Goal: Task Accomplishment & Management: Use online tool/utility

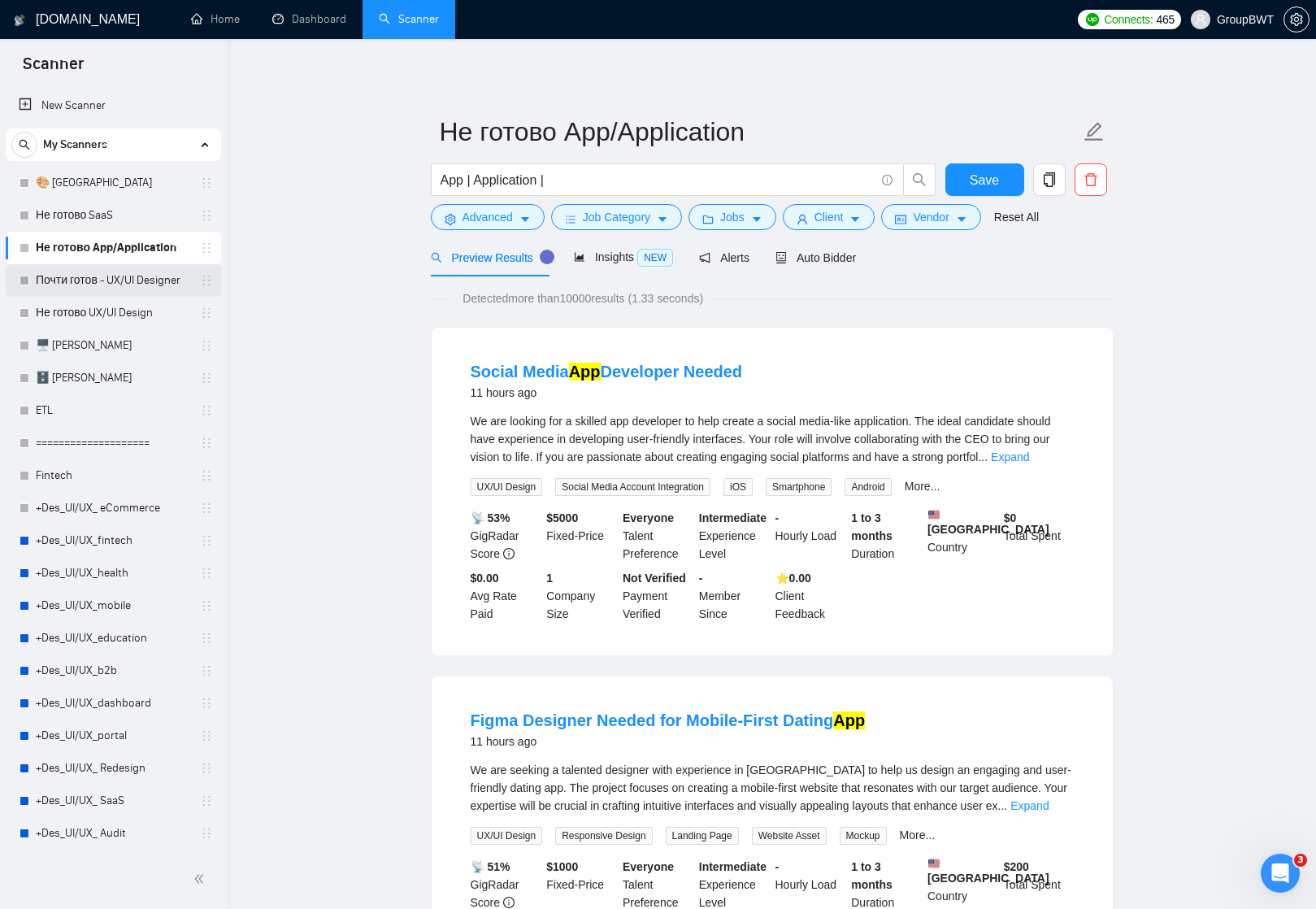
click at [104, 279] on link "Почти готов - UX/UI Designer" at bounding box center [113, 280] width 154 height 32
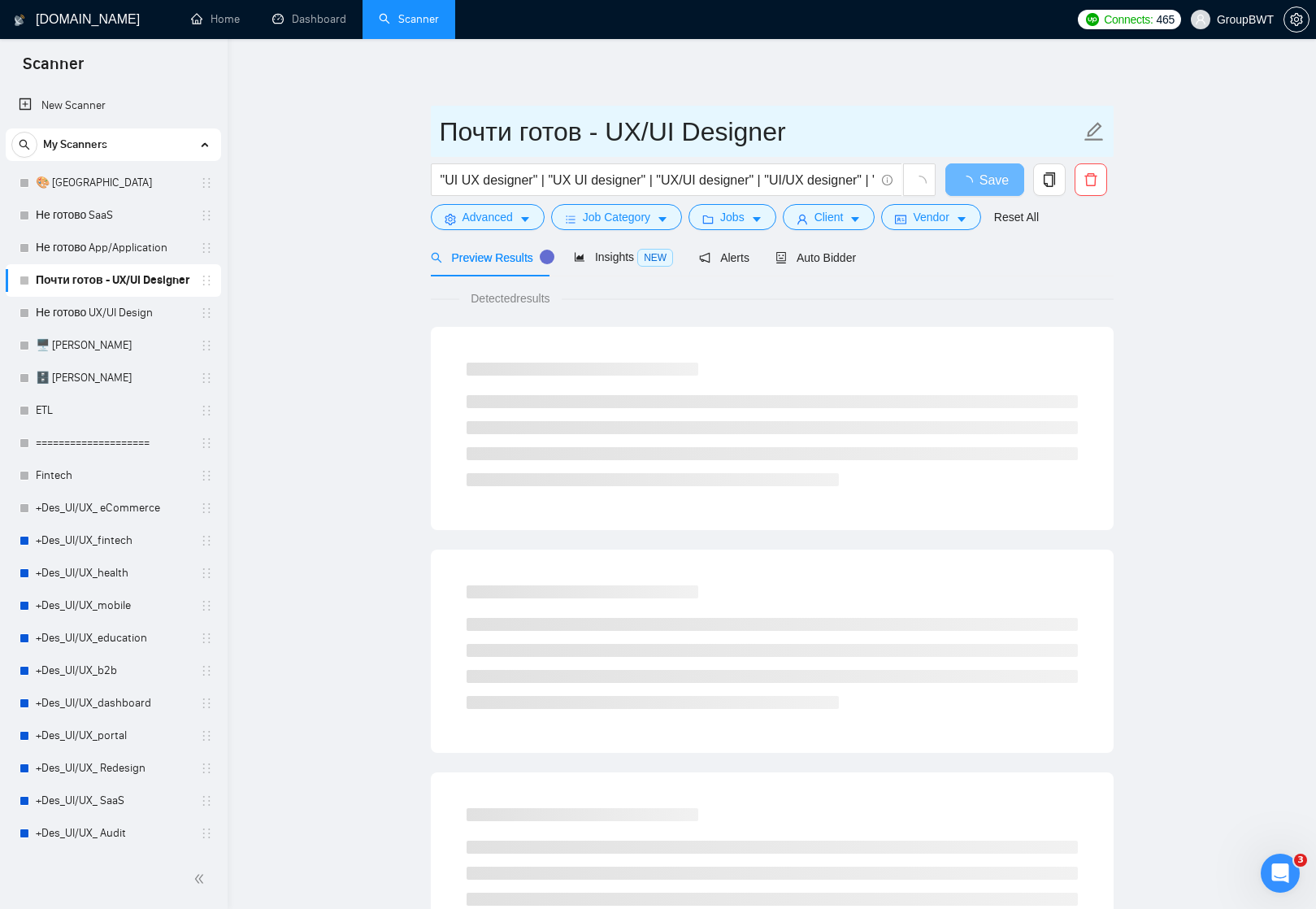
click at [505, 137] on input "Почти готов - UX/UI Designer" at bounding box center [760, 131] width 640 height 41
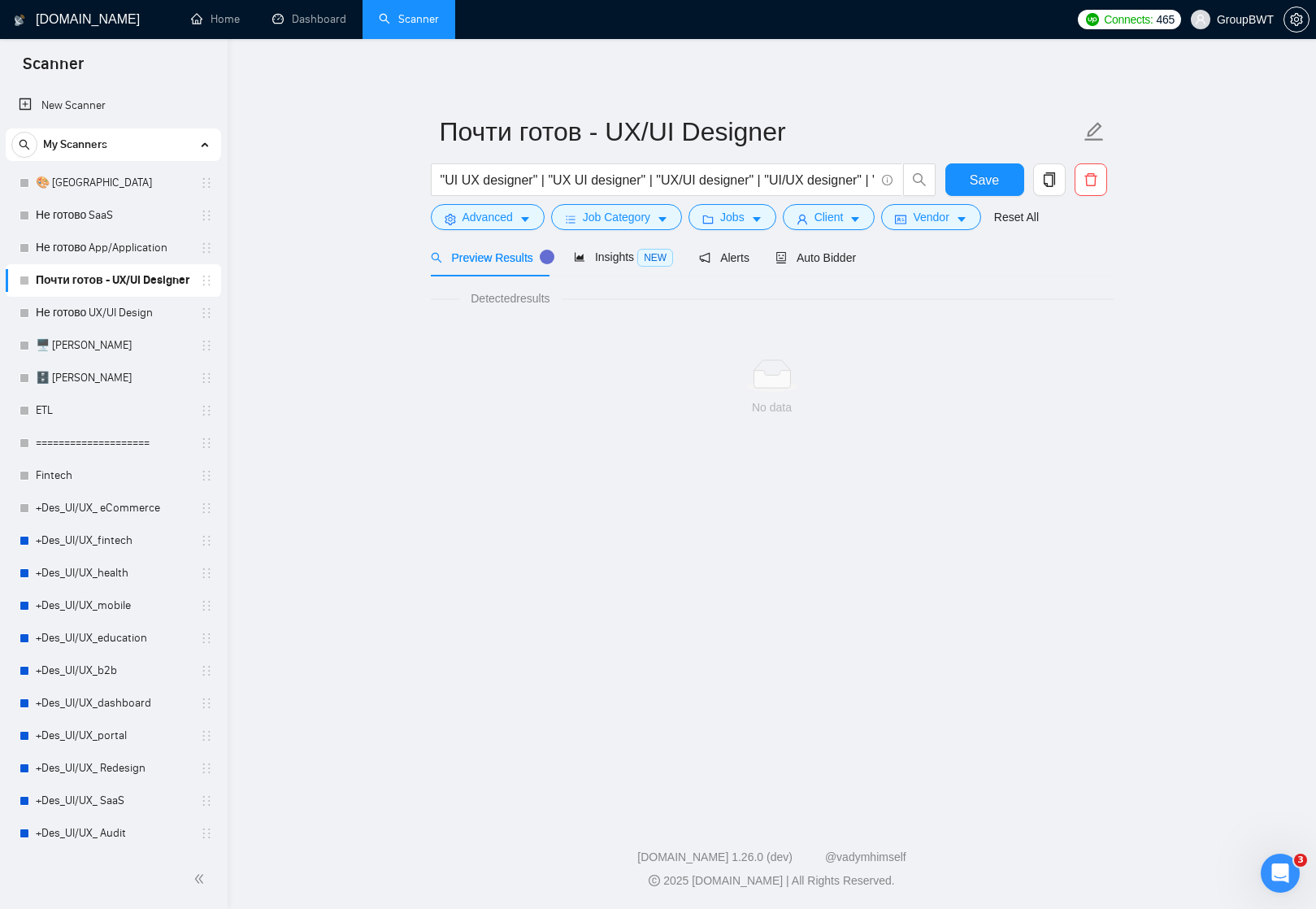
click at [293, 265] on main "Почти готов - UX/UI Designer "UI UX designer" | "UX UI designer" | "UX/UI desig…" at bounding box center [772, 424] width 1037 height 718
click at [203, 281] on icon "holder" at bounding box center [206, 280] width 13 height 13
click at [1051, 181] on icon "copy" at bounding box center [1050, 180] width 15 height 15
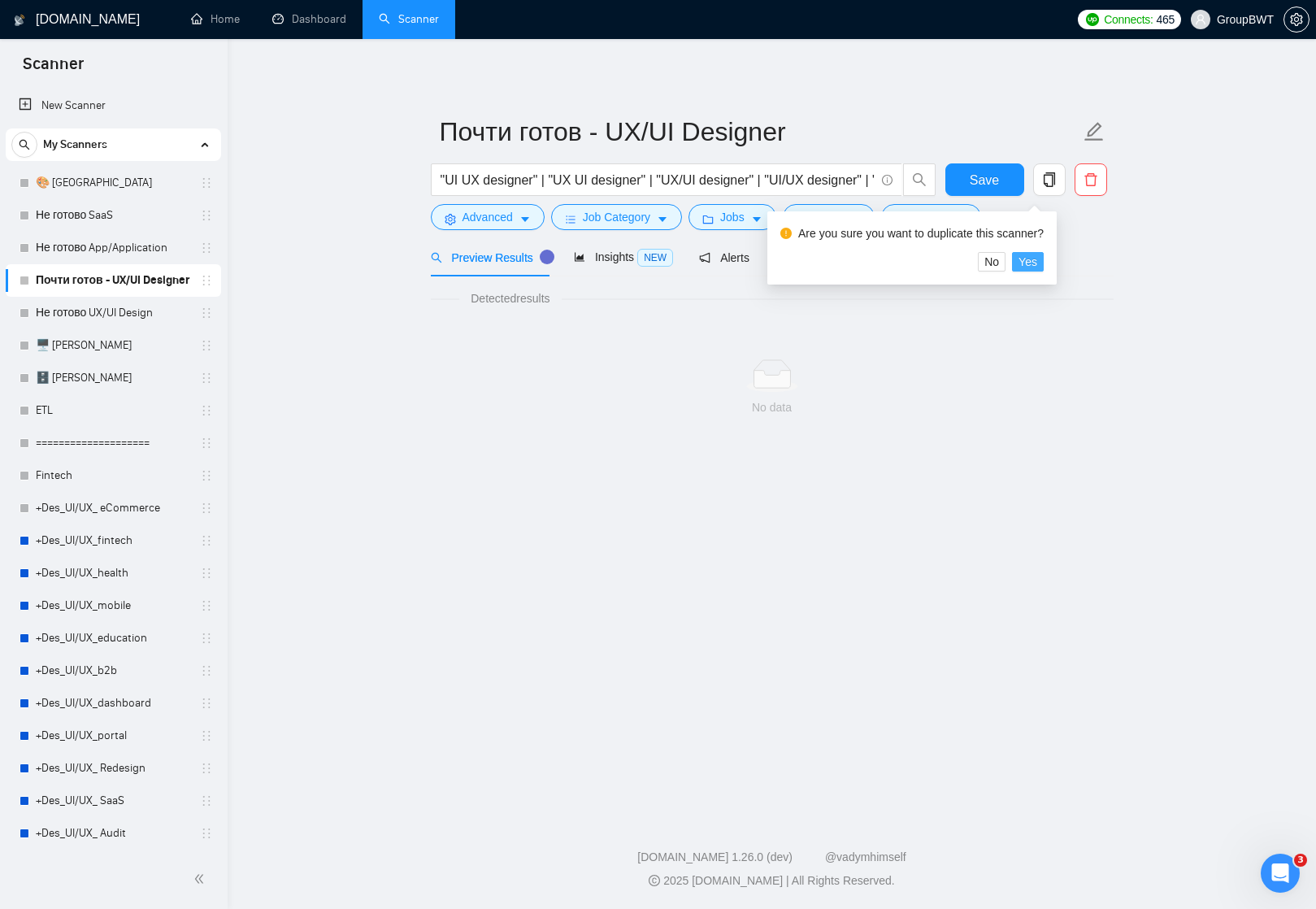
click at [1035, 262] on span "Yes" at bounding box center [1027, 262] width 19 height 18
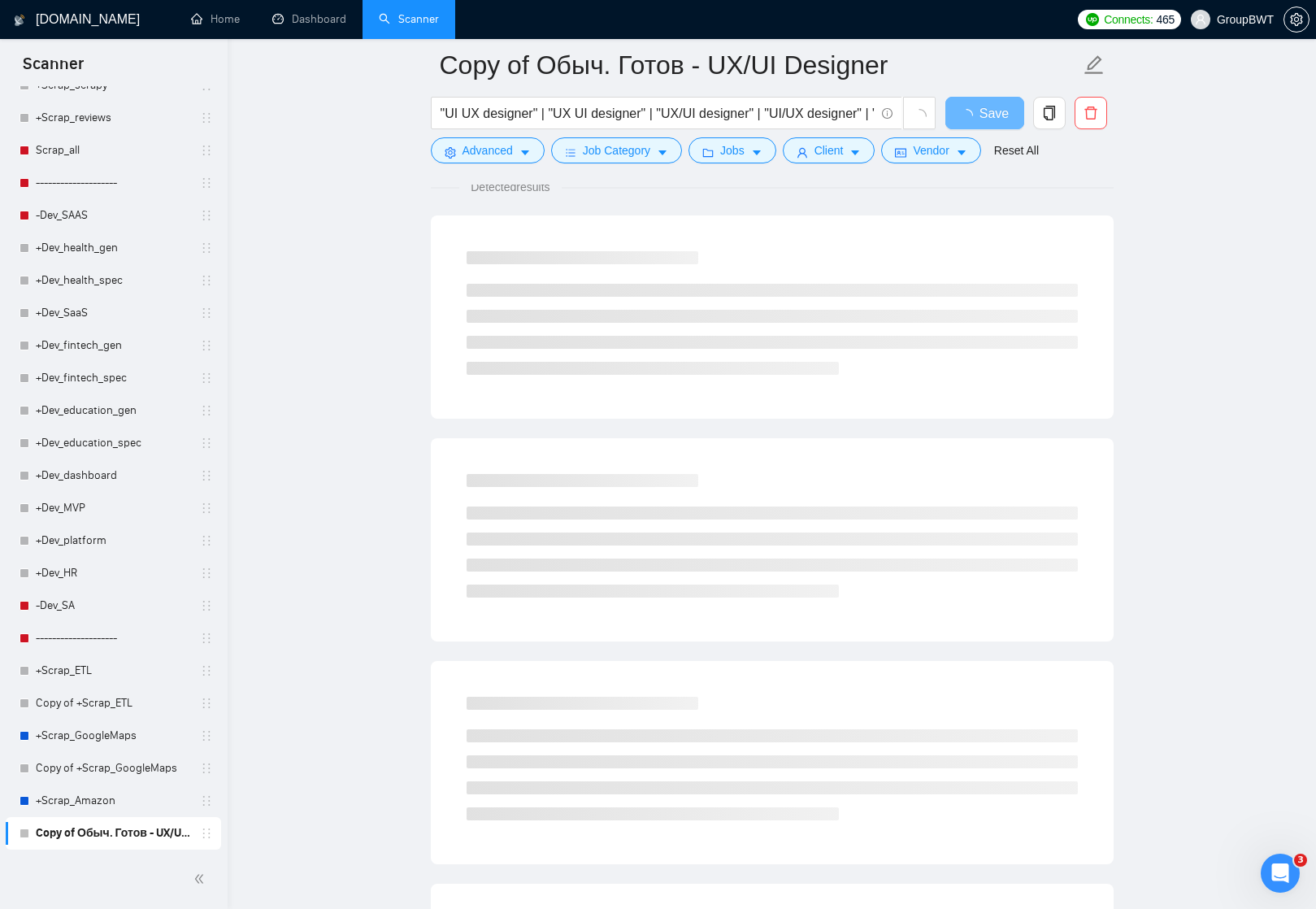
scroll to position [1529, 0]
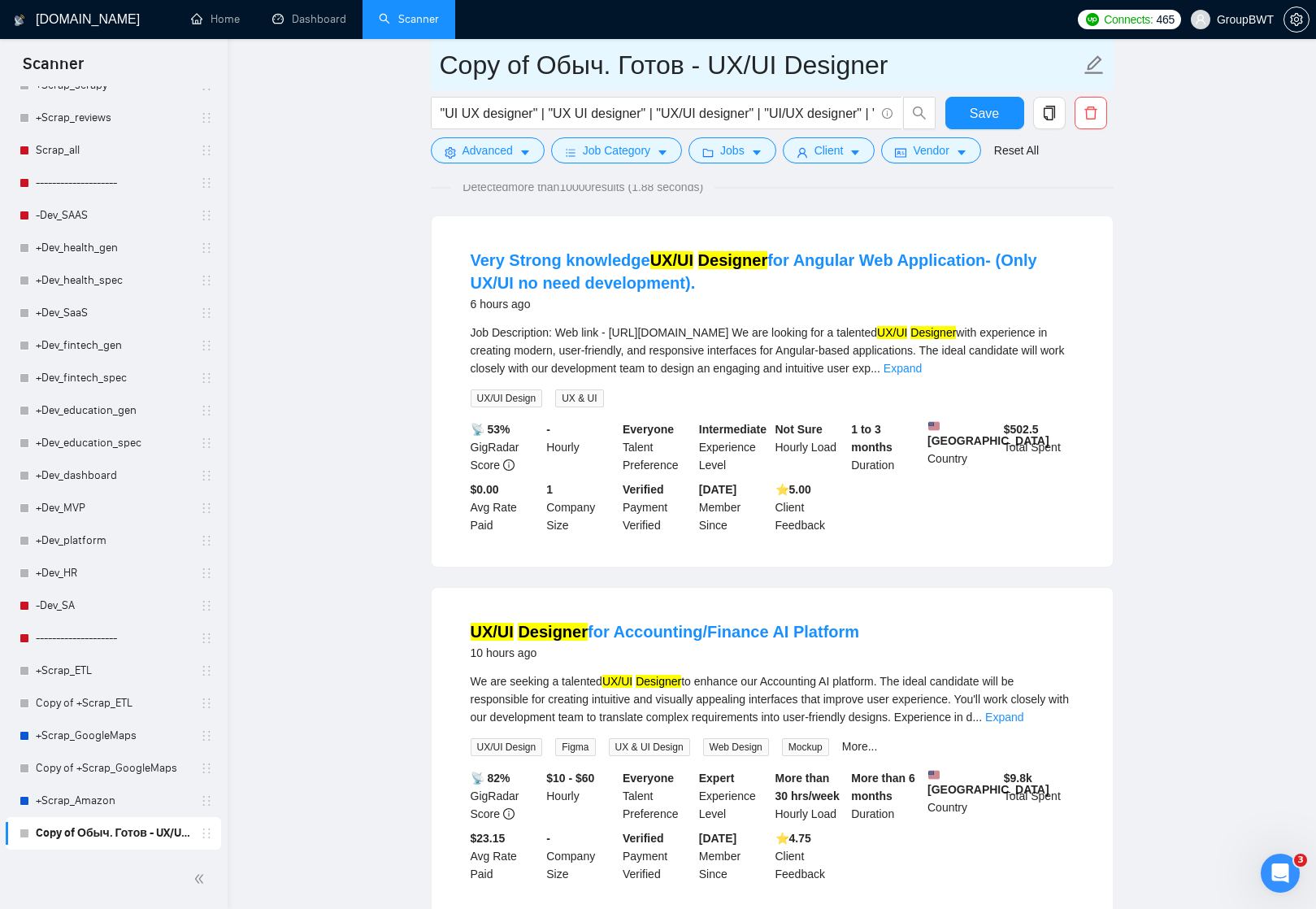
click at [632, 62] on input "Copy of Обыч. Готов - UX/UI Designer" at bounding box center [760, 65] width 640 height 41
click at [666, 62] on input "Copy of Обыч. Готов - UX/UI Designer" at bounding box center [760, 65] width 640 height 41
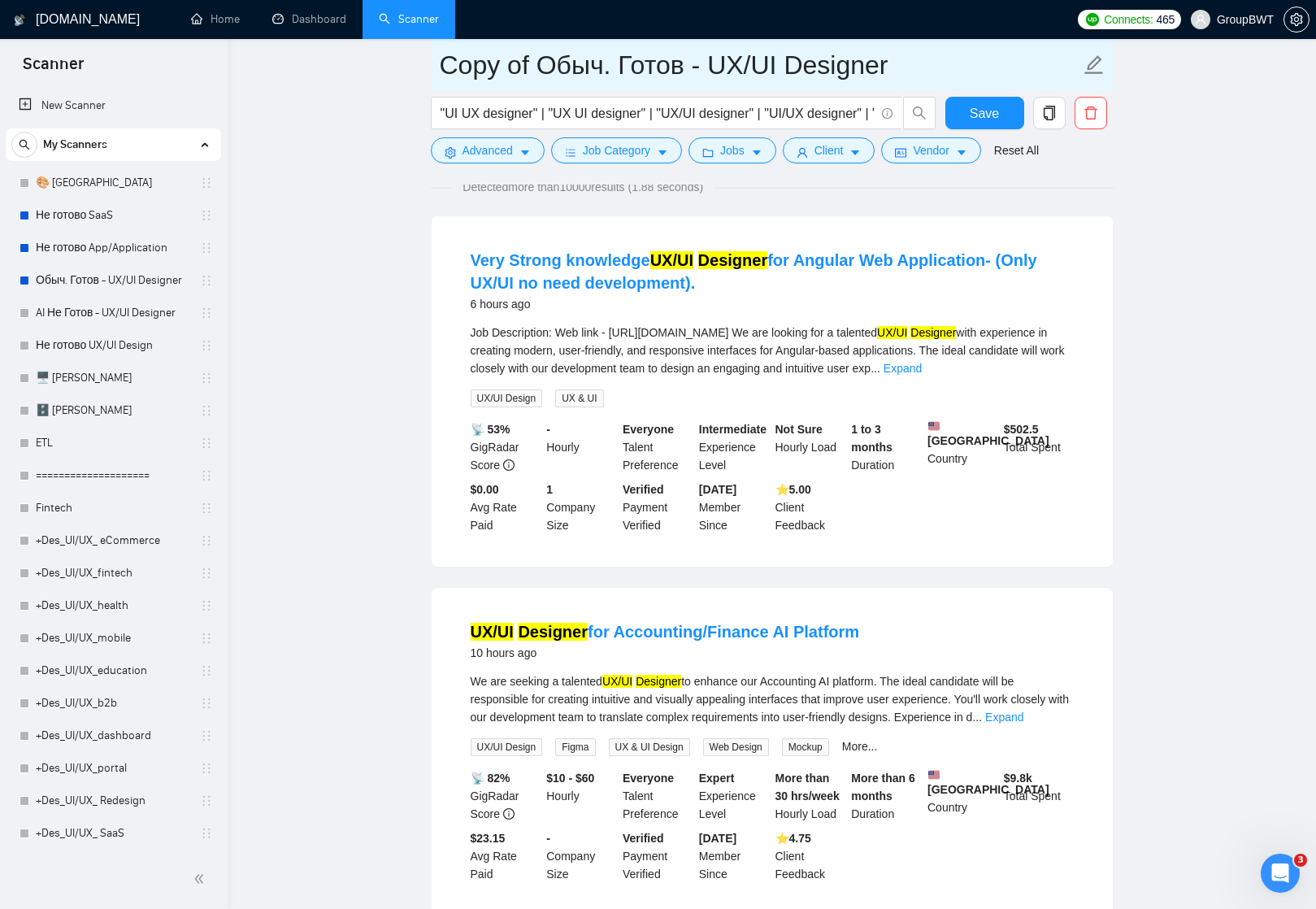
scroll to position [0, 0]
drag, startPoint x: 609, startPoint y: 66, endPoint x: 433, endPoint y: 64, distance: 176.0
click at [431, 64] on span "Copy of Обыч. Готов - UX/UI Designer" at bounding box center [771, 65] width 682 height 51
click at [557, 56] on input "Copy of Обыч. Готов - UX/UI Designer" at bounding box center [760, 65] width 640 height 41
drag, startPoint x: 530, startPoint y: 59, endPoint x: 394, endPoint y: 64, distance: 136.1
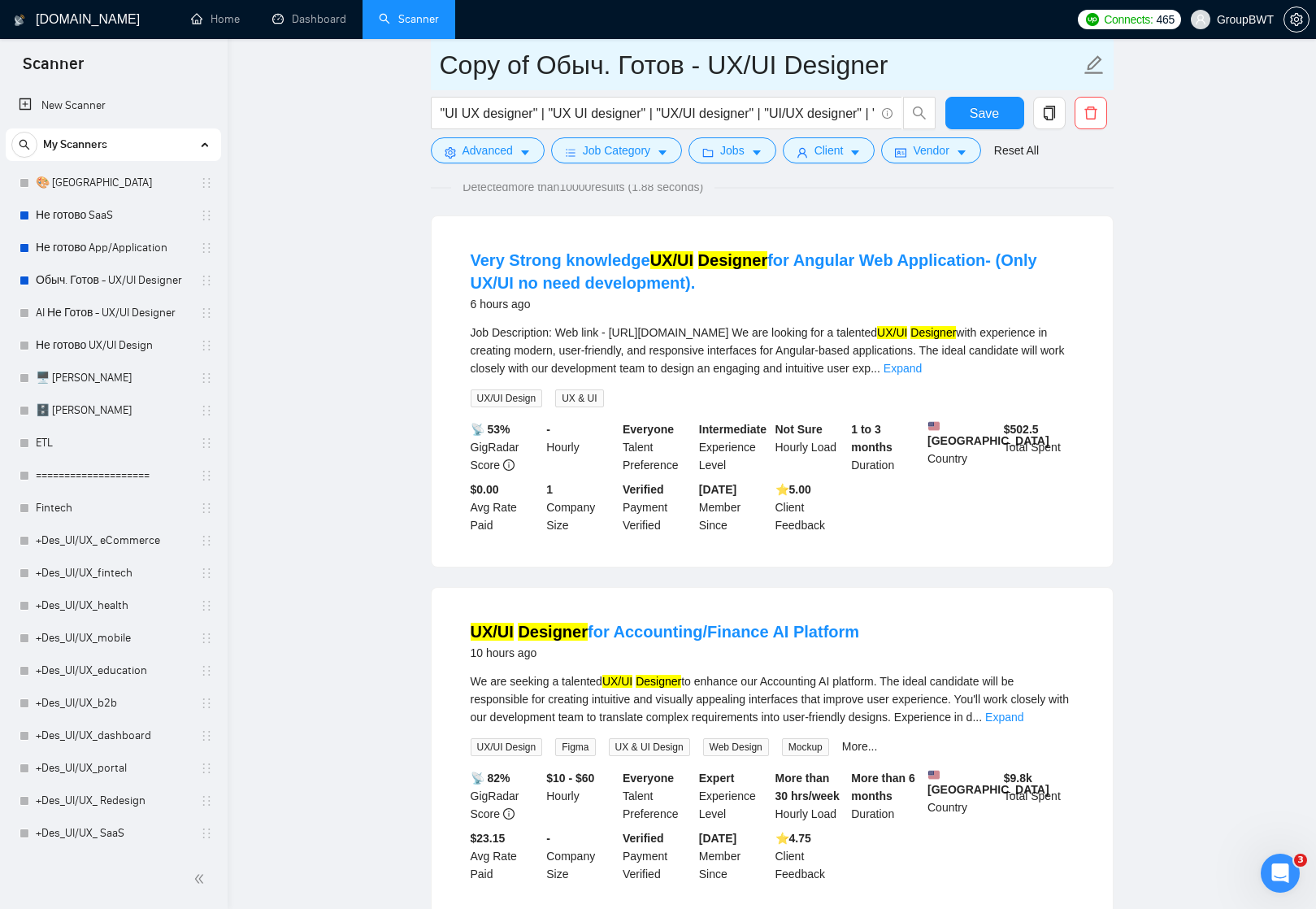
type input "AI test- Обыч. Готов - UX/UI Designer"
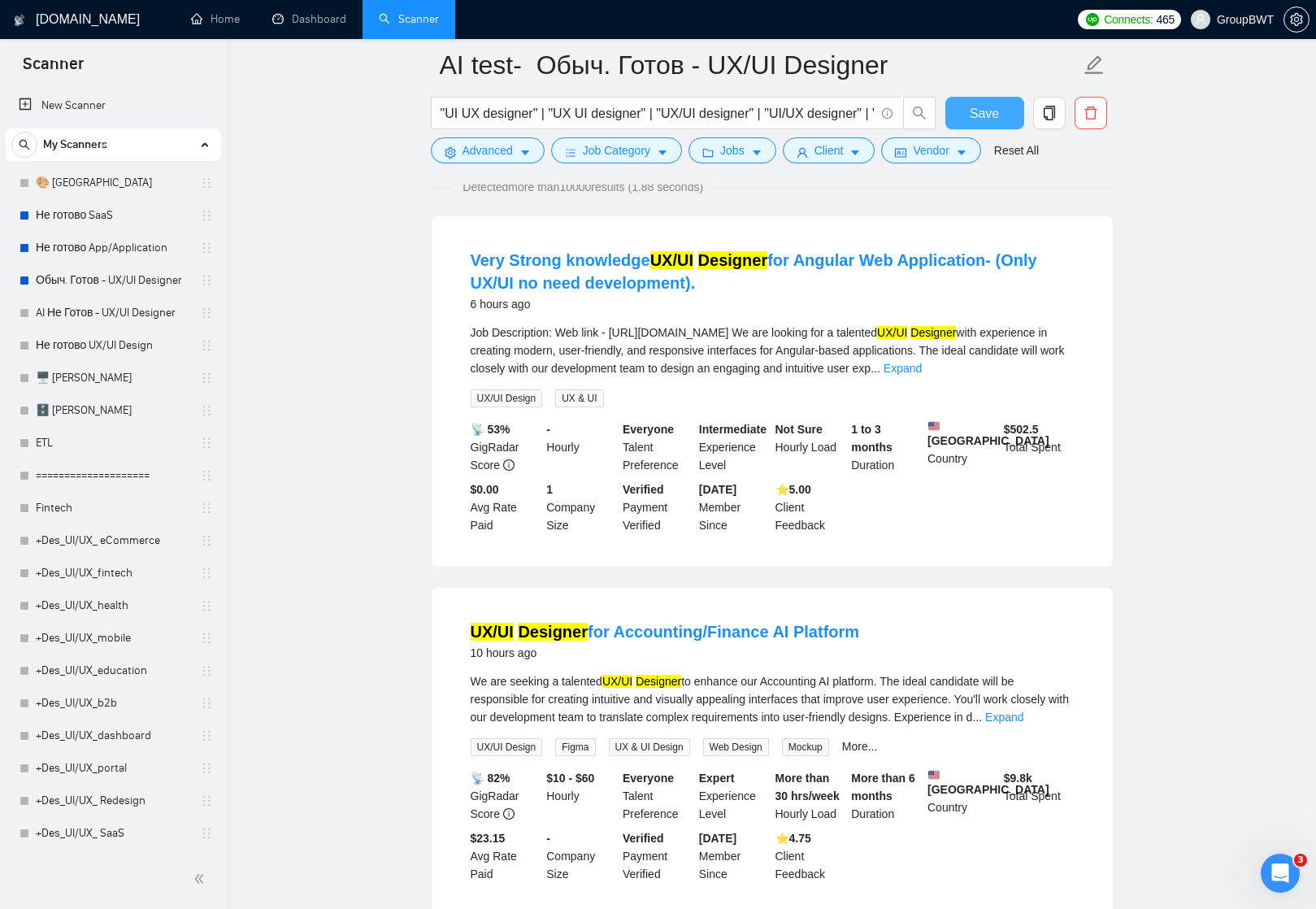
click at [990, 109] on span "Save" at bounding box center [983, 113] width 29 height 21
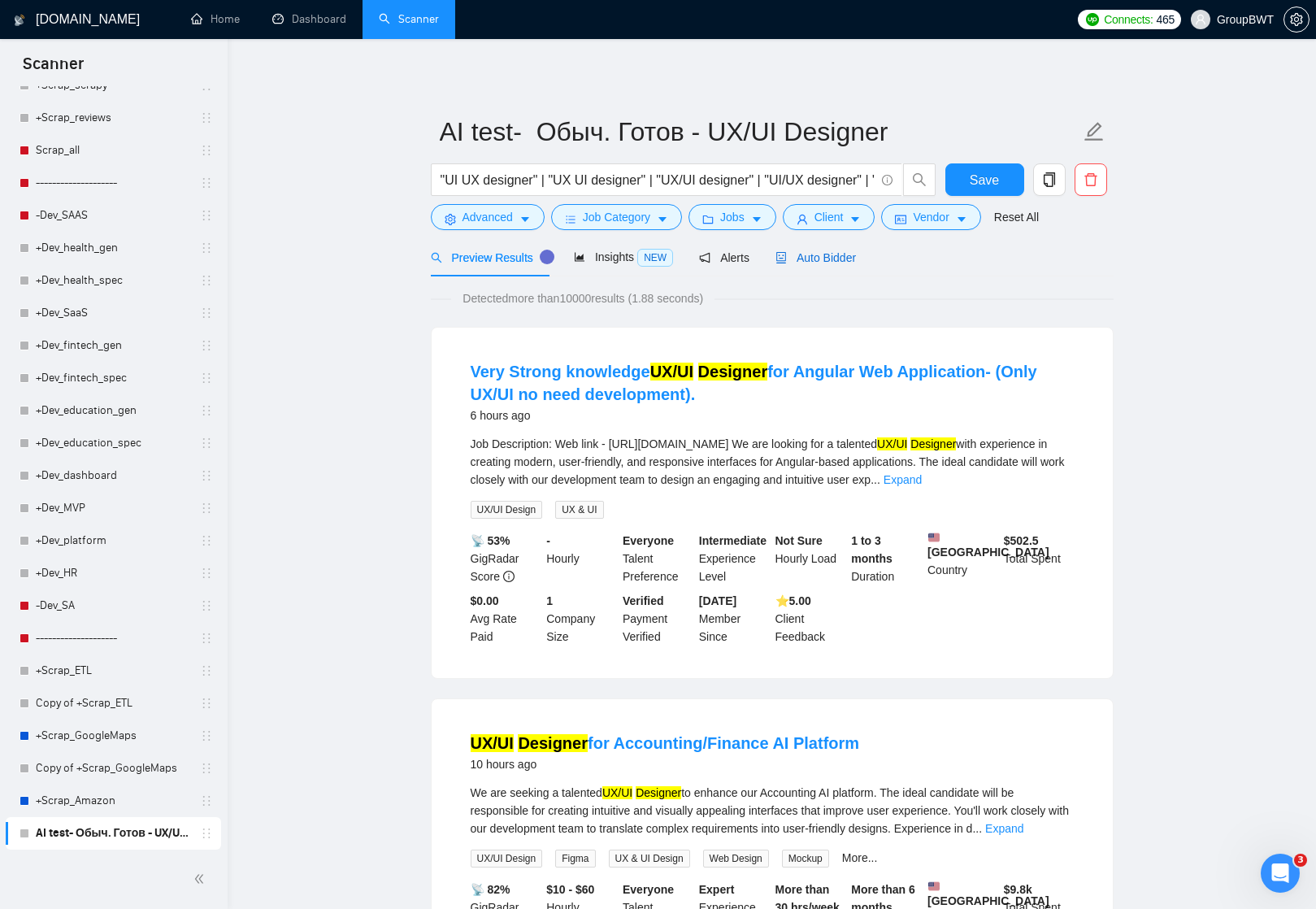
click at [828, 257] on span "Auto Bidder" at bounding box center [815, 258] width 80 height 13
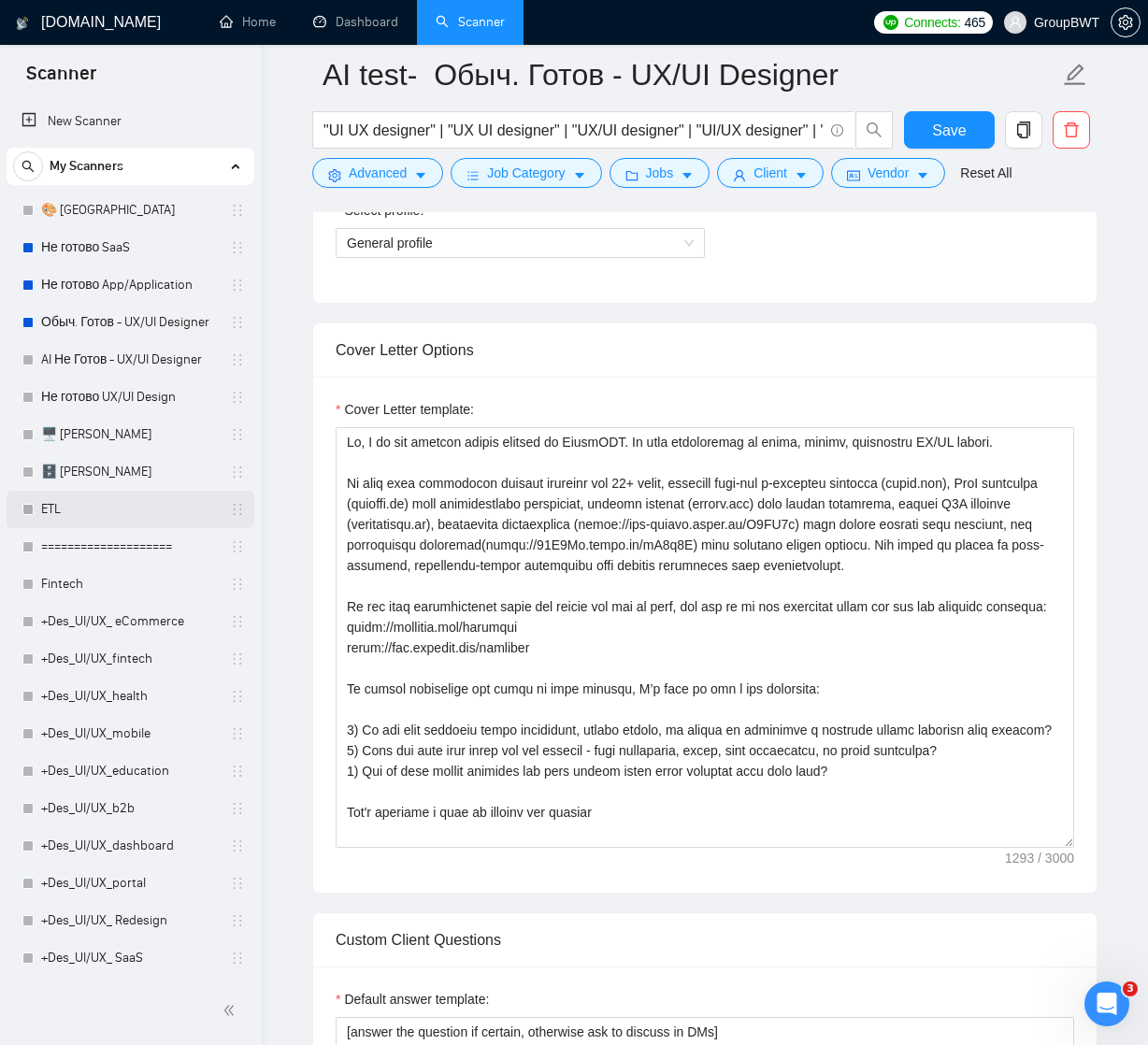
click at [65, 504] on link "ETL" at bounding box center [130, 509] width 177 height 37
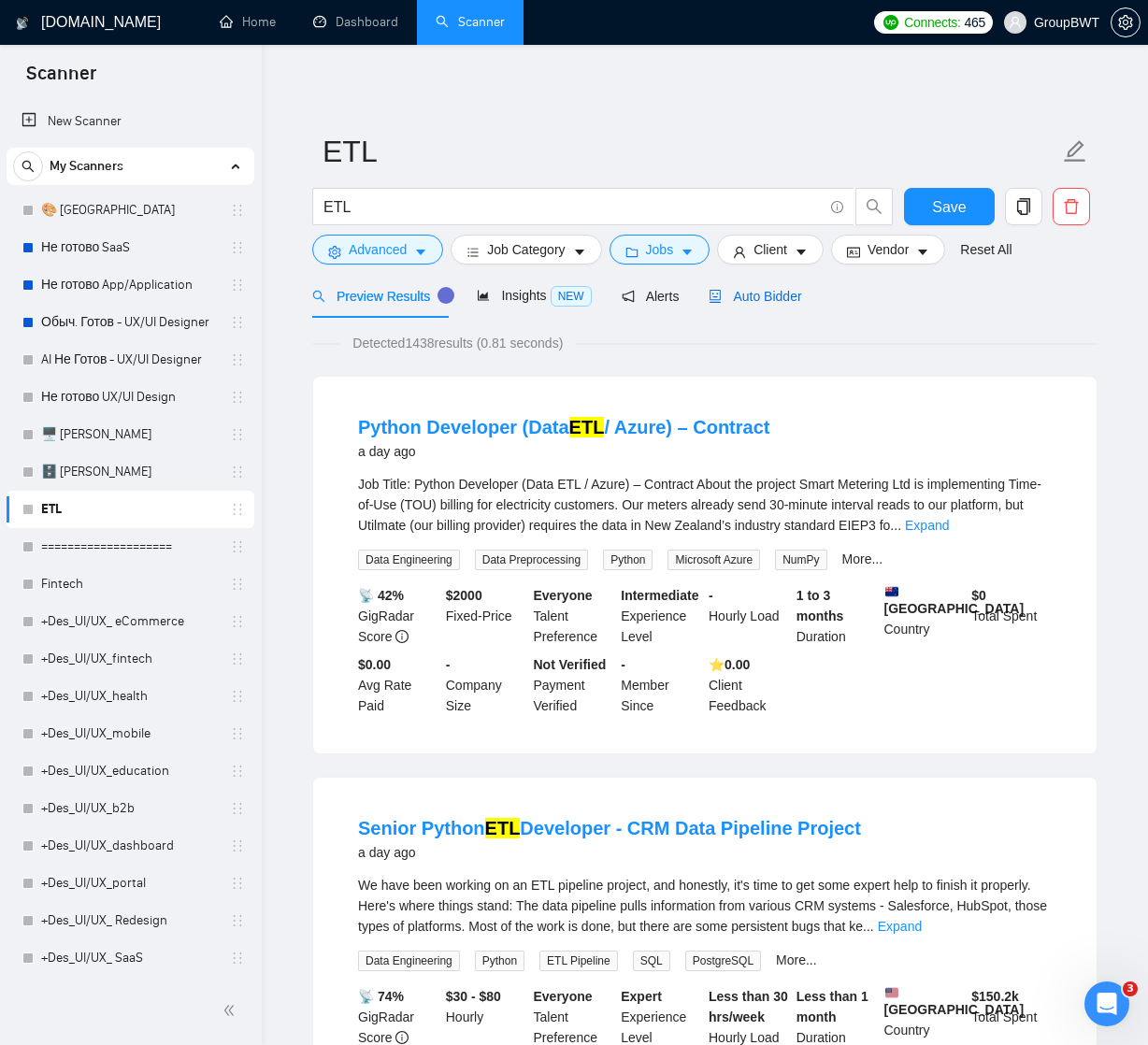
click at [781, 286] on div "Auto Bidder" at bounding box center [754, 297] width 92 height 21
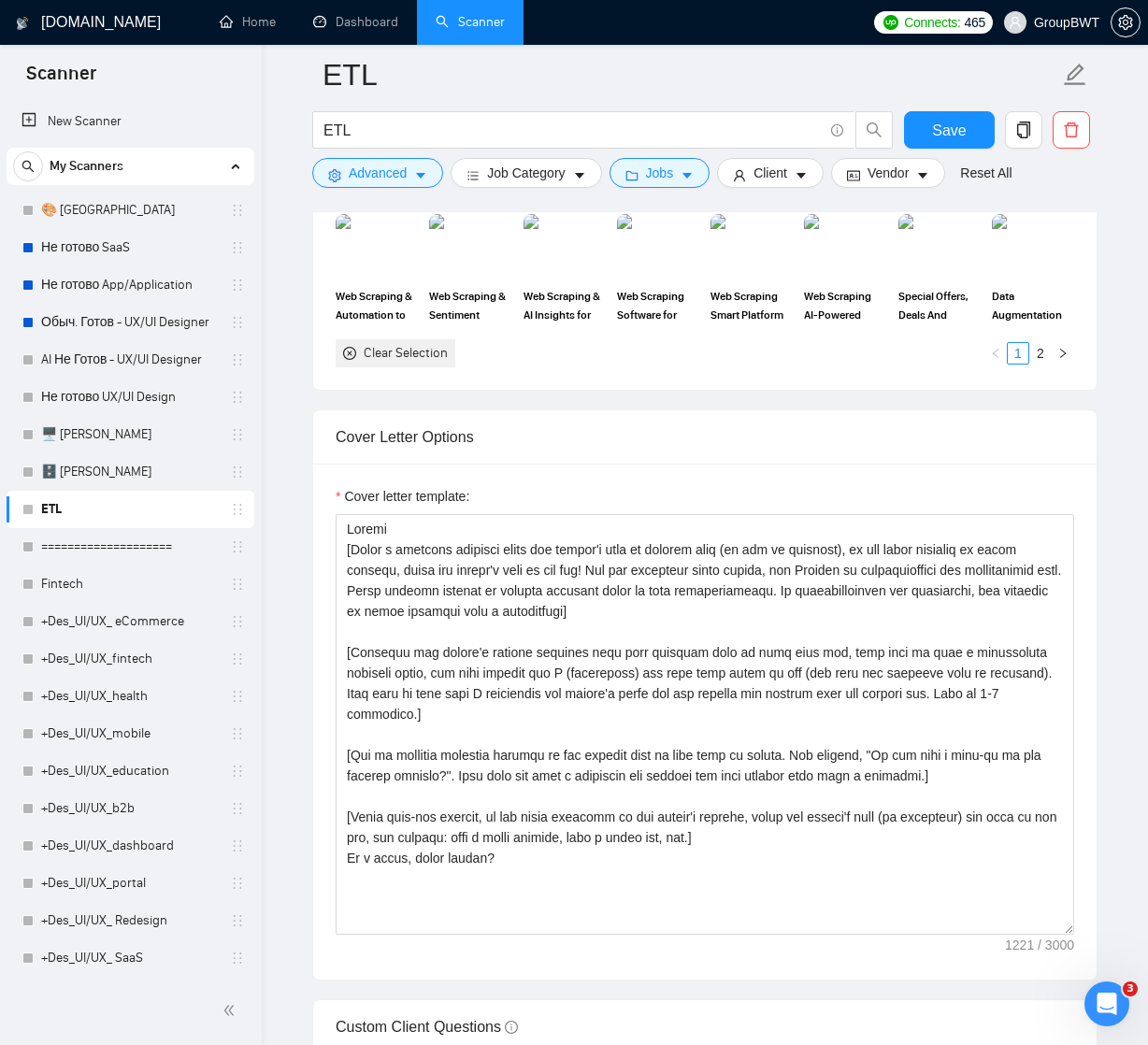
scroll to position [1908, 0]
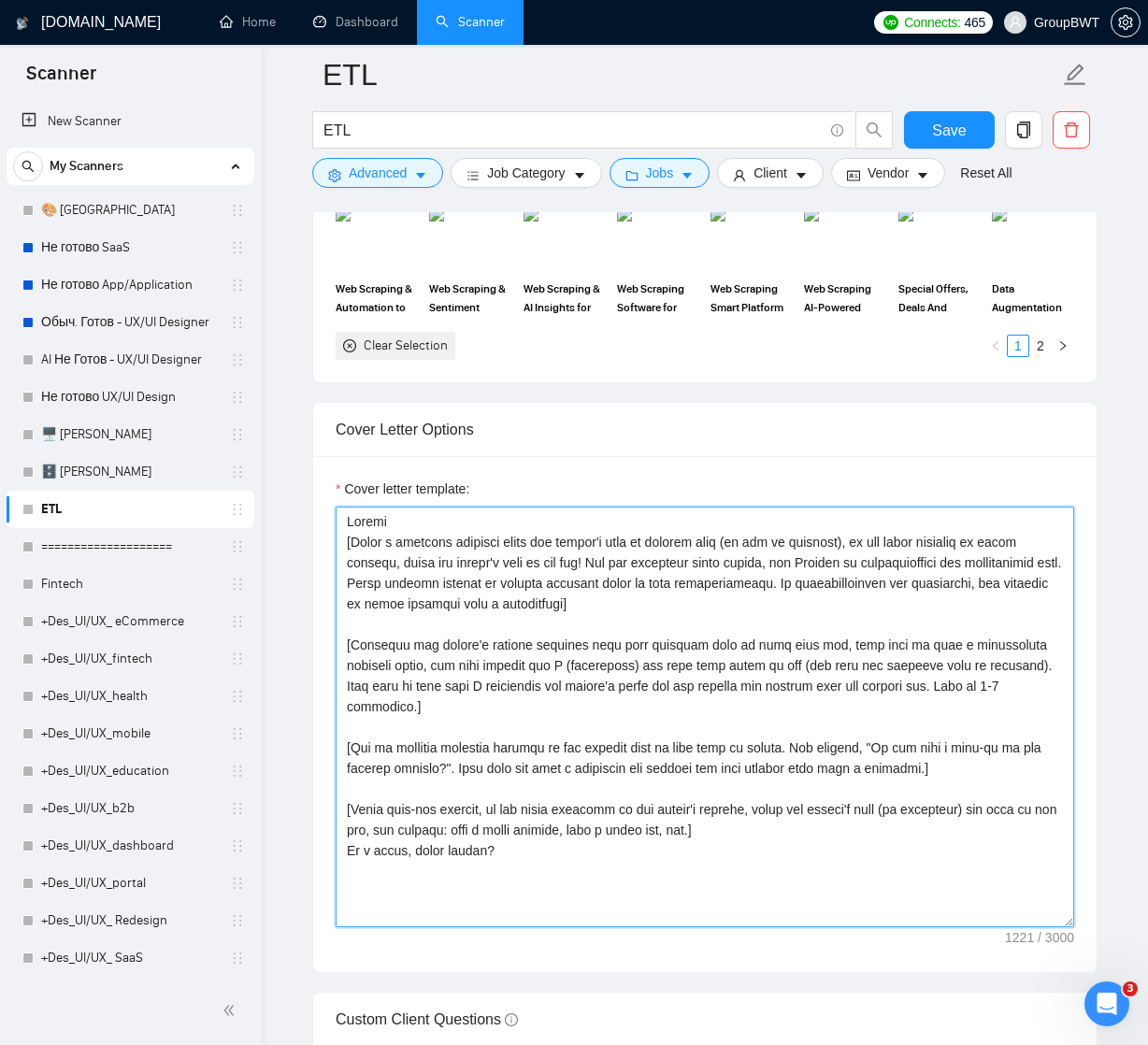
click at [593, 744] on textarea "Cover letter template:" at bounding box center [705, 716] width 738 height 420
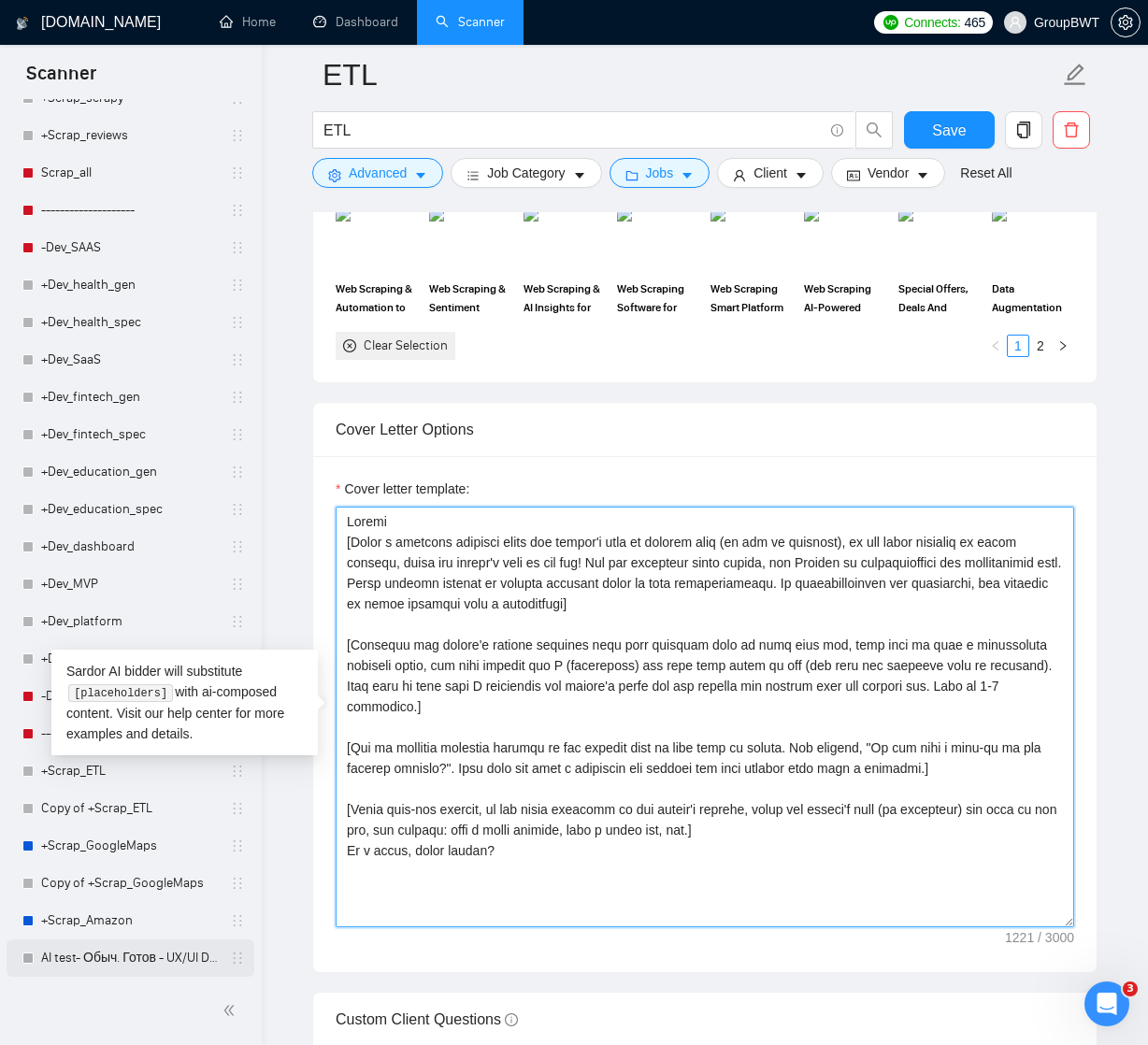
scroll to position [1757, 0]
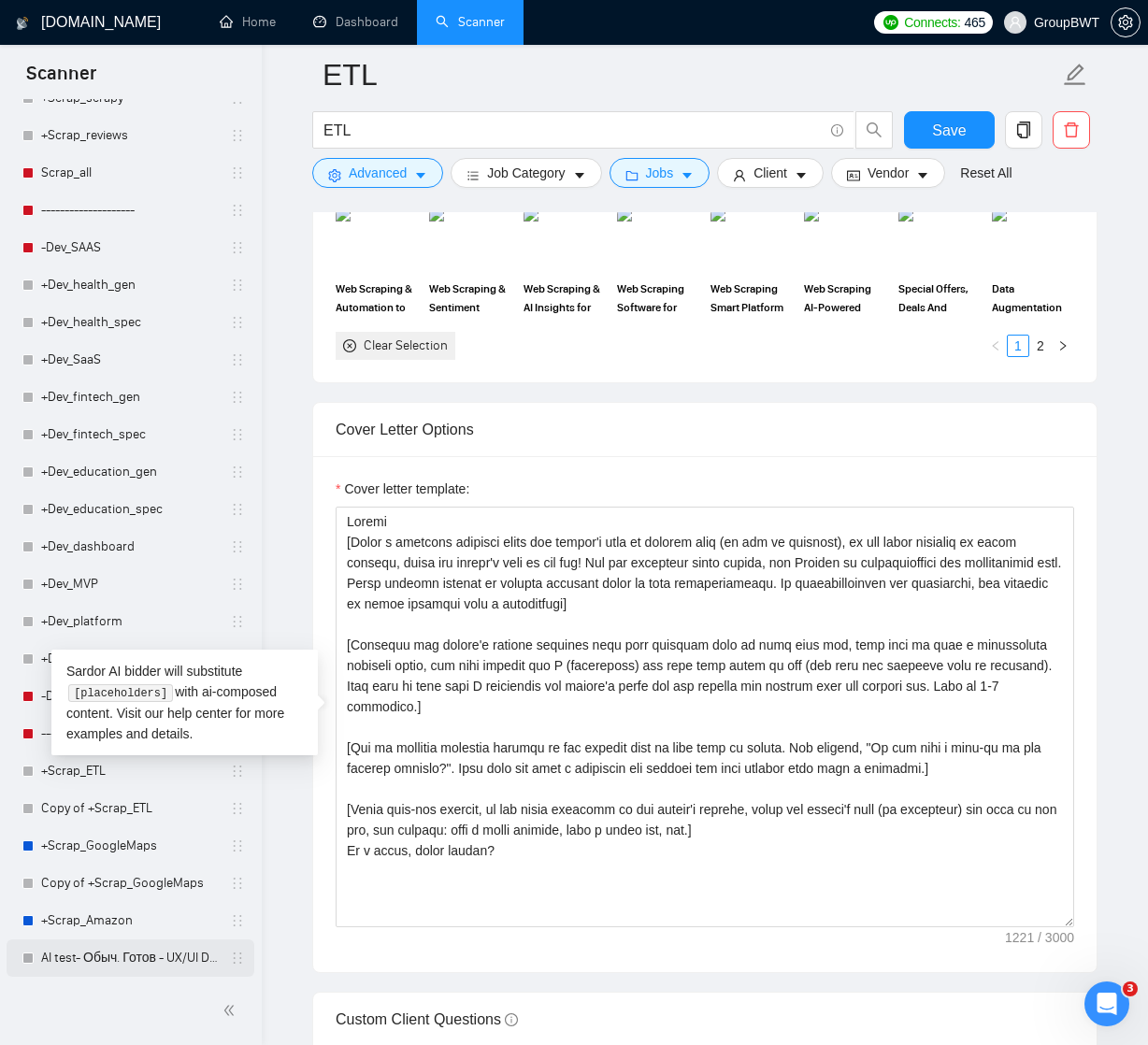
click at [129, 954] on link "AI test- Обыч. Готов - UX/UI Designer" at bounding box center [130, 957] width 177 height 37
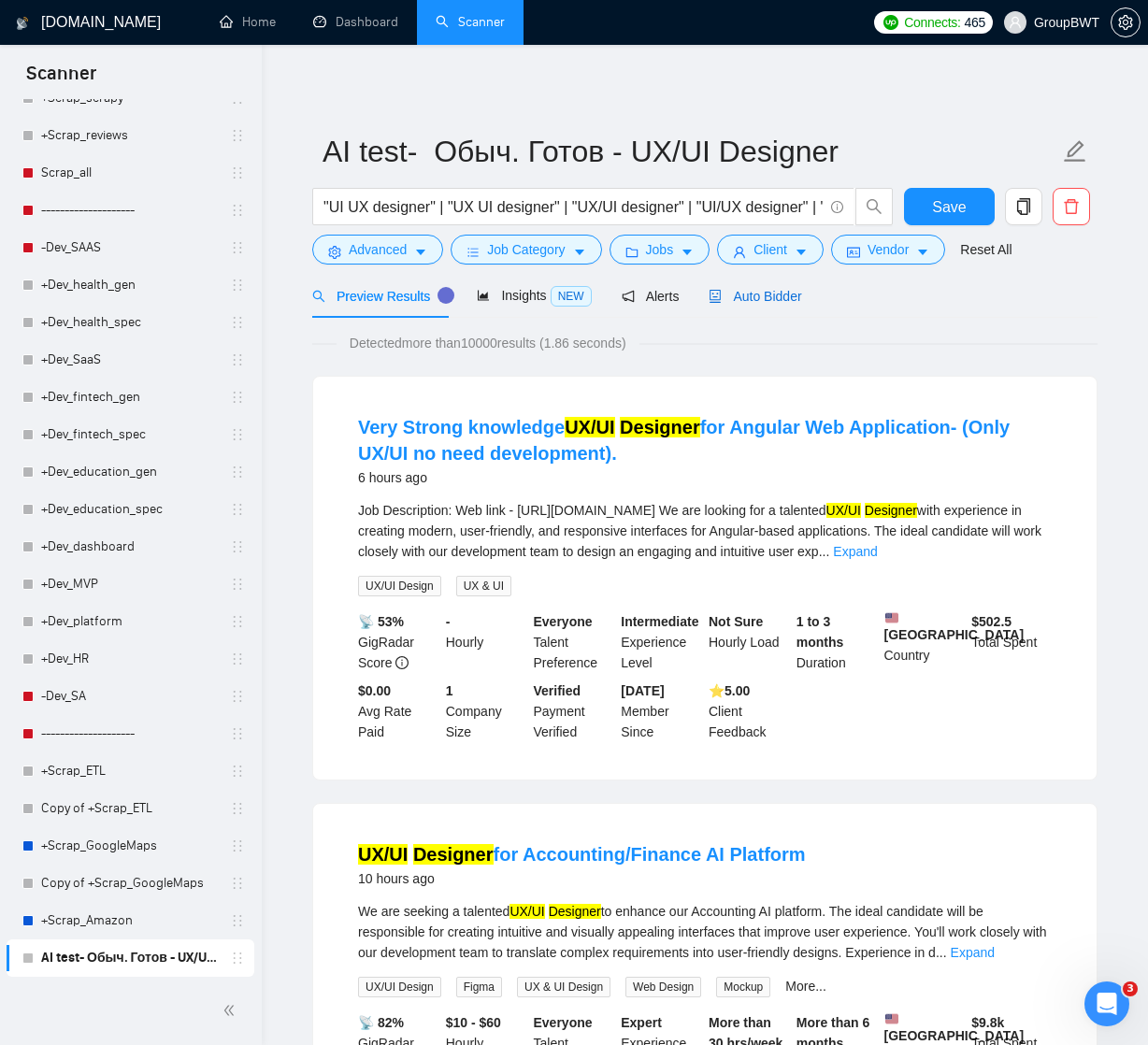
click at [780, 295] on span "Auto Bidder" at bounding box center [754, 297] width 92 height 15
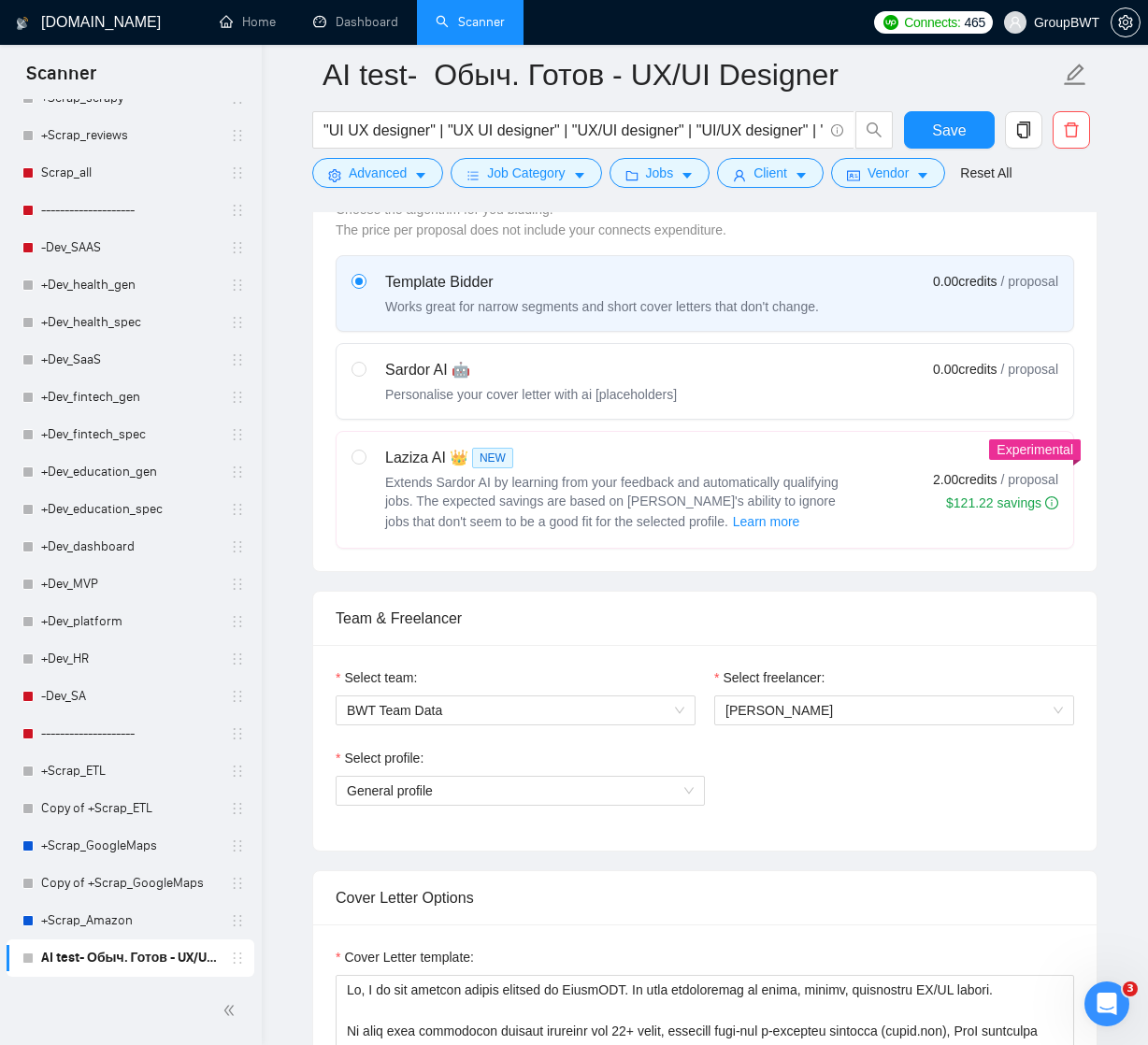
scroll to position [532, 0]
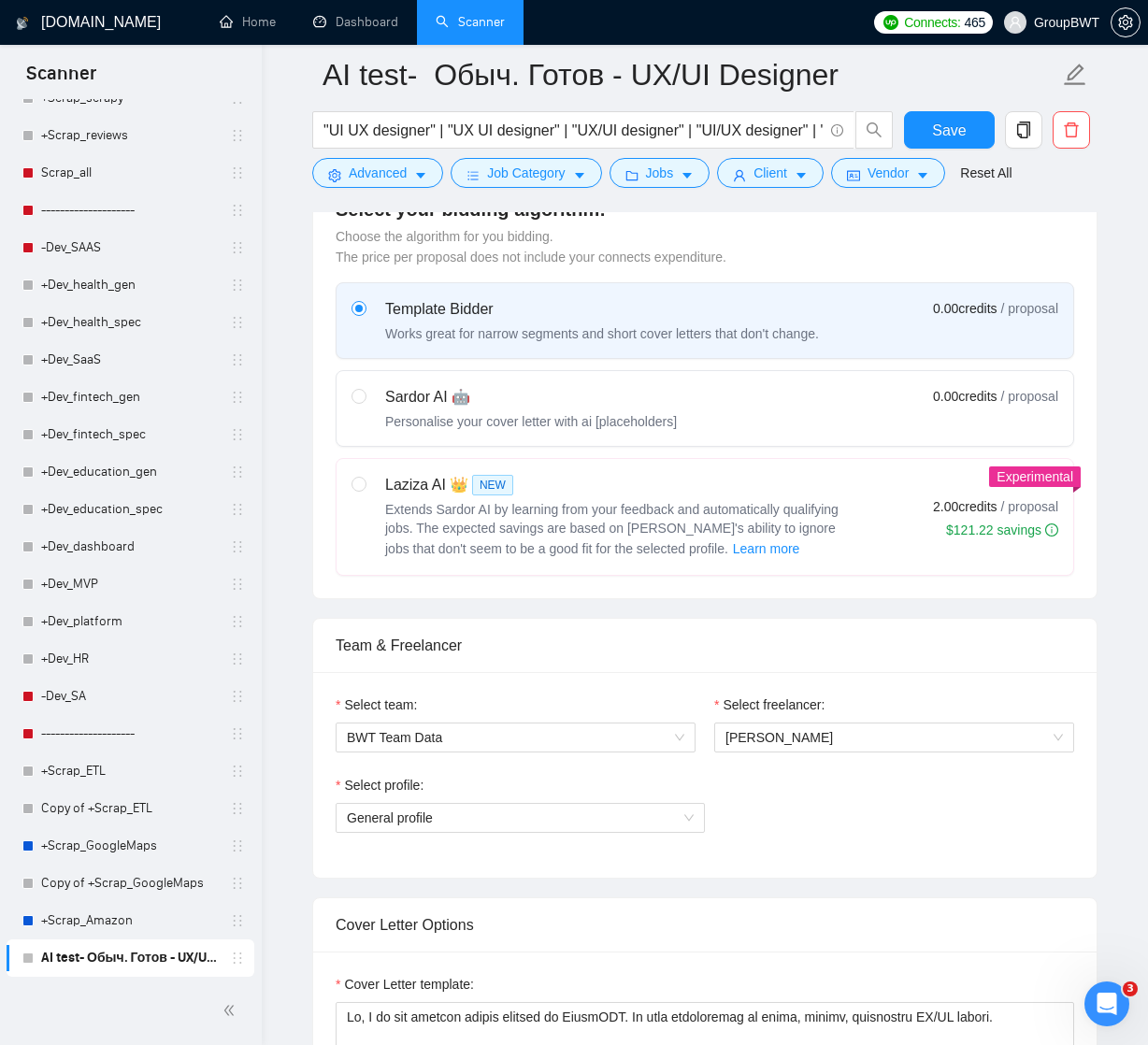
click at [567, 401] on div "Sardor AI 🤖" at bounding box center [531, 398] width 292 height 23
click at [364, 401] on input "radio" at bounding box center [359, 396] width 13 height 13
radio input "true"
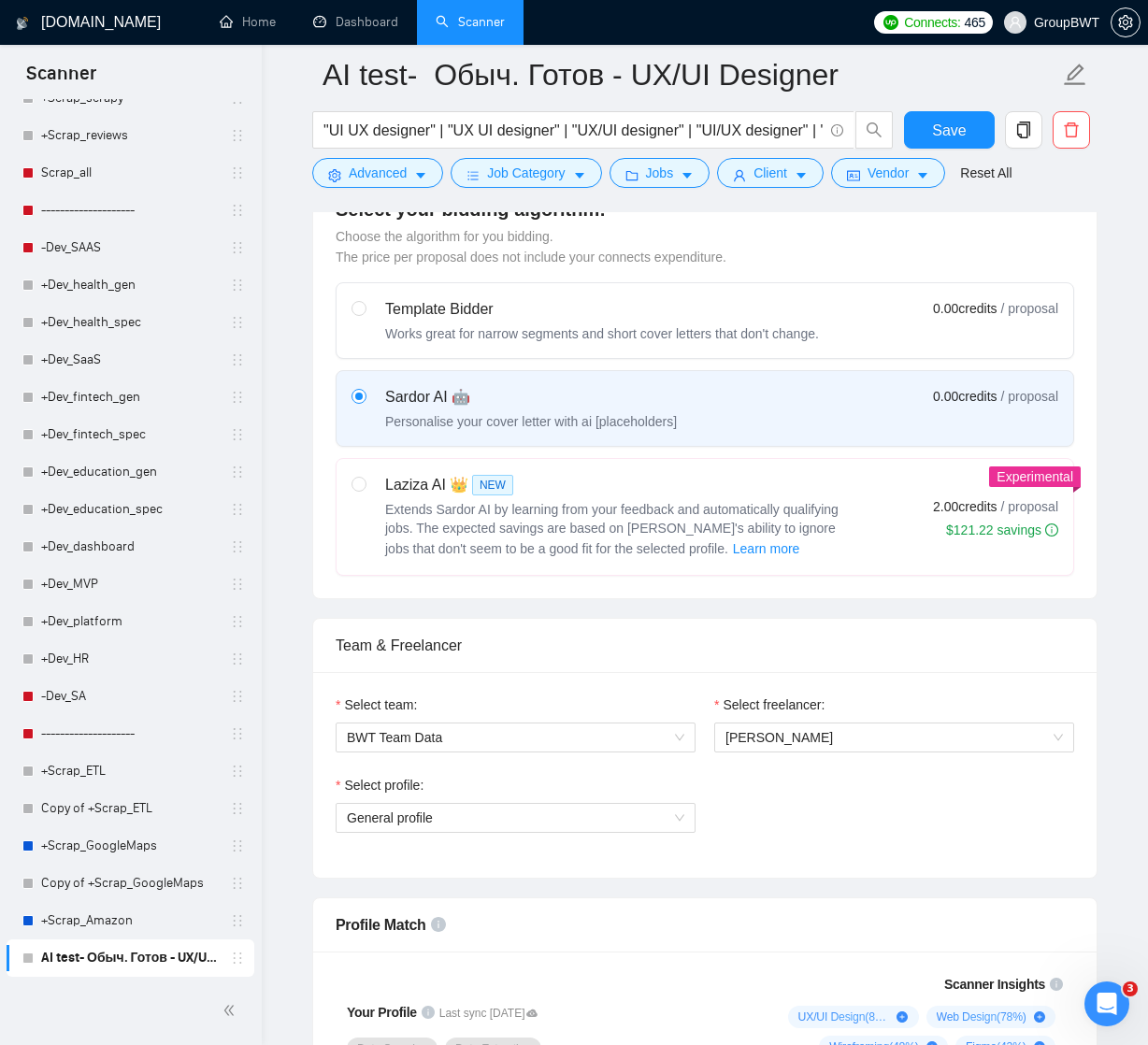
radio input "false"
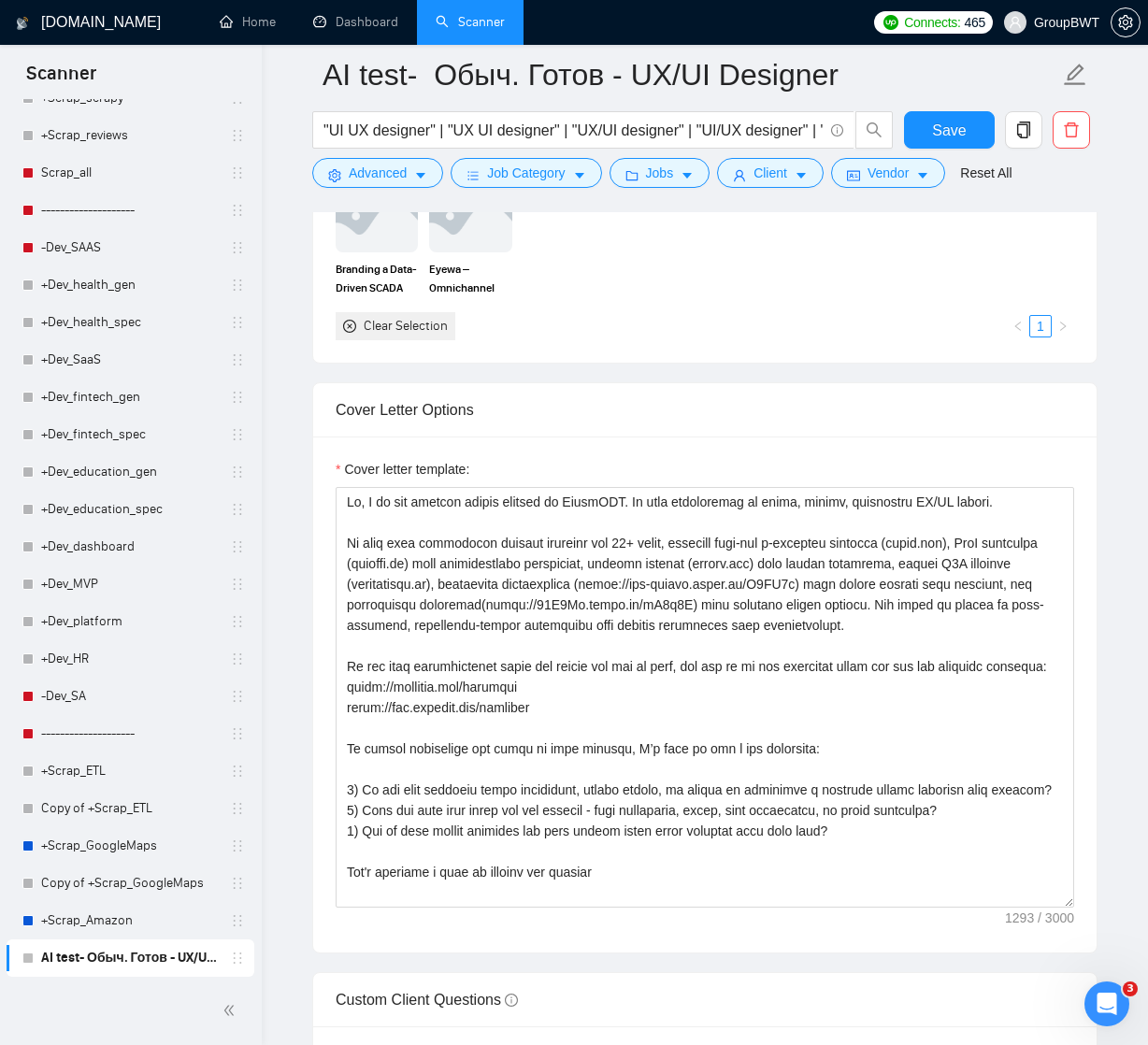
scroll to position [1974, 0]
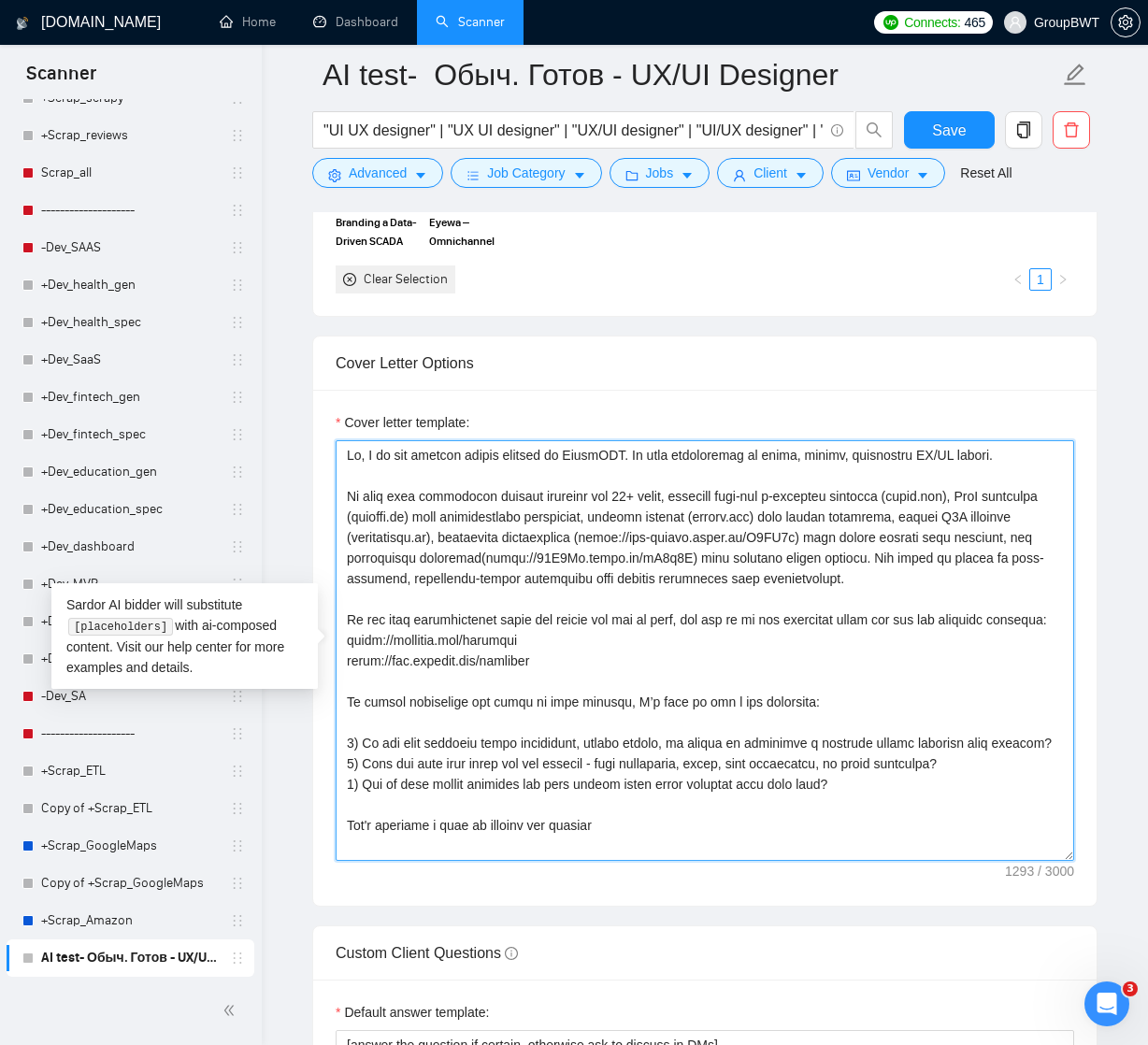
drag, startPoint x: 420, startPoint y: 453, endPoint x: 1049, endPoint y: 461, distance: 629.1
click at [1049, 461] on textarea "Cover letter template:" at bounding box center [705, 650] width 738 height 420
click at [438, 451] on textarea "Cover letter template:" at bounding box center [705, 650] width 738 height 420
drag, startPoint x: 419, startPoint y: 453, endPoint x: 1059, endPoint y: 453, distance: 640.0
click at [1059, 454] on textarea "Cover letter template:" at bounding box center [705, 650] width 738 height 420
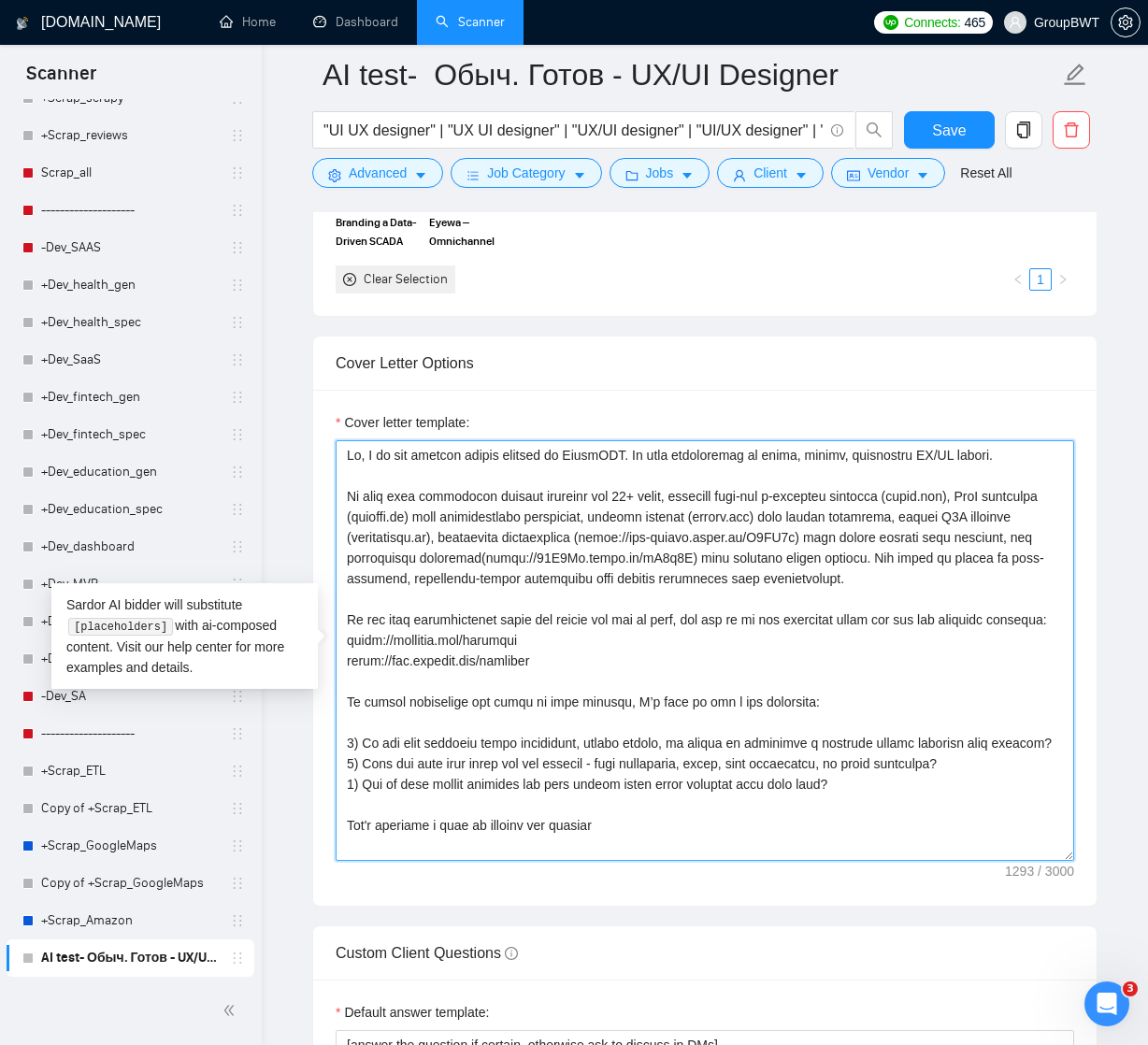
click at [403, 460] on textarea "Cover letter template:" at bounding box center [705, 650] width 738 height 420
drag, startPoint x: 420, startPoint y: 452, endPoint x: 650, endPoint y: 450, distance: 230.0
click at [650, 450] on textarea "Cover letter template:" at bounding box center [705, 650] width 738 height 420
drag, startPoint x: 659, startPoint y: 451, endPoint x: 1039, endPoint y: 452, distance: 380.0
click at [1039, 452] on textarea "Cover letter template:" at bounding box center [705, 650] width 738 height 420
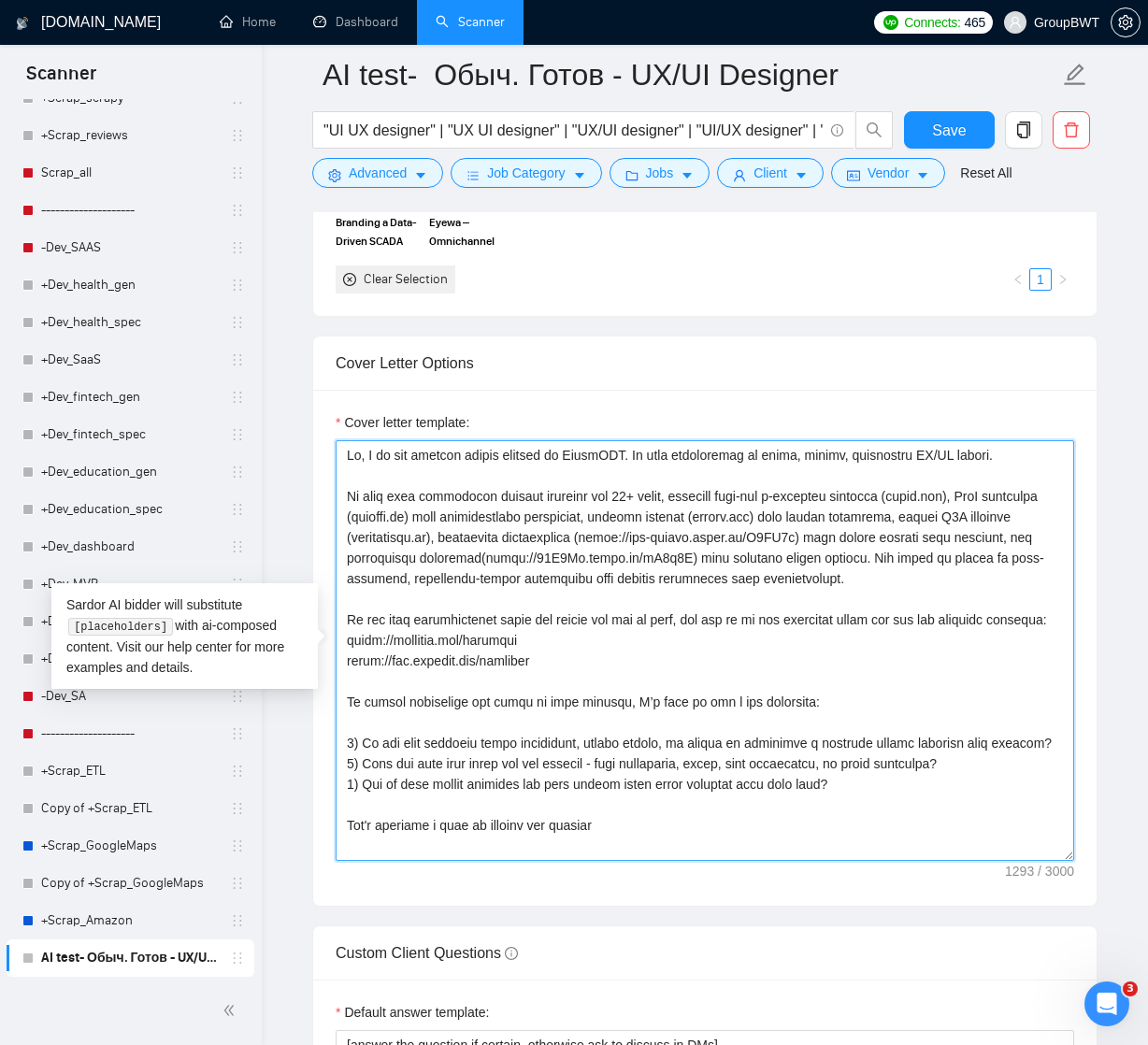
click at [447, 452] on textarea "Cover letter template:" at bounding box center [705, 650] width 738 height 420
paste textarea "Write a personal greeting using the client’s name or company name (if any is pr…"
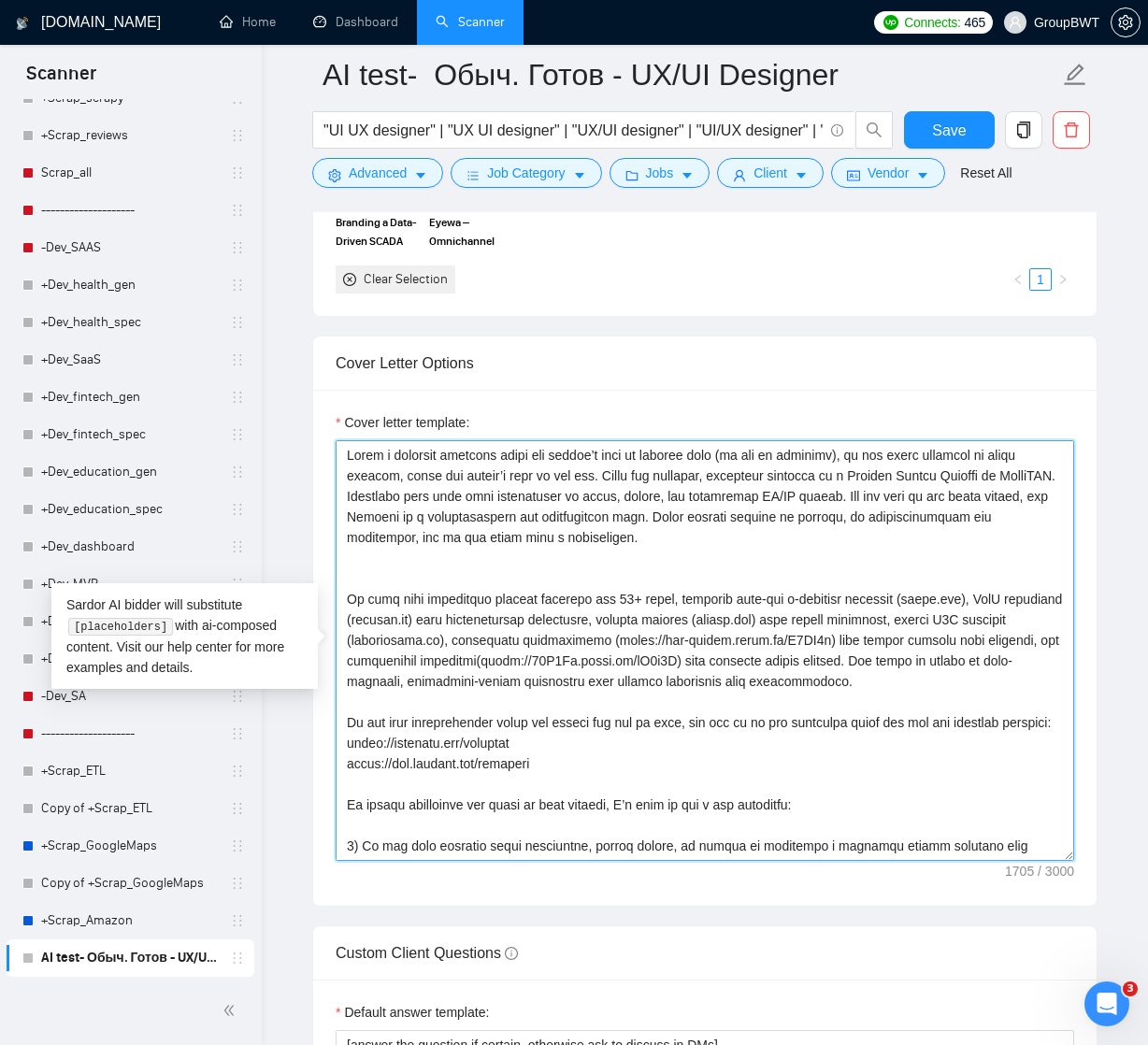
click at [700, 543] on textarea "Cover letter template:" at bounding box center [705, 650] width 738 height 420
click at [349, 449] on textarea "Cover letter template:" at bounding box center [705, 650] width 738 height 420
click at [424, 572] on textarea "Cover letter template:" at bounding box center [705, 650] width 738 height 420
paste textarea "Start by stating that we have solved similar business challenges in other proje…"
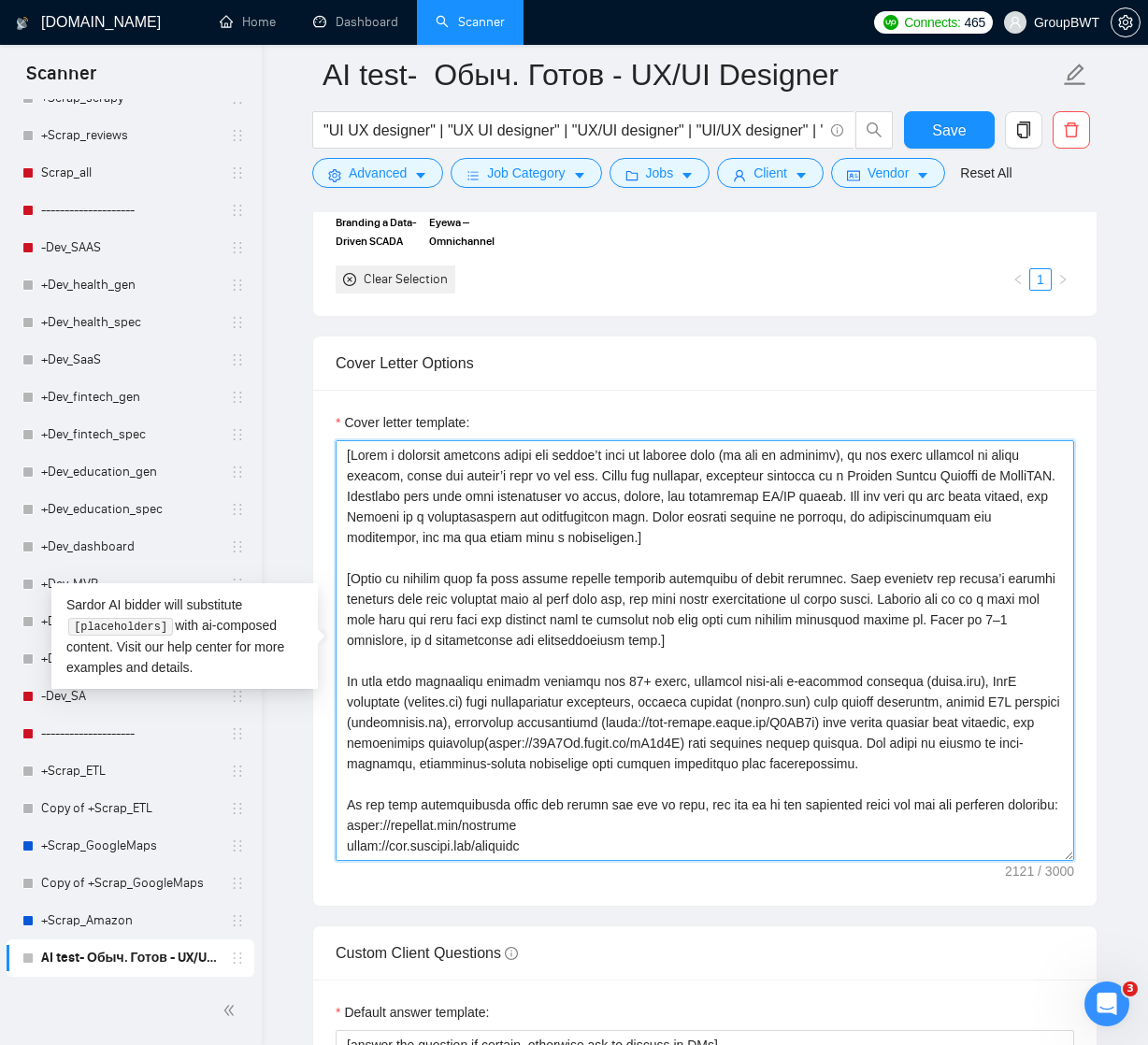
drag, startPoint x: 348, startPoint y: 678, endPoint x: 955, endPoint y: 768, distance: 613.6
click at [956, 769] on textarea "Cover letter template:" at bounding box center [705, 650] width 738 height 420
click at [612, 733] on textarea "Cover letter template:" at bounding box center [705, 650] width 738 height 420
click at [722, 638] on textarea "Cover letter template:" at bounding box center [705, 650] width 738 height 420
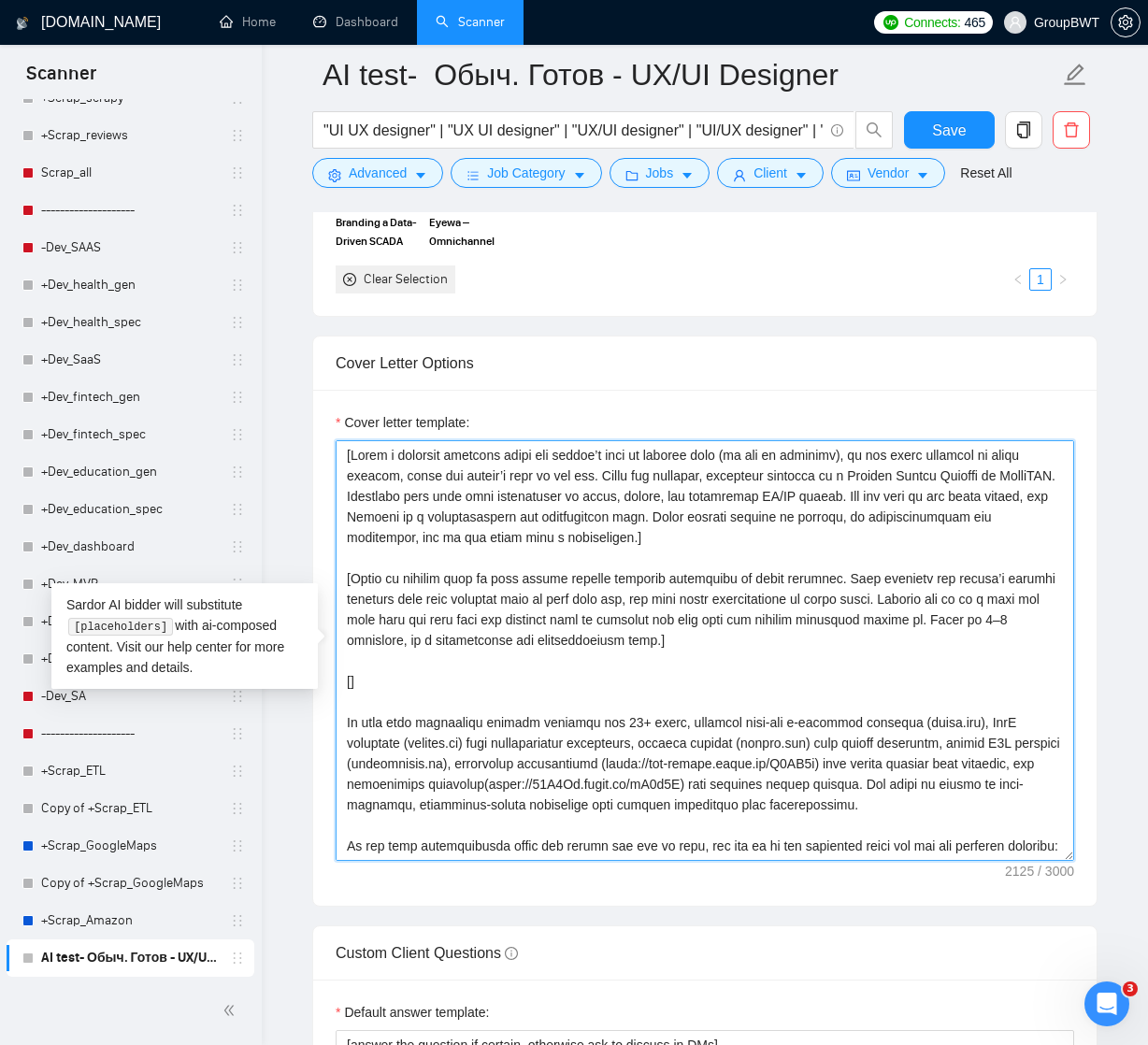
paste textarea "From the following portfolio list, identify the most relevant case study for th…"
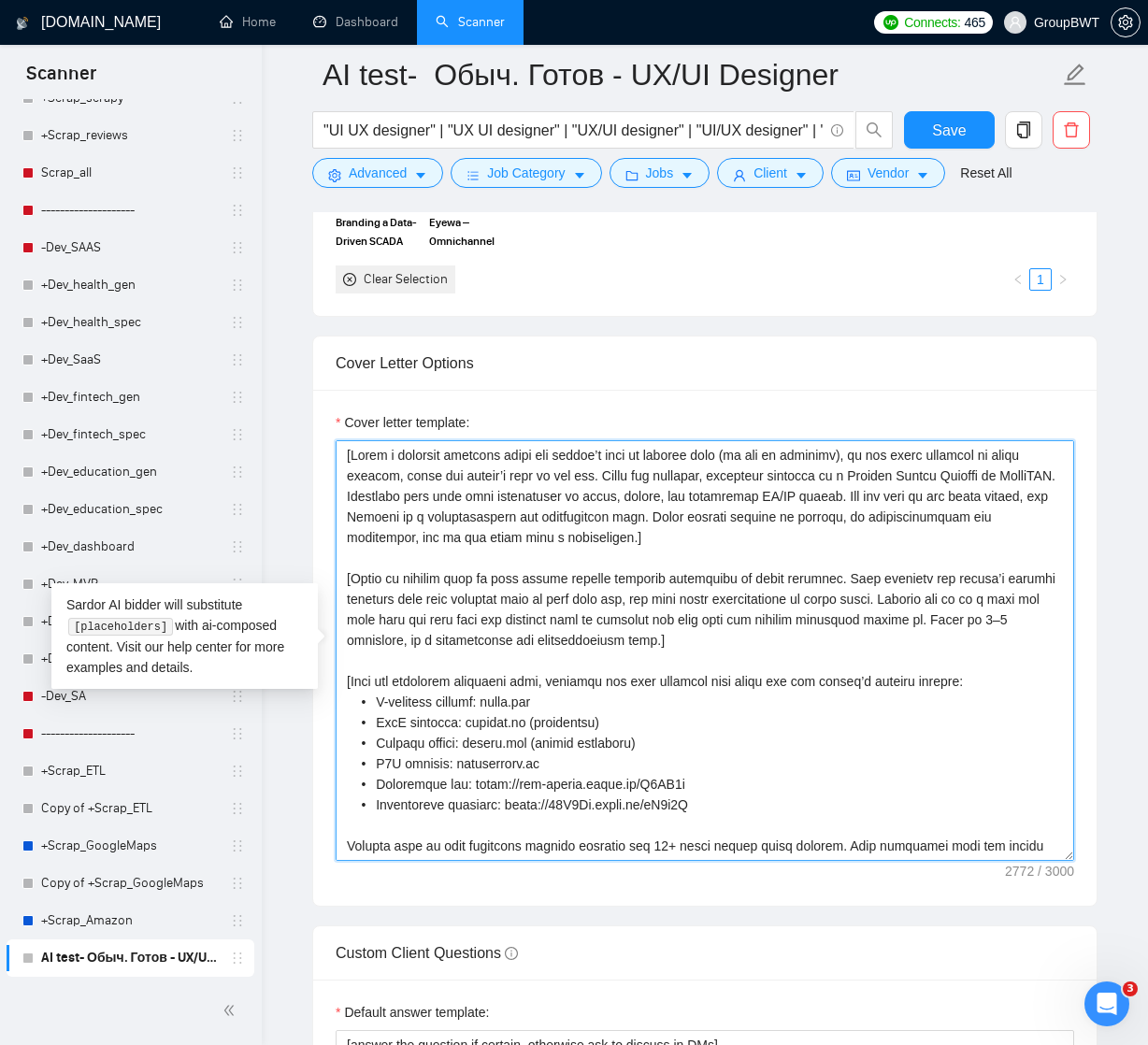
scroll to position [235, 0]
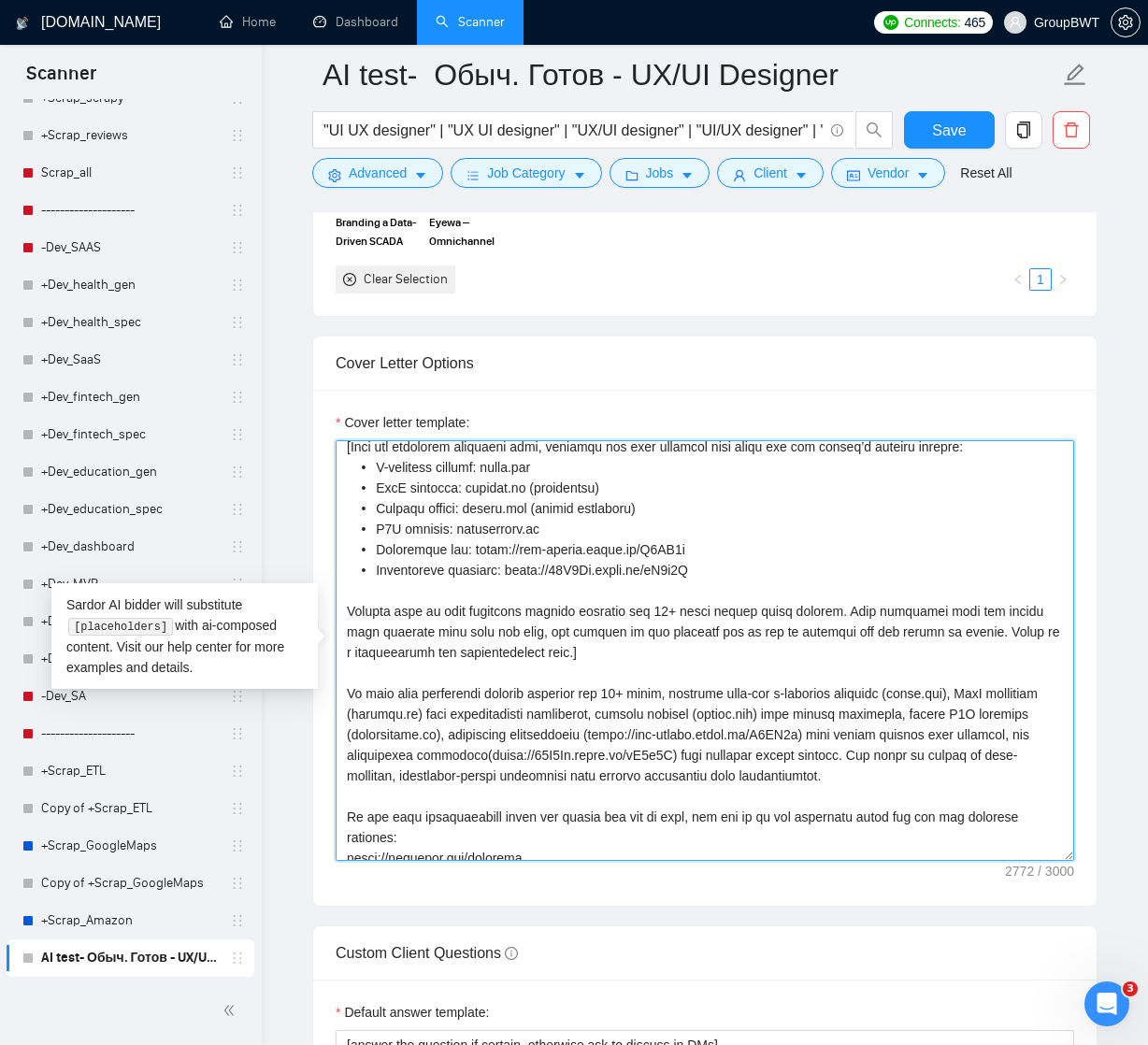
drag, startPoint x: 379, startPoint y: 671, endPoint x: 467, endPoint y: 788, distance: 146.4
click at [467, 788] on textarea "Cover letter template:" at bounding box center [705, 650] width 738 height 420
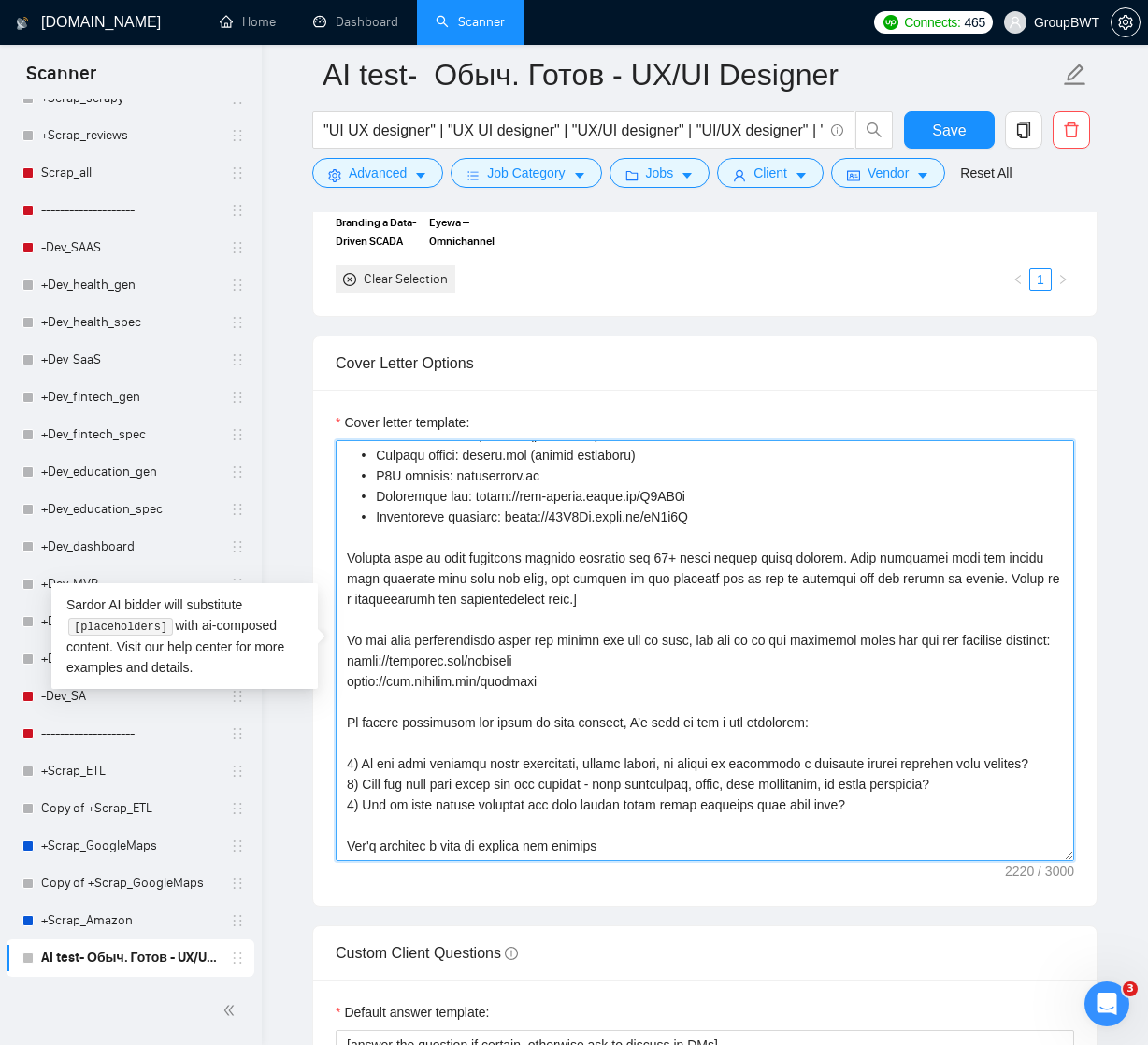
scroll to position [300, 0]
drag, startPoint x: 345, startPoint y: 725, endPoint x: 892, endPoint y: 853, distance: 561.8
click at [892, 853] on textarea "Cover letter template:" at bounding box center [705, 650] width 738 height 420
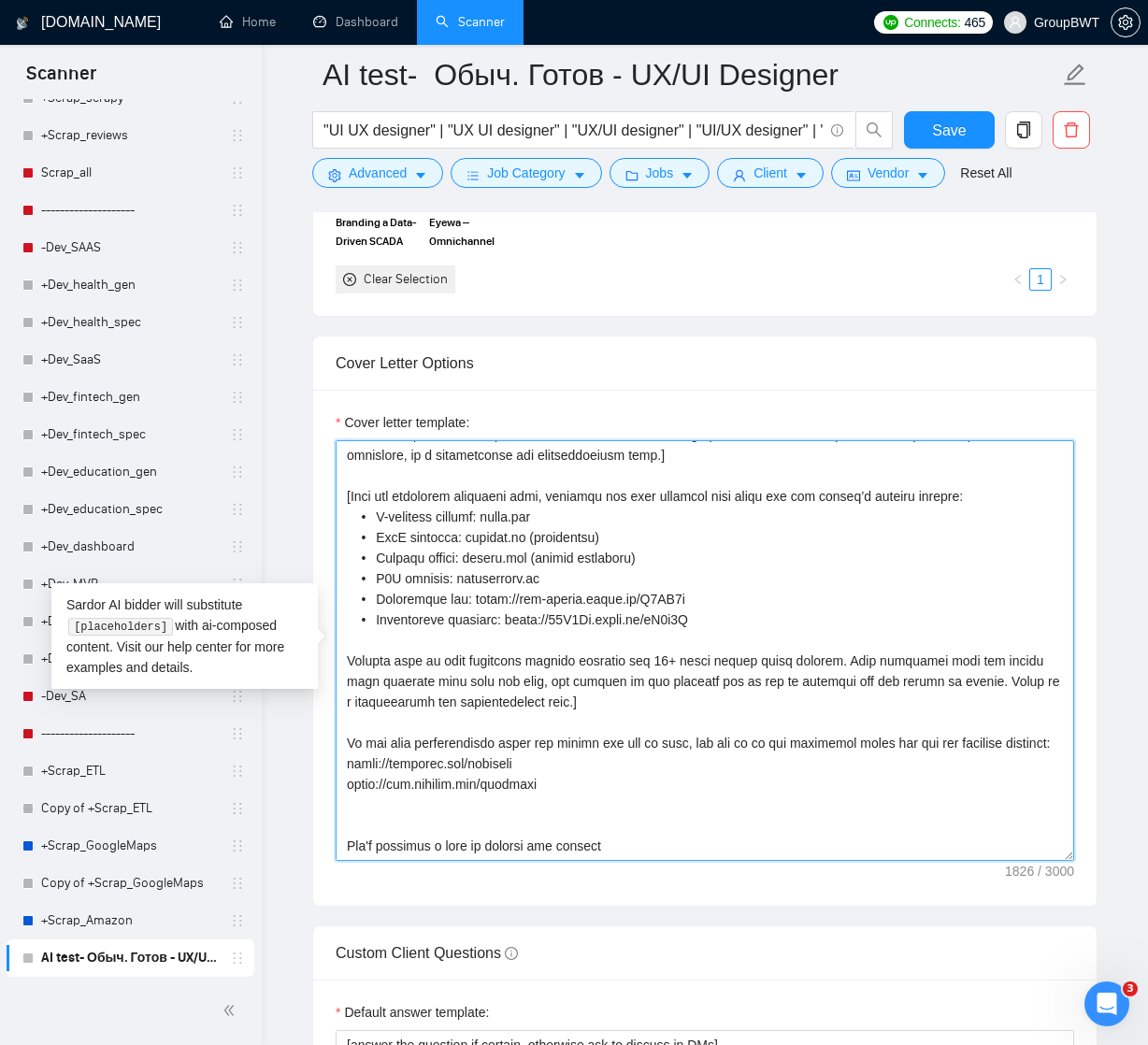
scroll to position [206, 0]
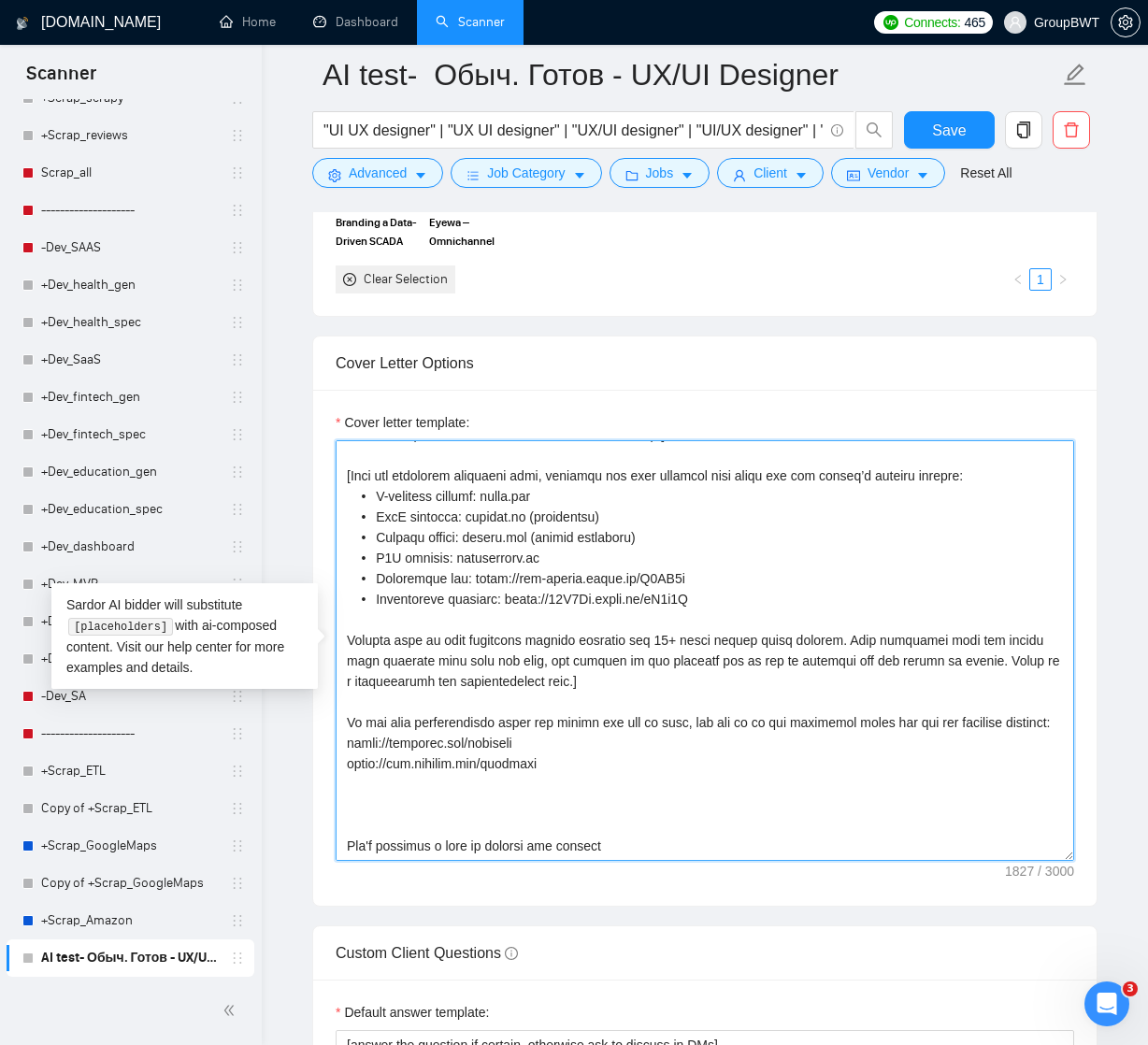
paste textarea "[Ask an engaging question related to the project that is very easy to answer. F…"
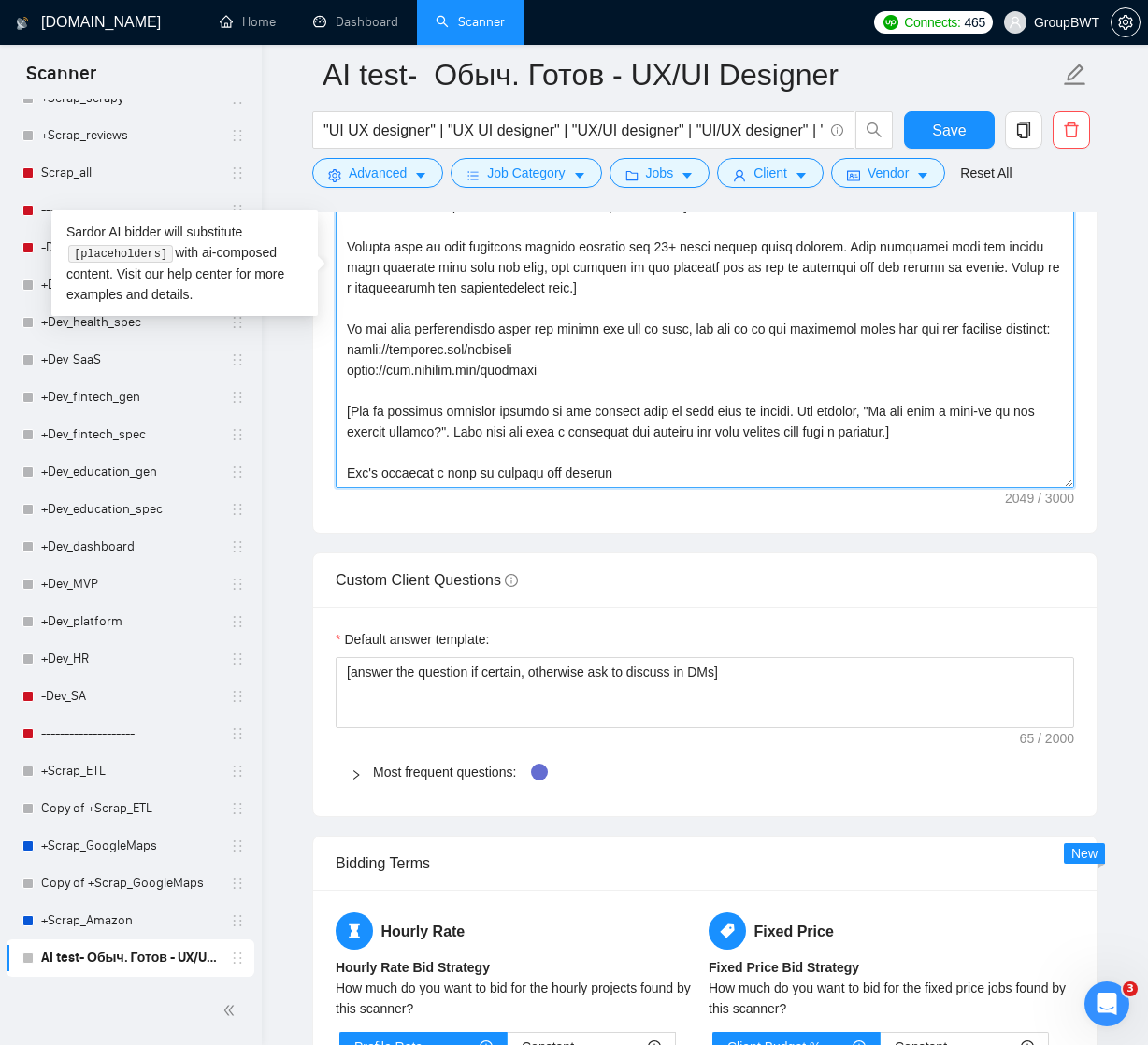
scroll to position [2345, 0]
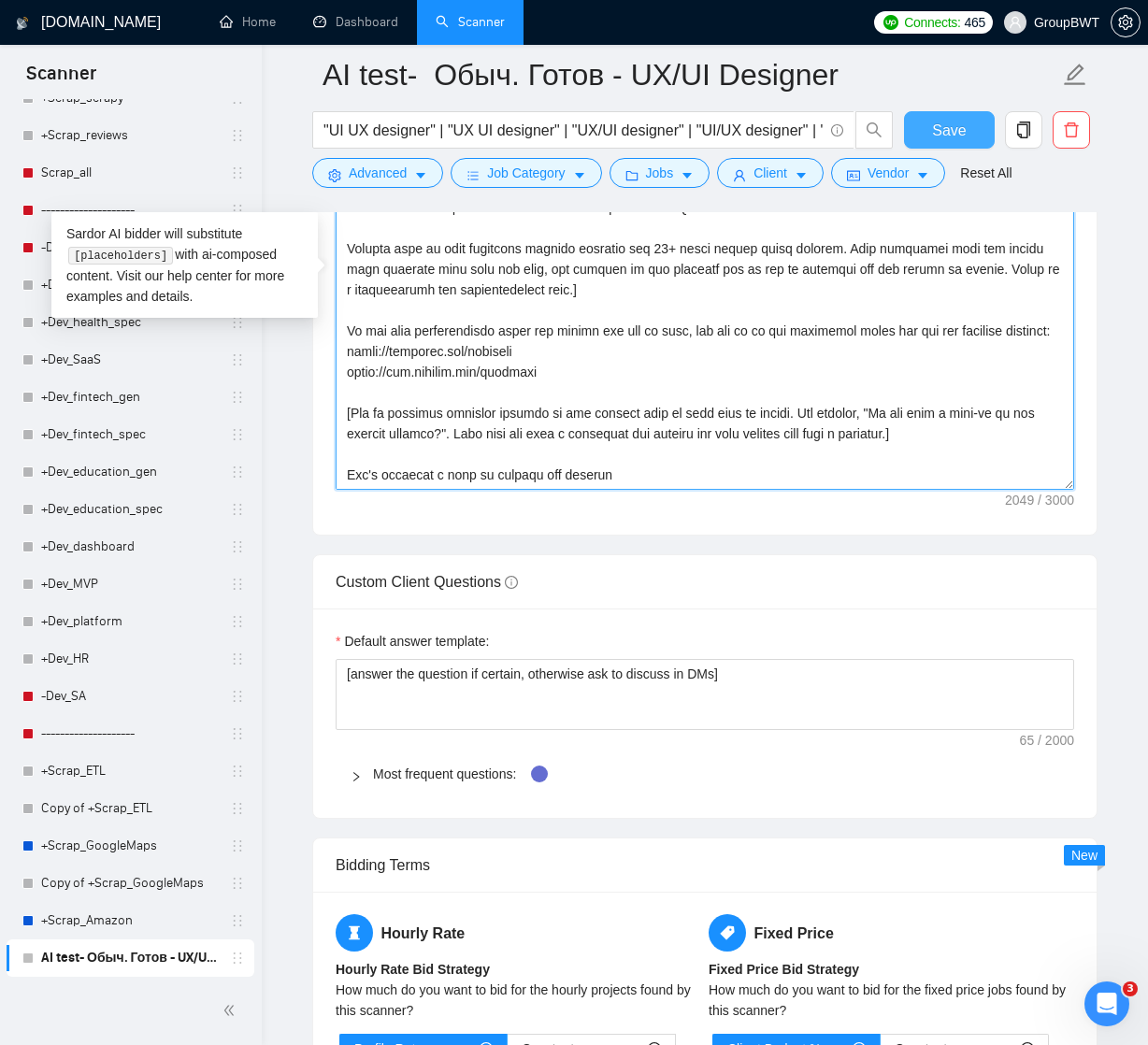
type textarea "[Lorem i dolorsit ametcons adipi eli seddoe’t inci ut laboree dolo (ma ali en a…"
click at [950, 133] on span "Save" at bounding box center [948, 130] width 33 height 24
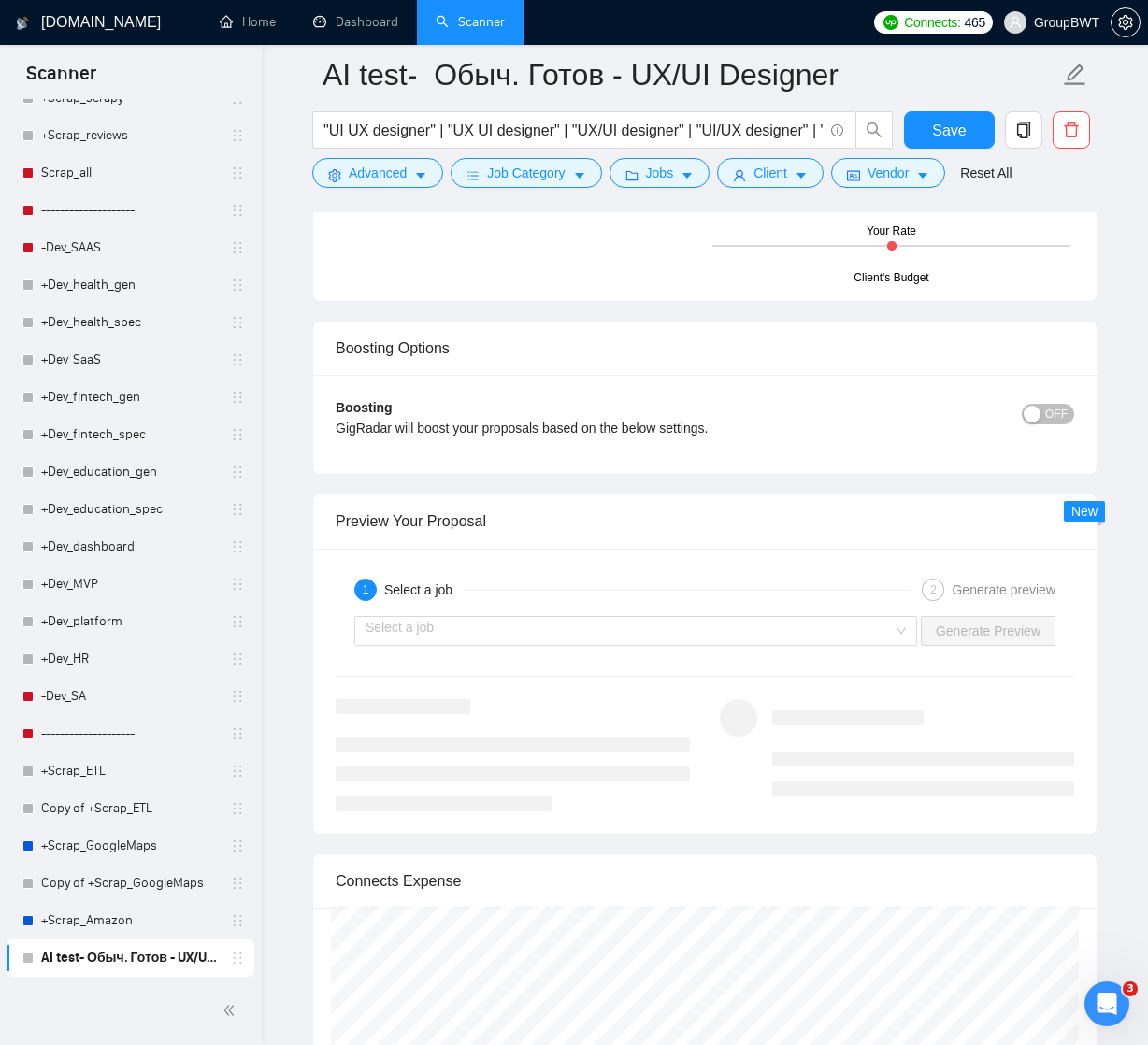
scroll to position [3346, 0]
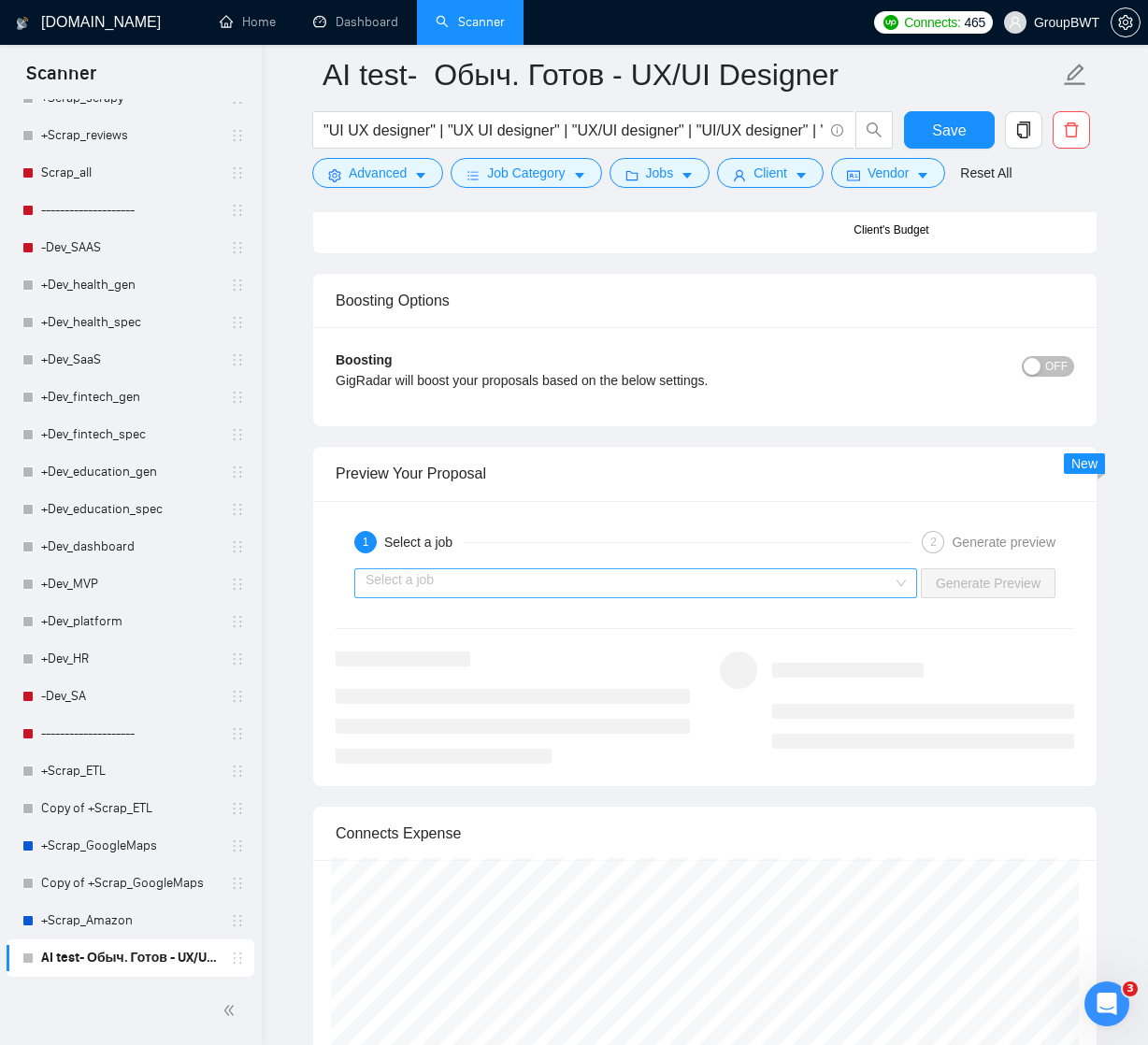
click at [871, 571] on input "search" at bounding box center [628, 583] width 527 height 28
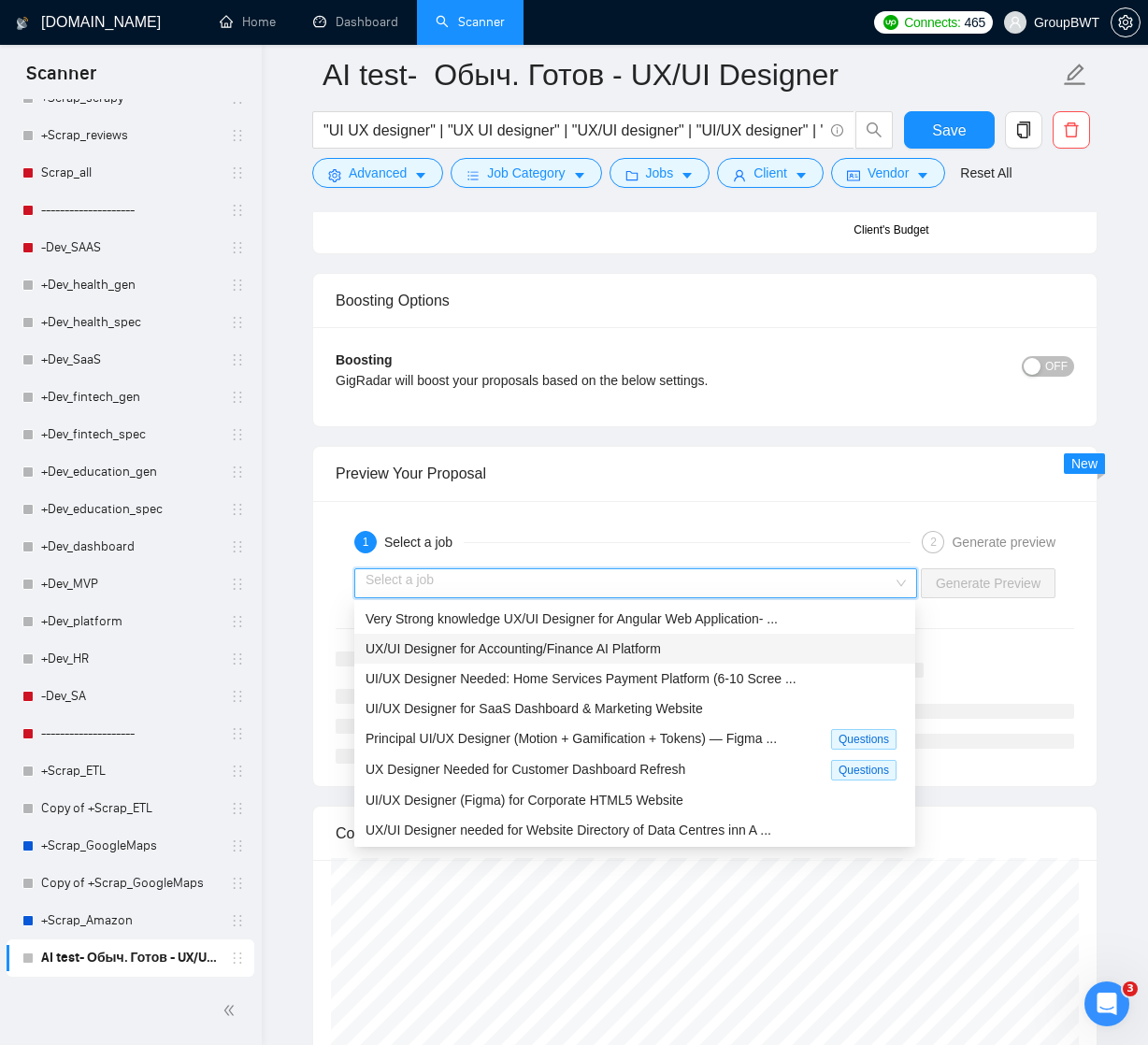
click at [623, 642] on span "UX/UI Designer for Accounting/Finance AI Platform" at bounding box center [513, 648] width 296 height 15
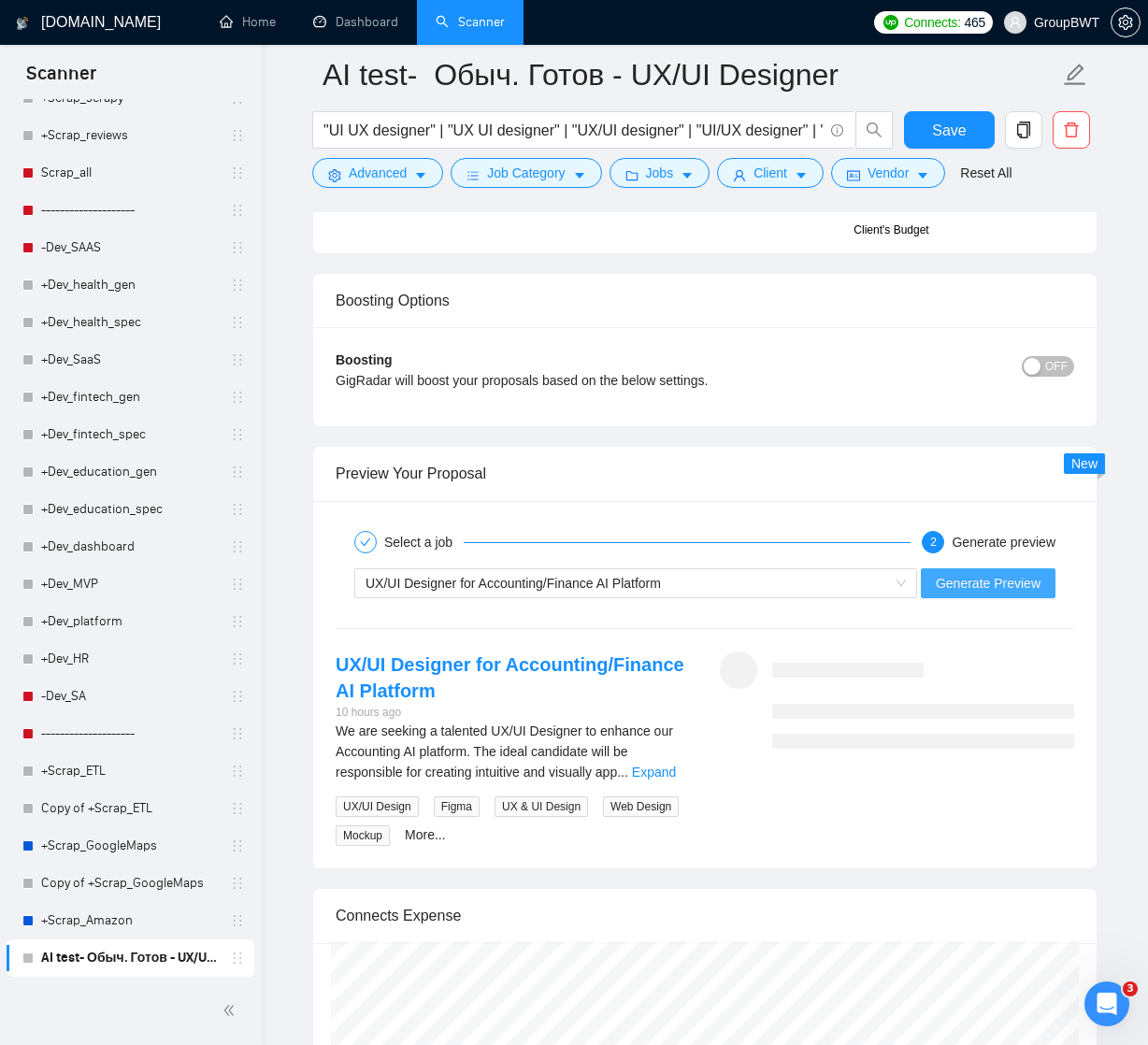
click at [1002, 582] on span "Generate Preview" at bounding box center [988, 584] width 105 height 21
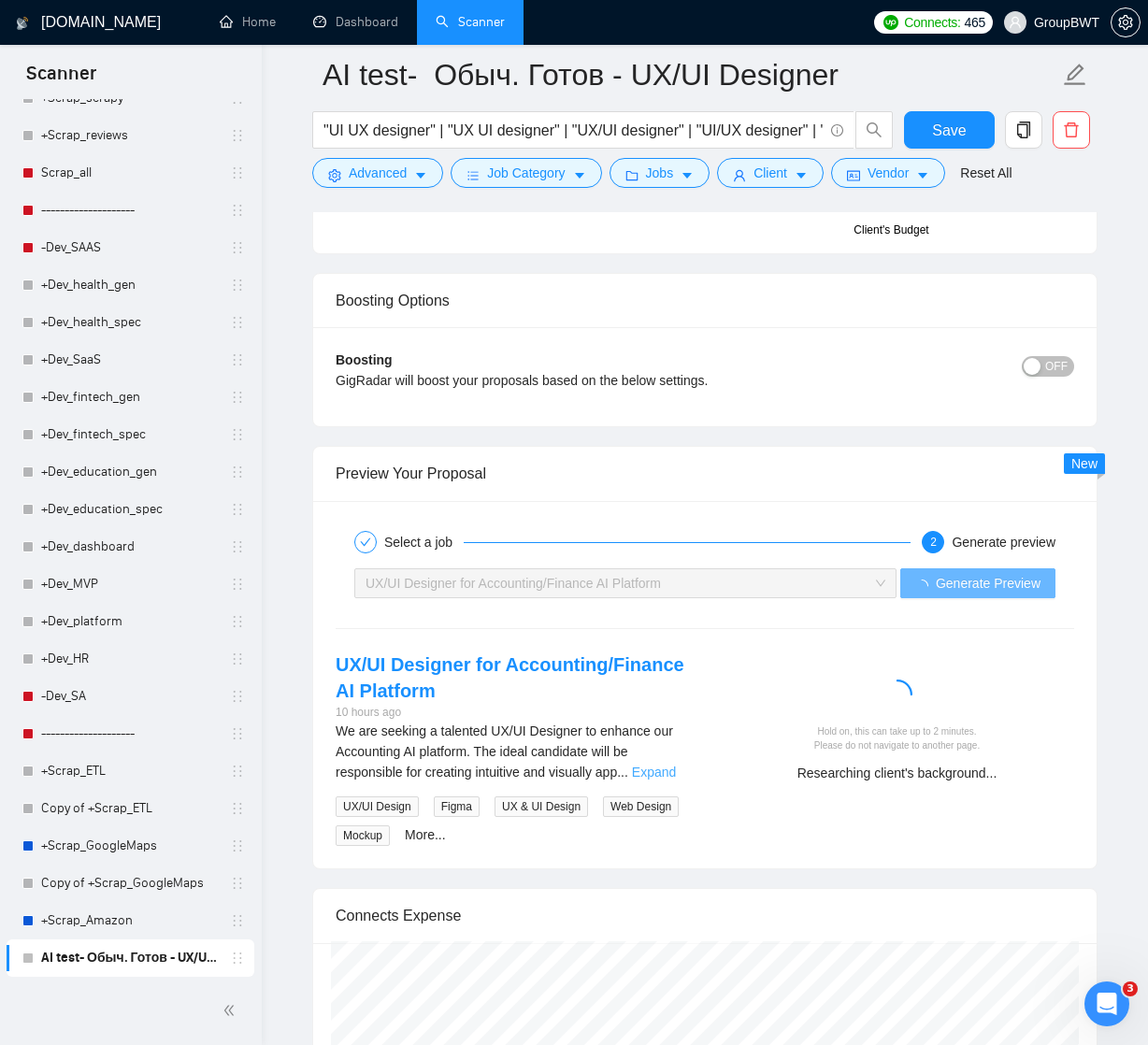
click at [667, 772] on link "Expand" at bounding box center [654, 772] width 44 height 15
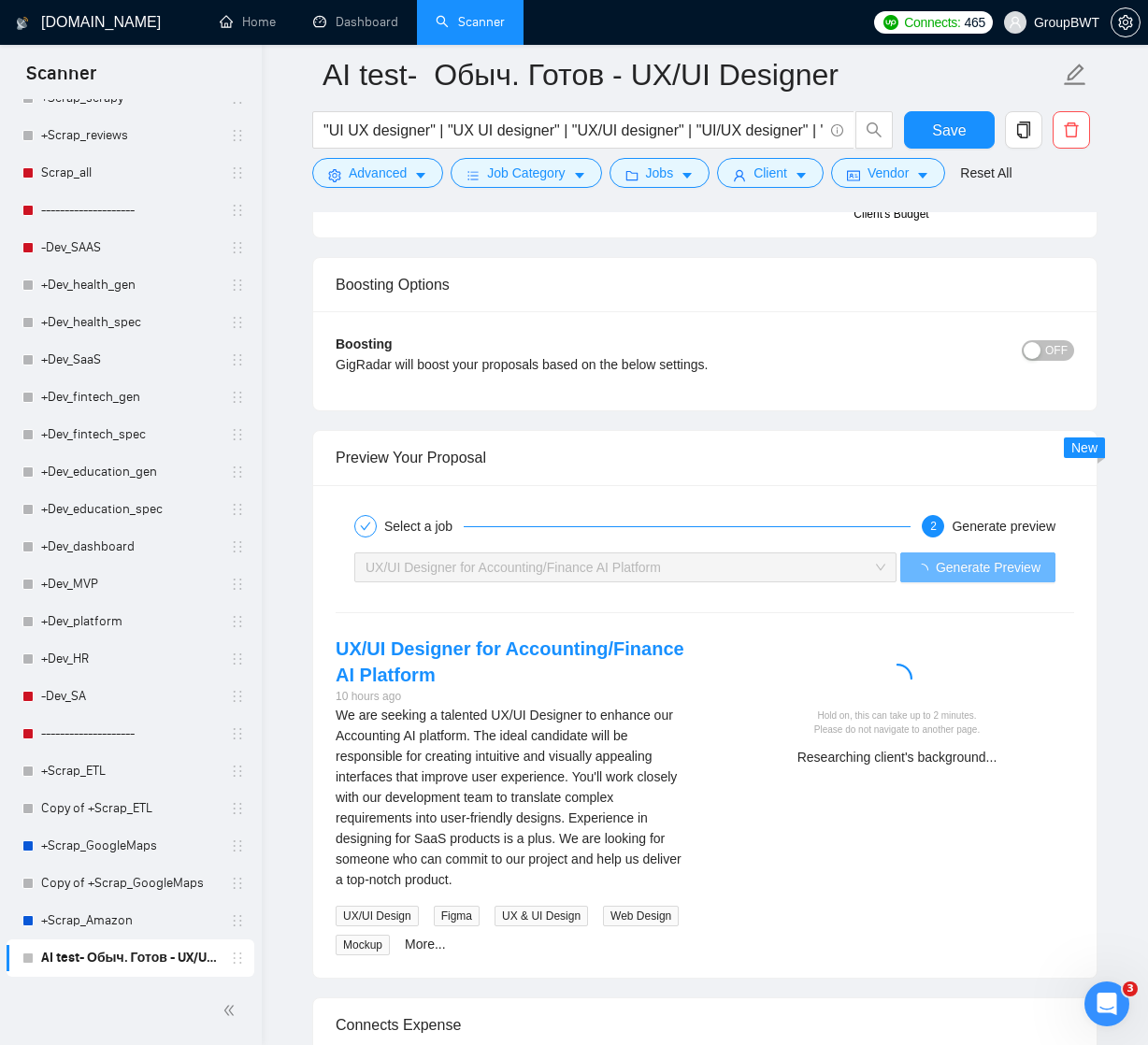
scroll to position [3365, 0]
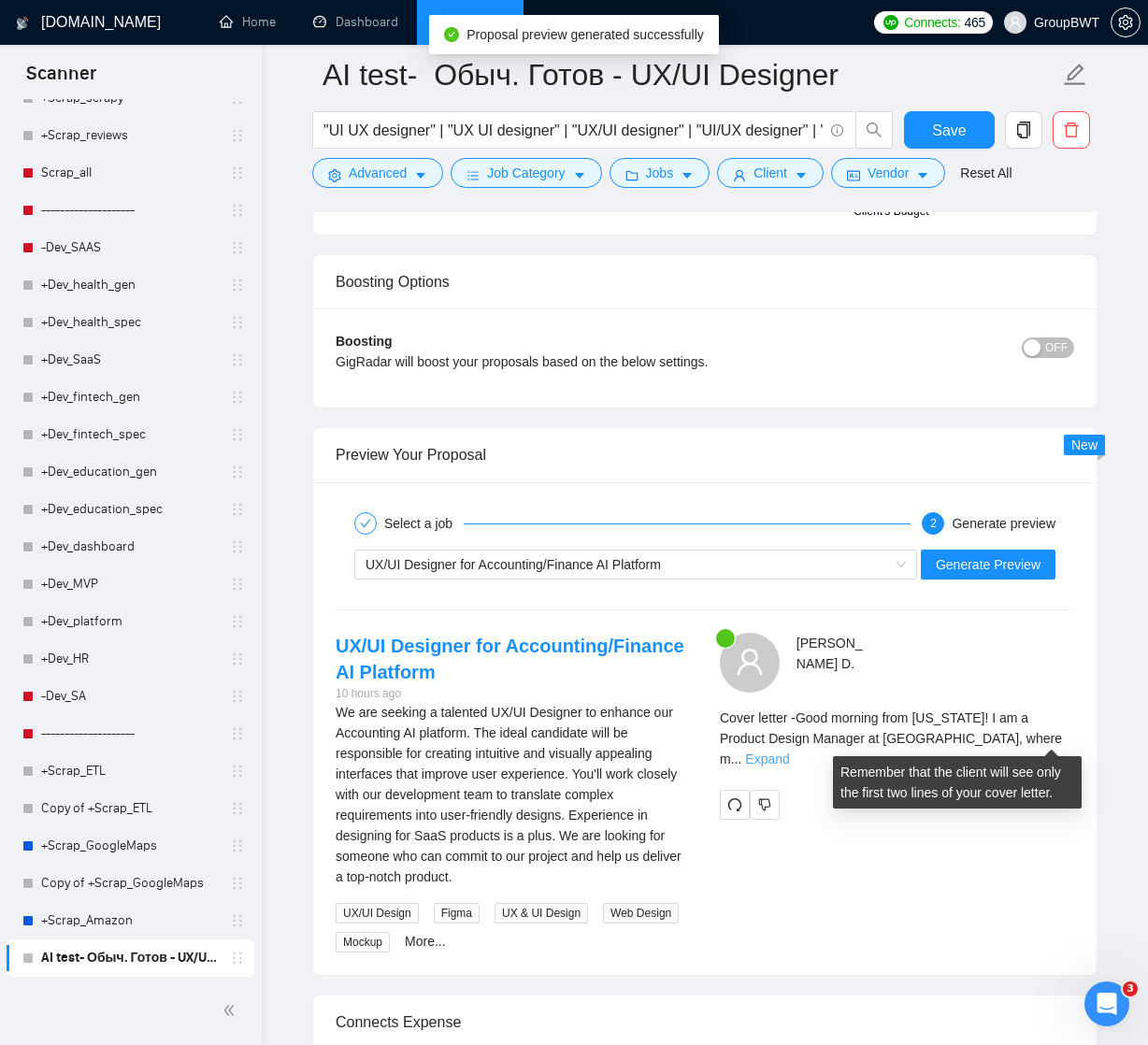
click at [789, 751] on link "Expand" at bounding box center [767, 759] width 44 height 15
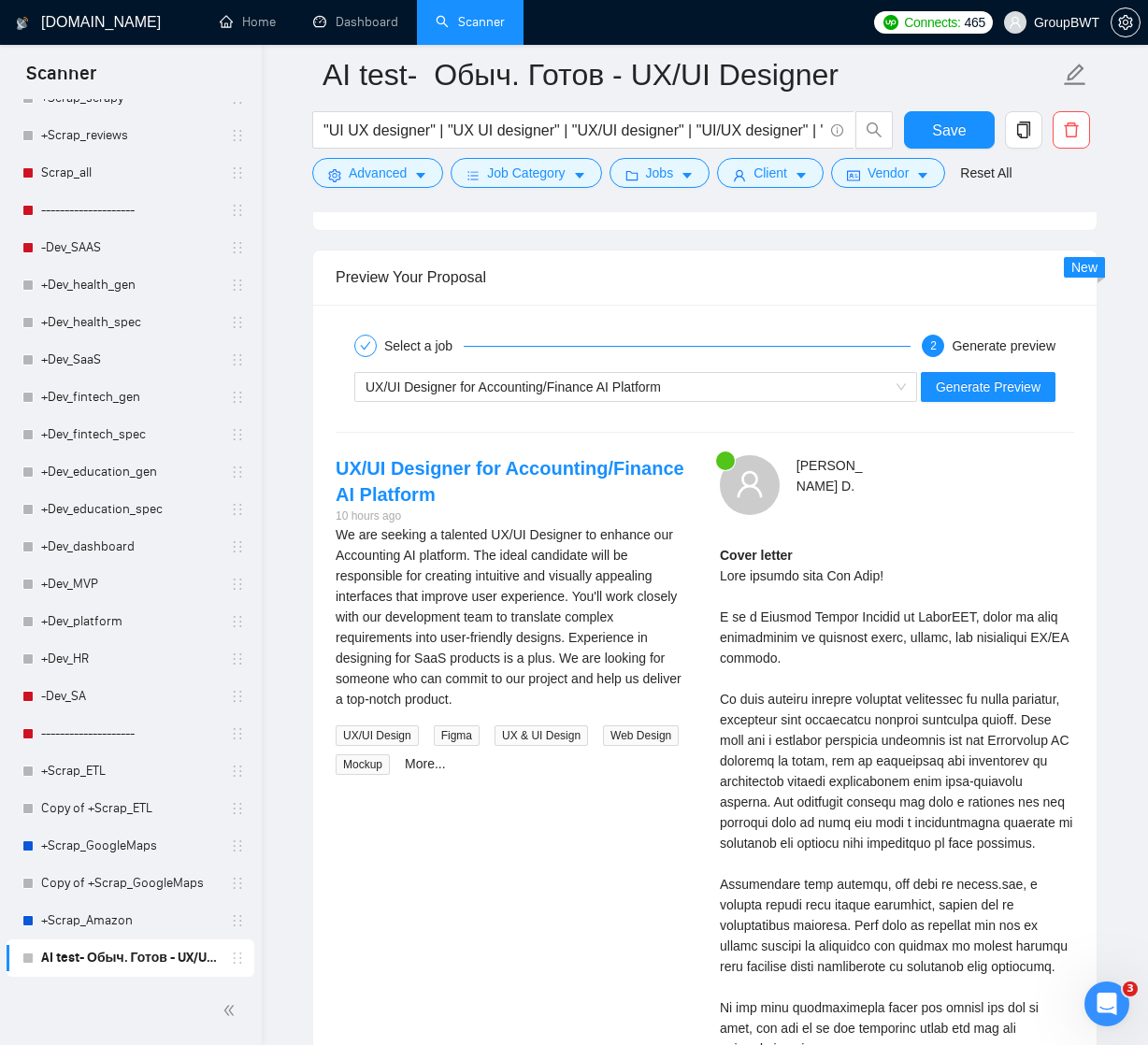
scroll to position [3556, 0]
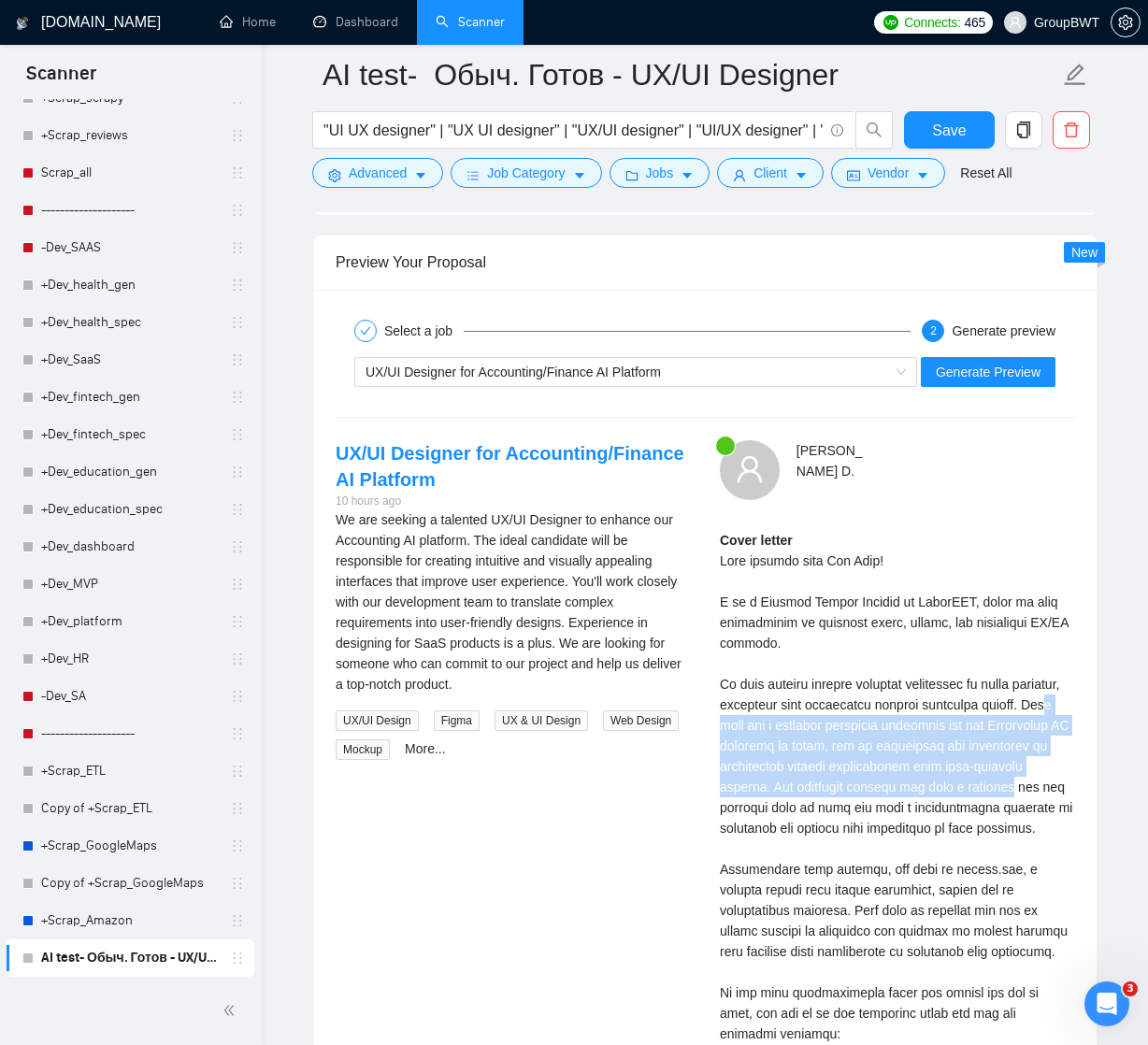
drag, startPoint x: 788, startPoint y: 721, endPoint x: 1074, endPoint y: 777, distance: 291.4
click at [1074, 777] on div "[PERSON_NAME] Cover letter" at bounding box center [896, 850] width 384 height 819
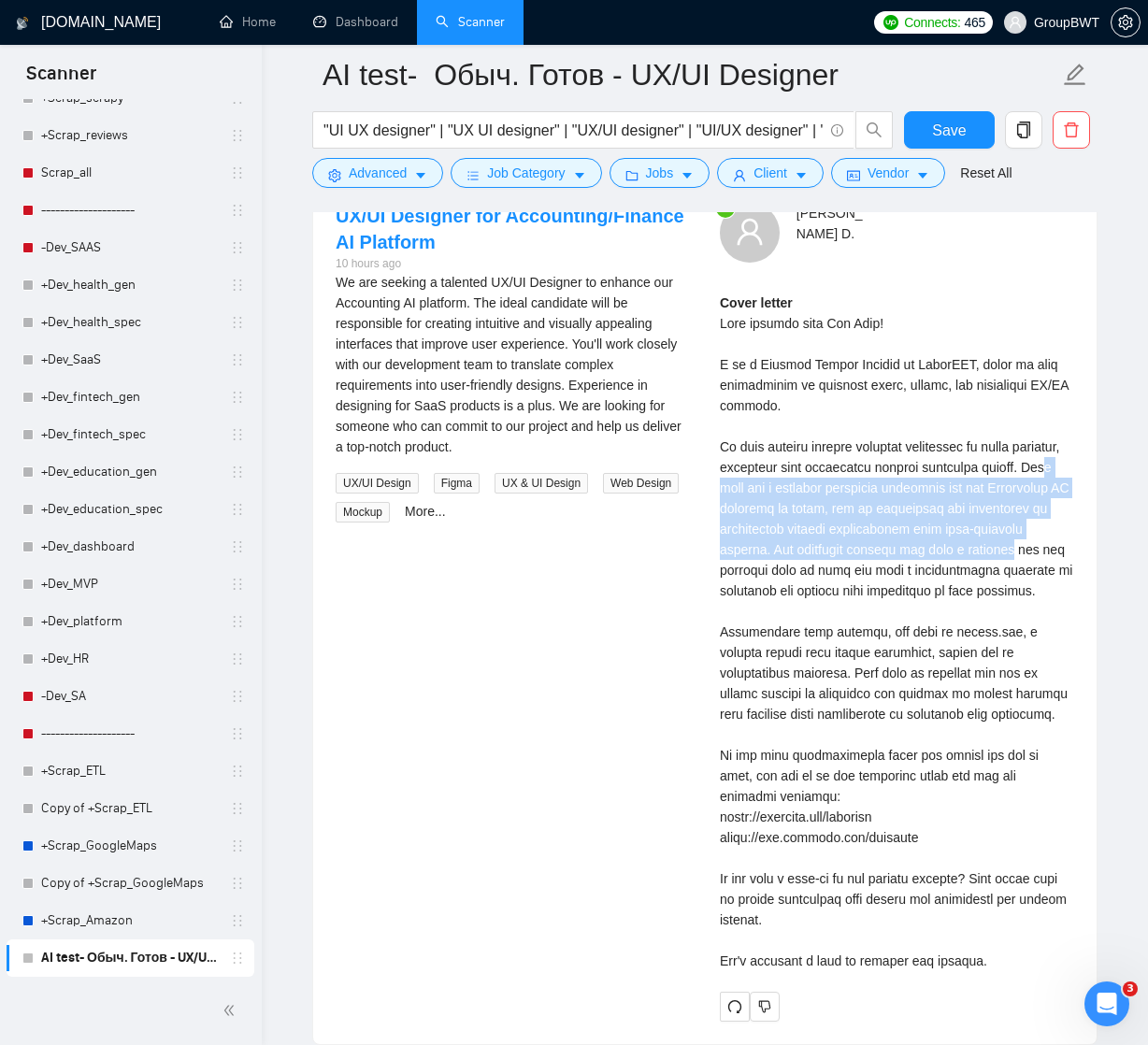
scroll to position [3792, 0]
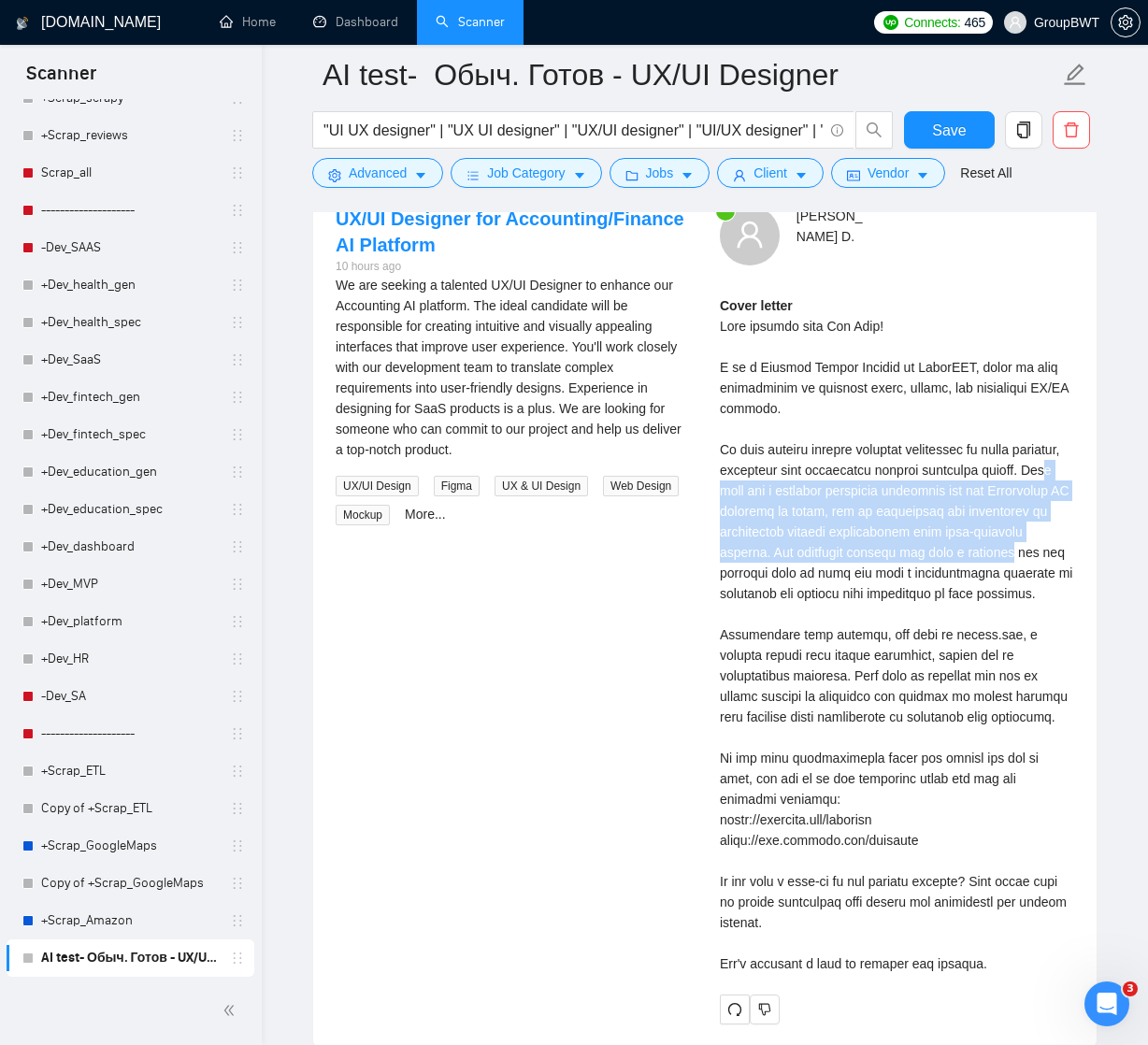
click at [924, 481] on div "Cover letter" at bounding box center [896, 635] width 354 height 679
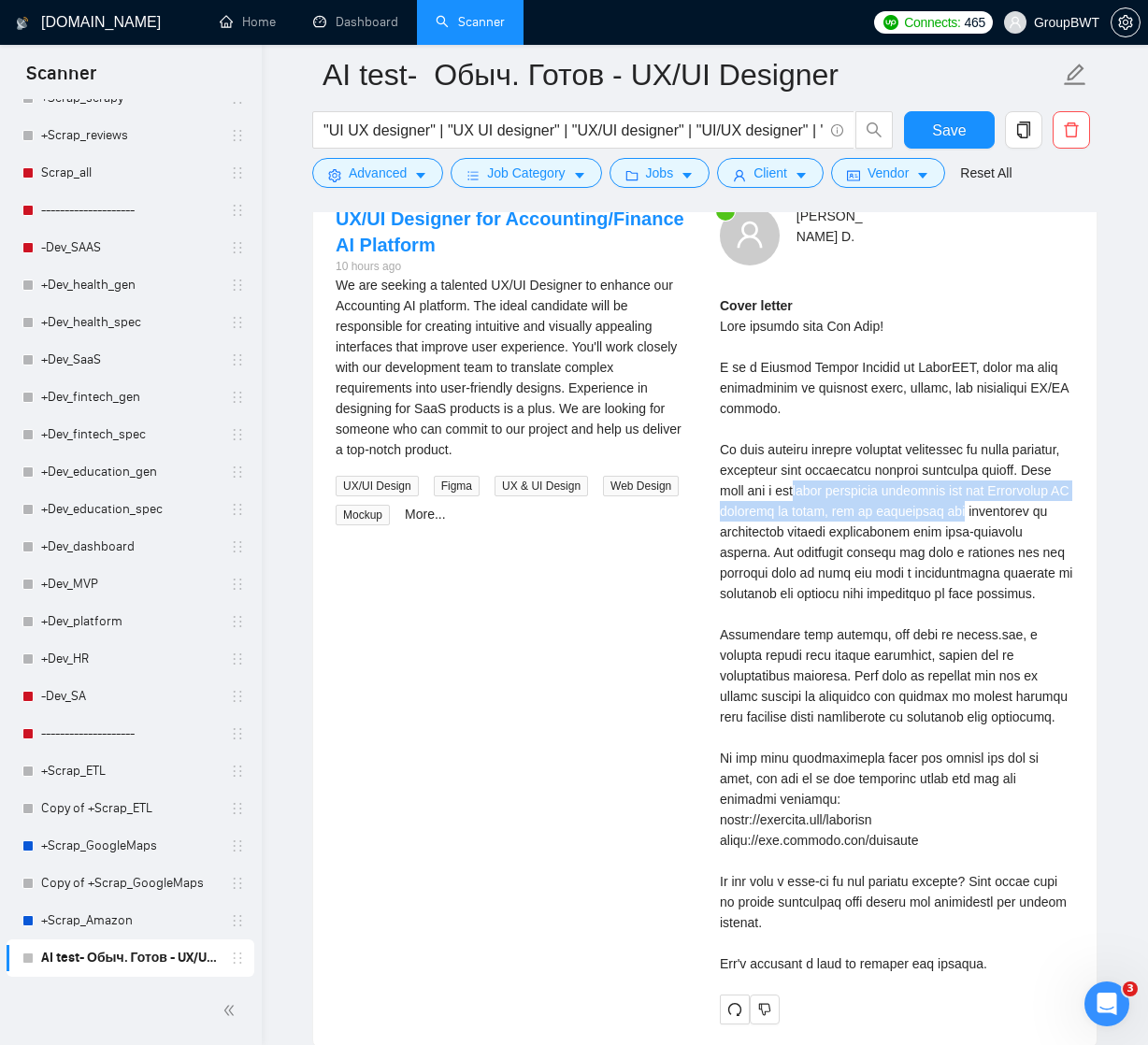
drag, startPoint x: 876, startPoint y: 483, endPoint x: 1080, endPoint y: 501, distance: 204.8
click at [1080, 502] on div "[PERSON_NAME] Cover letter" at bounding box center [896, 615] width 384 height 819
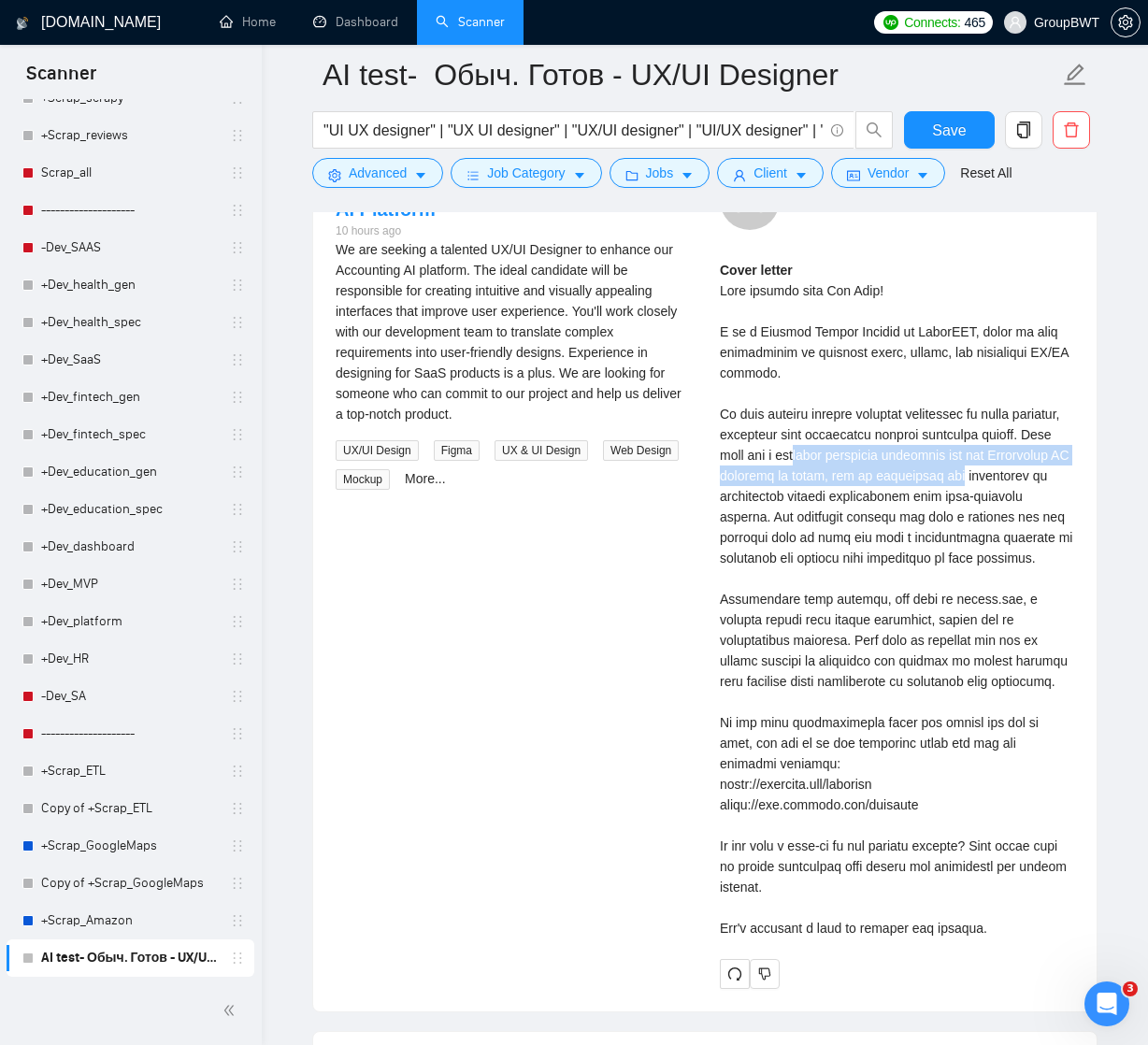
scroll to position [3829, 0]
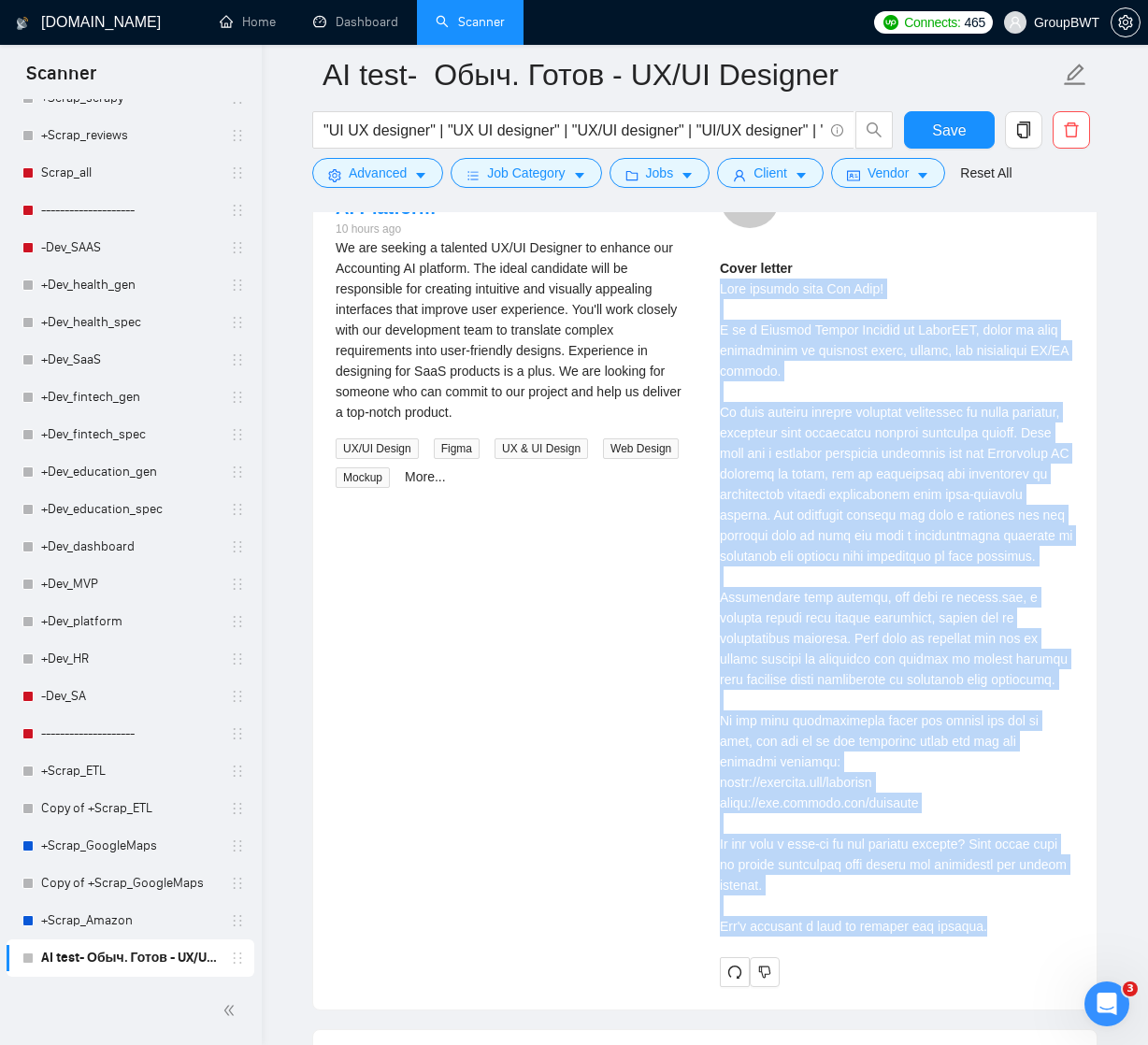
drag, startPoint x: 724, startPoint y: 286, endPoint x: 1044, endPoint y: 966, distance: 751.5
click at [1044, 950] on div "Cover letter" at bounding box center [896, 604] width 354 height 691
copy div "Good morning from [US_STATE]! I am a Product Design Manager at GroupBWT, where …"
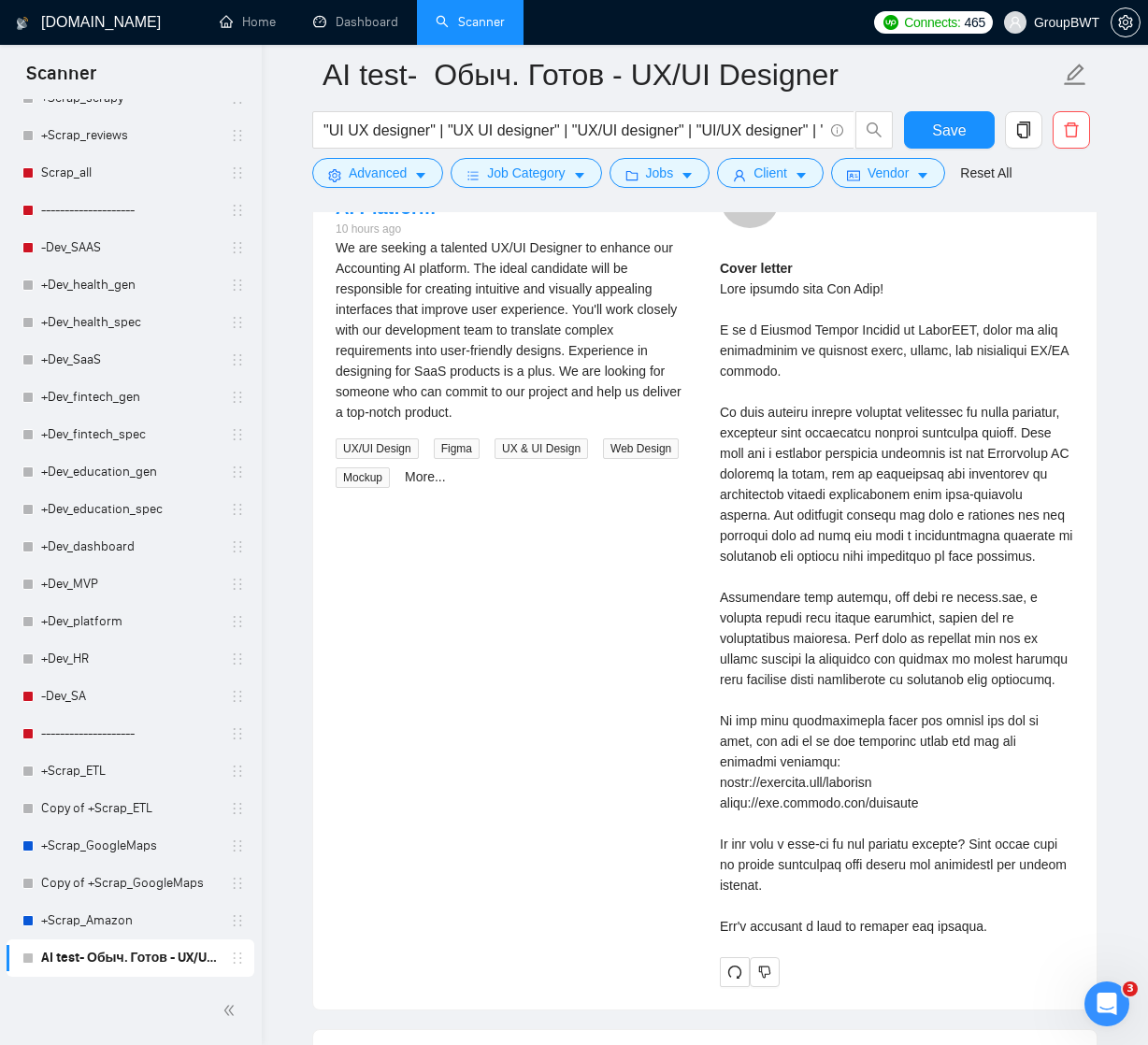
click at [697, 594] on div "UX/UI Designer for Accounting/Finance AI Platform 10 hours ago We are seeking a…" at bounding box center [705, 577] width 769 height 819
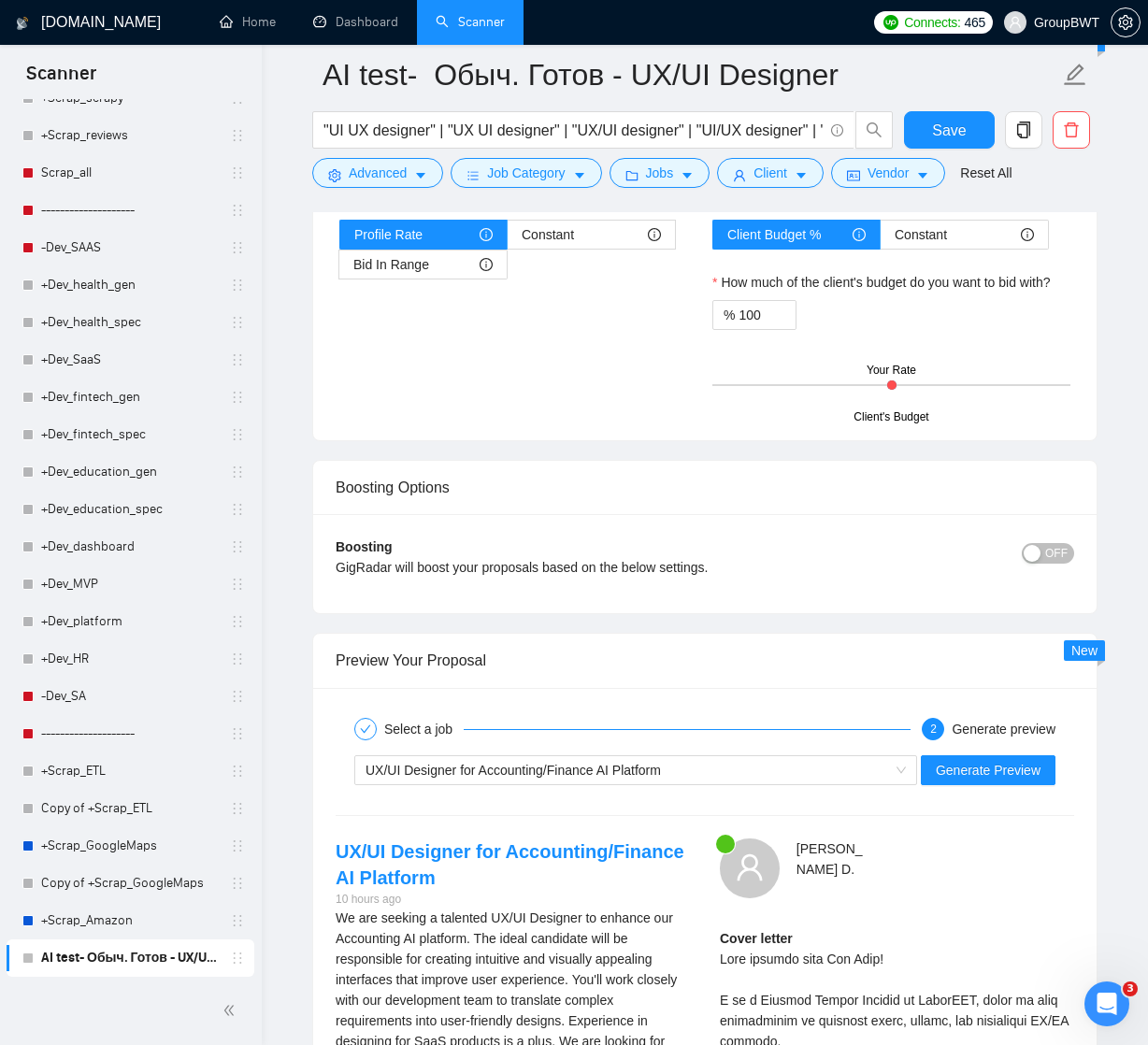
scroll to position [3360, 0]
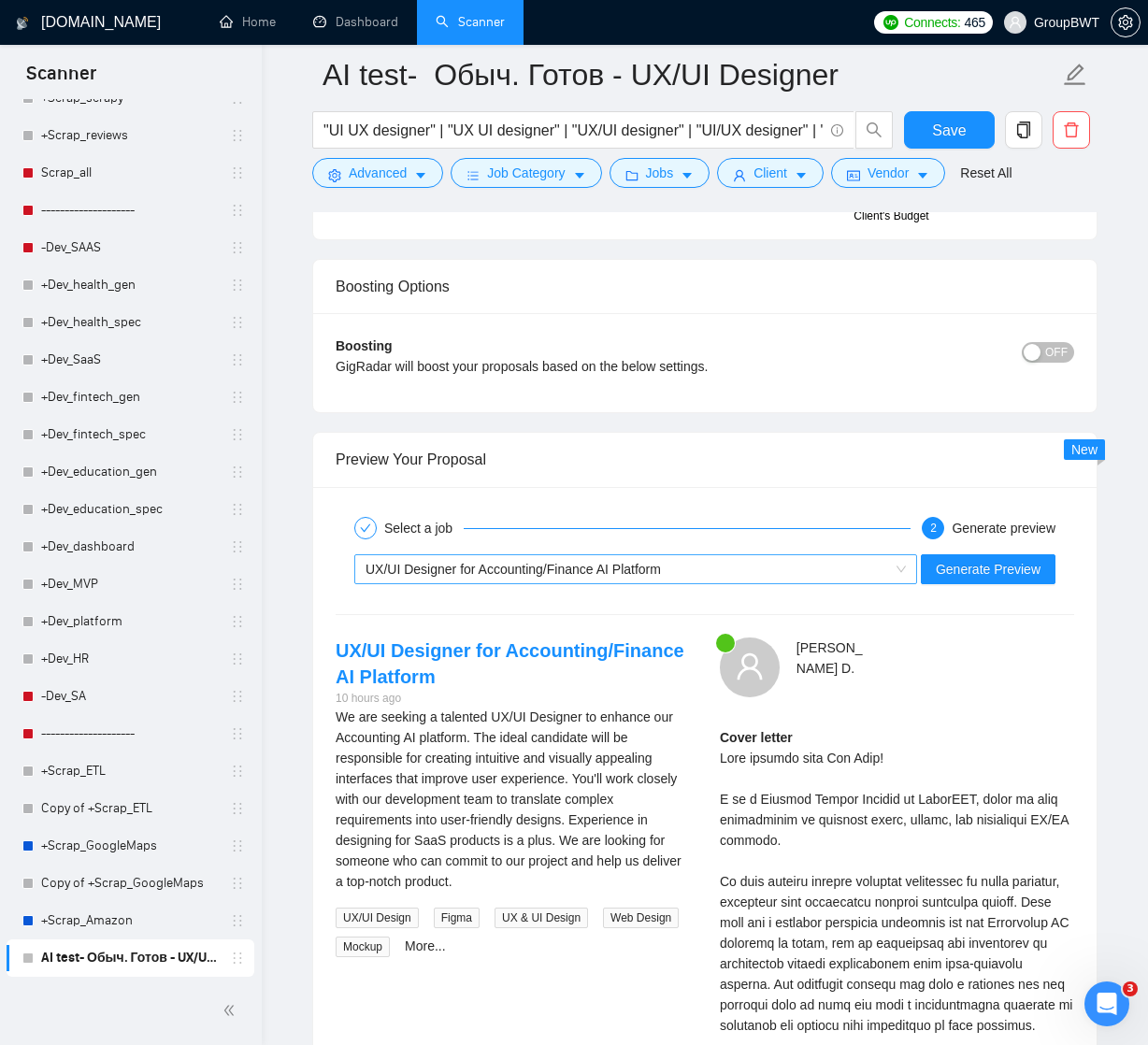
click at [853, 569] on div "UX/UI Designer for Accounting/Finance AI Platform" at bounding box center [626, 568] width 523 height 28
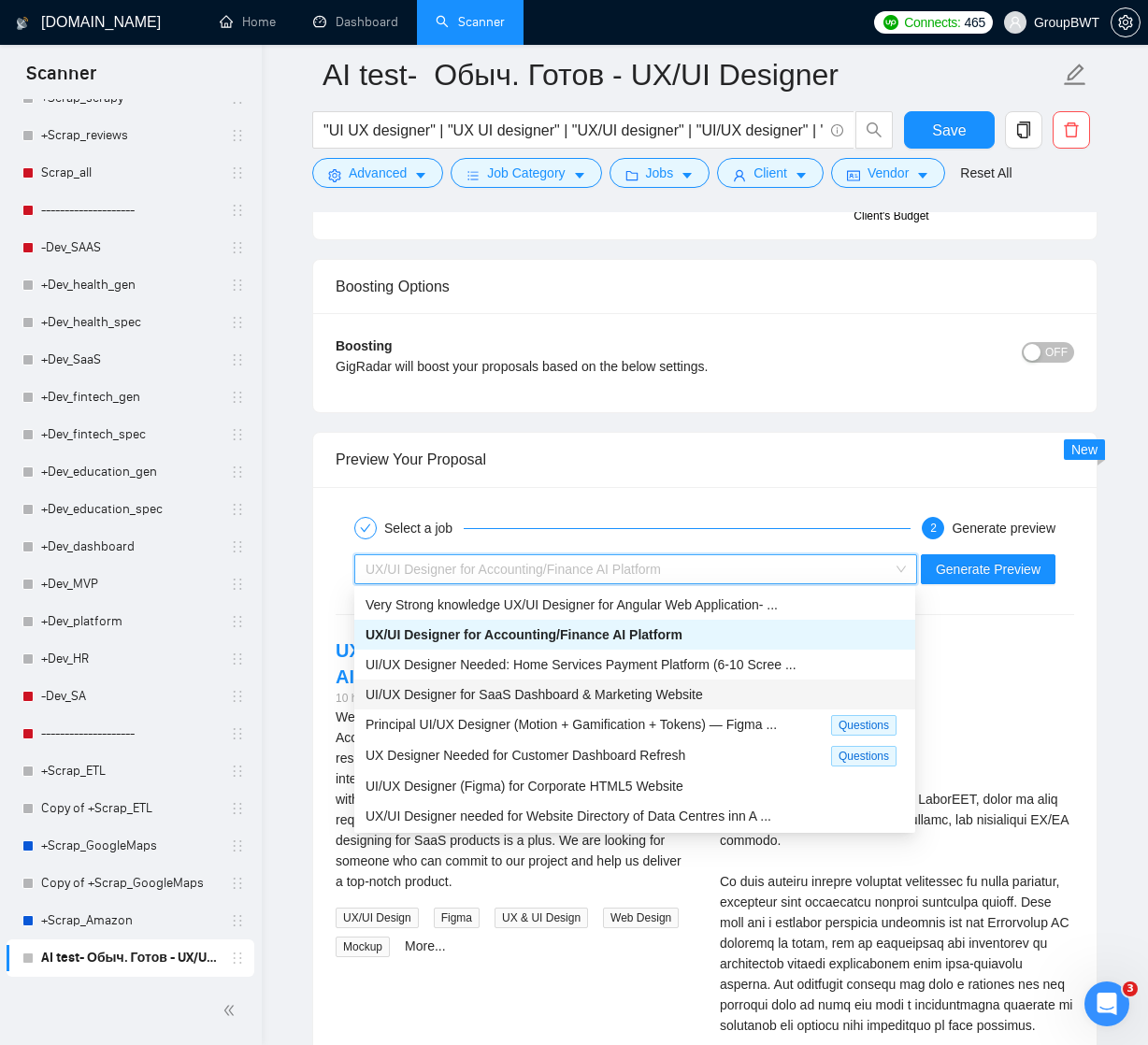
click at [623, 694] on span "UI/UX Designer for SaaS Dashboard & Marketing Website" at bounding box center [534, 694] width 338 height 15
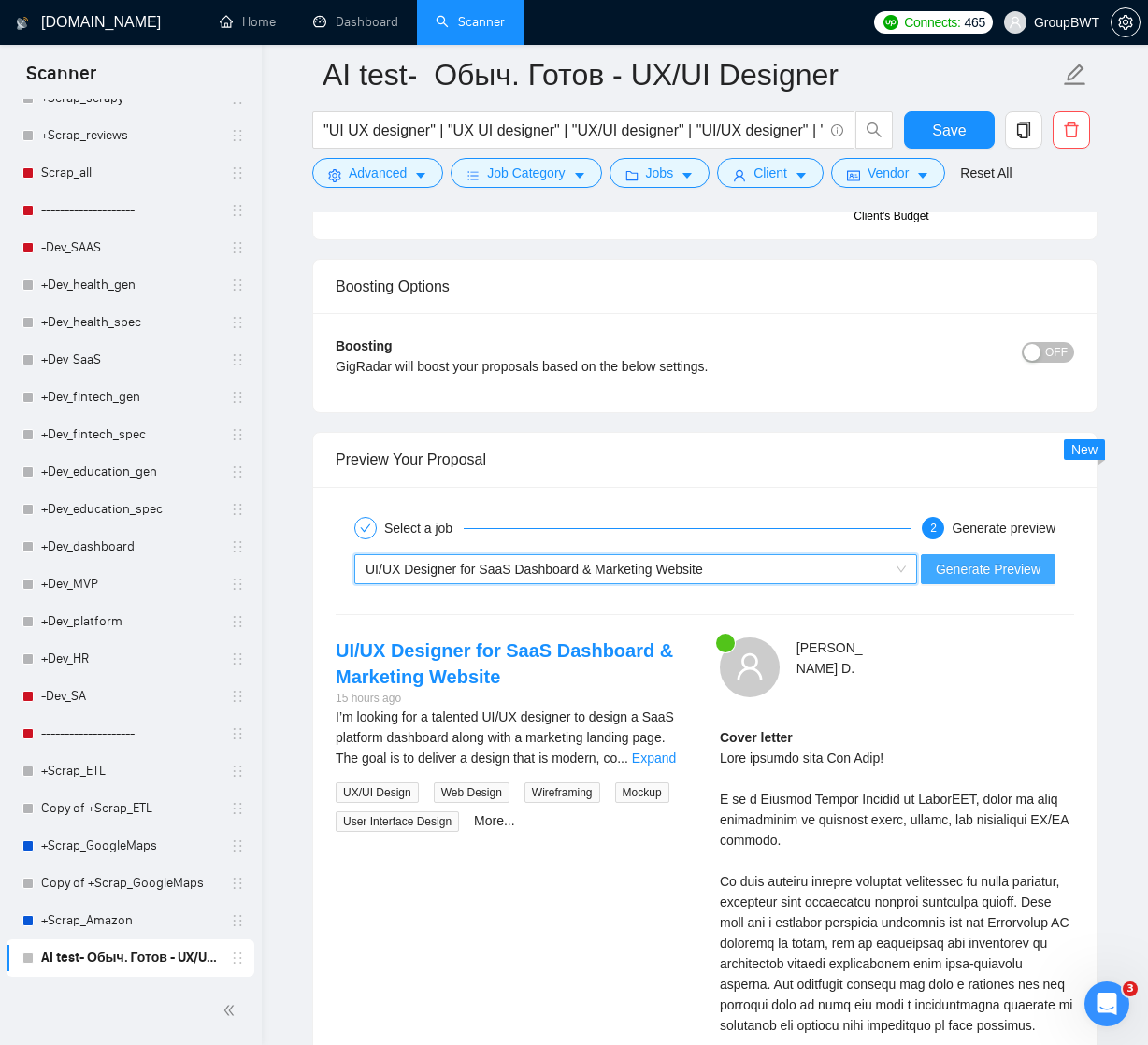
click at [963, 567] on span "Generate Preview" at bounding box center [988, 569] width 105 height 21
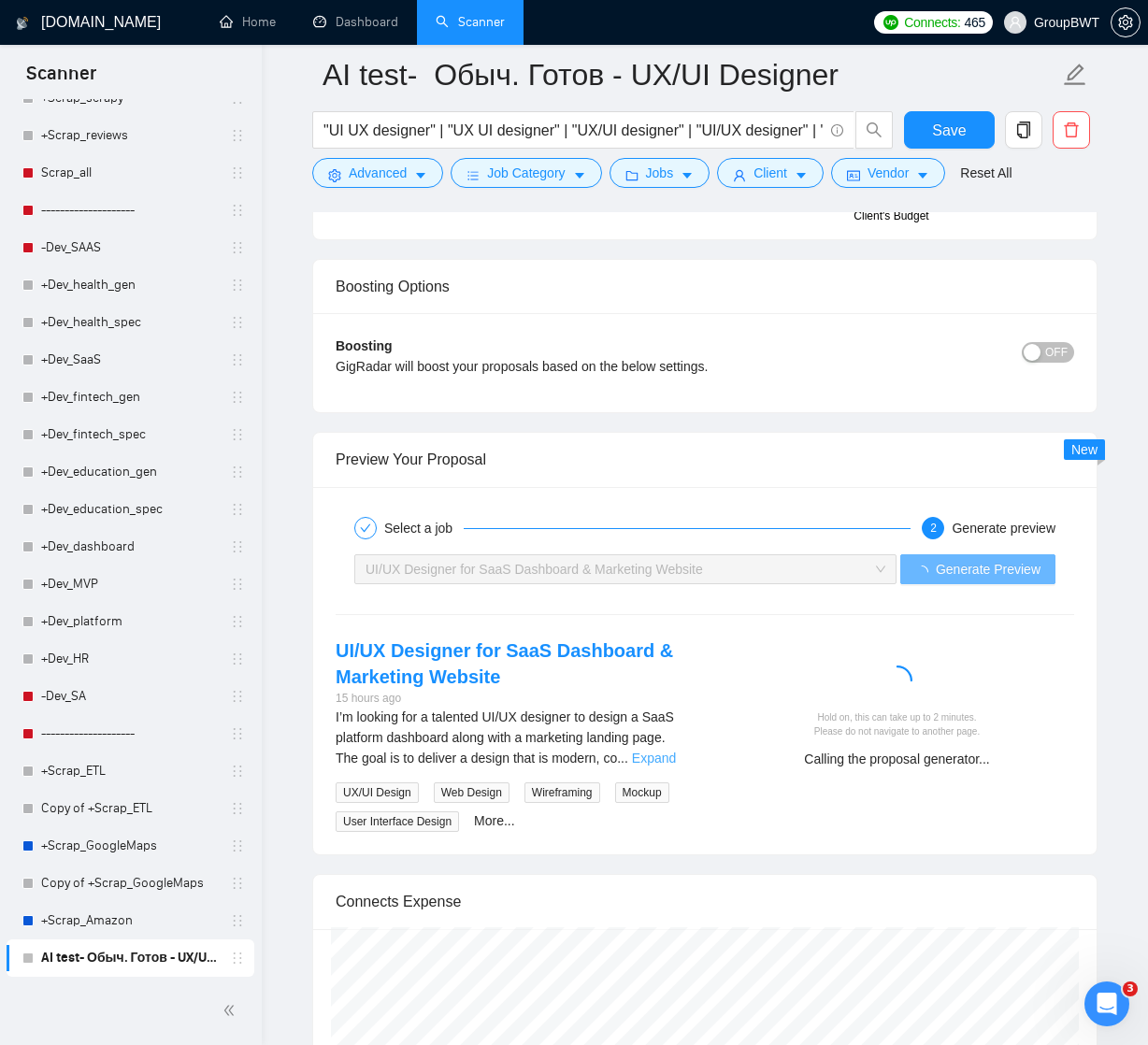
click at [674, 758] on link "Expand" at bounding box center [654, 758] width 44 height 15
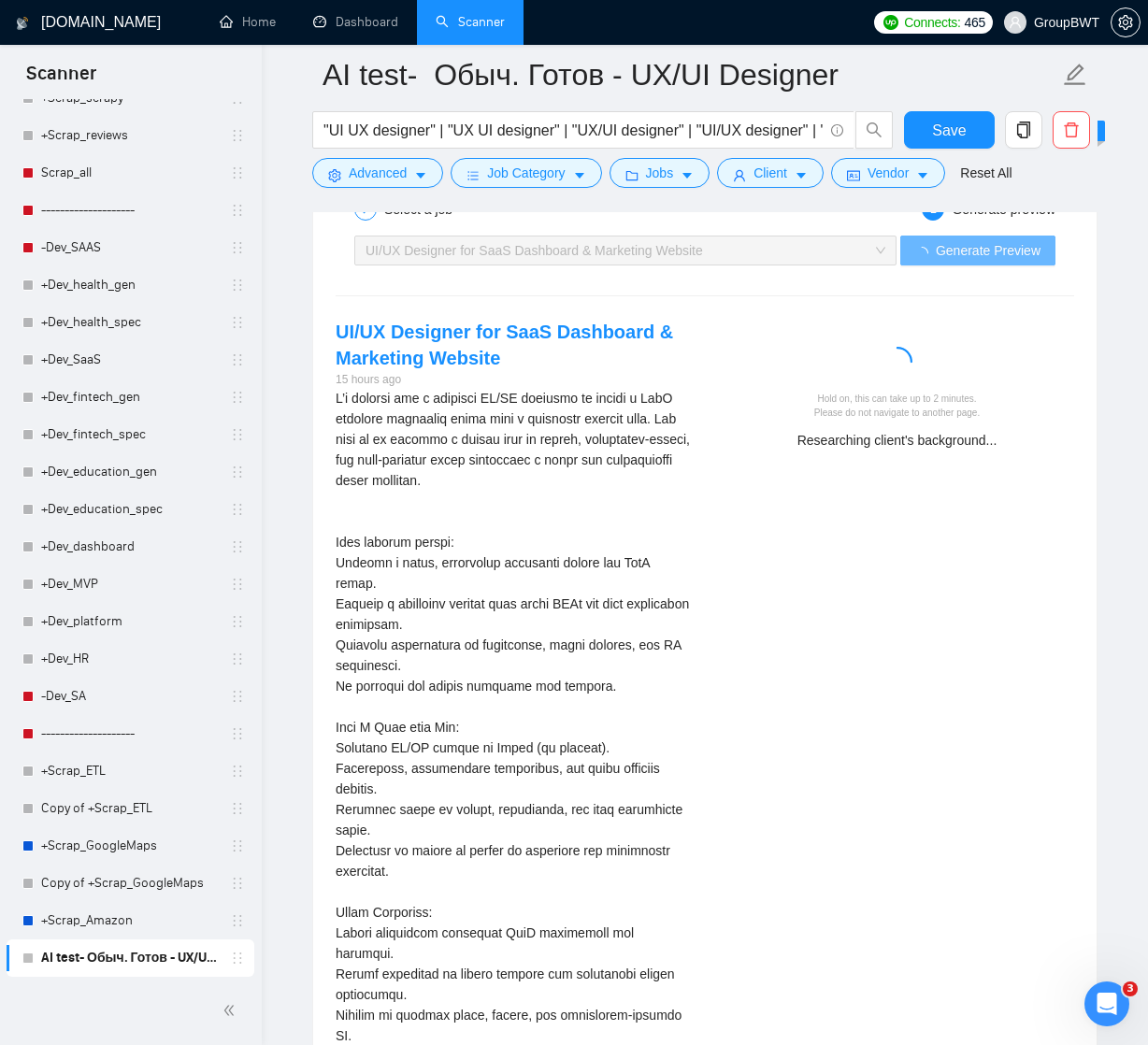
scroll to position [3699, 0]
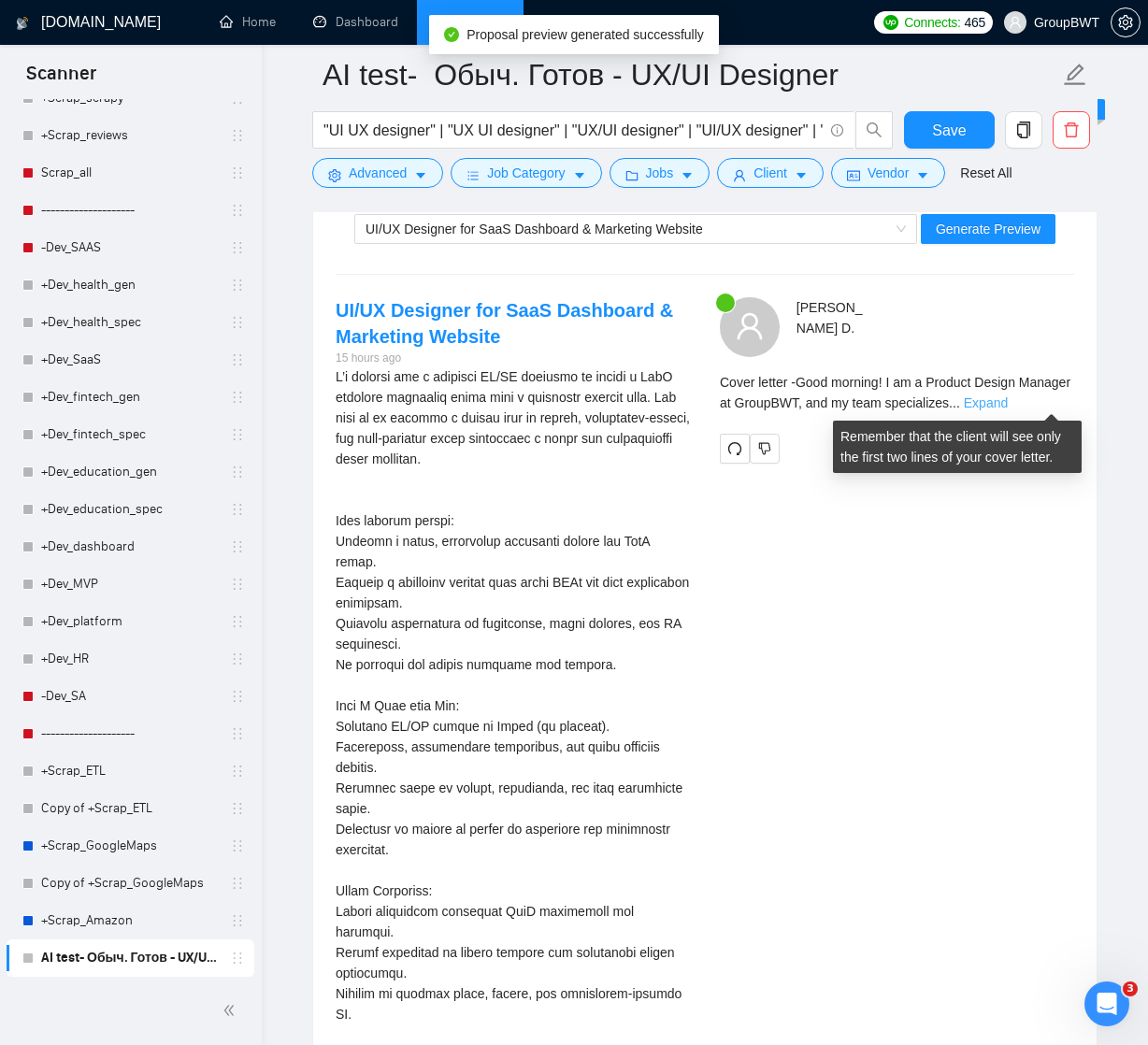
click at [1008, 400] on link "Expand" at bounding box center [986, 403] width 44 height 15
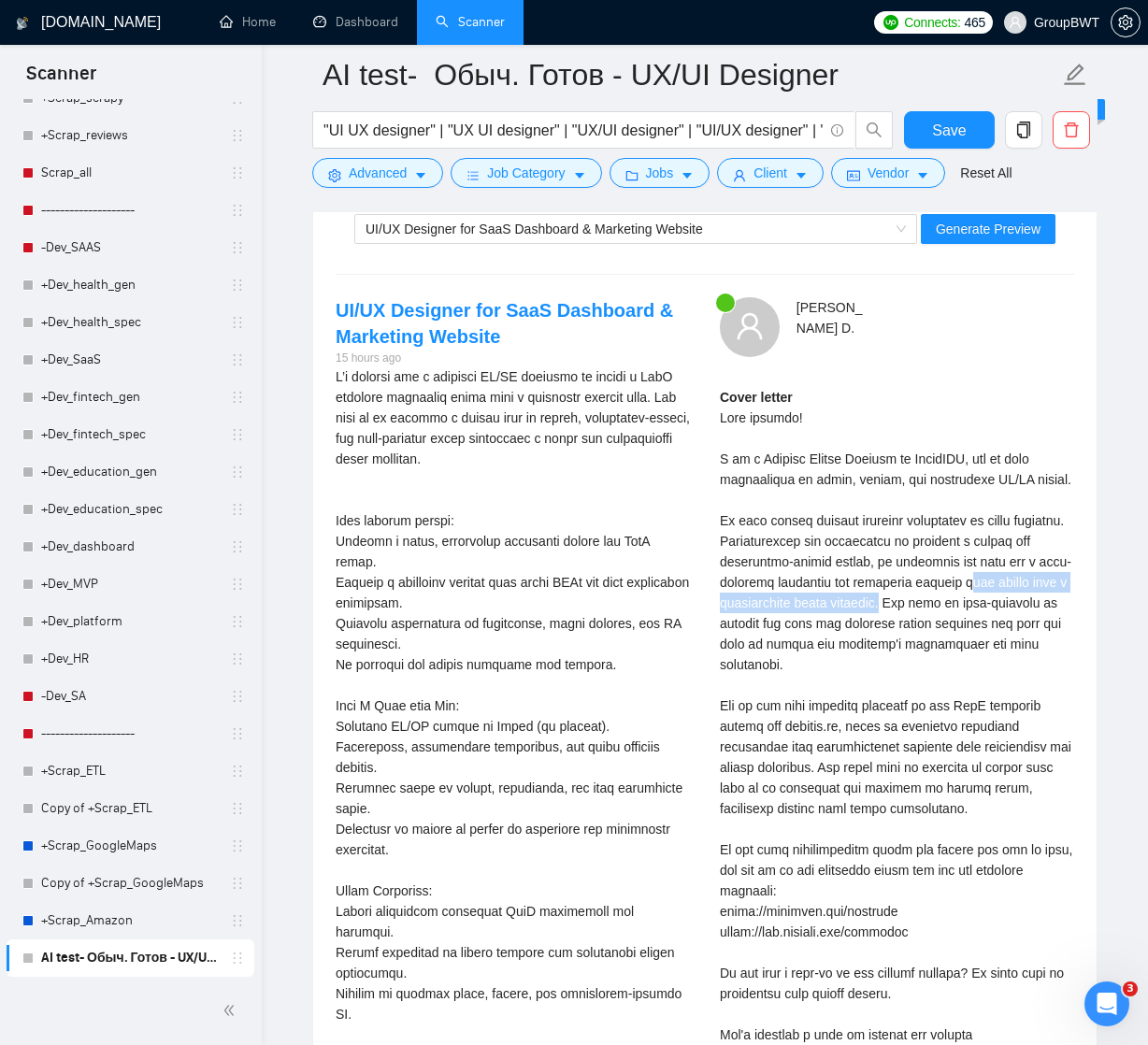
drag, startPoint x: 723, startPoint y: 623, endPoint x: 988, endPoint y: 618, distance: 265.0
click at [988, 618] on div "Cover letter" at bounding box center [896, 716] width 354 height 658
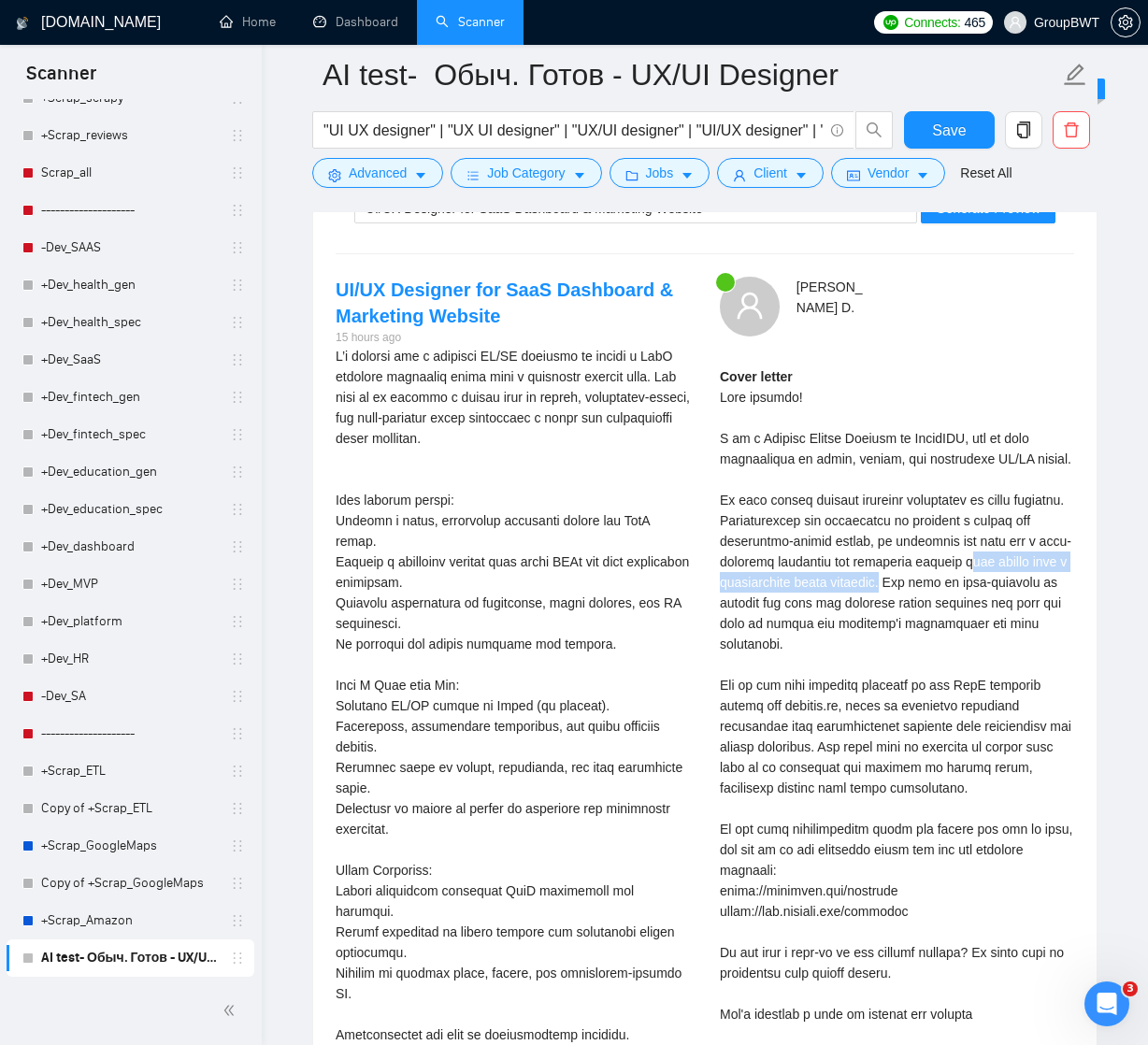
scroll to position [3717, 0]
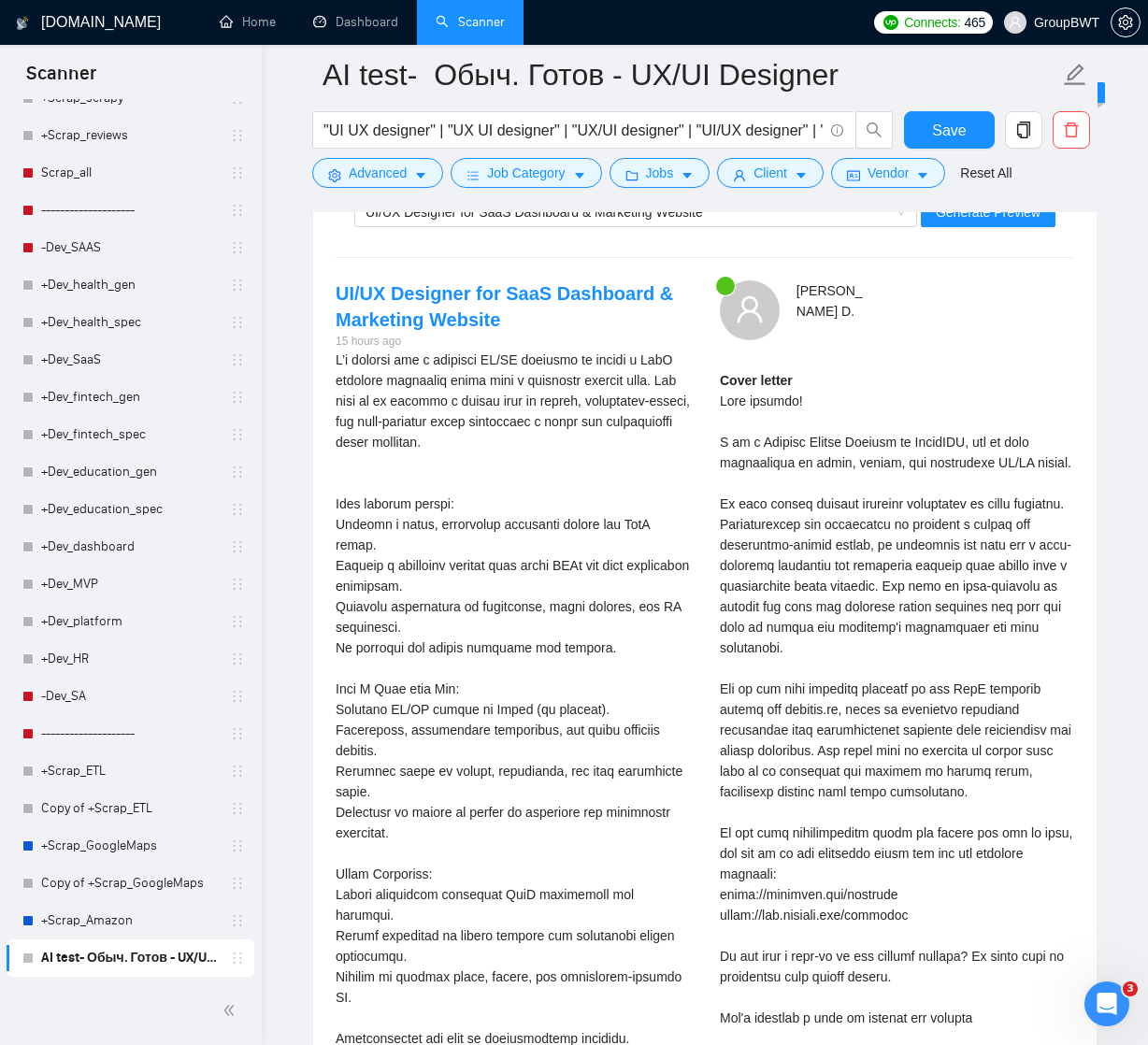
drag, startPoint x: 714, startPoint y: 834, endPoint x: 748, endPoint y: 446, distance: 389.5
click at [748, 446] on div "Cover letter" at bounding box center [896, 699] width 354 height 658
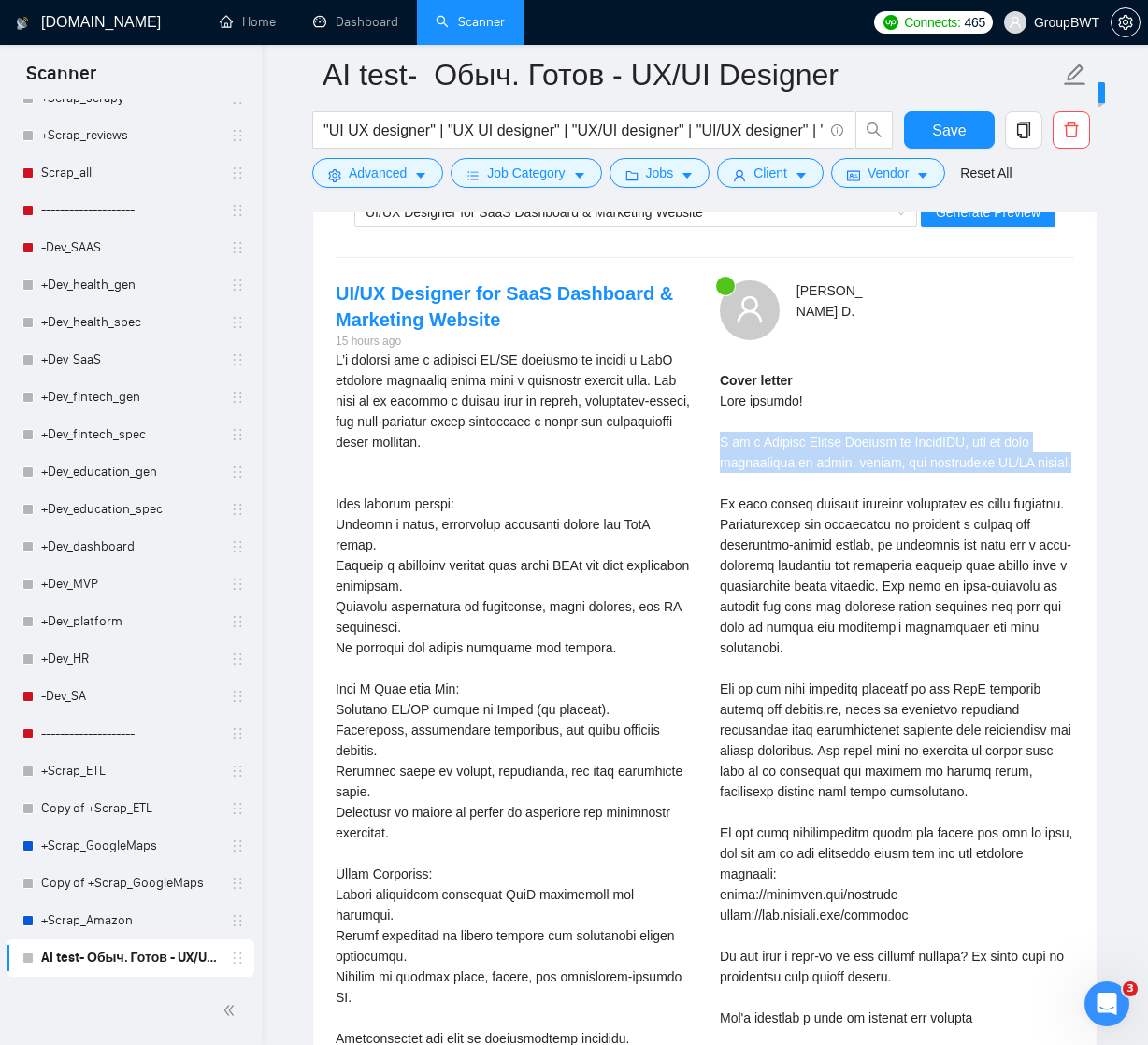
drag, startPoint x: 721, startPoint y: 438, endPoint x: 780, endPoint y: 473, distance: 68.6
click at [780, 474] on div "Cover letter" at bounding box center [896, 699] width 354 height 658
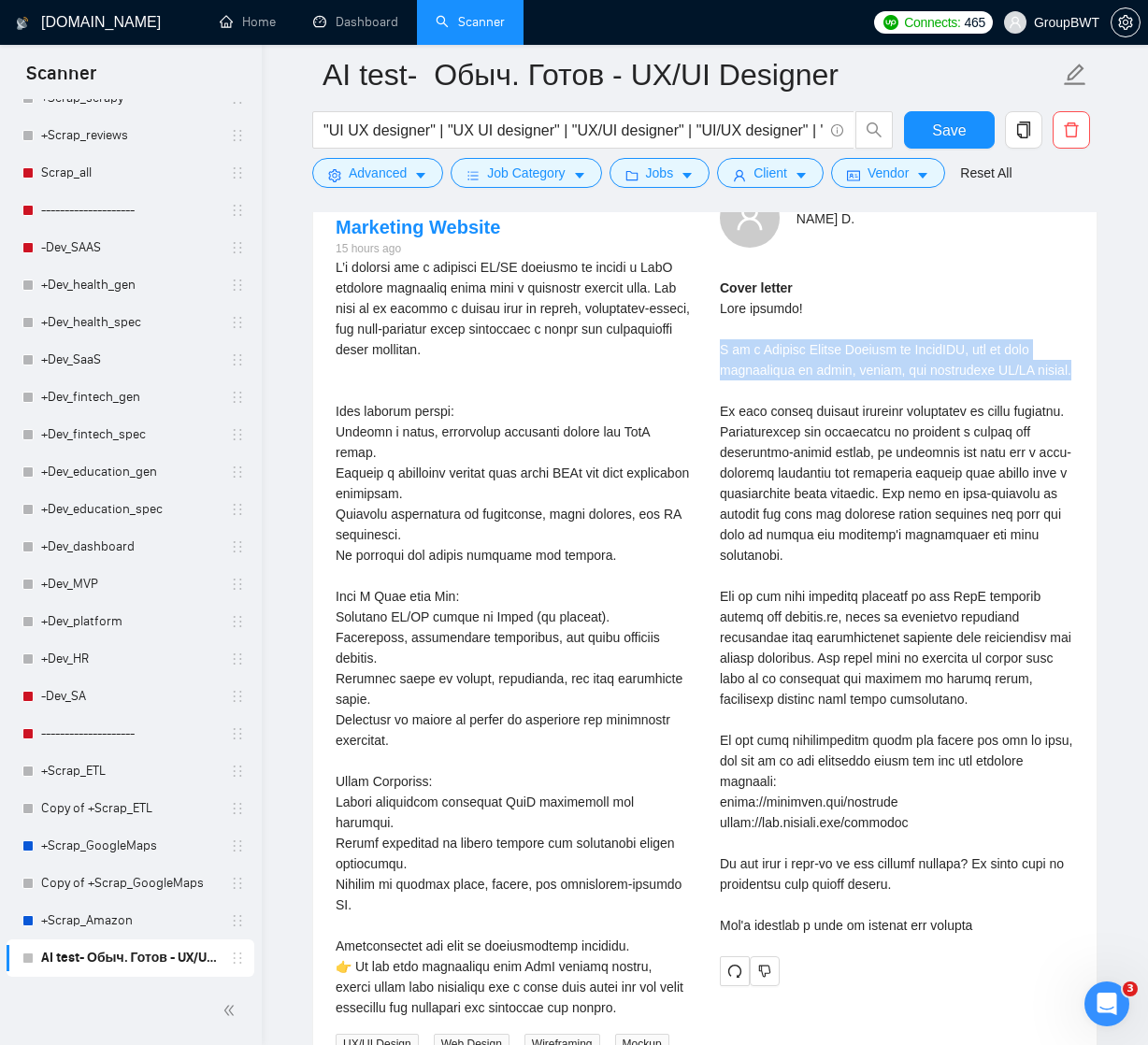
scroll to position [3816, 0]
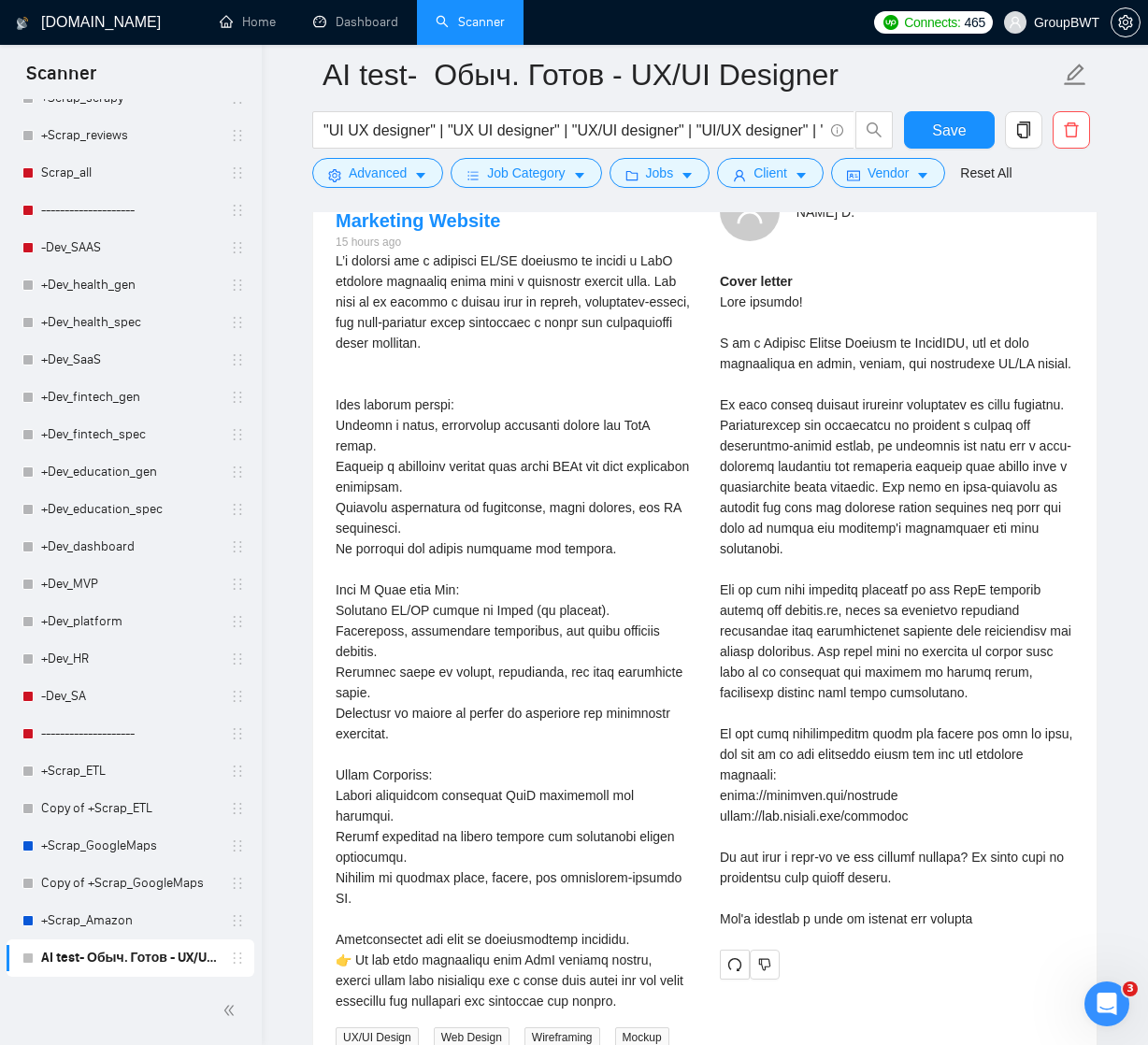
click at [726, 423] on div "Cover letter" at bounding box center [896, 600] width 354 height 658
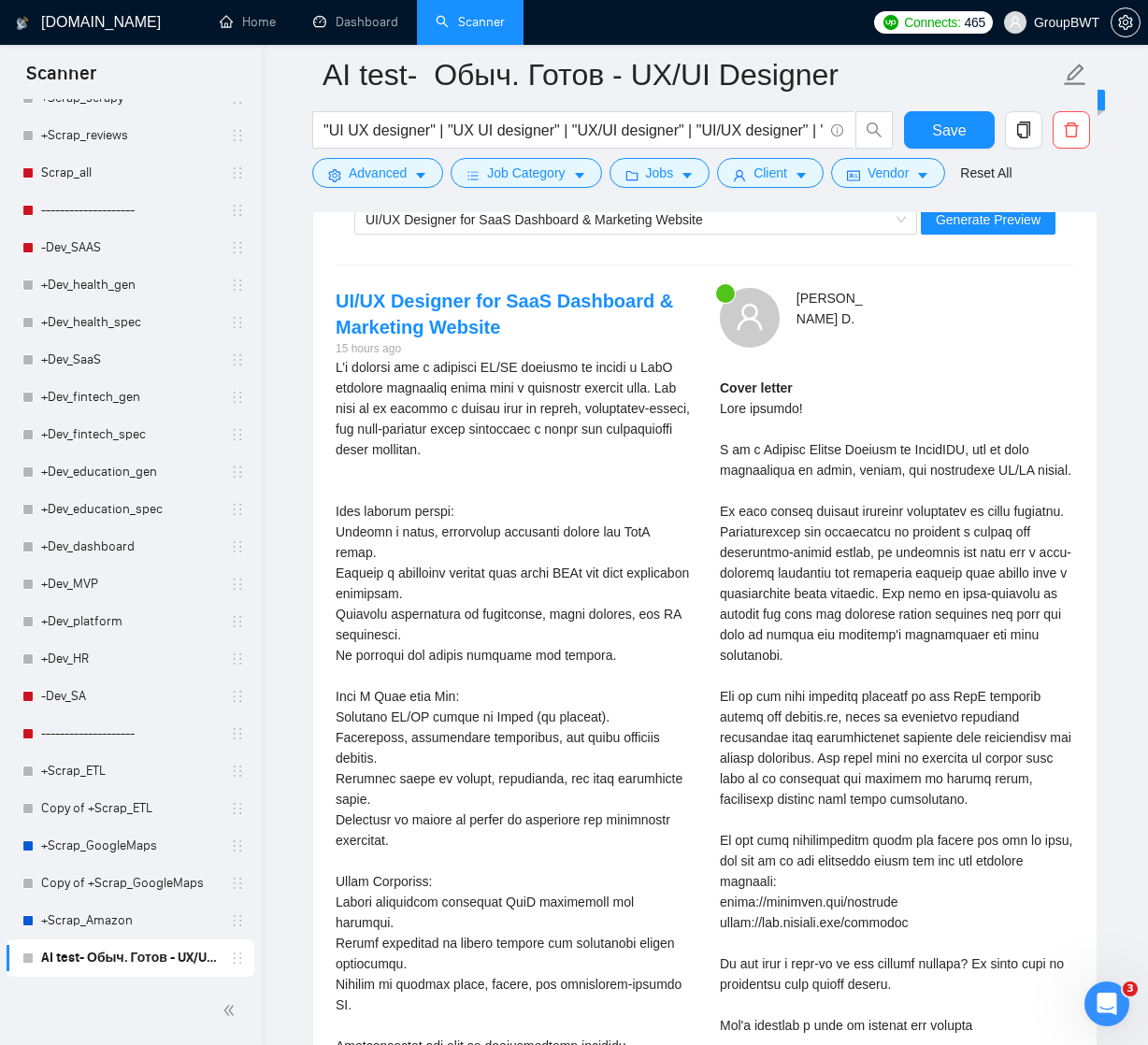
scroll to position [3709, 0]
drag, startPoint x: 728, startPoint y: 525, endPoint x: 994, endPoint y: 524, distance: 266.0
click at [995, 524] on div "Cover letter" at bounding box center [896, 707] width 354 height 658
drag, startPoint x: 734, startPoint y: 570, endPoint x: 946, endPoint y: 571, distance: 212.0
click at [946, 571] on div "Cover letter" at bounding box center [896, 707] width 354 height 658
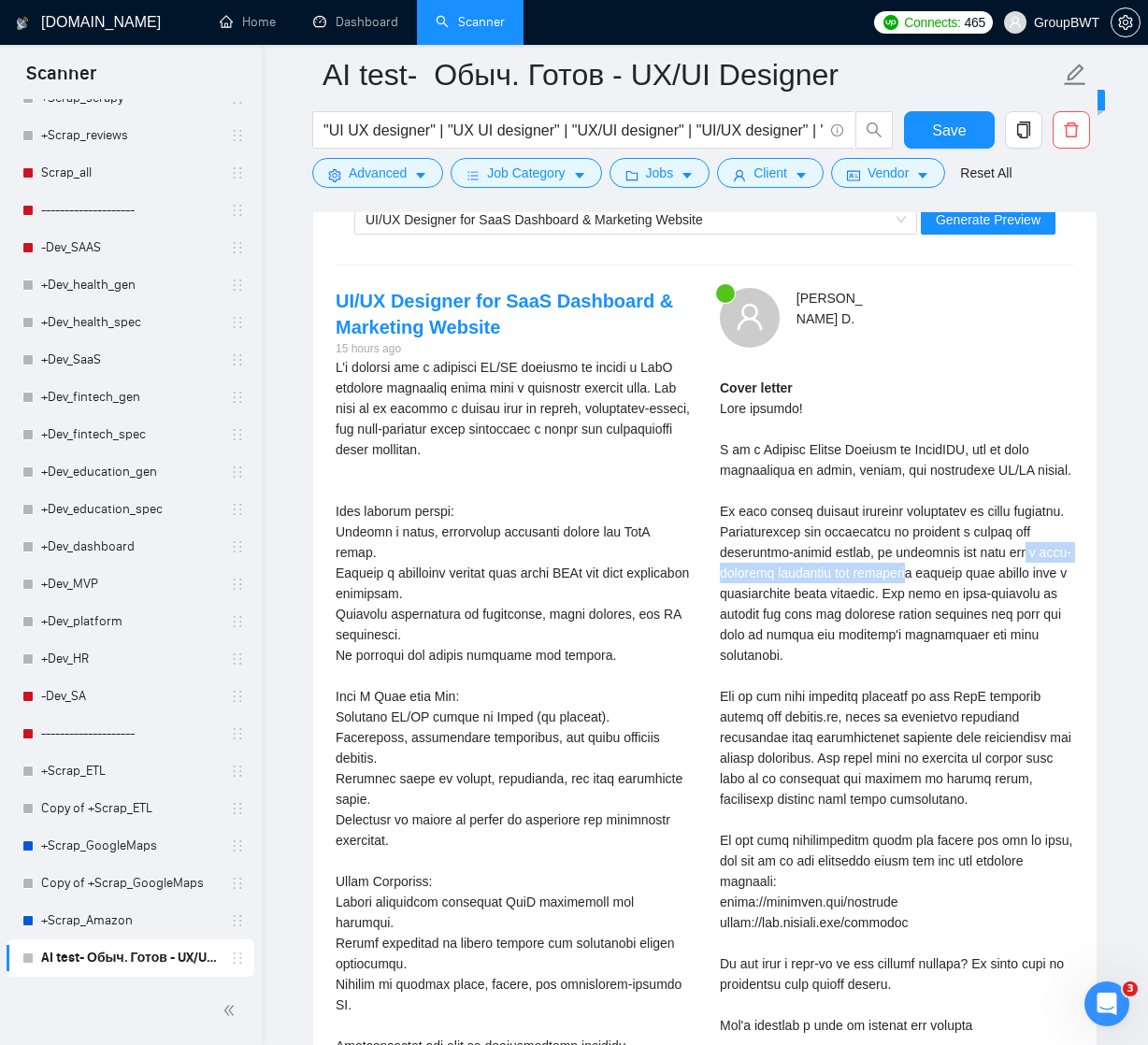
drag, startPoint x: 769, startPoint y: 586, endPoint x: 1013, endPoint y: 593, distance: 244.1
click at [1013, 593] on div "Cover letter" at bounding box center [896, 707] width 354 height 658
drag, startPoint x: 724, startPoint y: 631, endPoint x: 1044, endPoint y: 645, distance: 320.3
click at [1044, 642] on div "Cover letter" at bounding box center [896, 707] width 354 height 658
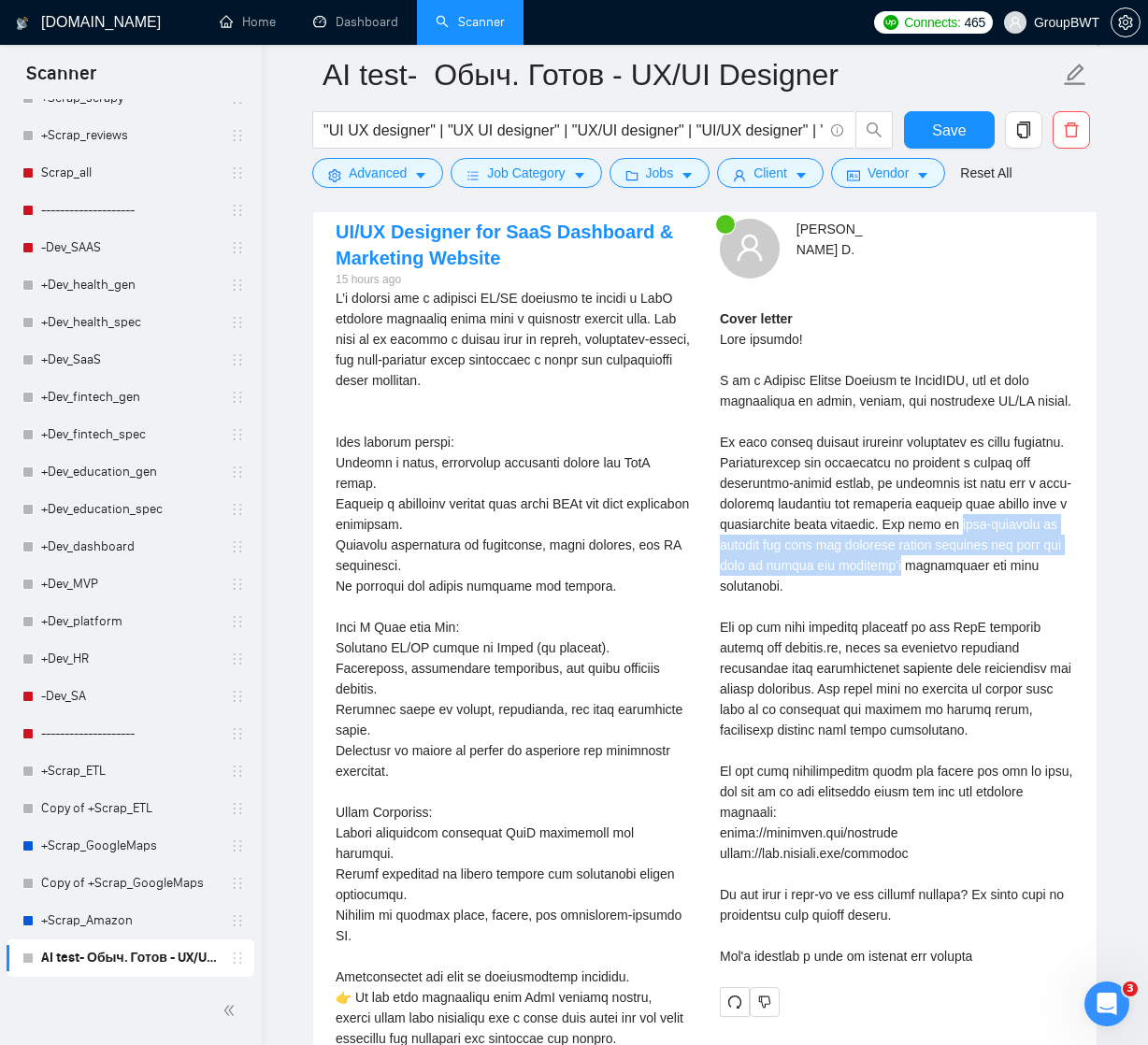
scroll to position [3787, 0]
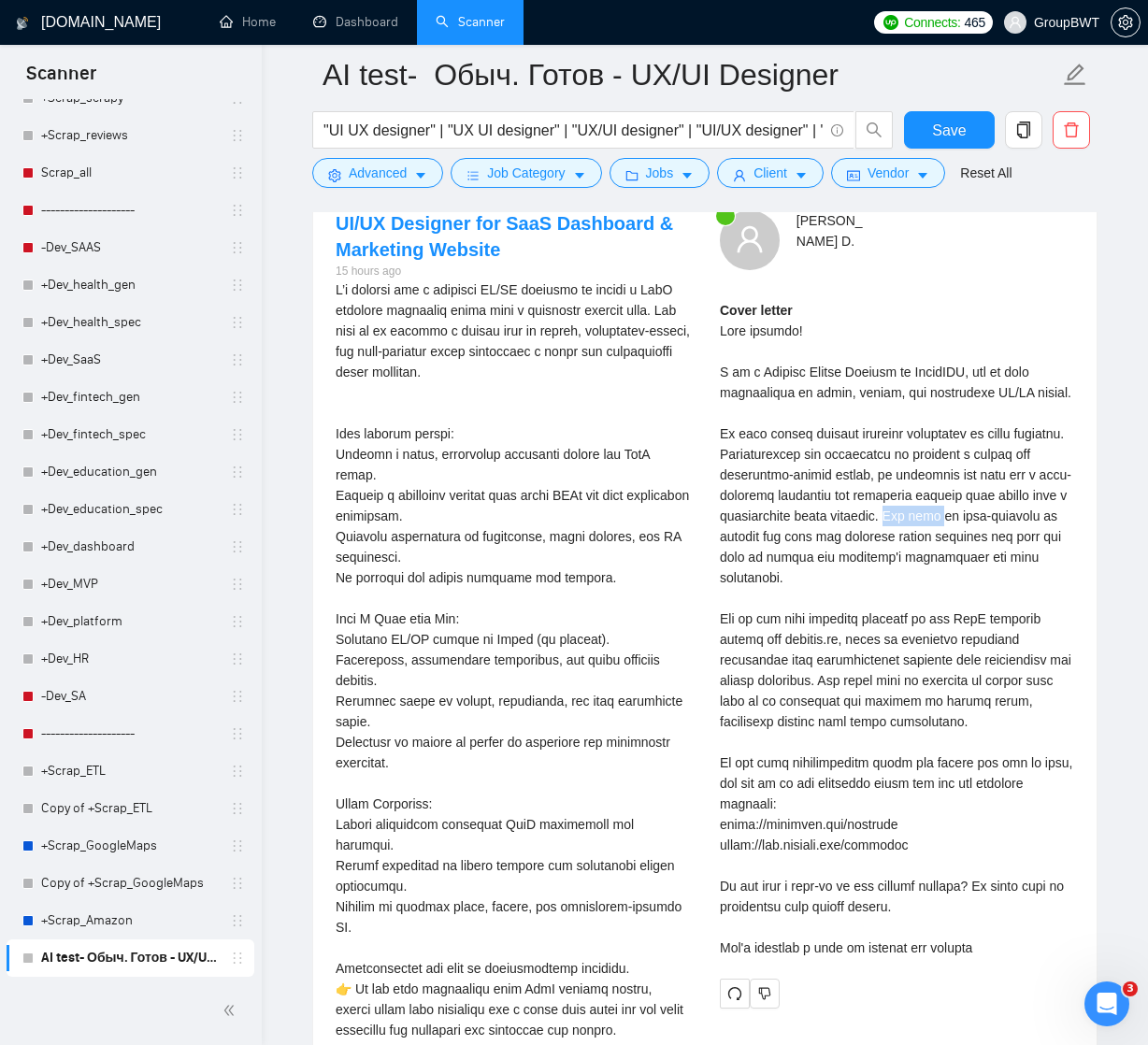
drag, startPoint x: 992, startPoint y: 531, endPoint x: 1053, endPoint y: 531, distance: 61.0
click at [1053, 531] on div "Cover letter" at bounding box center [896, 629] width 354 height 658
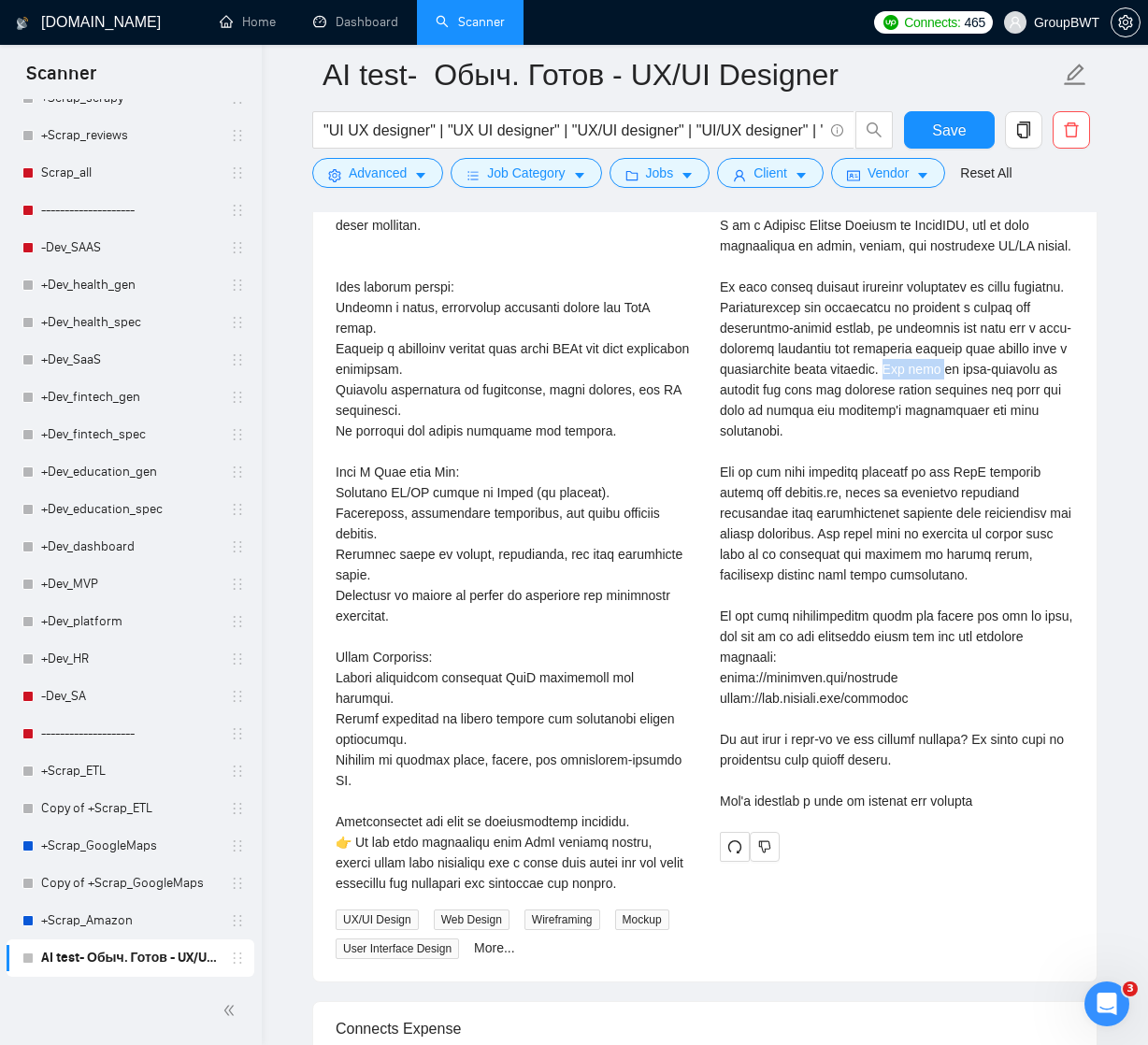
scroll to position [3938, 0]
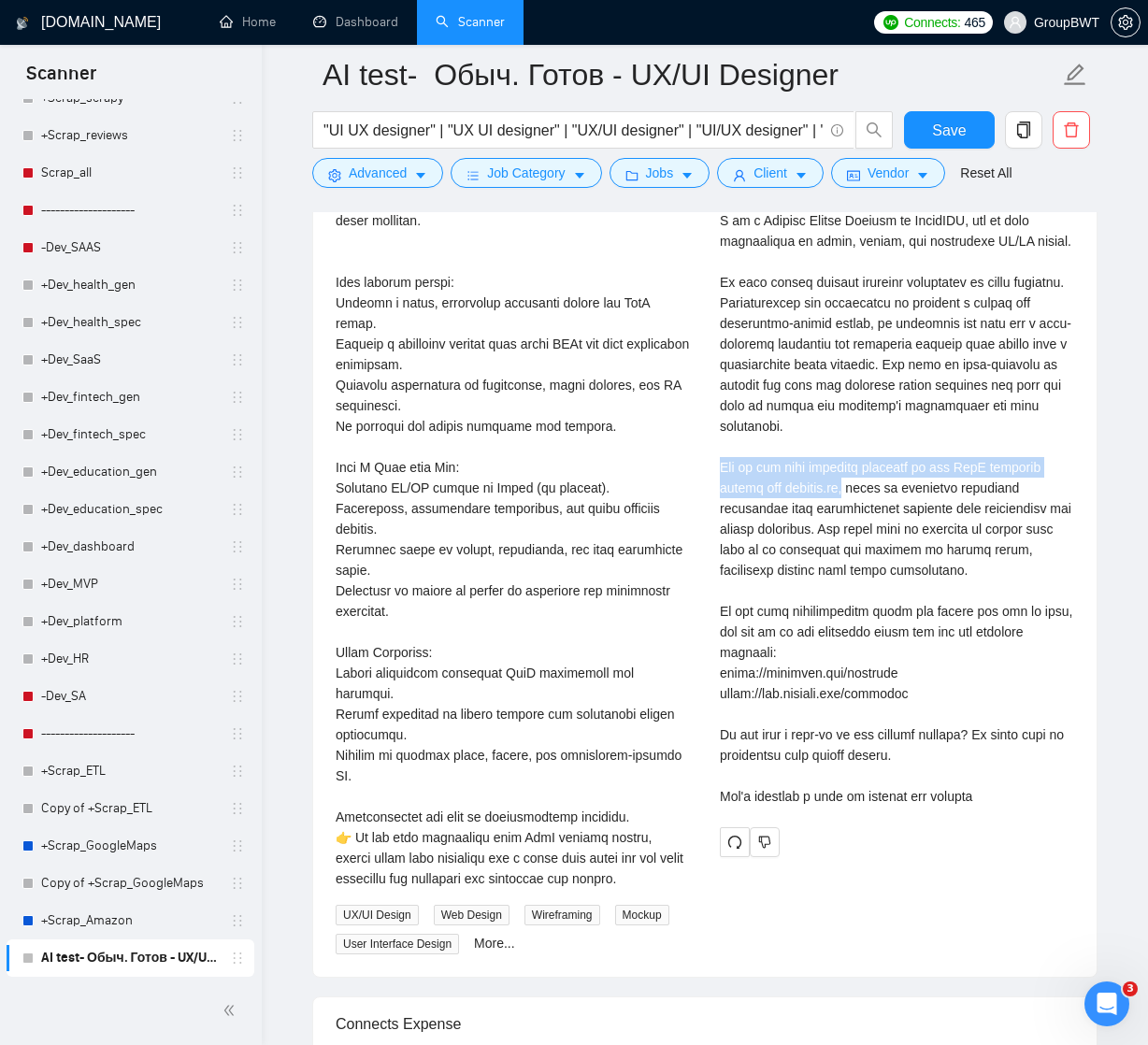
drag, startPoint x: 723, startPoint y: 482, endPoint x: 834, endPoint y: 505, distance: 113.4
click at [834, 505] on div "Cover letter" at bounding box center [896, 478] width 354 height 658
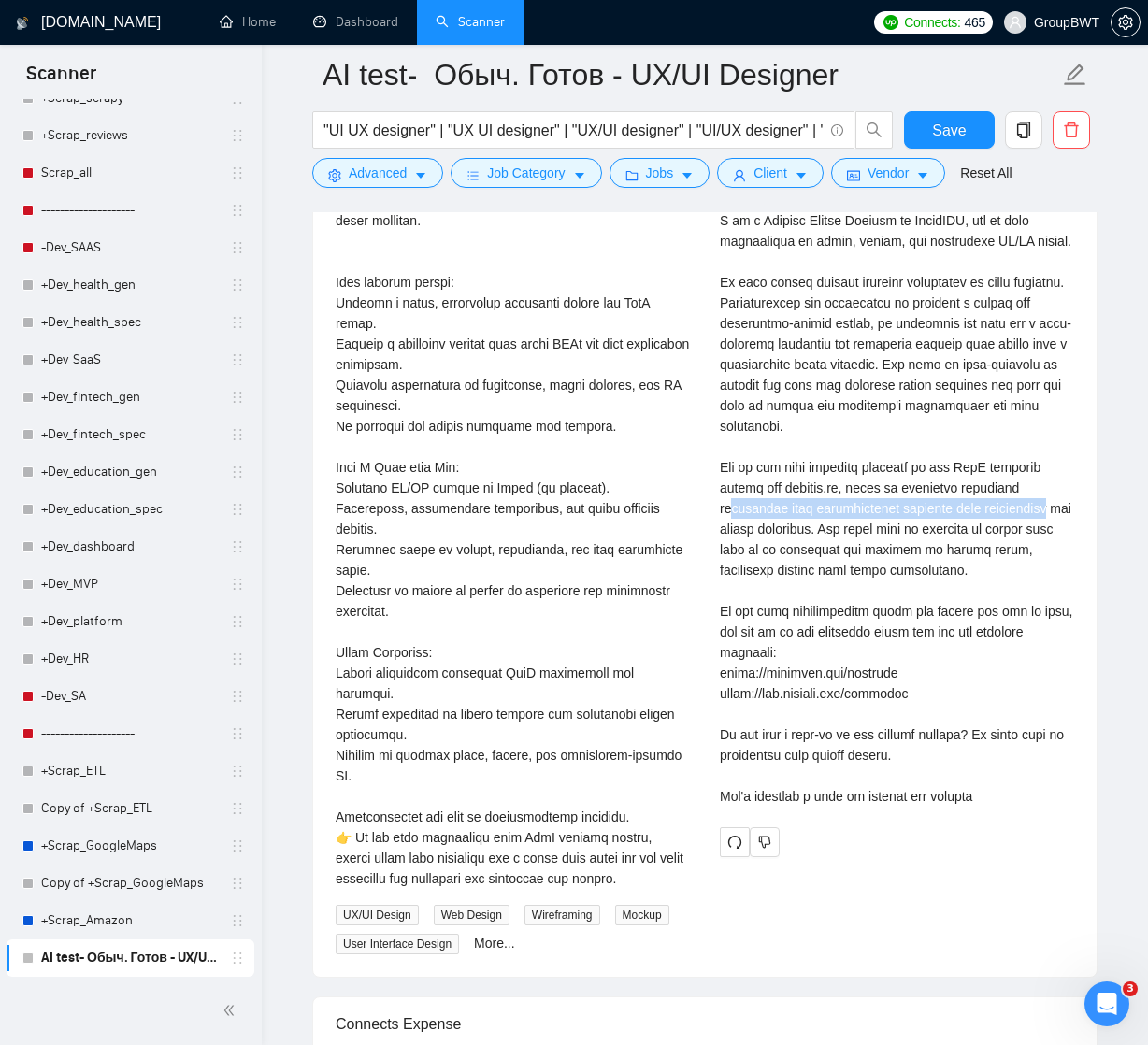
drag, startPoint x: 732, startPoint y: 524, endPoint x: 1060, endPoint y: 522, distance: 328.0
click at [1060, 523] on div "Cover letter" at bounding box center [896, 478] width 354 height 658
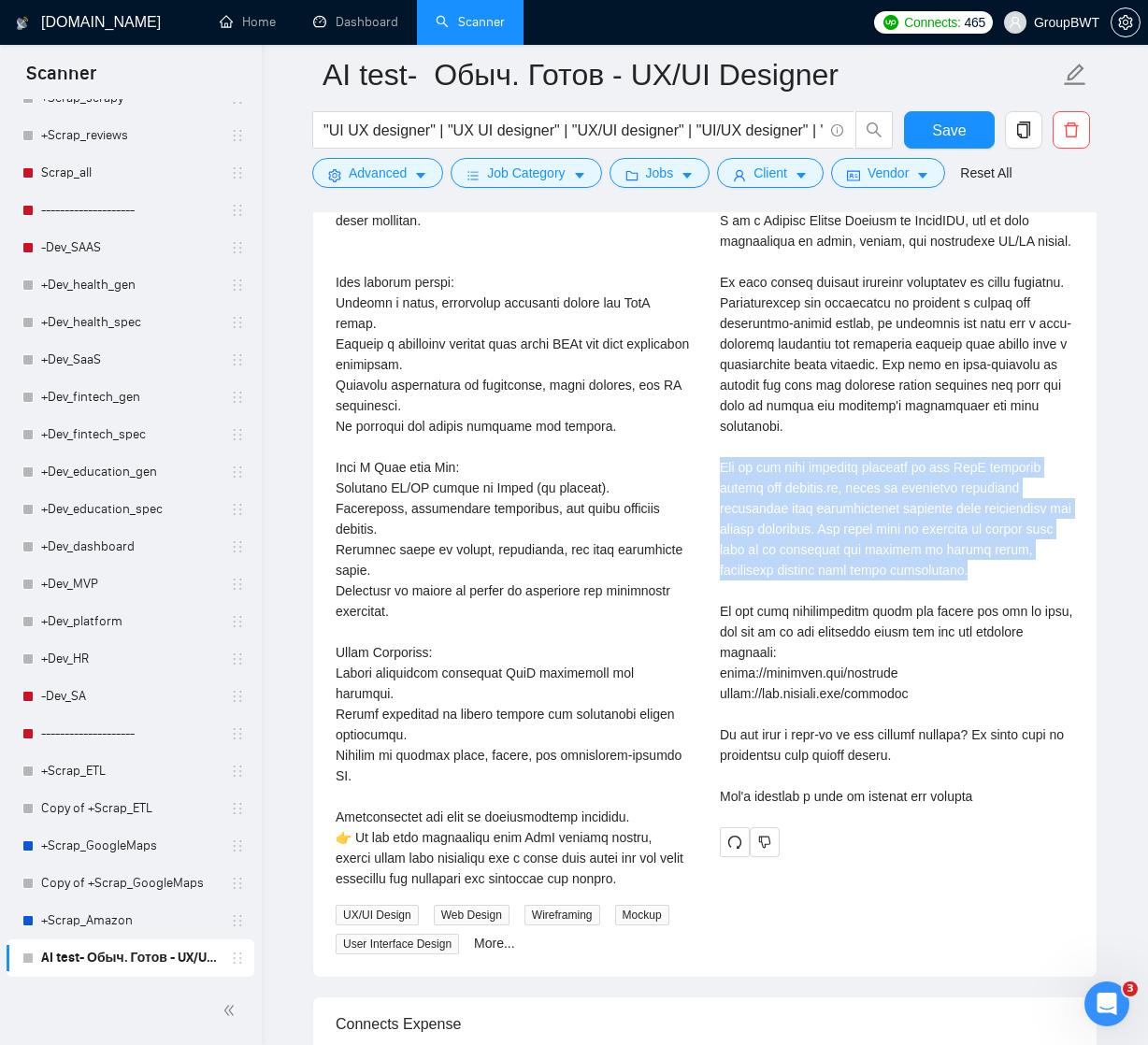
drag, startPoint x: 978, startPoint y: 585, endPoint x: 706, endPoint y: 486, distance: 289.5
click at [706, 486] on div "[PERSON_NAME] Cover letter" at bounding box center [896, 458] width 384 height 798
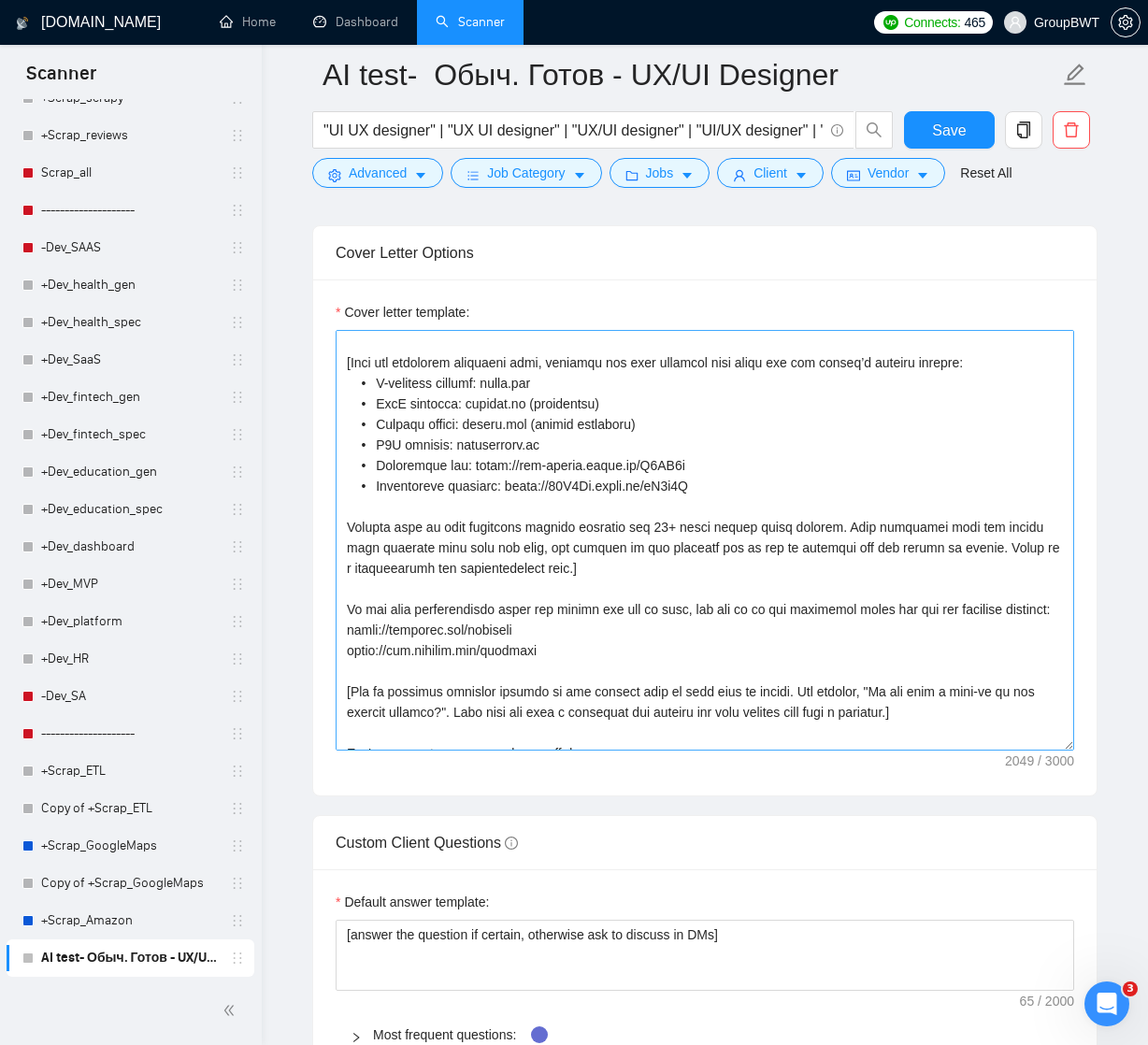
scroll to position [231, 0]
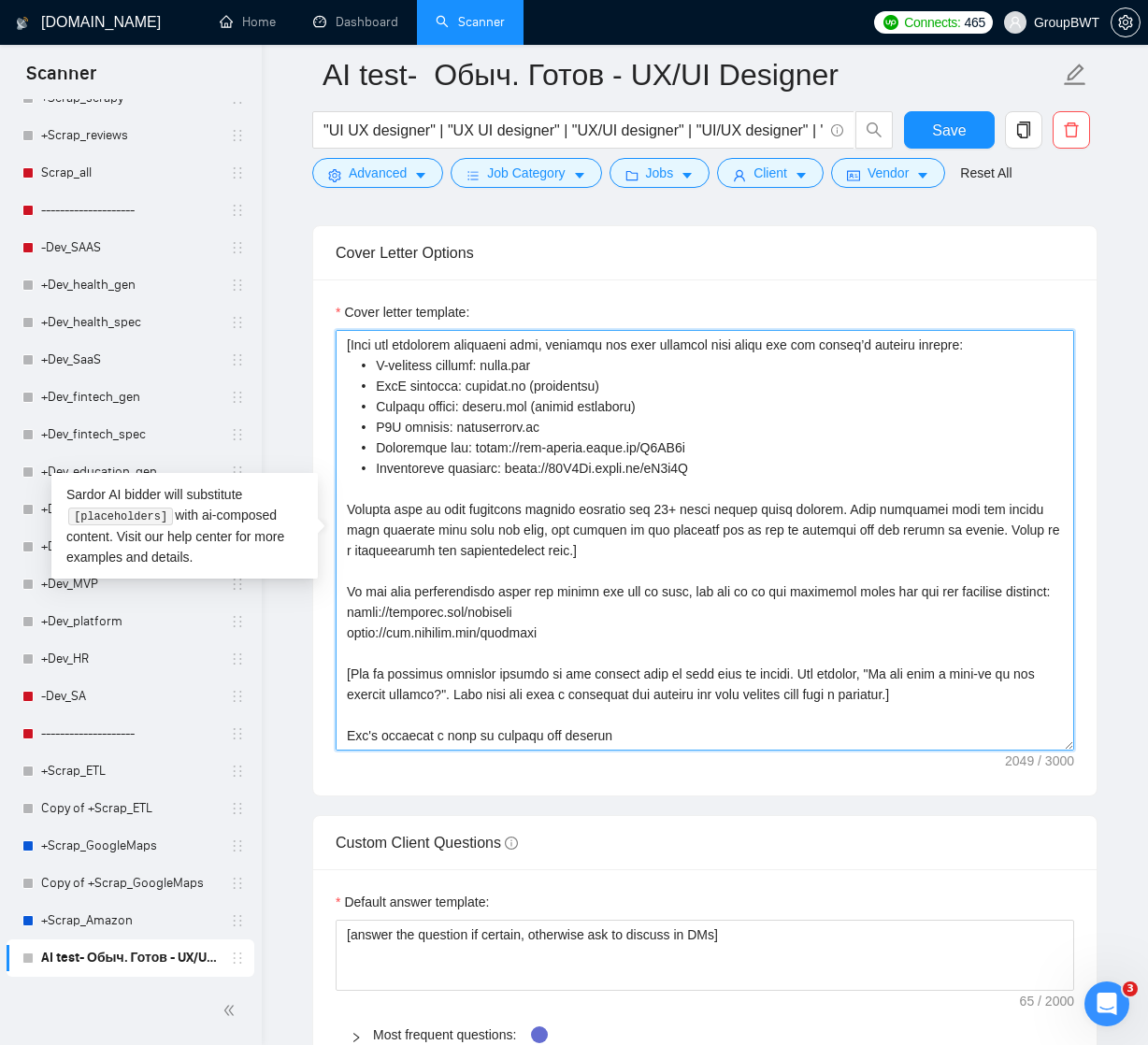
drag, startPoint x: 348, startPoint y: 584, endPoint x: 576, endPoint y: 642, distance: 235.3
click at [576, 642] on textarea "Cover letter template:" at bounding box center [705, 540] width 738 height 420
drag, startPoint x: 447, startPoint y: 670, endPoint x: 680, endPoint y: 705, distance: 235.6
click at [680, 705] on textarea "Cover letter template:" at bounding box center [705, 540] width 738 height 420
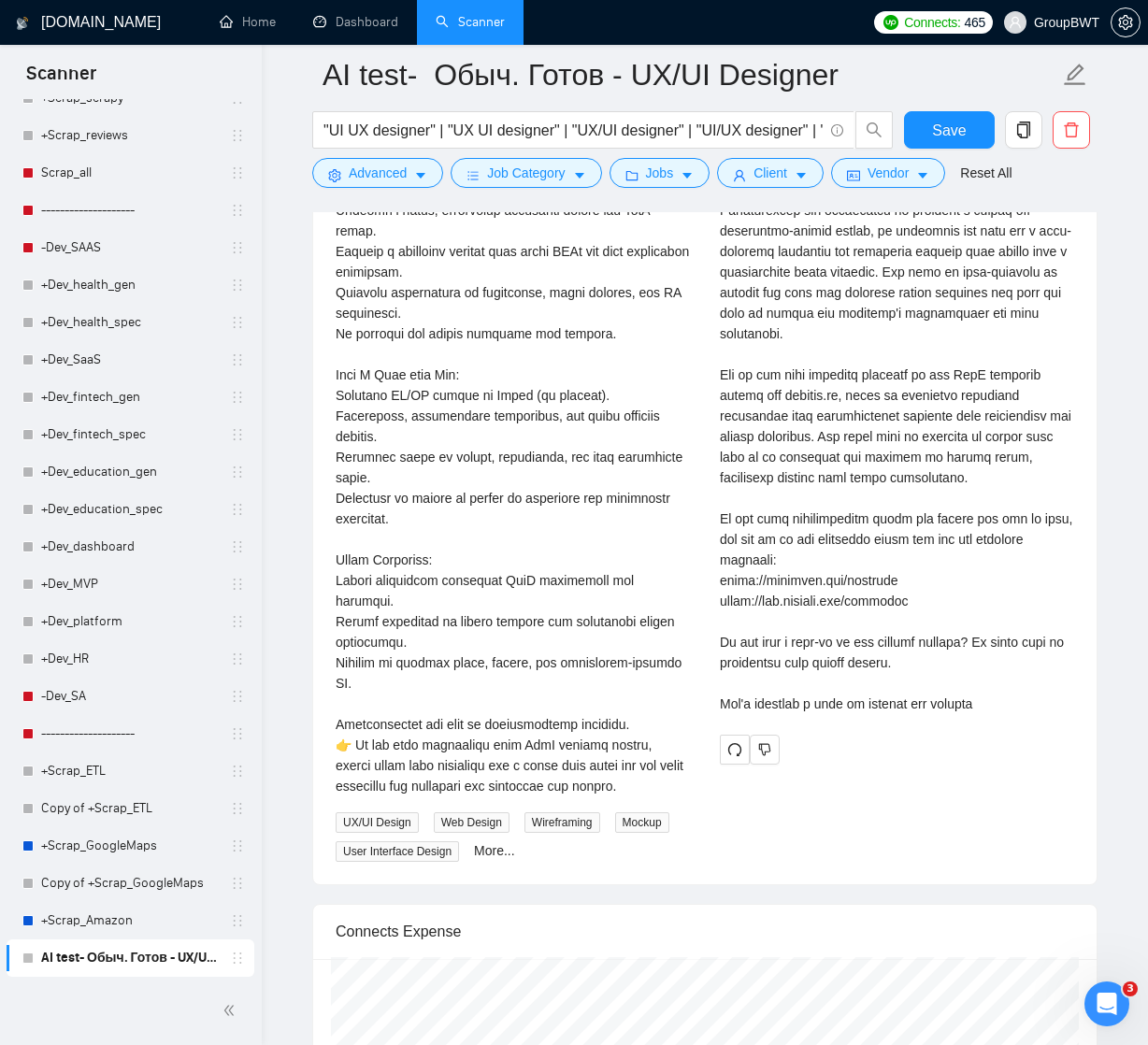
scroll to position [4030, 0]
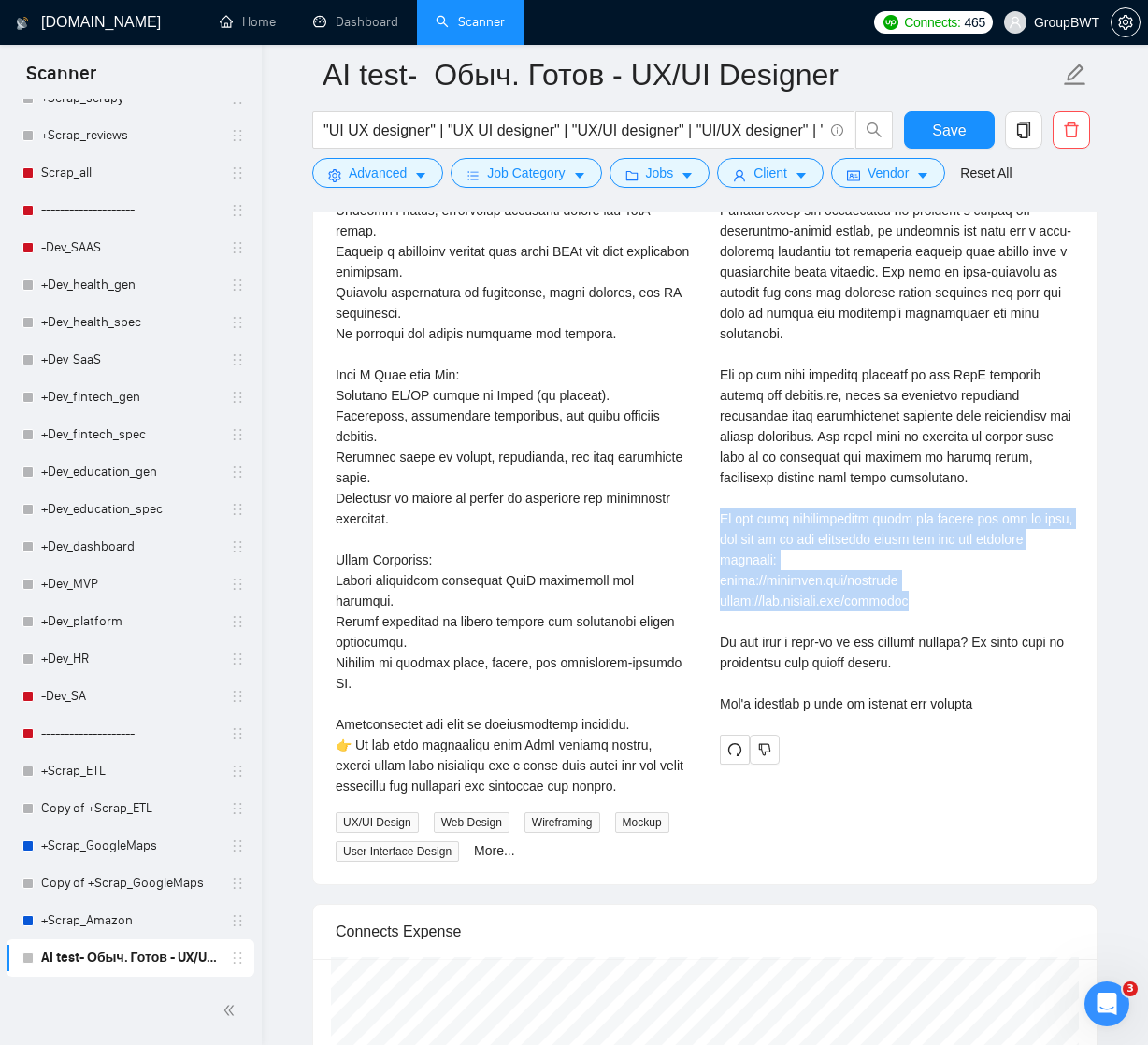
drag, startPoint x: 723, startPoint y: 536, endPoint x: 958, endPoint y: 616, distance: 248.2
click at [958, 617] on div "Cover letter" at bounding box center [896, 385] width 354 height 658
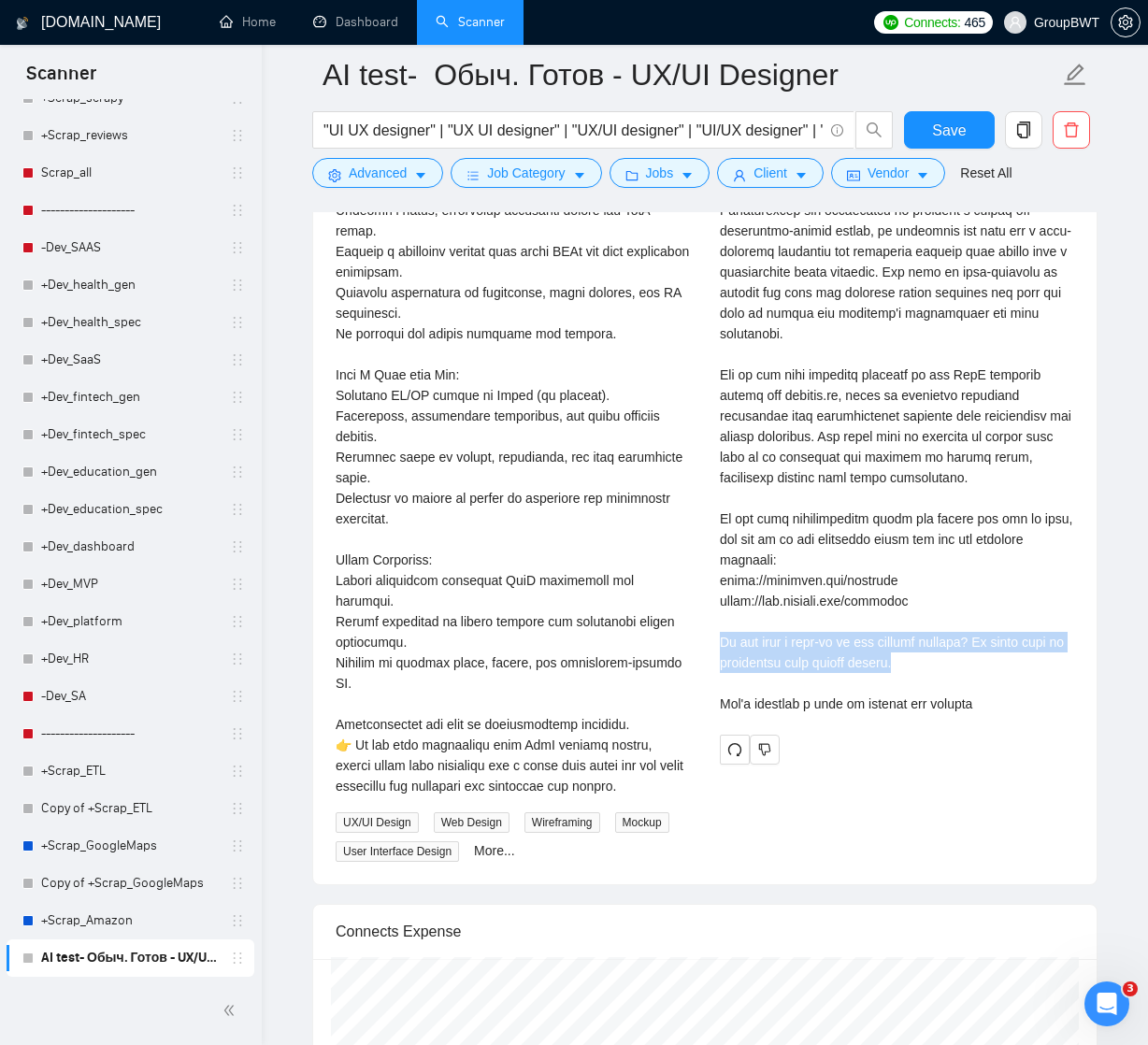
drag, startPoint x: 721, startPoint y: 658, endPoint x: 971, endPoint y: 680, distance: 251.0
click at [971, 680] on div "Cover letter" at bounding box center [896, 385] width 354 height 658
click at [726, 658] on div "Cover letter" at bounding box center [896, 385] width 354 height 658
drag, startPoint x: 723, startPoint y: 658, endPoint x: 1021, endPoint y: 683, distance: 299.0
click at [1024, 683] on div "Cover letter" at bounding box center [896, 385] width 354 height 658
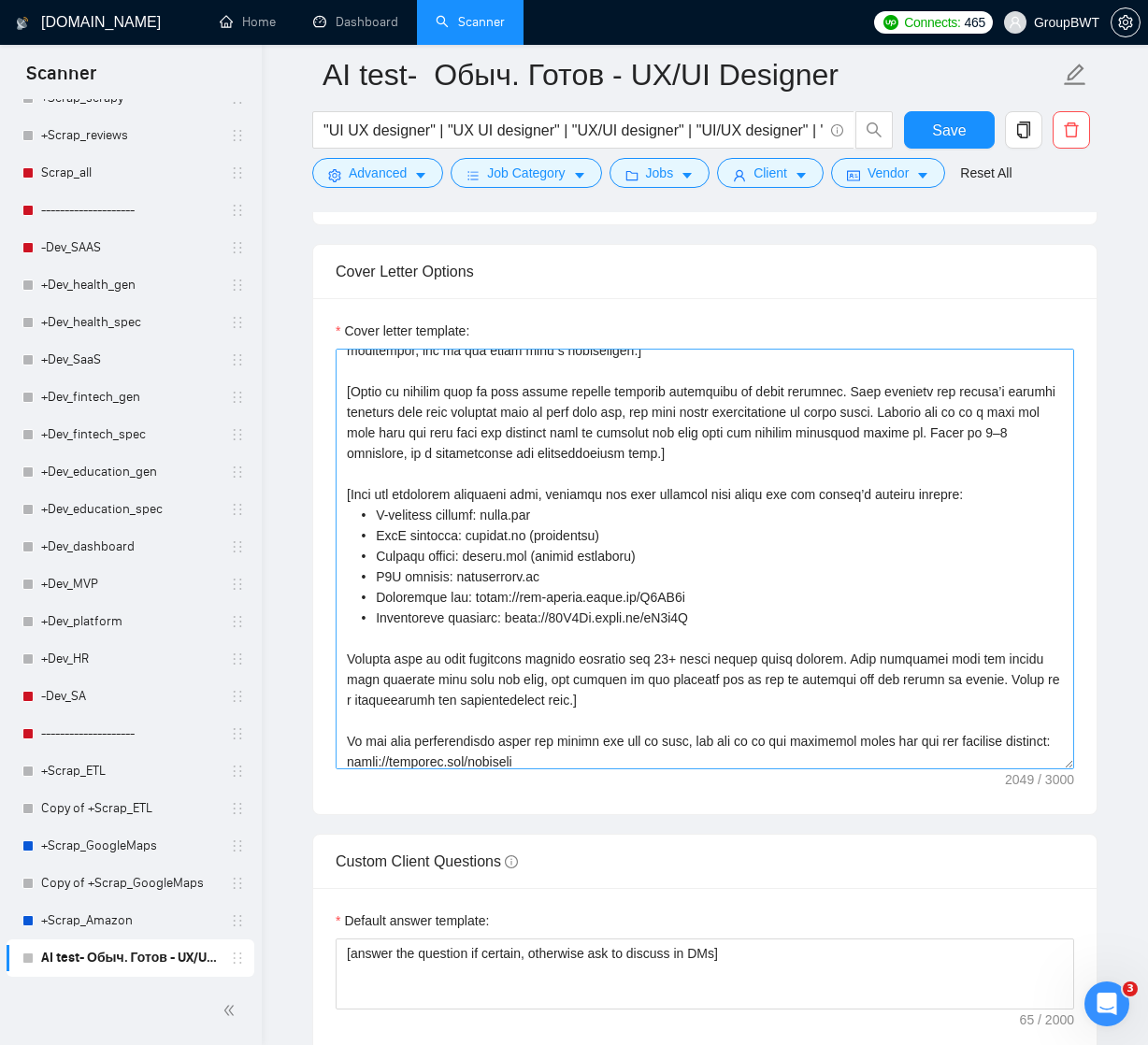
scroll to position [93, 0]
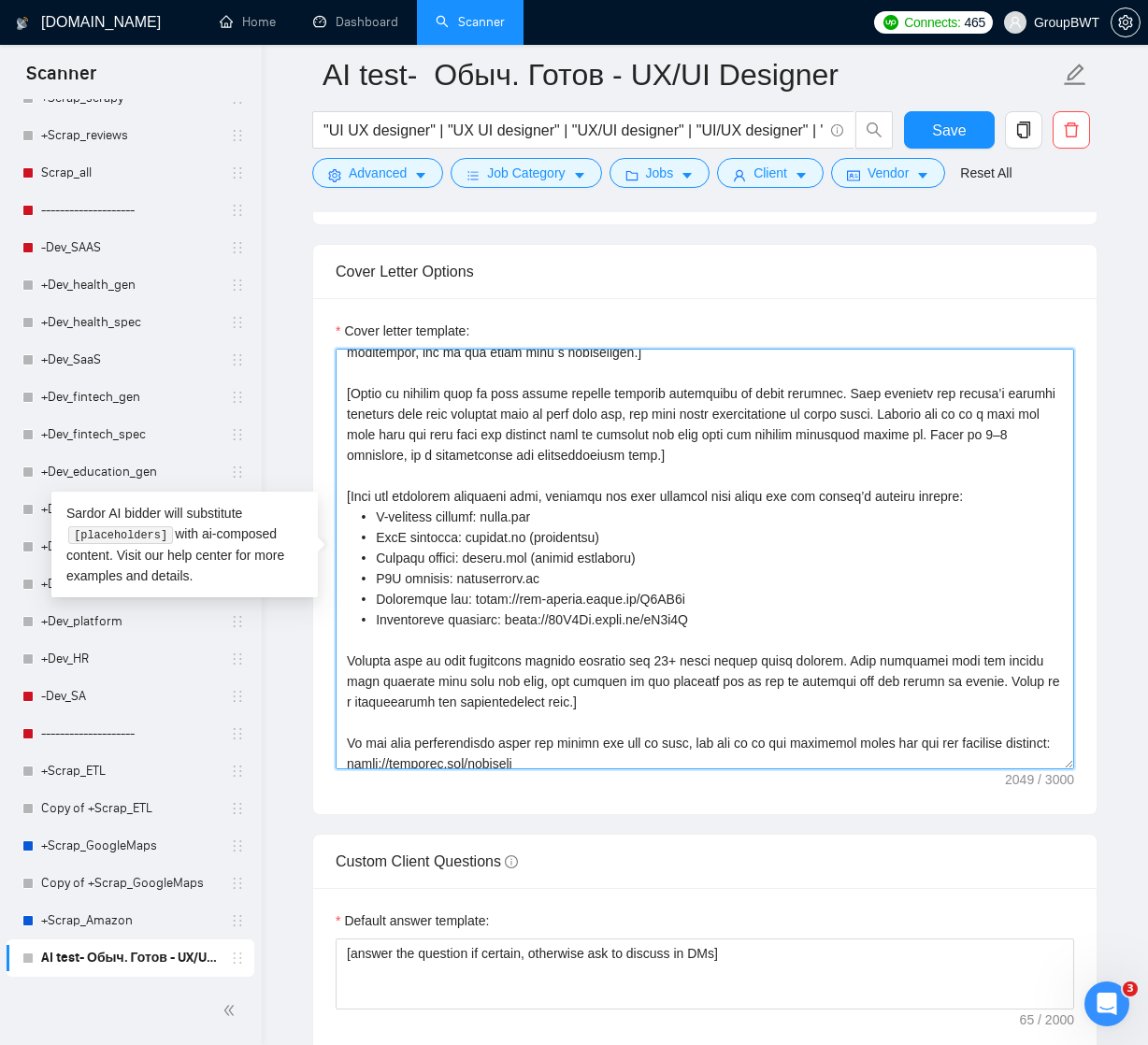
drag, startPoint x: 368, startPoint y: 512, endPoint x: 750, endPoint y: 622, distance: 397.5
click at [750, 622] on textarea "Cover letter template:" at bounding box center [705, 559] width 738 height 420
click at [381, 522] on textarea "Cover letter template:" at bounding box center [705, 559] width 738 height 420
drag, startPoint x: 372, startPoint y: 513, endPoint x: 711, endPoint y: 618, distance: 354.9
click at [711, 618] on textarea "Cover letter template:" at bounding box center [705, 559] width 738 height 420
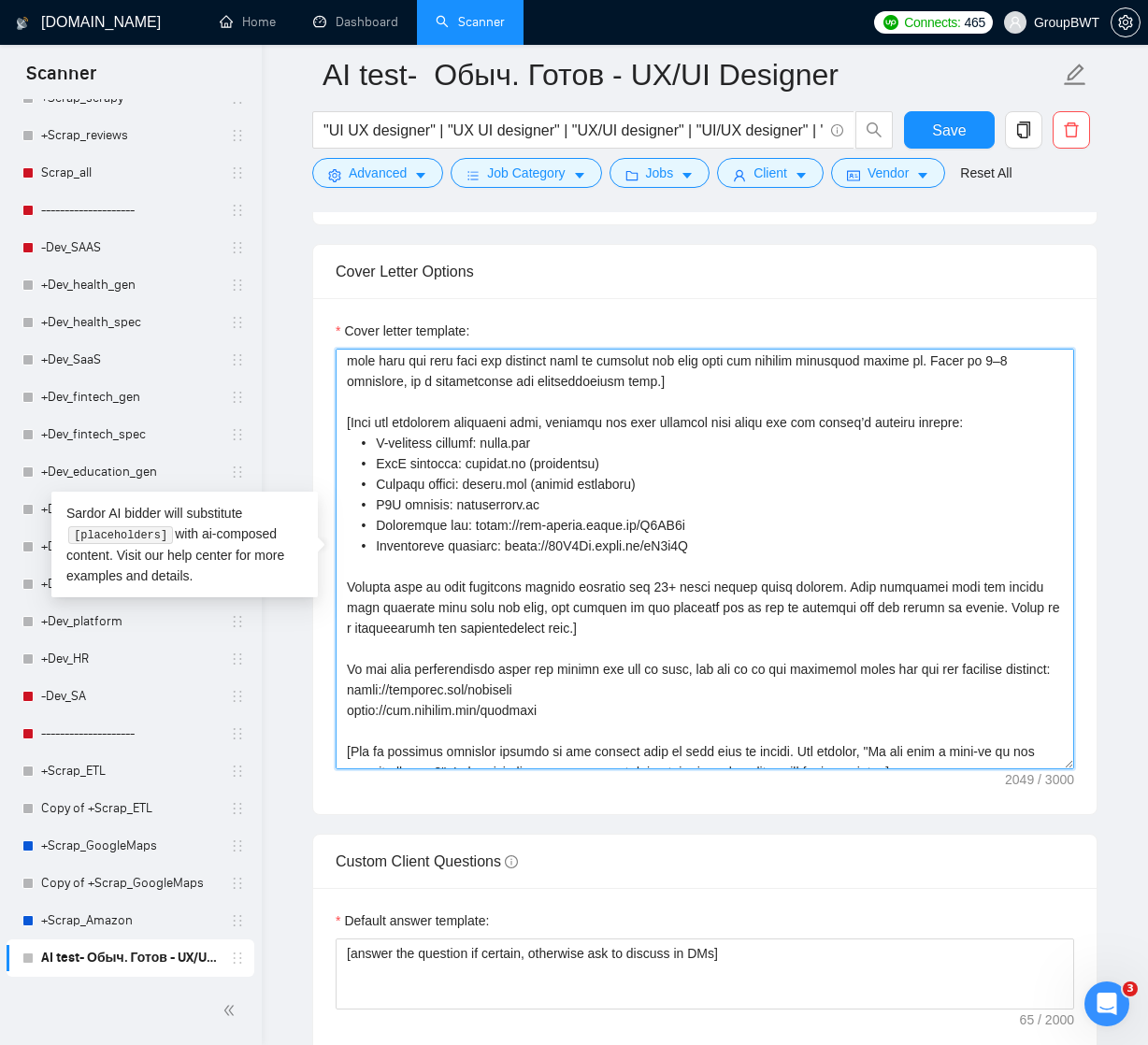
scroll to position [172, 0]
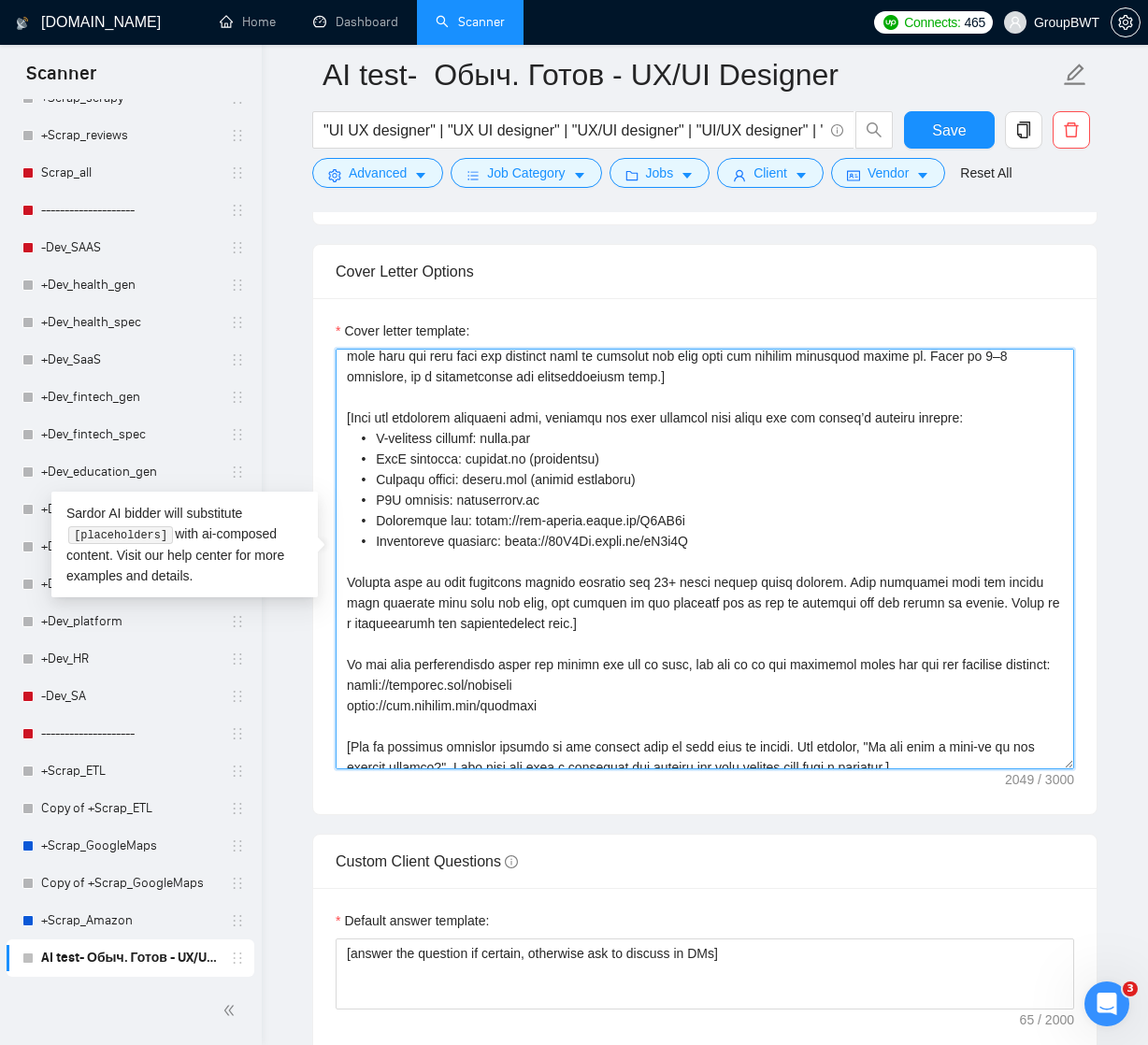
click at [413, 502] on textarea "Cover letter template:" at bounding box center [705, 559] width 738 height 420
drag, startPoint x: 375, startPoint y: 436, endPoint x: 699, endPoint y: 540, distance: 340.3
click at [699, 540] on textarea "Cover letter template:" at bounding box center [705, 559] width 738 height 420
click at [608, 520] on textarea "Cover letter template:" at bounding box center [705, 559] width 738 height 420
drag, startPoint x: 474, startPoint y: 519, endPoint x: 707, endPoint y: 513, distance: 233.1
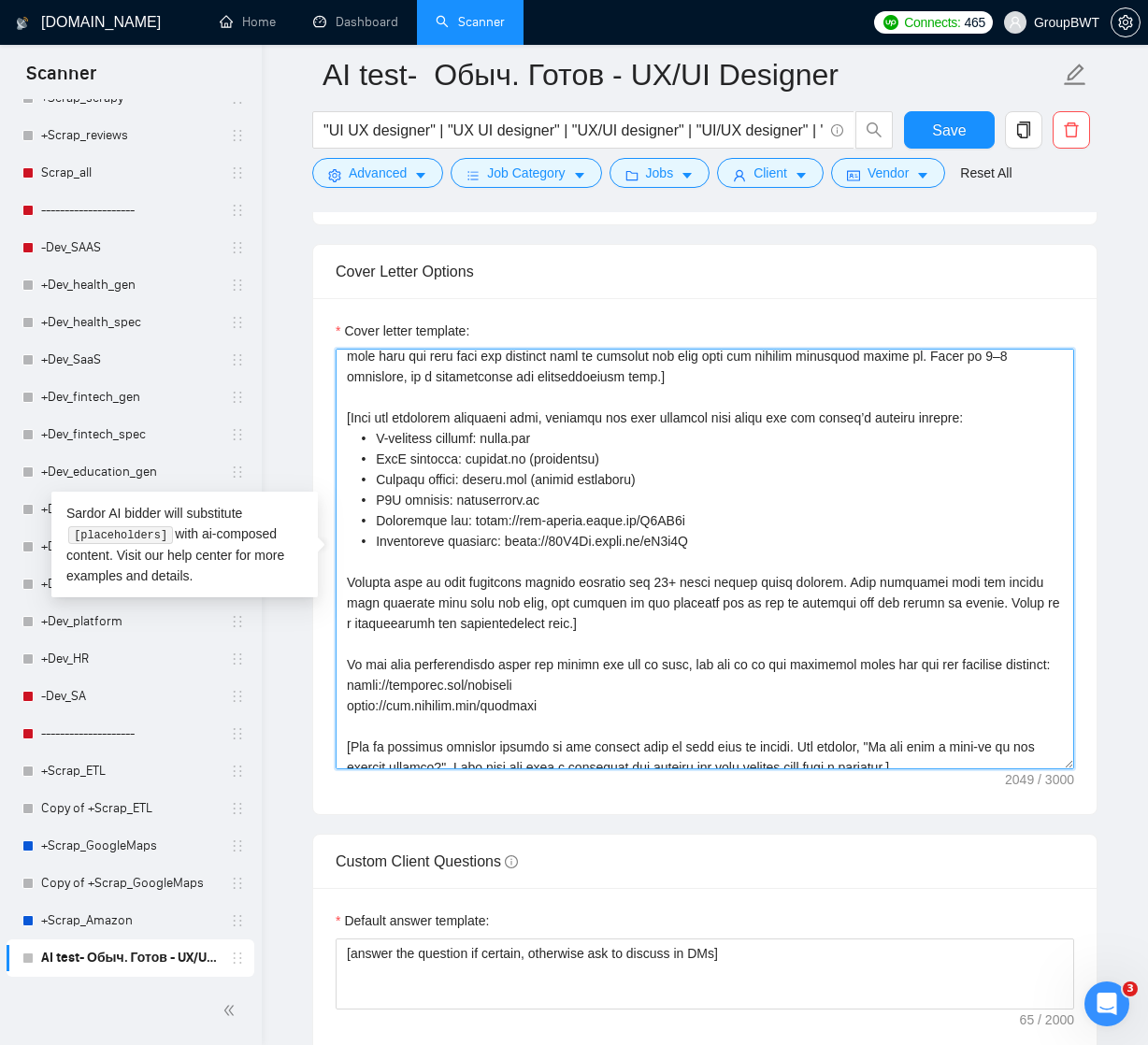
click at [707, 513] on textarea "Cover letter template:" at bounding box center [705, 559] width 738 height 420
drag, startPoint x: 373, startPoint y: 437, endPoint x: 707, endPoint y: 534, distance: 347.8
click at [707, 534] on textarea "Cover letter template:" at bounding box center [705, 559] width 738 height 420
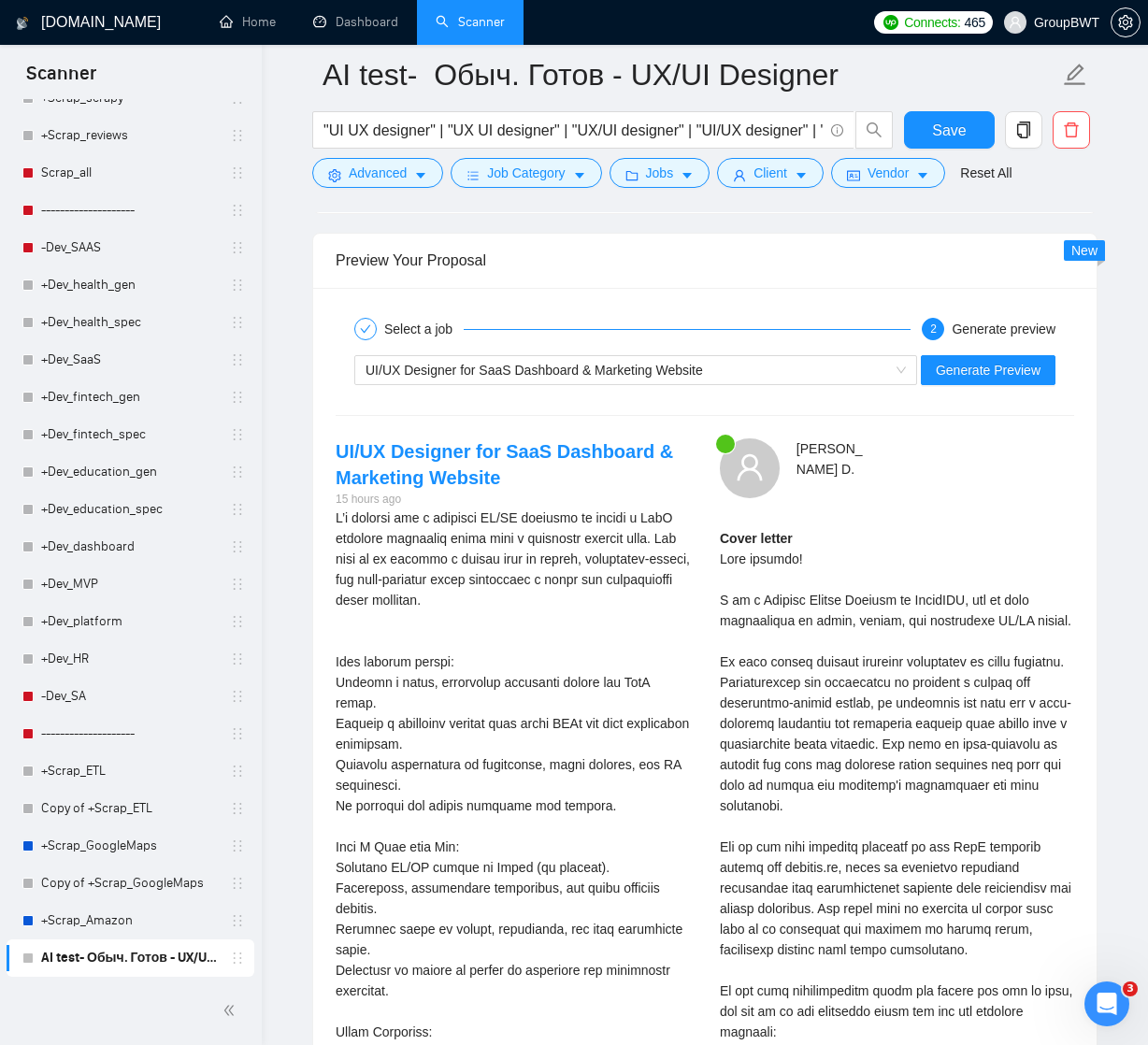
scroll to position [3555, 0]
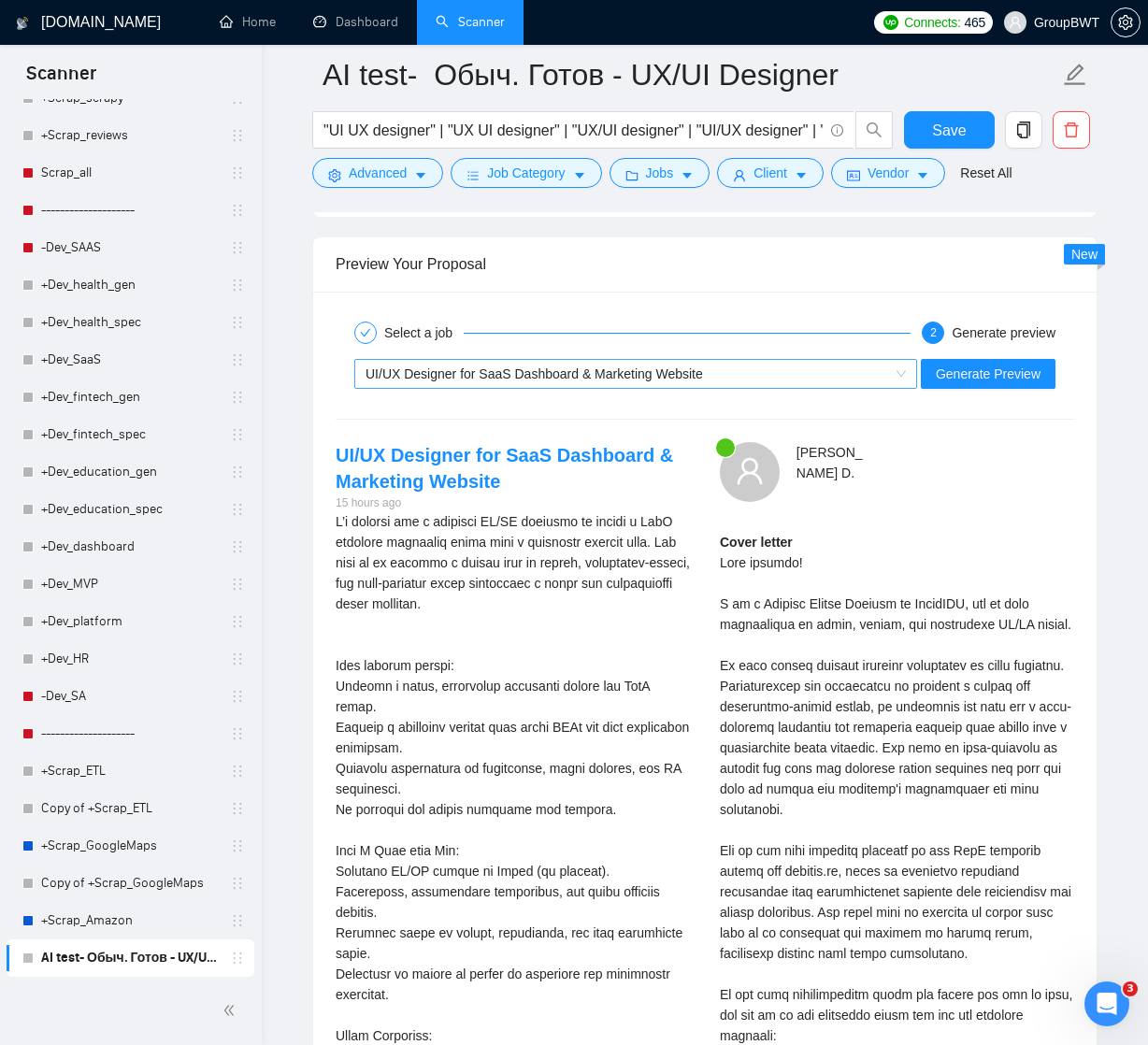
click at [877, 370] on div "UI/UX Designer for SaaS Dashboard & Marketing Website" at bounding box center [626, 373] width 523 height 28
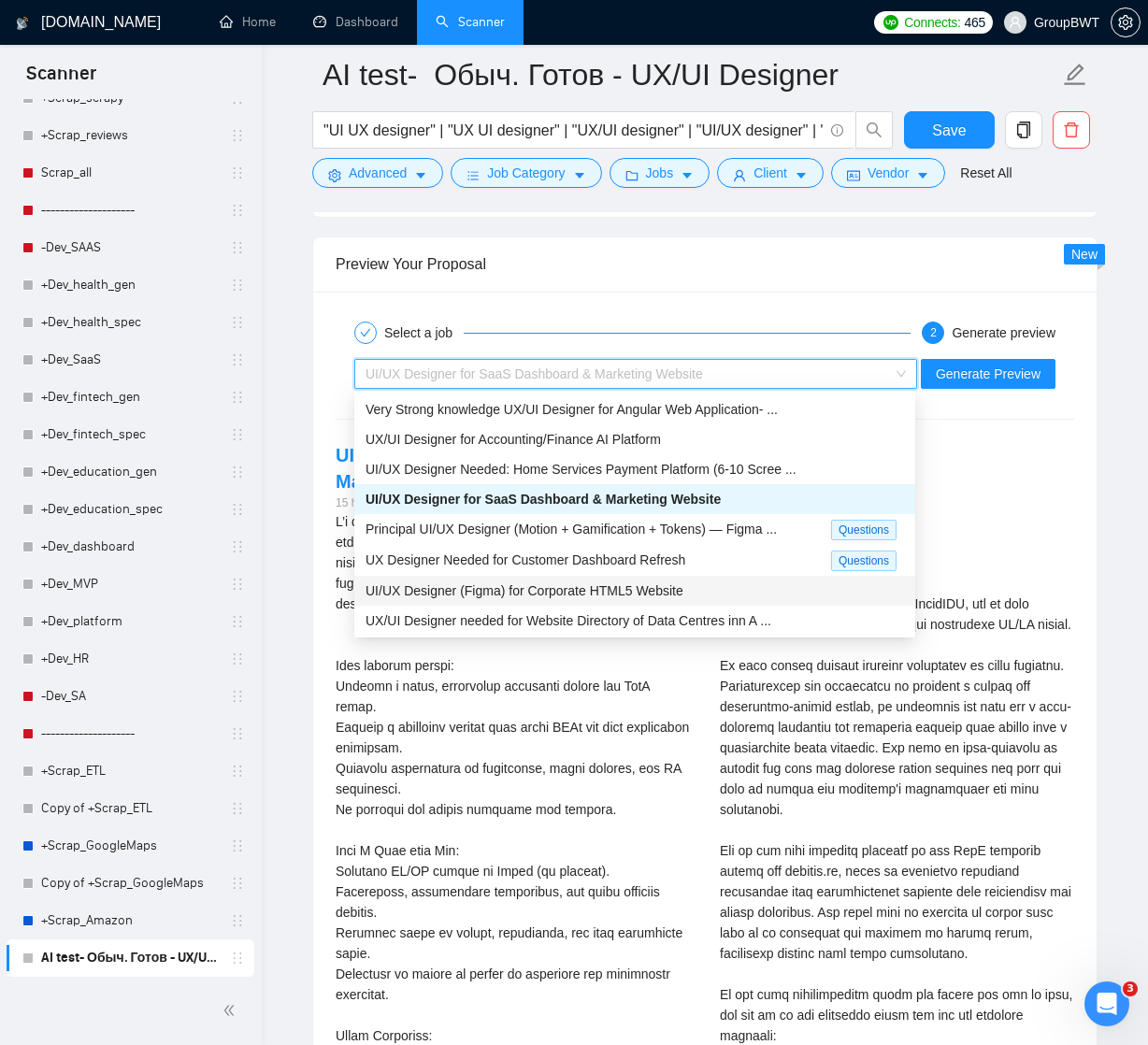
click at [562, 589] on span "UI/UX Designer (Figma) for Corporate HTML5 Website" at bounding box center [523, 591] width 318 height 15
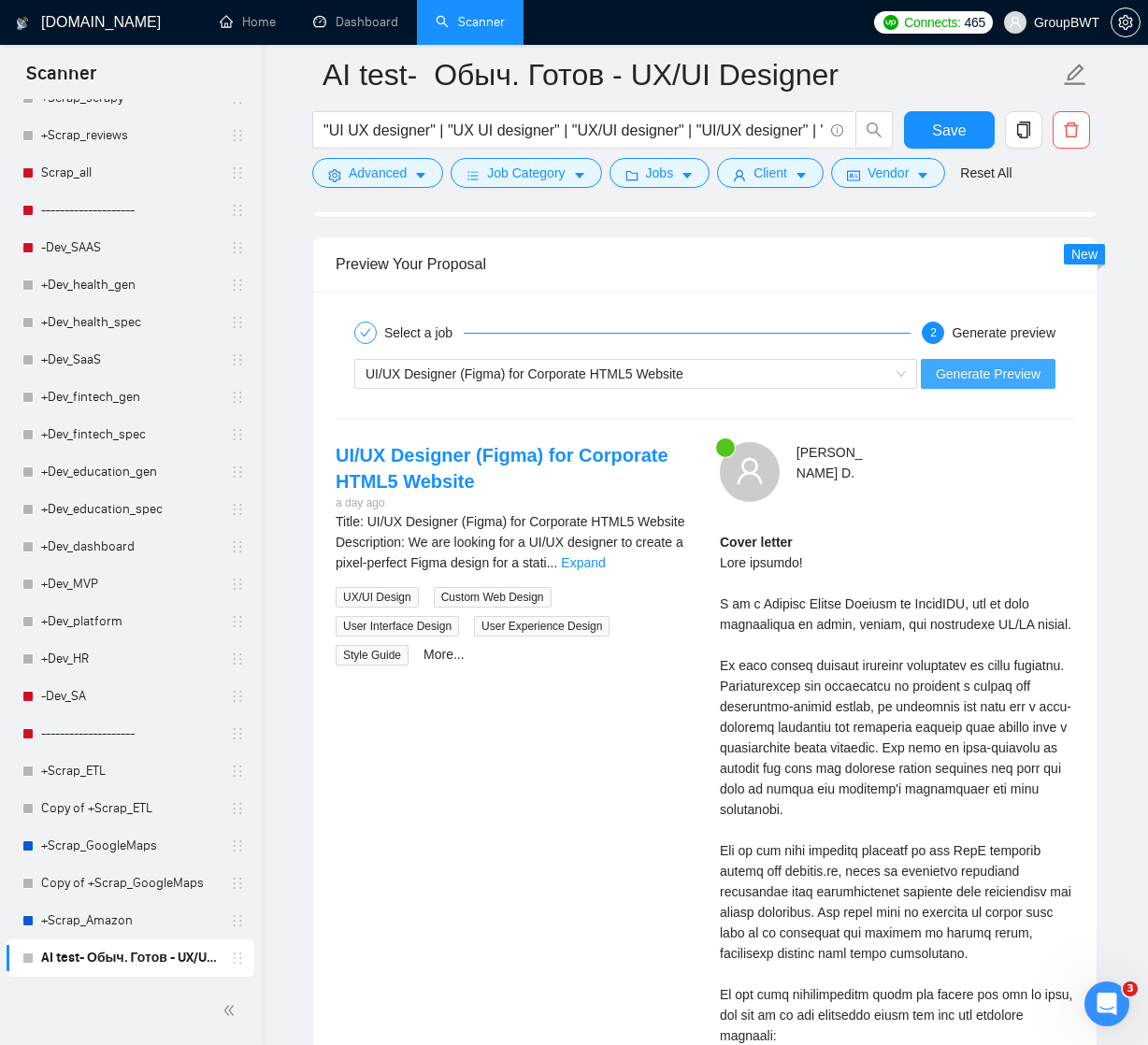
click at [982, 370] on span "Generate Preview" at bounding box center [988, 374] width 105 height 21
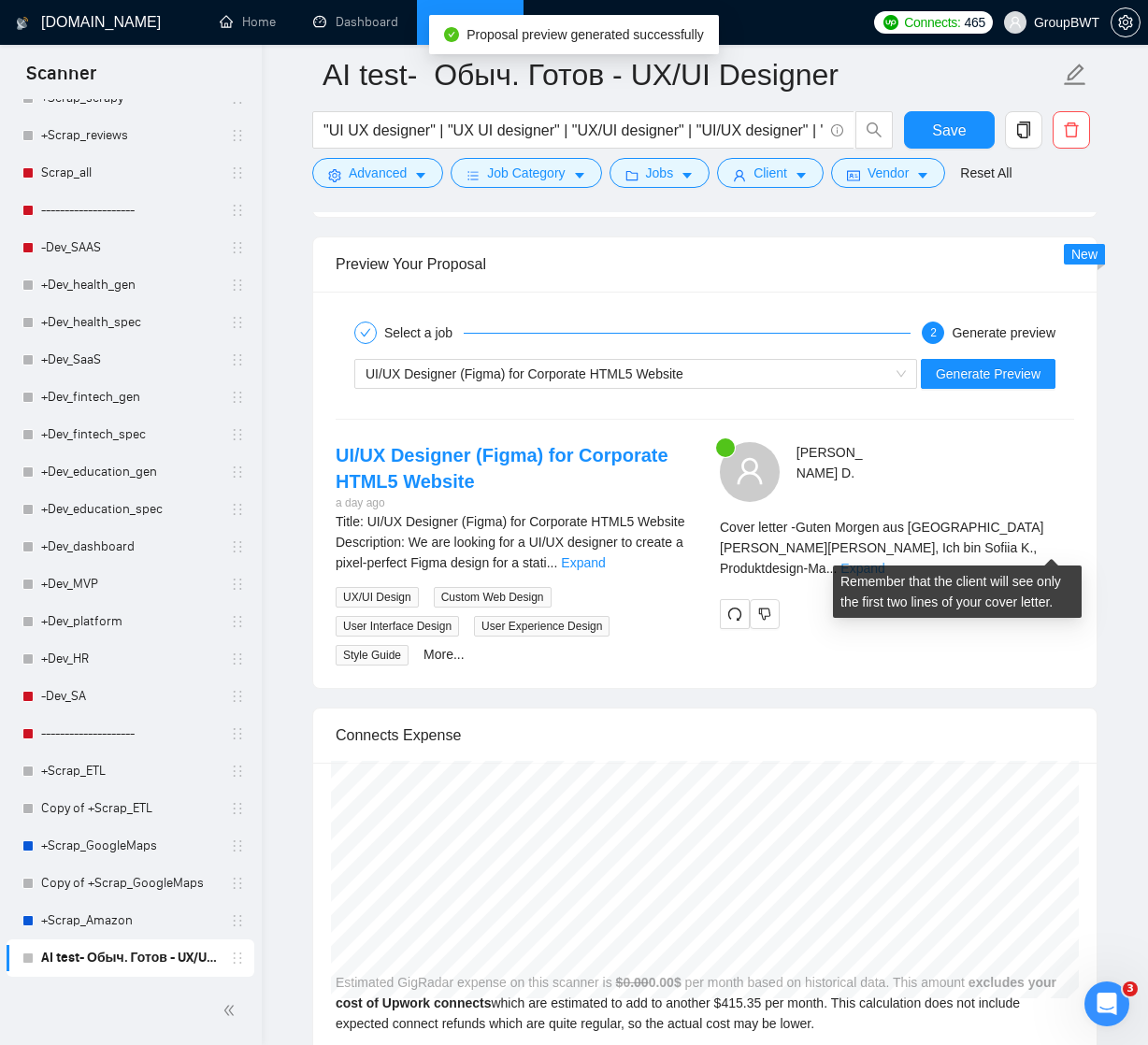
click at [884, 561] on link "Expand" at bounding box center [862, 568] width 44 height 15
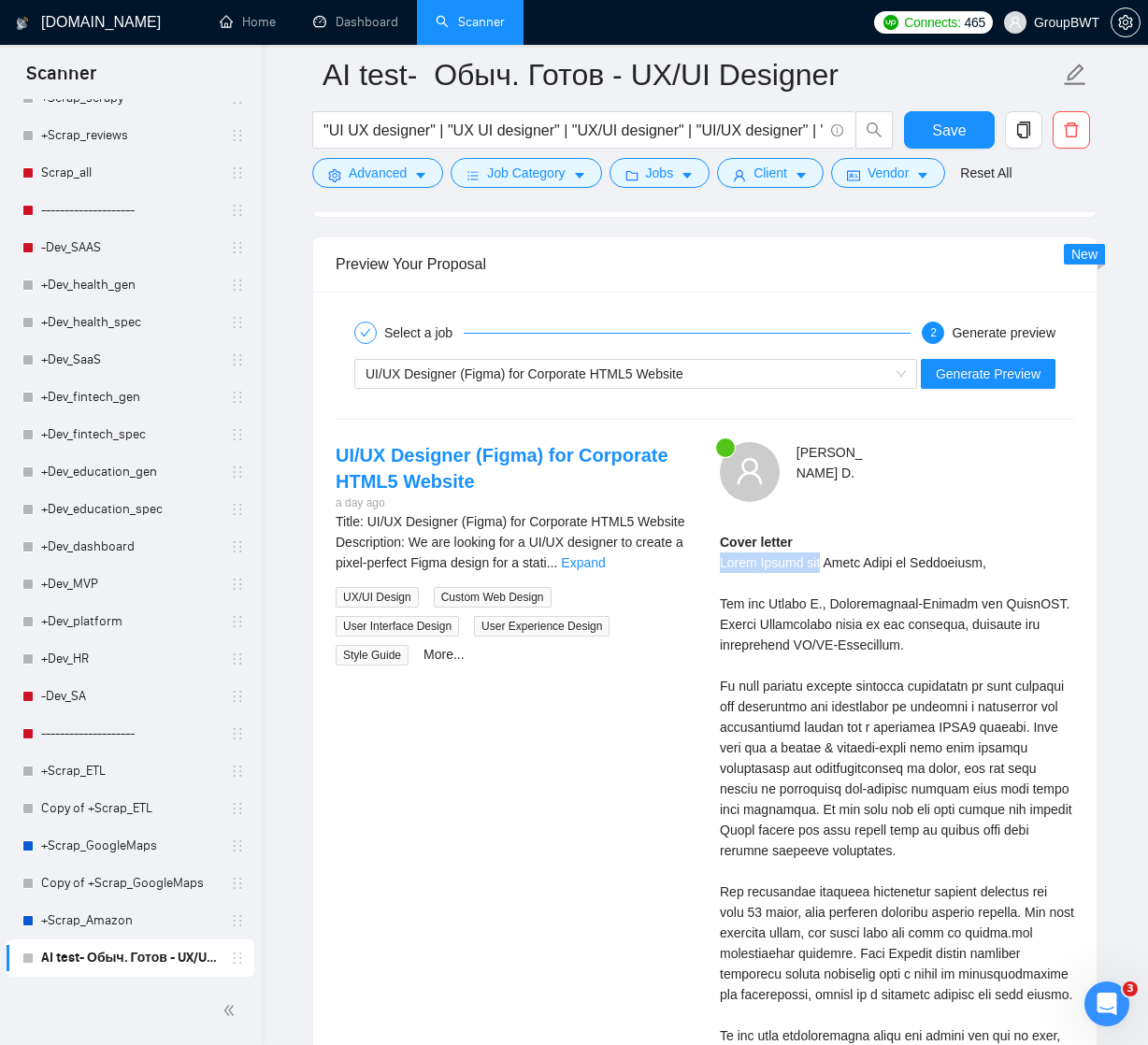
drag, startPoint x: 720, startPoint y: 560, endPoint x: 828, endPoint y: 559, distance: 108.0
click at [828, 559] on div "Cover letter" at bounding box center [896, 881] width 354 height 699
click at [605, 562] on link "Expand" at bounding box center [583, 563] width 44 height 15
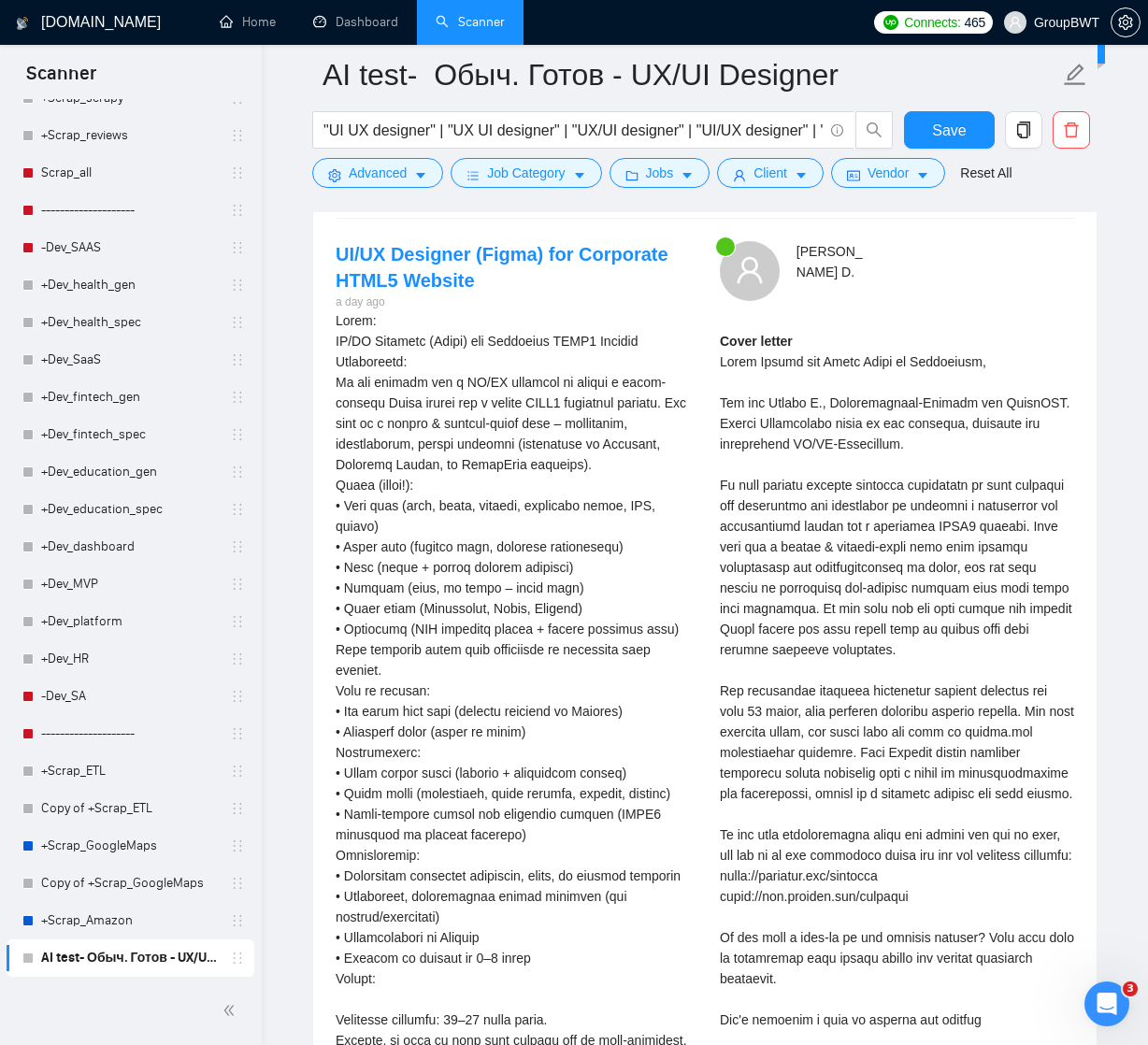
scroll to position [3608, 0]
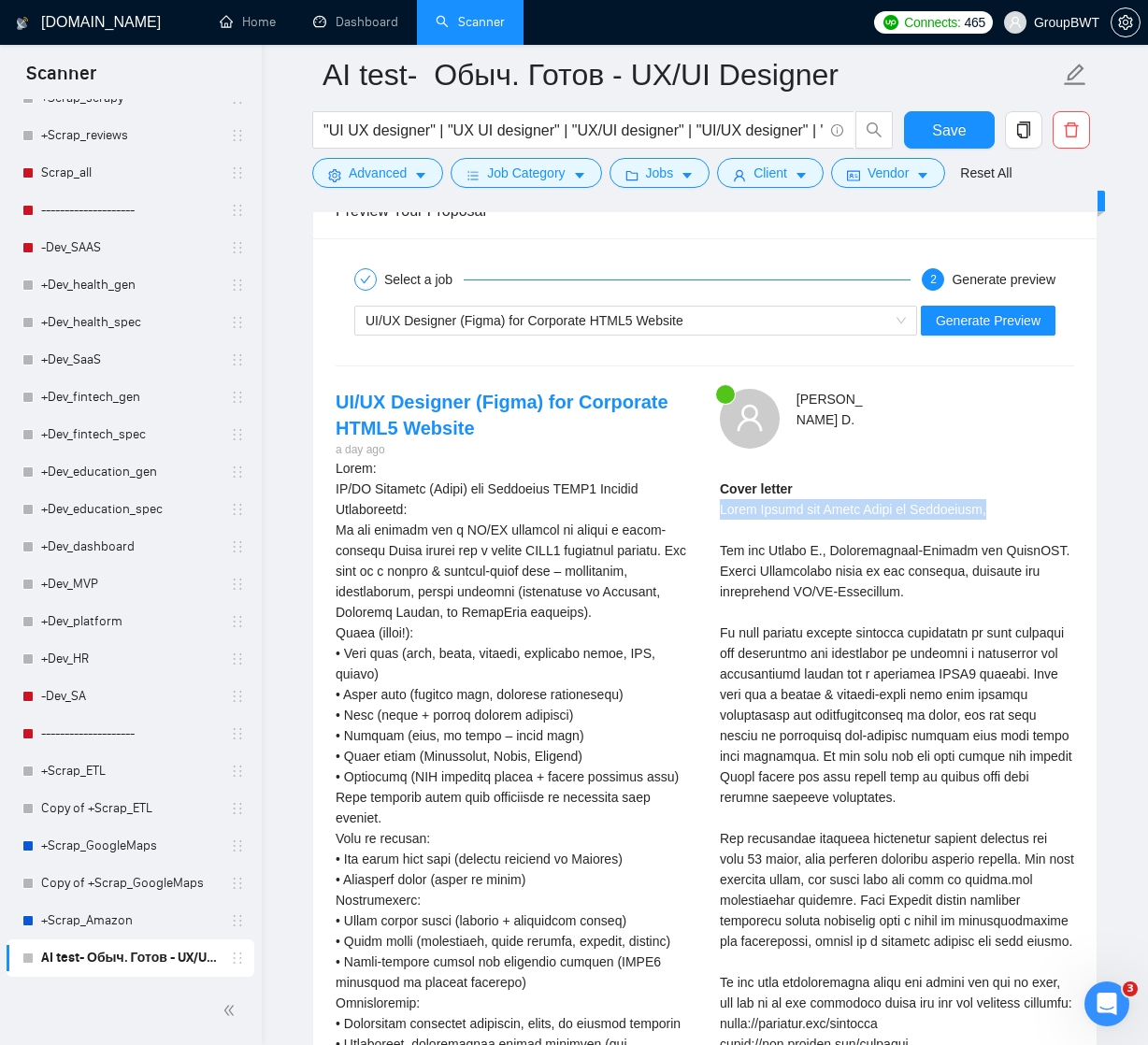
drag, startPoint x: 721, startPoint y: 507, endPoint x: 1020, endPoint y: 506, distance: 299.0
click at [1020, 507] on div "Cover letter" at bounding box center [896, 828] width 354 height 699
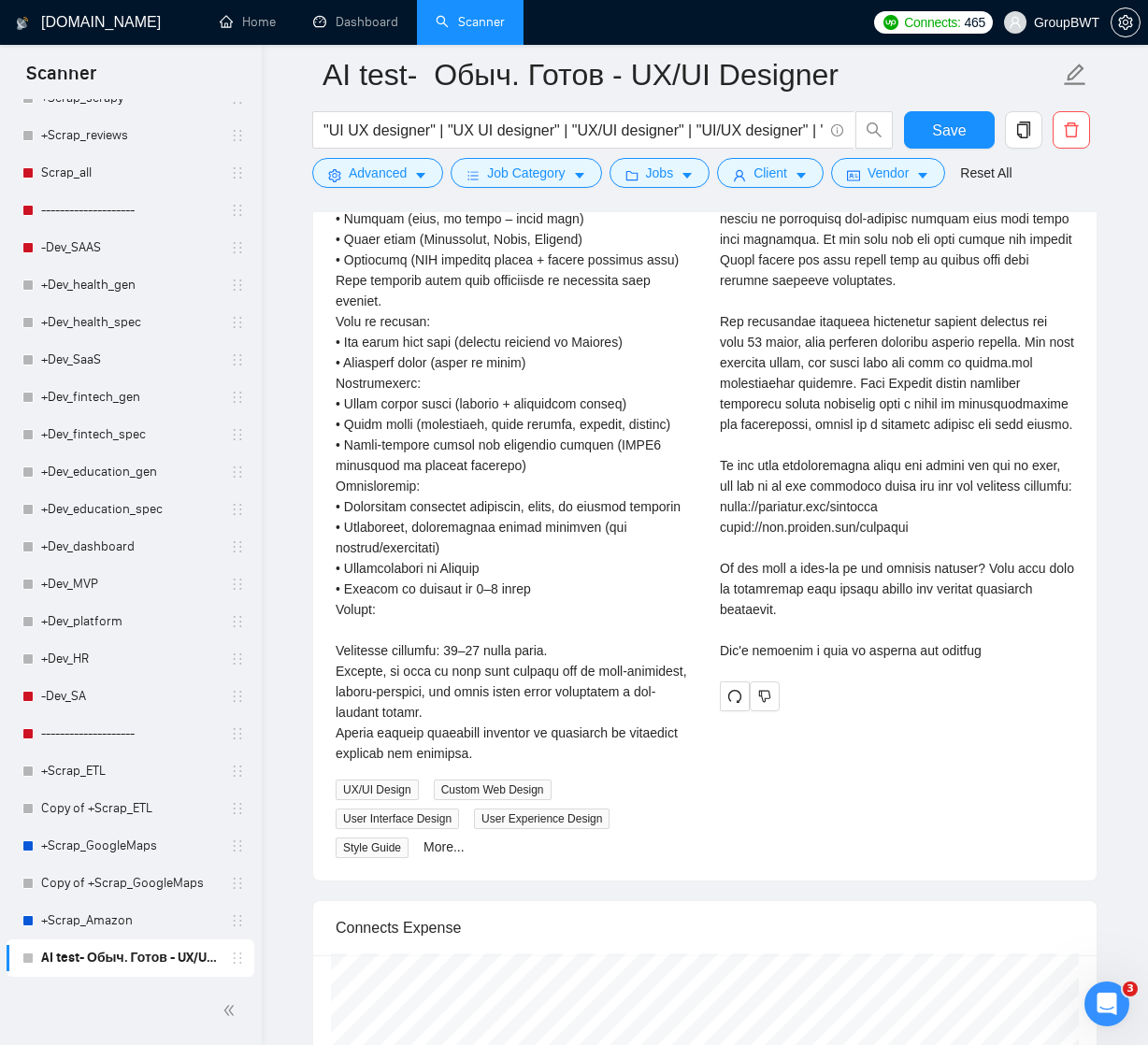
scroll to position [4121, 0]
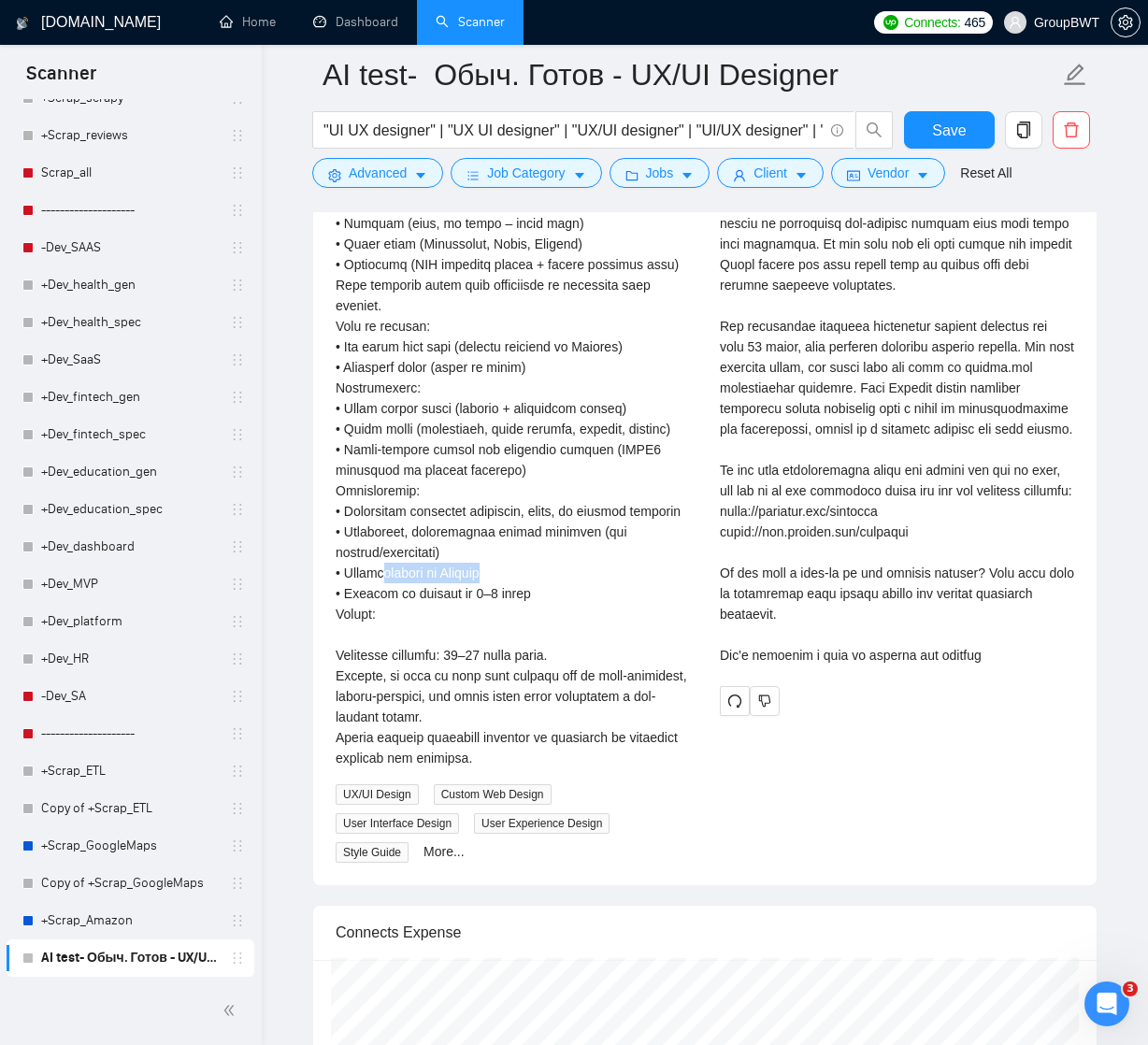
drag, startPoint x: 398, startPoint y: 611, endPoint x: 513, endPoint y: 610, distance: 115.0
click at [513, 610] on div "Title:\aUI/UX Designer (Figma) for Corporate HTML5 Website\aDescription:\aWe ar…" at bounding box center [512, 357] width 354 height 823
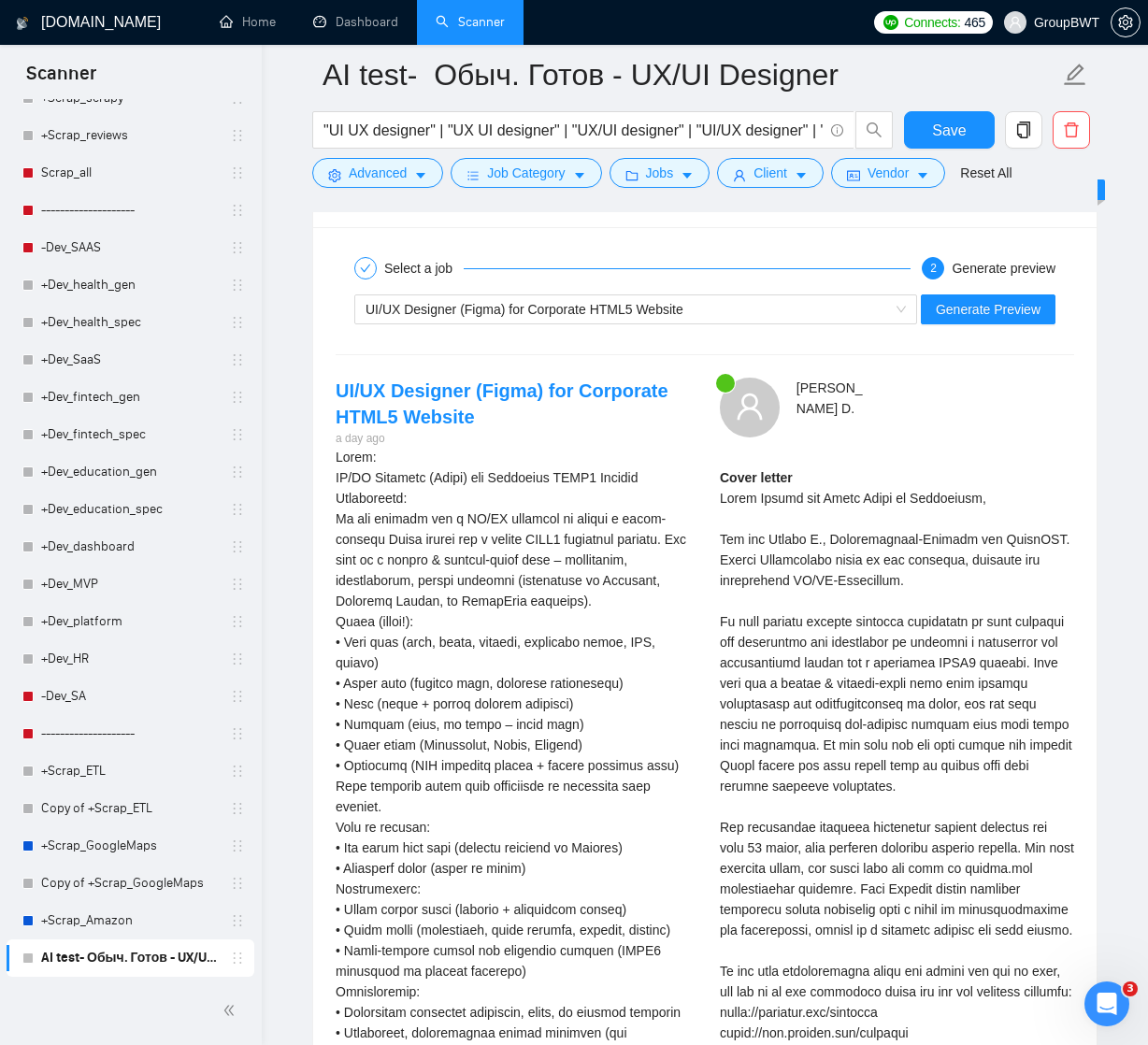
scroll to position [3618, 0]
click at [899, 309] on span "UI/UX Designer (Figma) for Corporate HTML5 Website" at bounding box center [635, 310] width 541 height 28
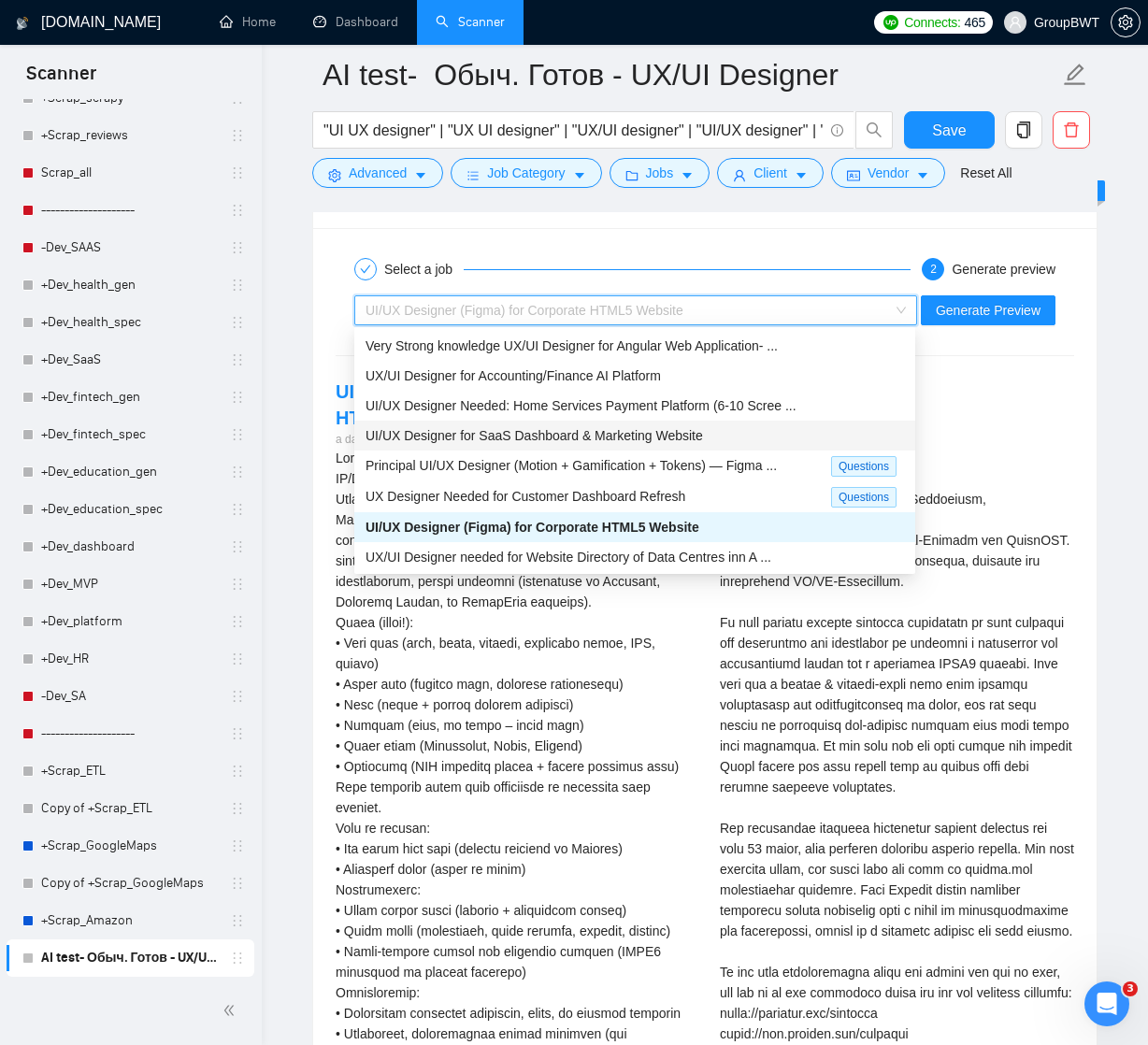
click at [661, 435] on span "UI/UX Designer for SaaS Dashboard & Marketing Website" at bounding box center [534, 436] width 338 height 15
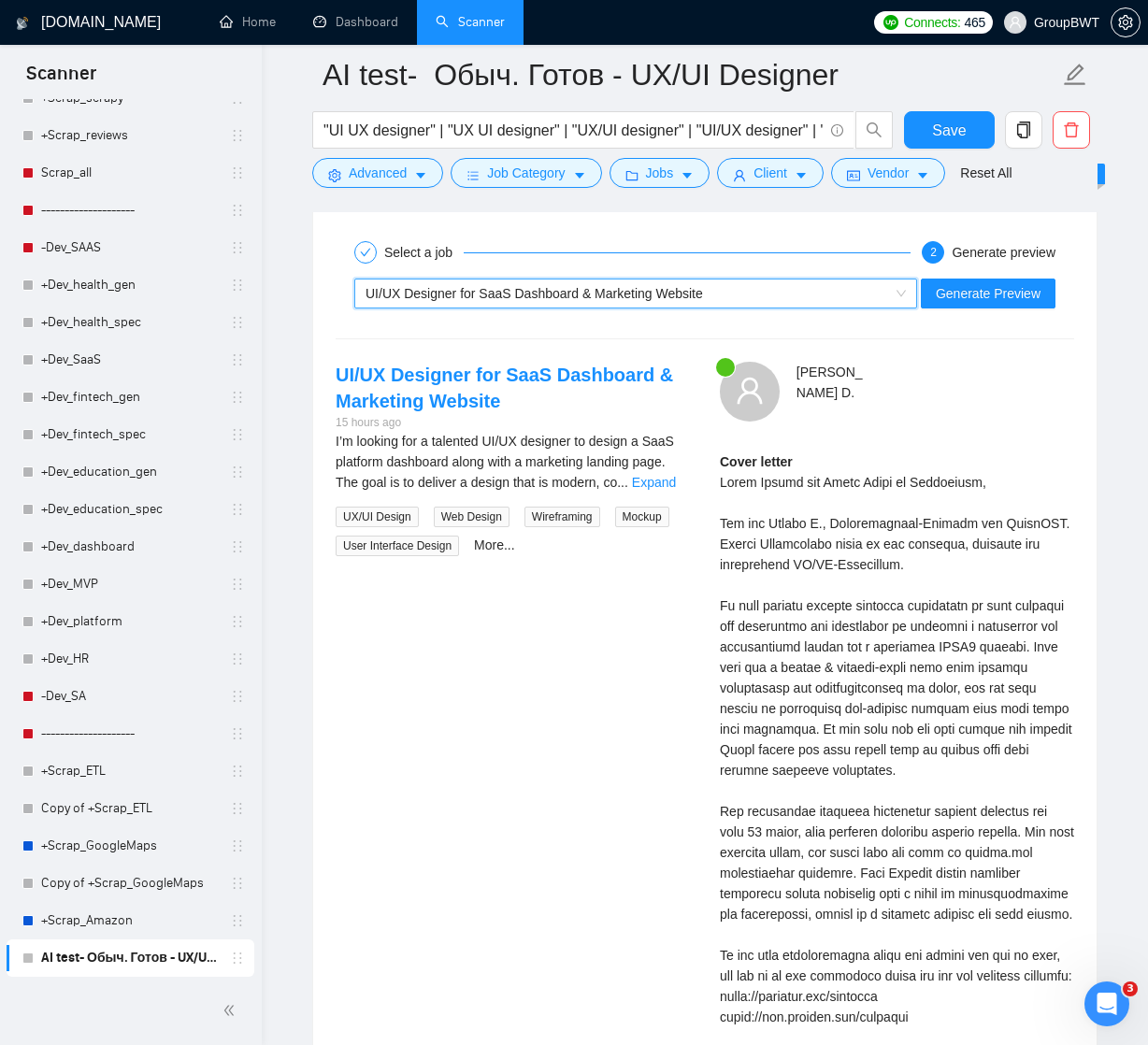
scroll to position [3636, 0]
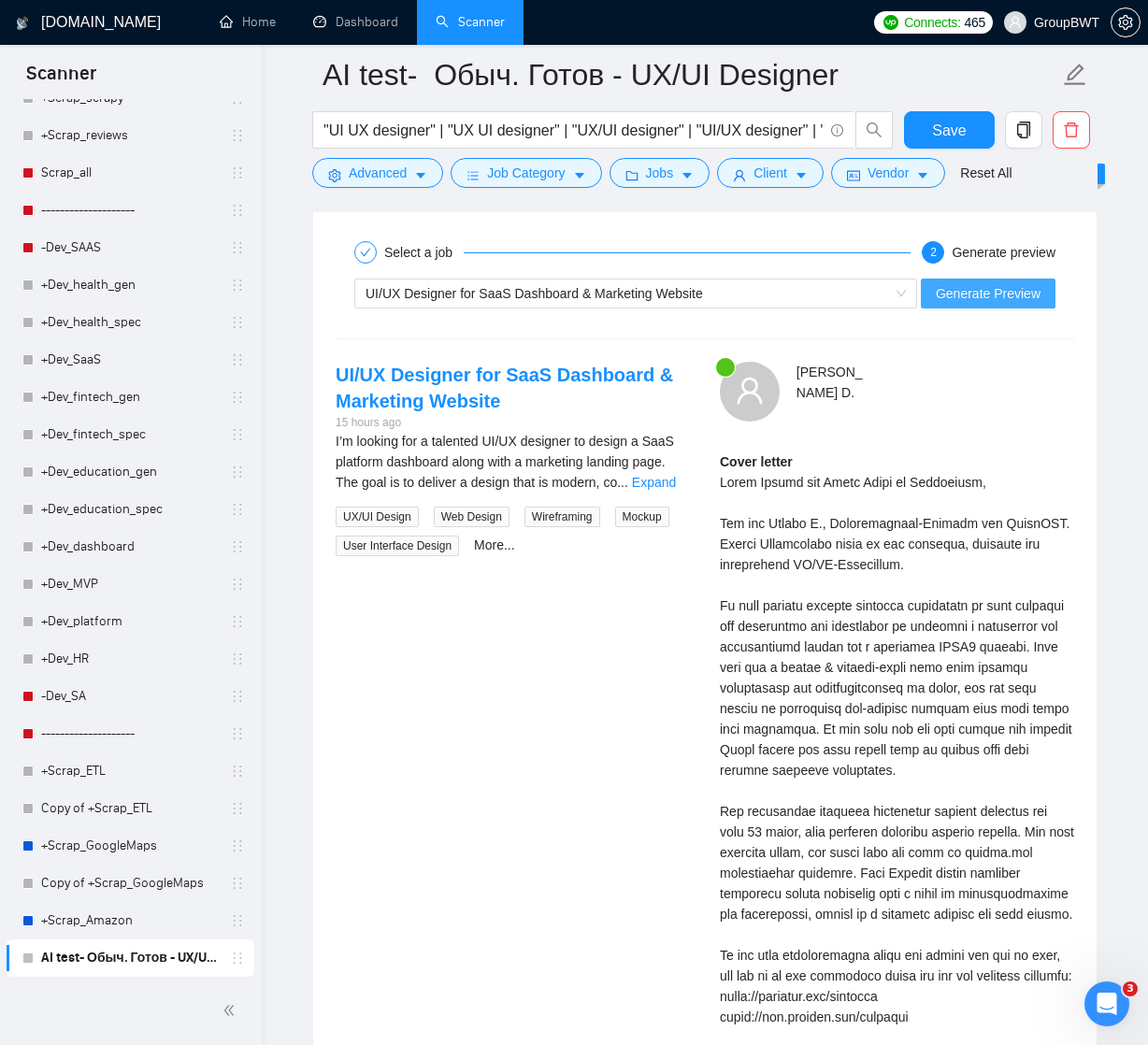
click at [966, 294] on span "Generate Preview" at bounding box center [988, 294] width 105 height 21
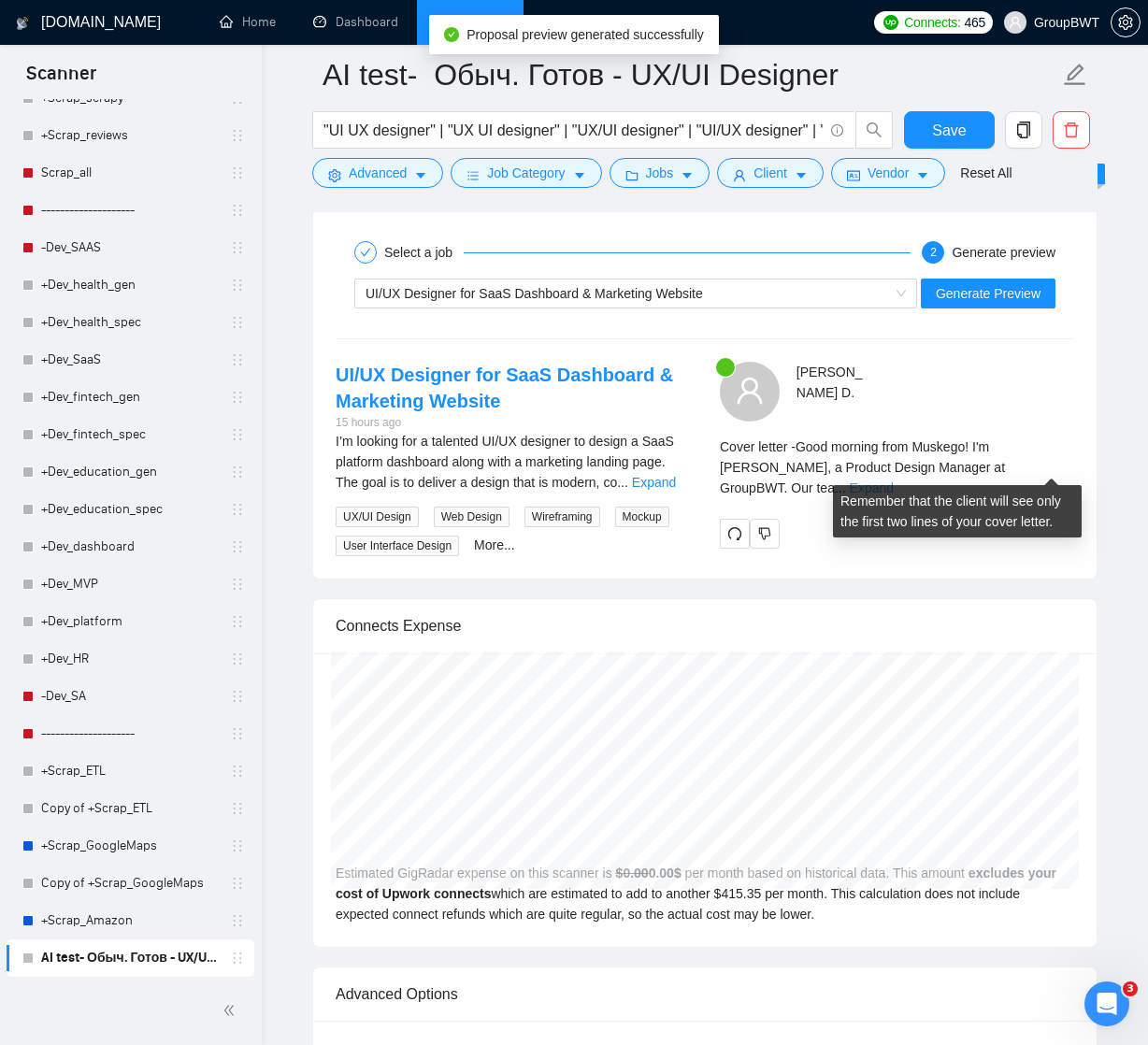
click at [893, 481] on link "Expand" at bounding box center [871, 488] width 44 height 15
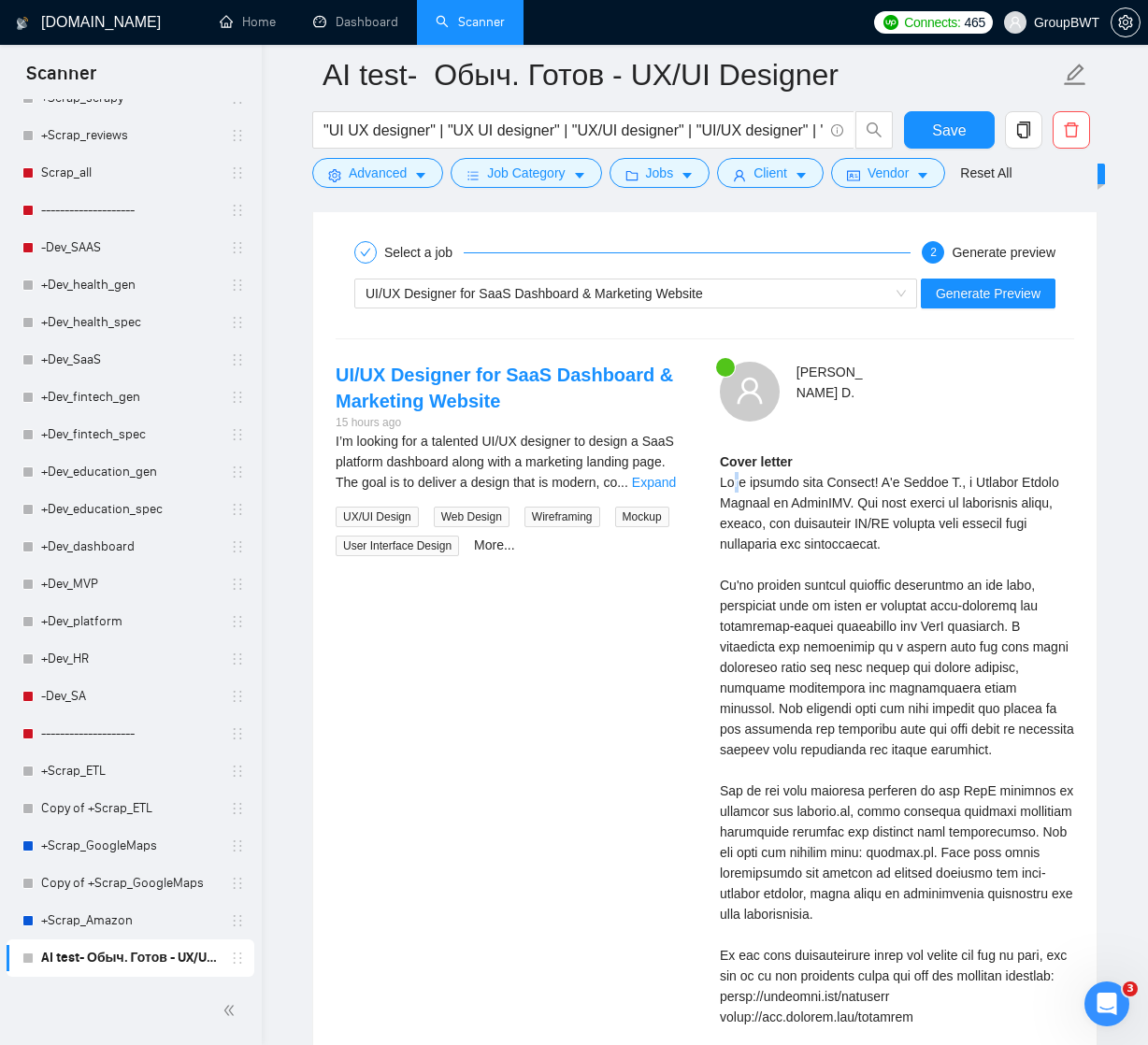
click at [741, 473] on div "Cover letter" at bounding box center [896, 800] width 354 height 699
drag, startPoint x: 722, startPoint y: 477, endPoint x: 899, endPoint y: 469, distance: 177.2
click at [899, 470] on div "Cover letter" at bounding box center [896, 800] width 354 height 699
click at [846, 480] on div "Cover letter" at bounding box center [896, 800] width 354 height 699
drag, startPoint x: 842, startPoint y: 478, endPoint x: 895, endPoint y: 477, distance: 53.0
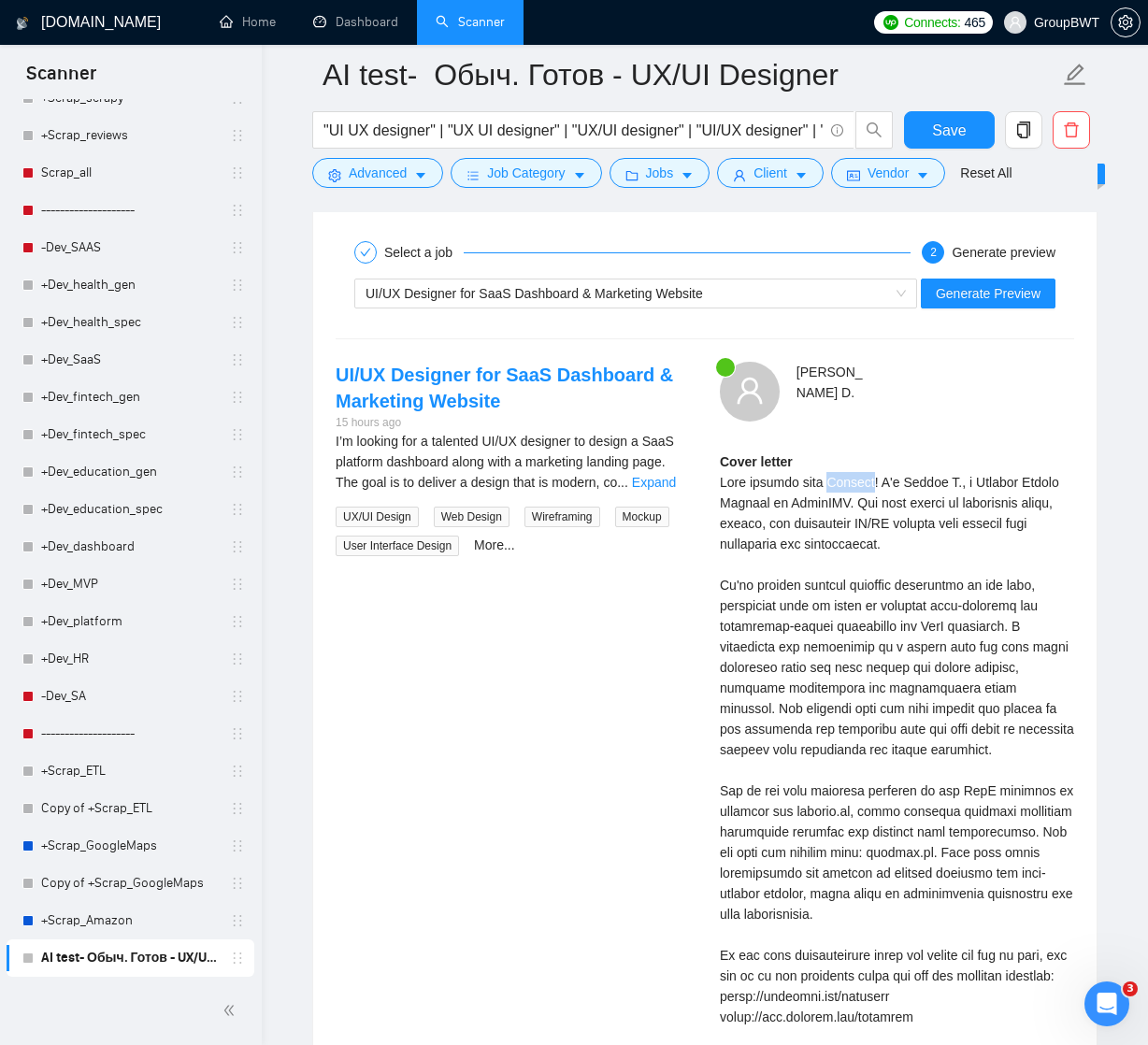
click at [895, 477] on div "Cover letter" at bounding box center [896, 800] width 354 height 699
drag, startPoint x: 719, startPoint y: 478, endPoint x: 896, endPoint y: 472, distance: 177.1
click at [896, 472] on div "[PERSON_NAME] Cover letter" at bounding box center [896, 781] width 384 height 839
drag, startPoint x: 1011, startPoint y: 539, endPoint x: 710, endPoint y: 541, distance: 301.0
click at [710, 541] on div "[PERSON_NAME] Cover letter" at bounding box center [896, 781] width 384 height 839
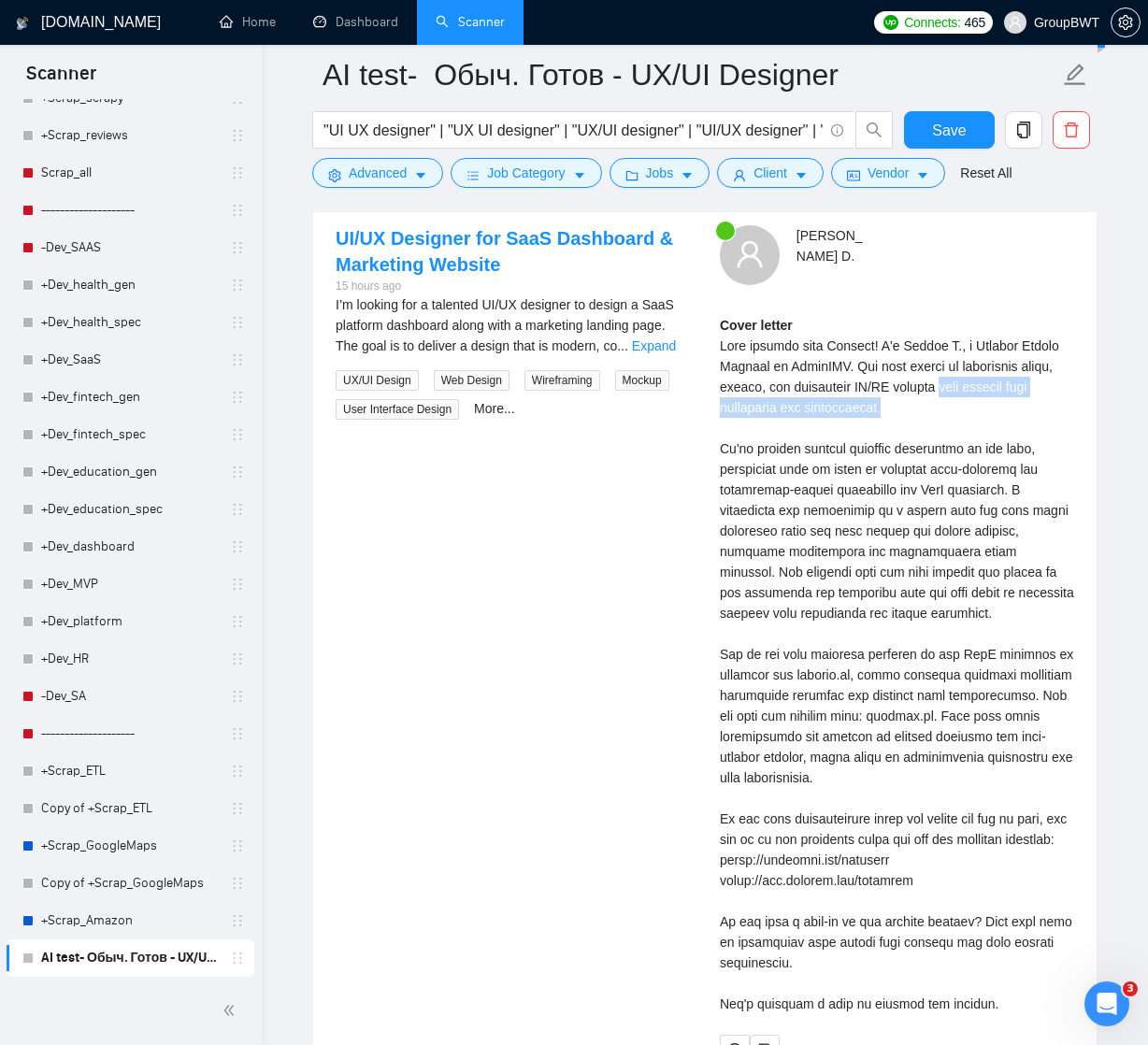
scroll to position [3785, 0]
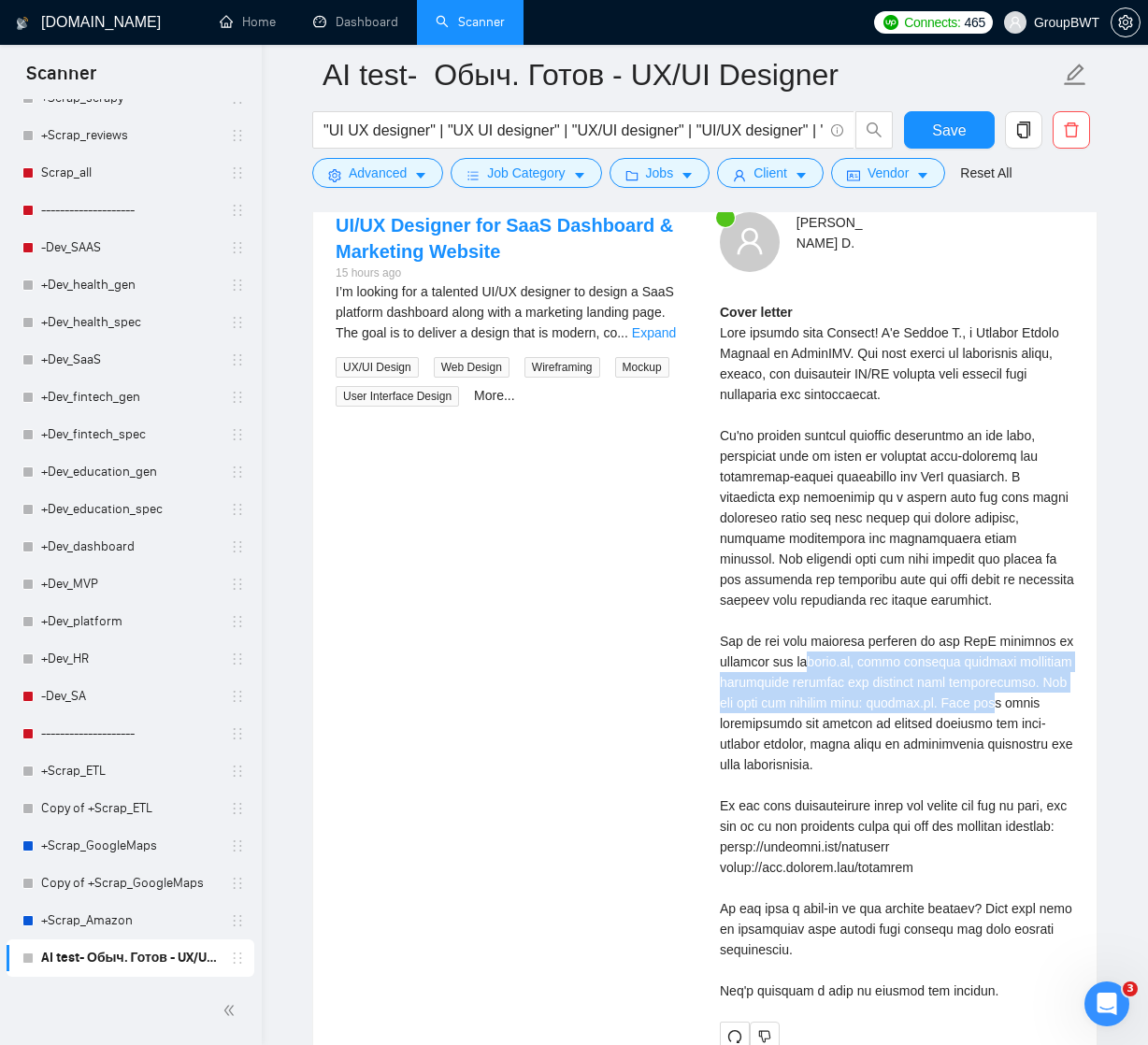
drag, startPoint x: 807, startPoint y: 659, endPoint x: 985, endPoint y: 708, distance: 184.6
click at [985, 707] on div "Cover letter" at bounding box center [896, 651] width 354 height 699
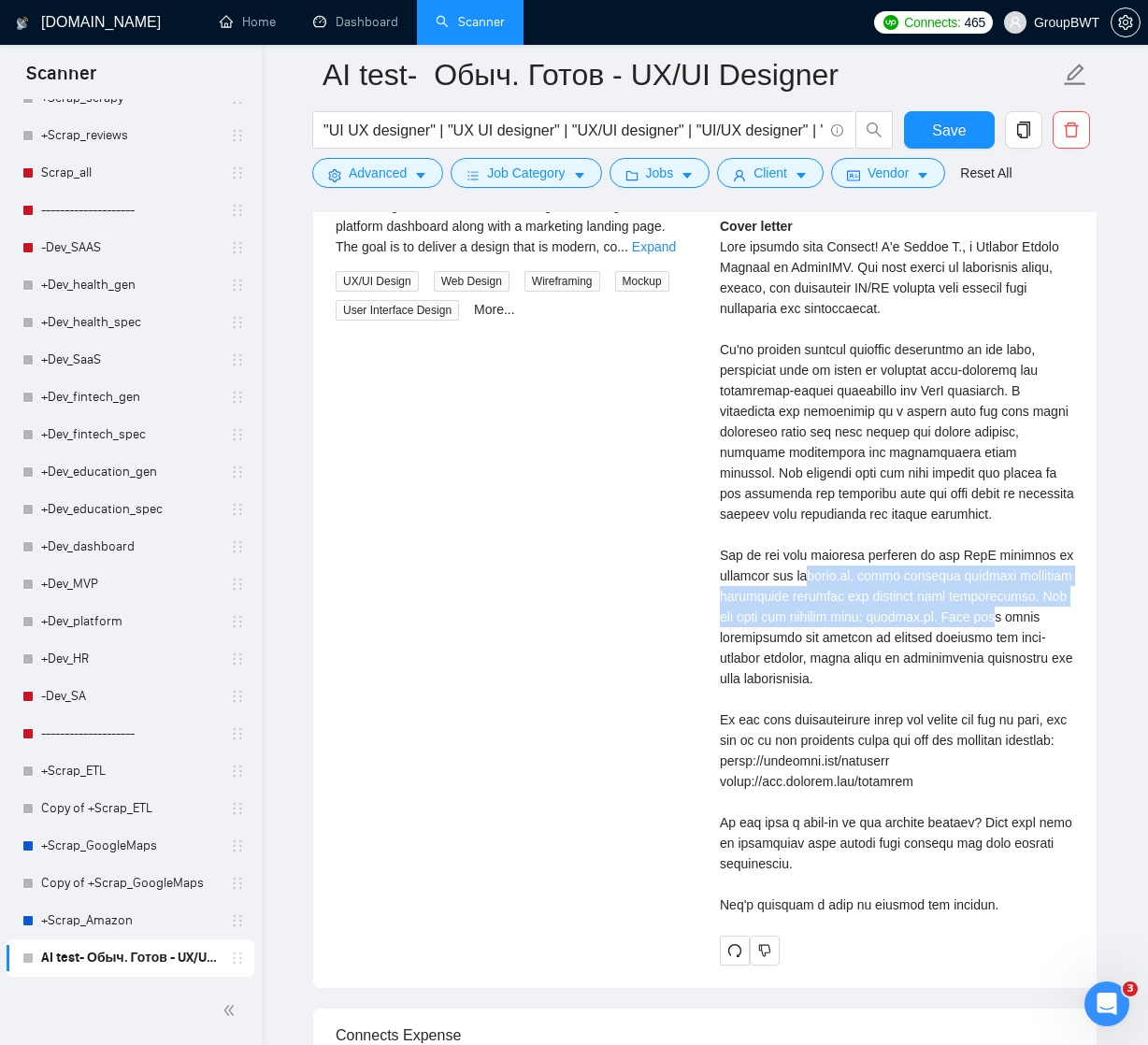
scroll to position [3905, 0]
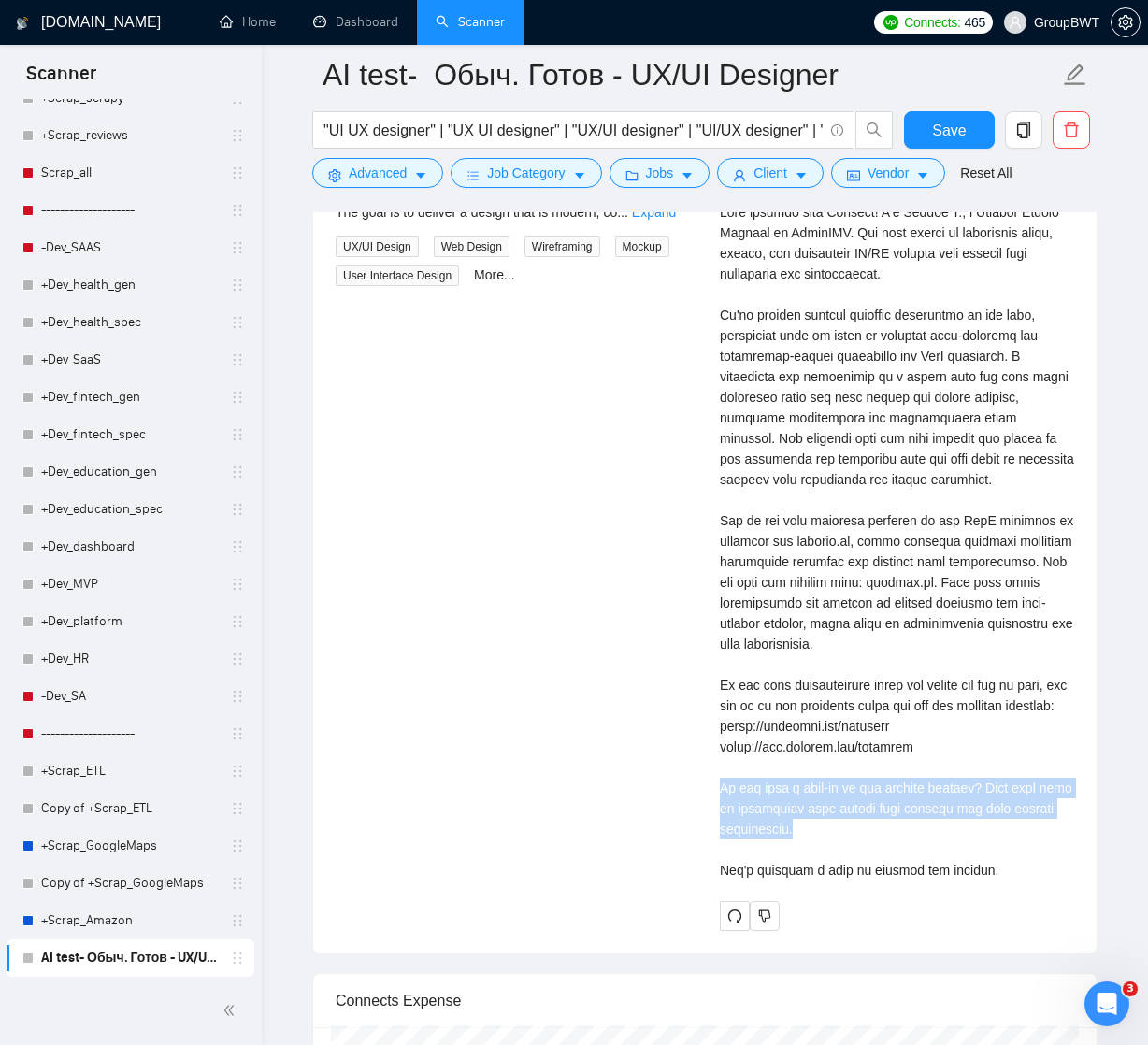
drag, startPoint x: 722, startPoint y: 802, endPoint x: 1039, endPoint y: 841, distance: 319.4
click at [1039, 841] on div "Cover letter" at bounding box center [896, 530] width 354 height 699
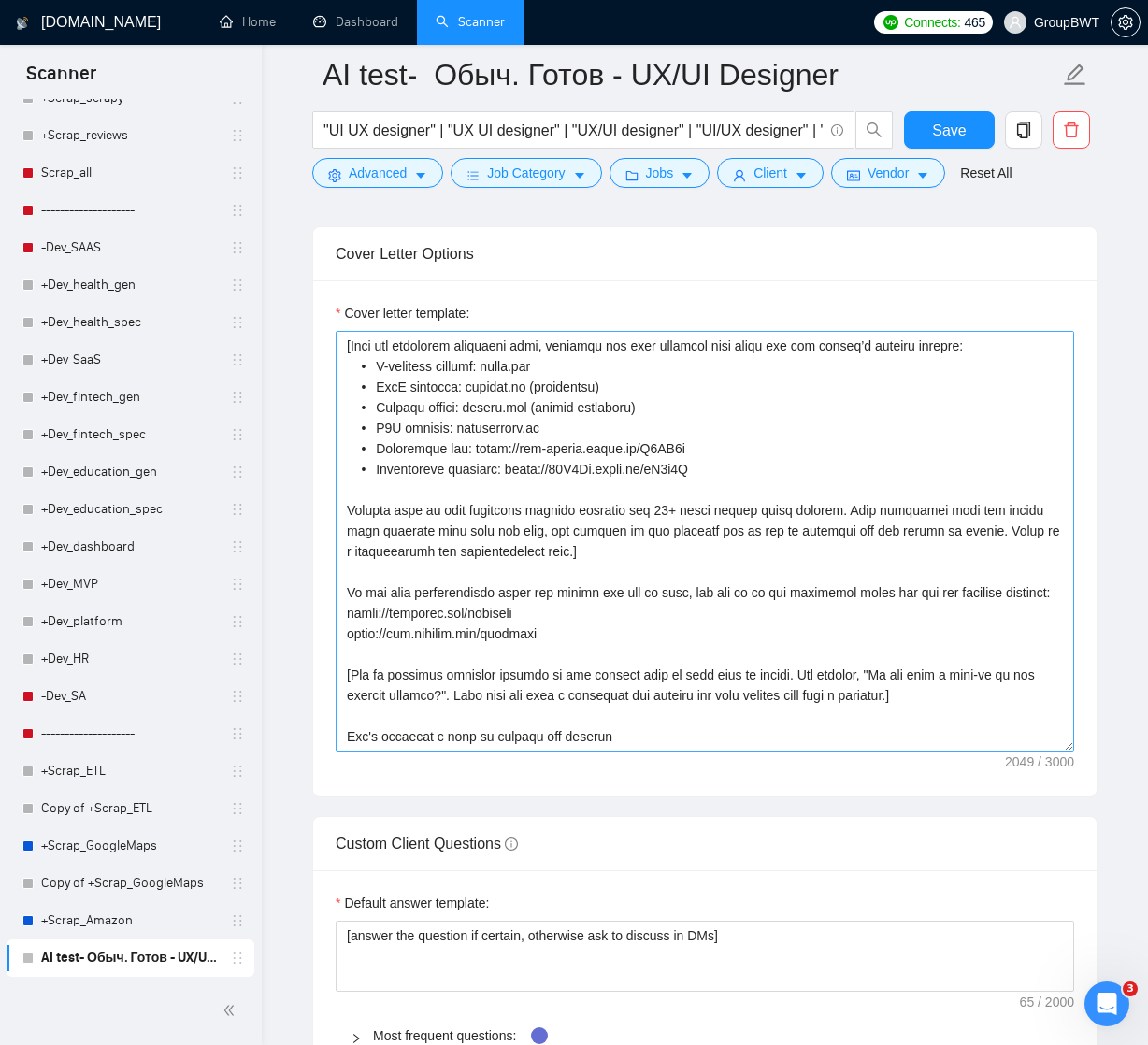
scroll to position [247, 0]
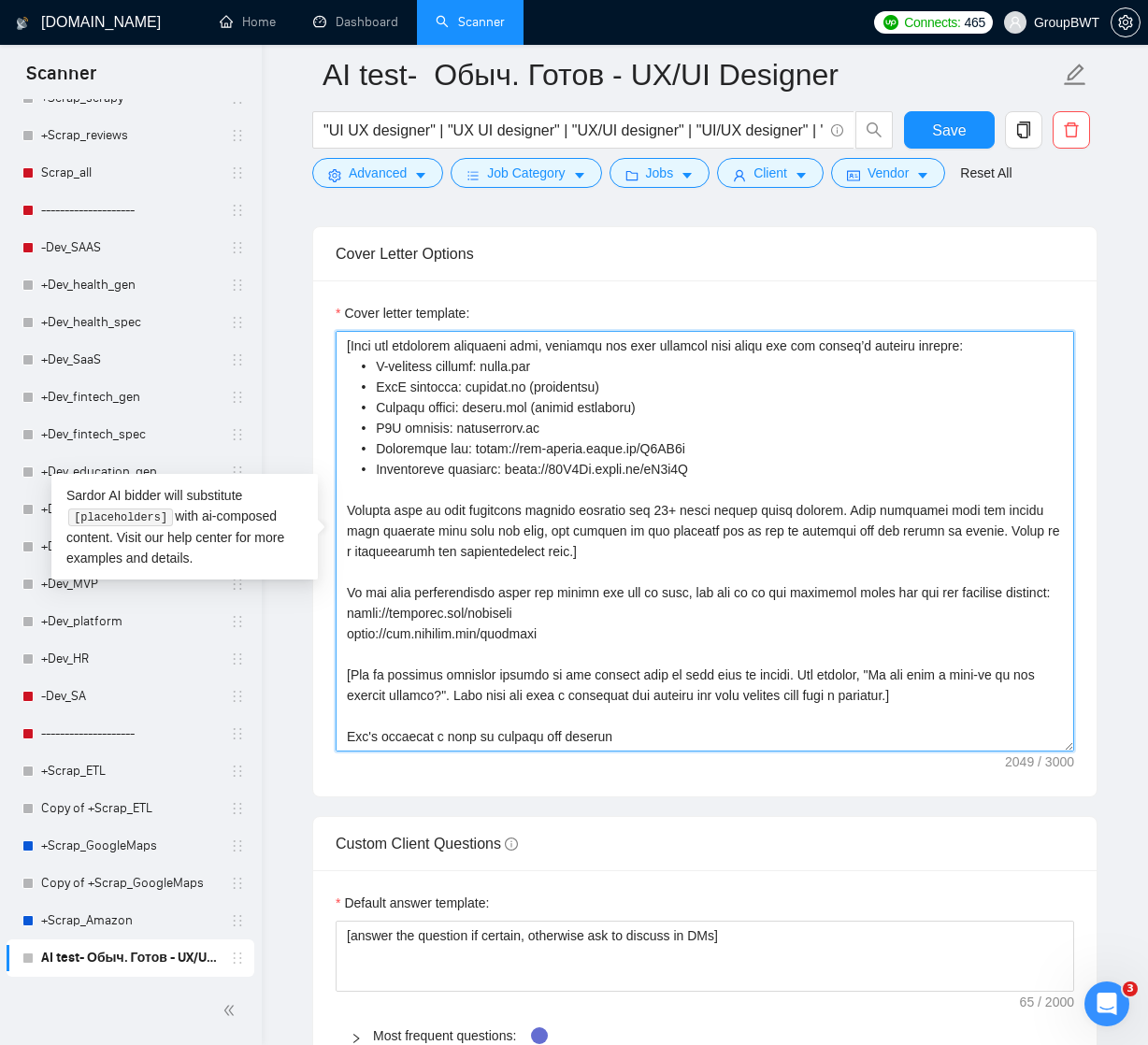
drag, startPoint x: 994, startPoint y: 699, endPoint x: 310, endPoint y: 670, distance: 684.6
click at [310, 671] on main "AI test- Обыч. Готов - UX/UI Designer "UI UX designer" | "UX UI designer" | "UX…" at bounding box center [705, 906] width 826 height 5828
click at [350, 672] on textarea "Cover letter template:" at bounding box center [705, 541] width 738 height 420
drag, startPoint x: 354, startPoint y: 672, endPoint x: 969, endPoint y: 687, distance: 615.2
click at [969, 687] on textarea "Cover letter template:" at bounding box center [705, 541] width 738 height 420
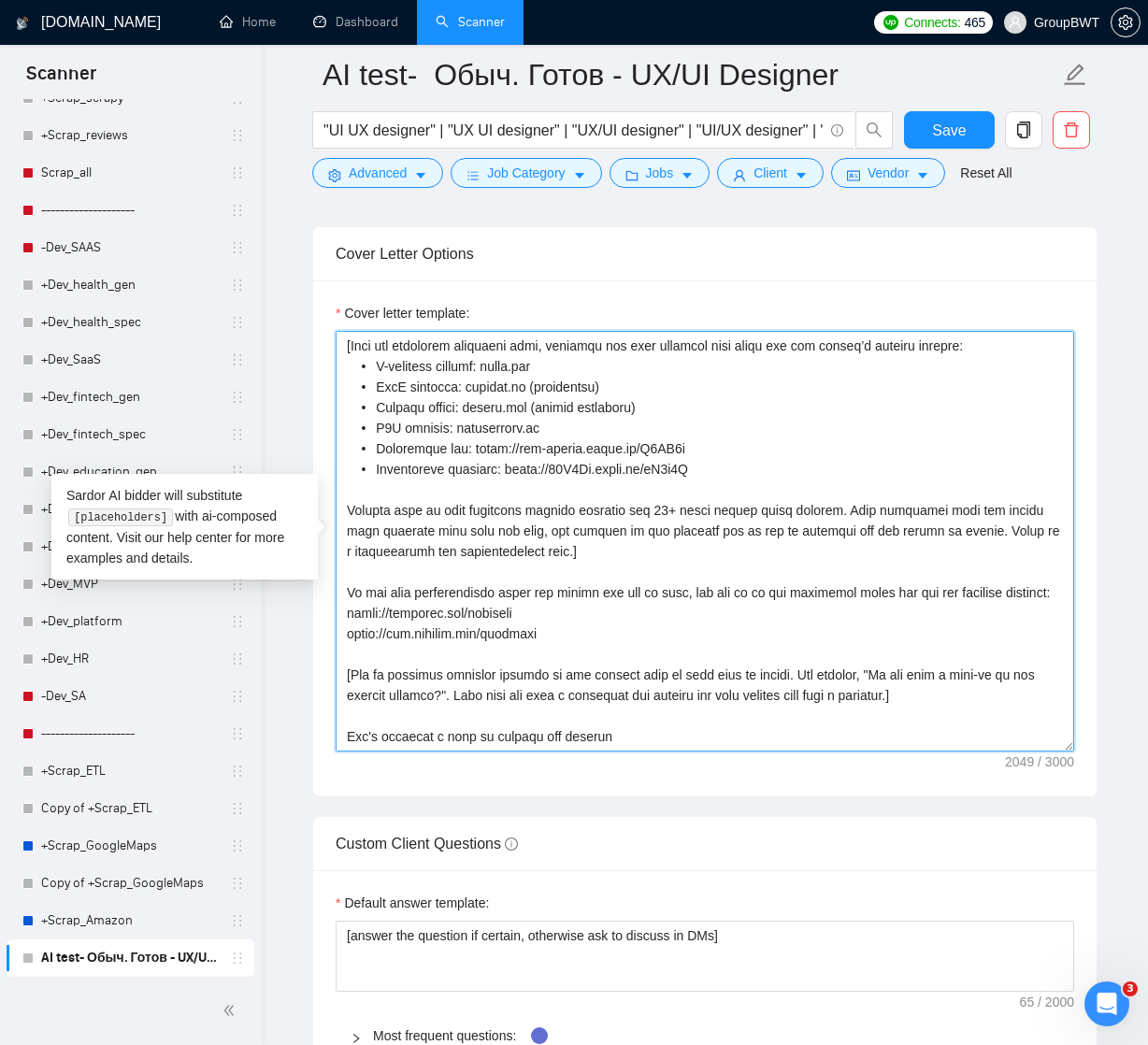
click at [407, 678] on textarea "Cover letter template:" at bounding box center [705, 541] width 738 height 420
drag, startPoint x: 353, startPoint y: 672, endPoint x: 972, endPoint y: 692, distance: 619.3
click at [972, 692] on textarea "Cover letter template:" at bounding box center [705, 541] width 738 height 420
paste textarea "one simple but professional question that demonstrates UX/UI expertise. The que…"
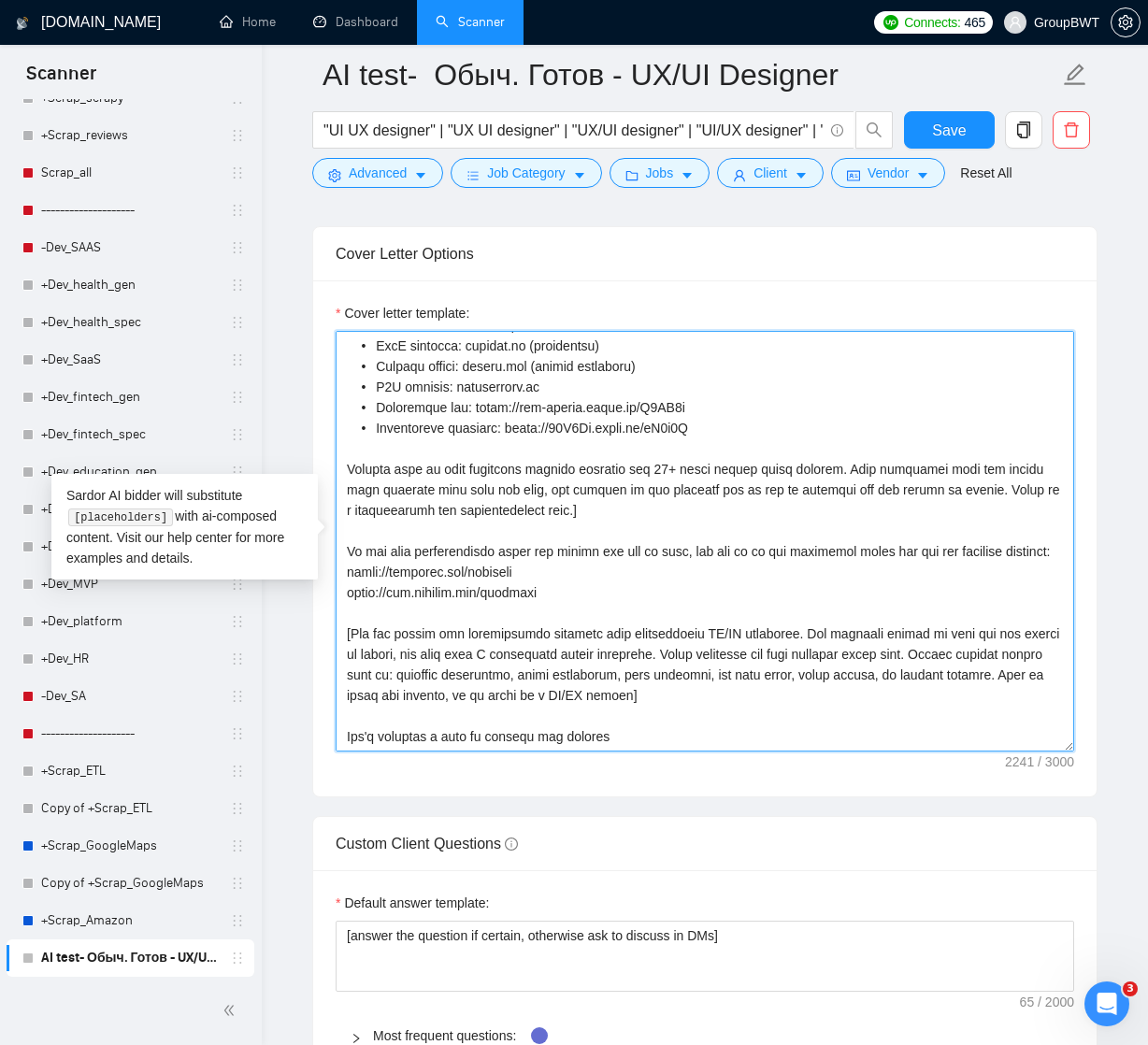
scroll to position [288, 0]
type textarea "[Lorem i dolorsit ametcons adipi eli seddoe’t inci ut laboree dolo (ma ali en a…"
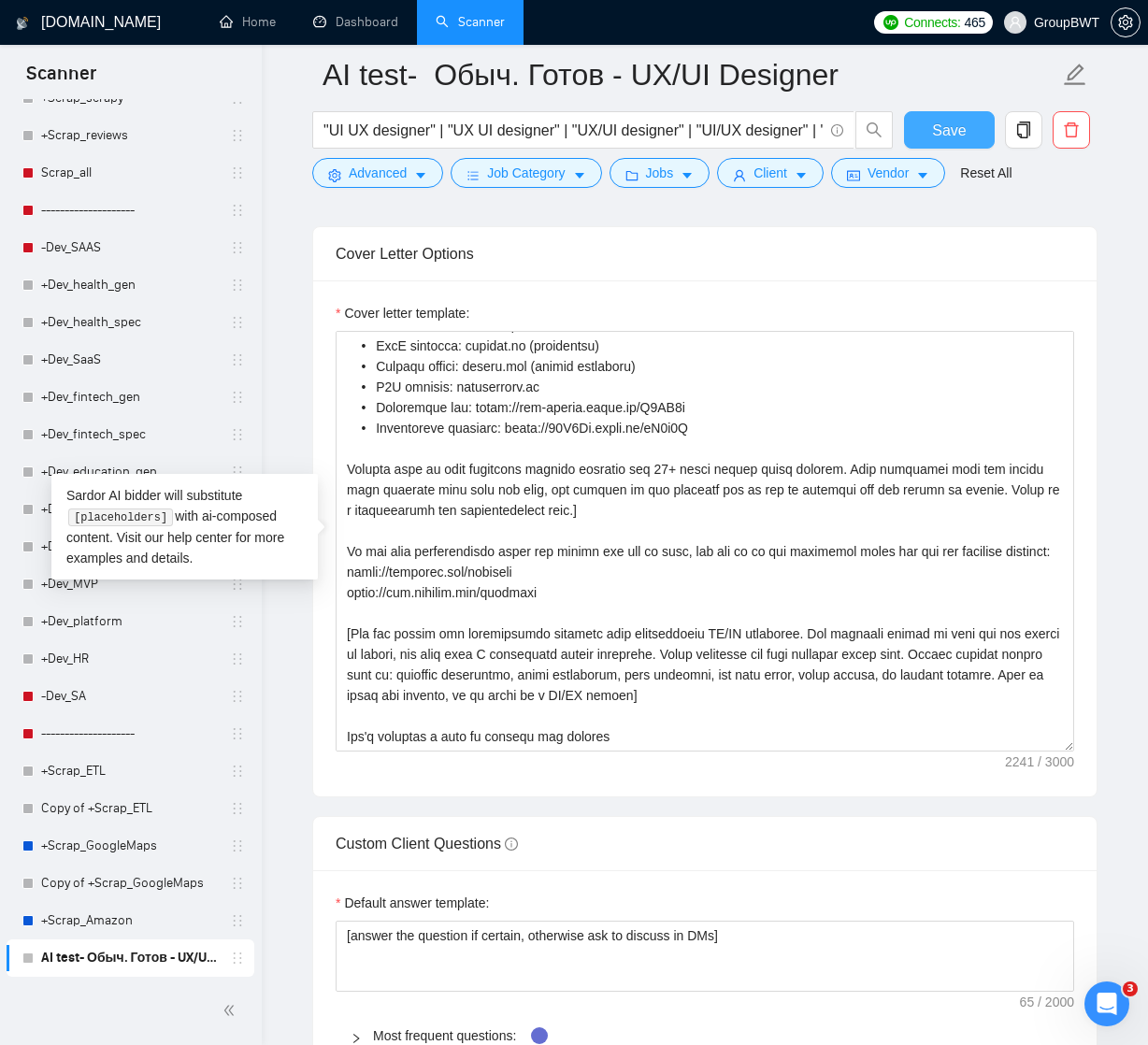
click at [958, 126] on span "Save" at bounding box center [948, 130] width 33 height 24
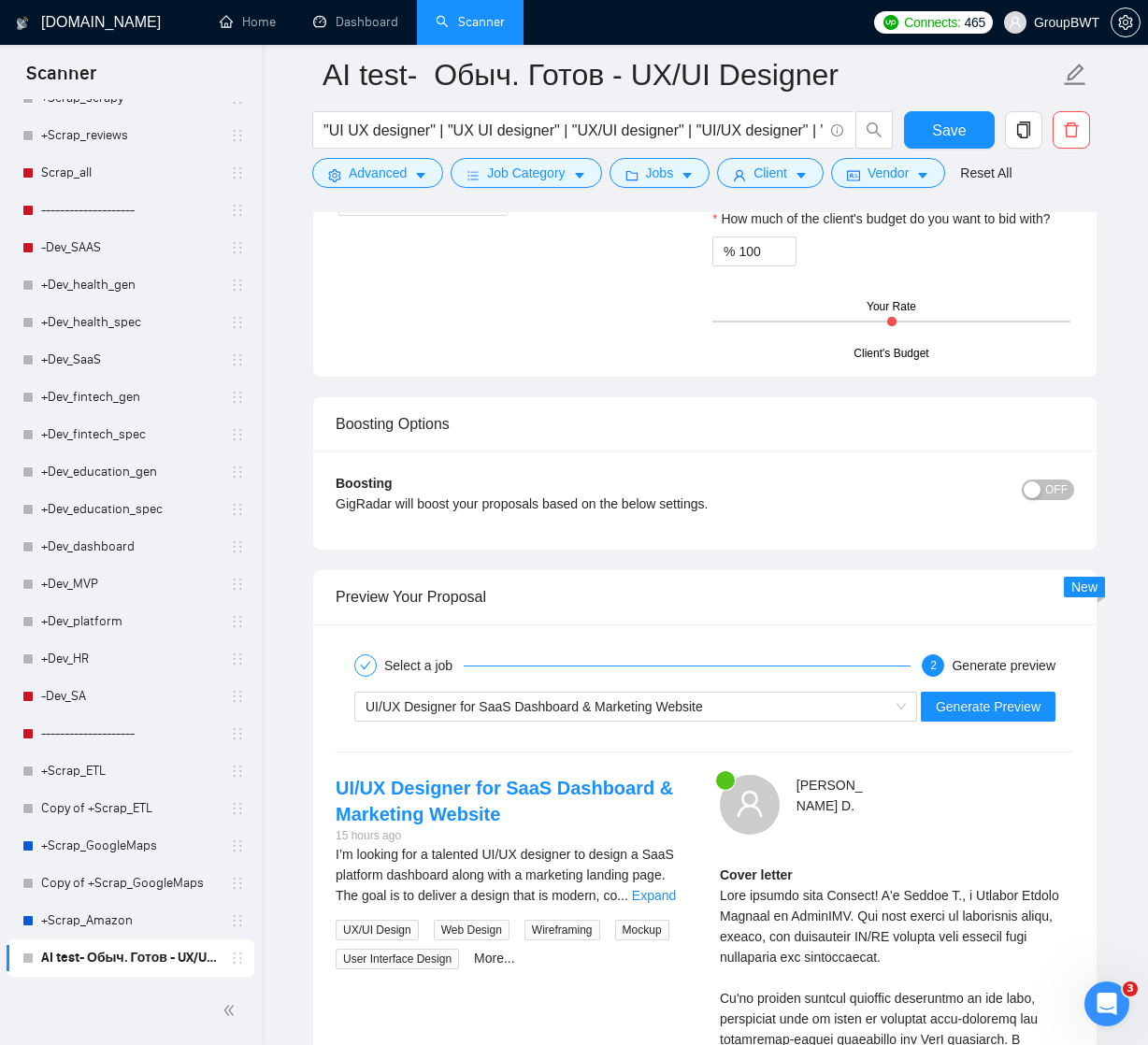
scroll to position [3357, 0]
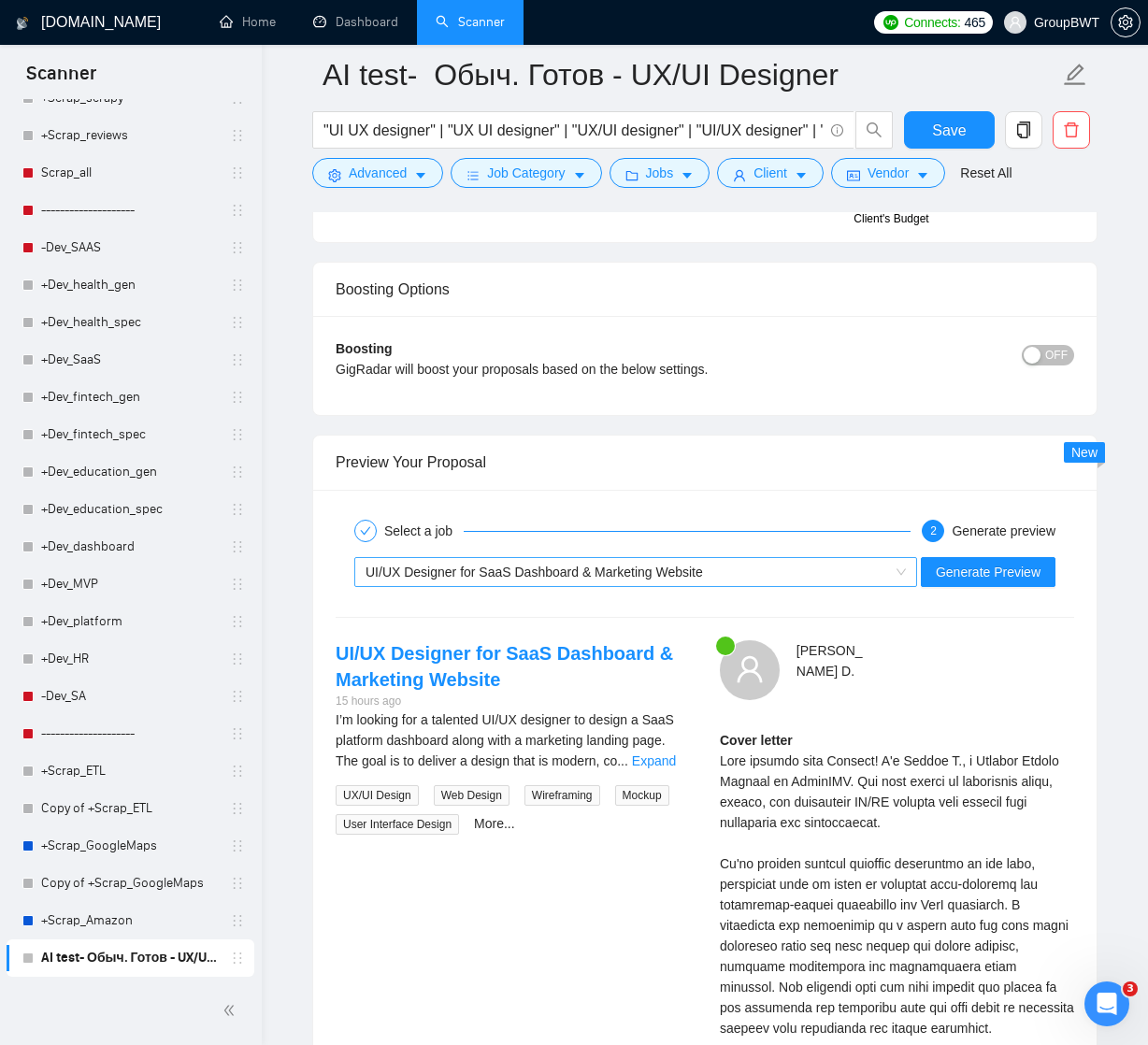
click at [900, 573] on span "UI/UX Designer for SaaS Dashboard & Marketing Website" at bounding box center [635, 571] width 541 height 28
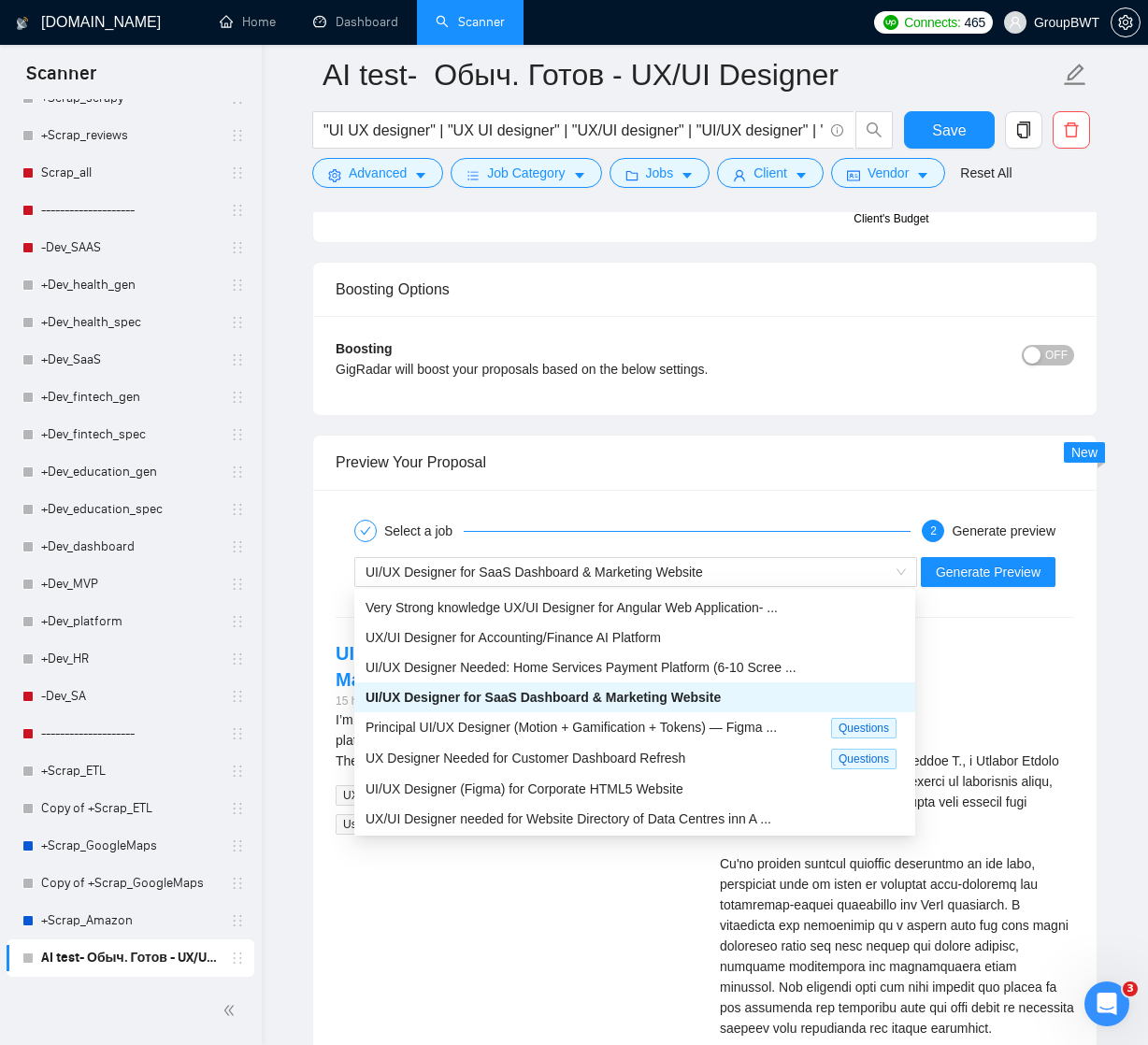
click at [1036, 640] on div at bounding box center [970, 660] width 209 height 41
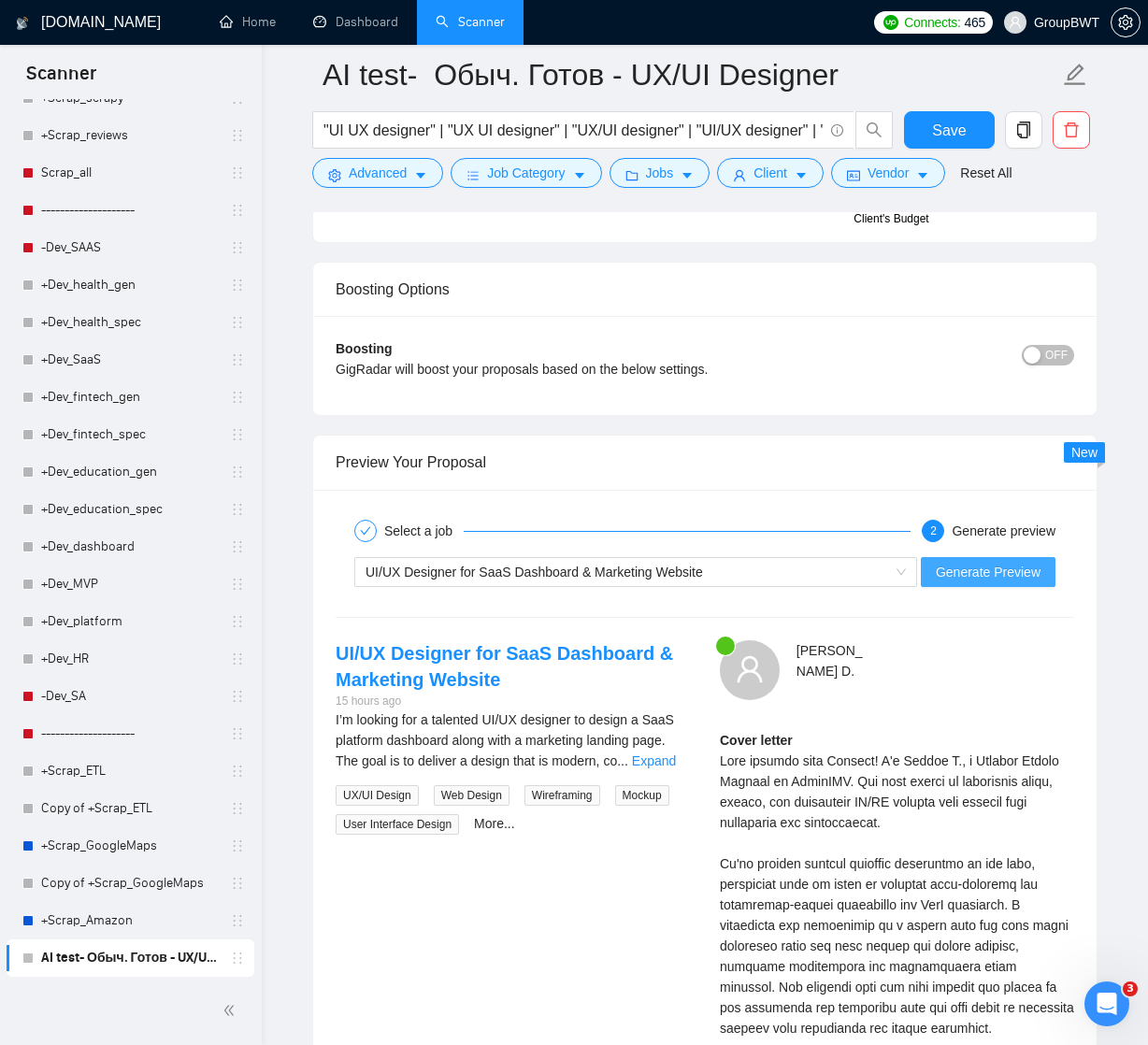
click at [996, 567] on span "Generate Preview" at bounding box center [988, 572] width 105 height 21
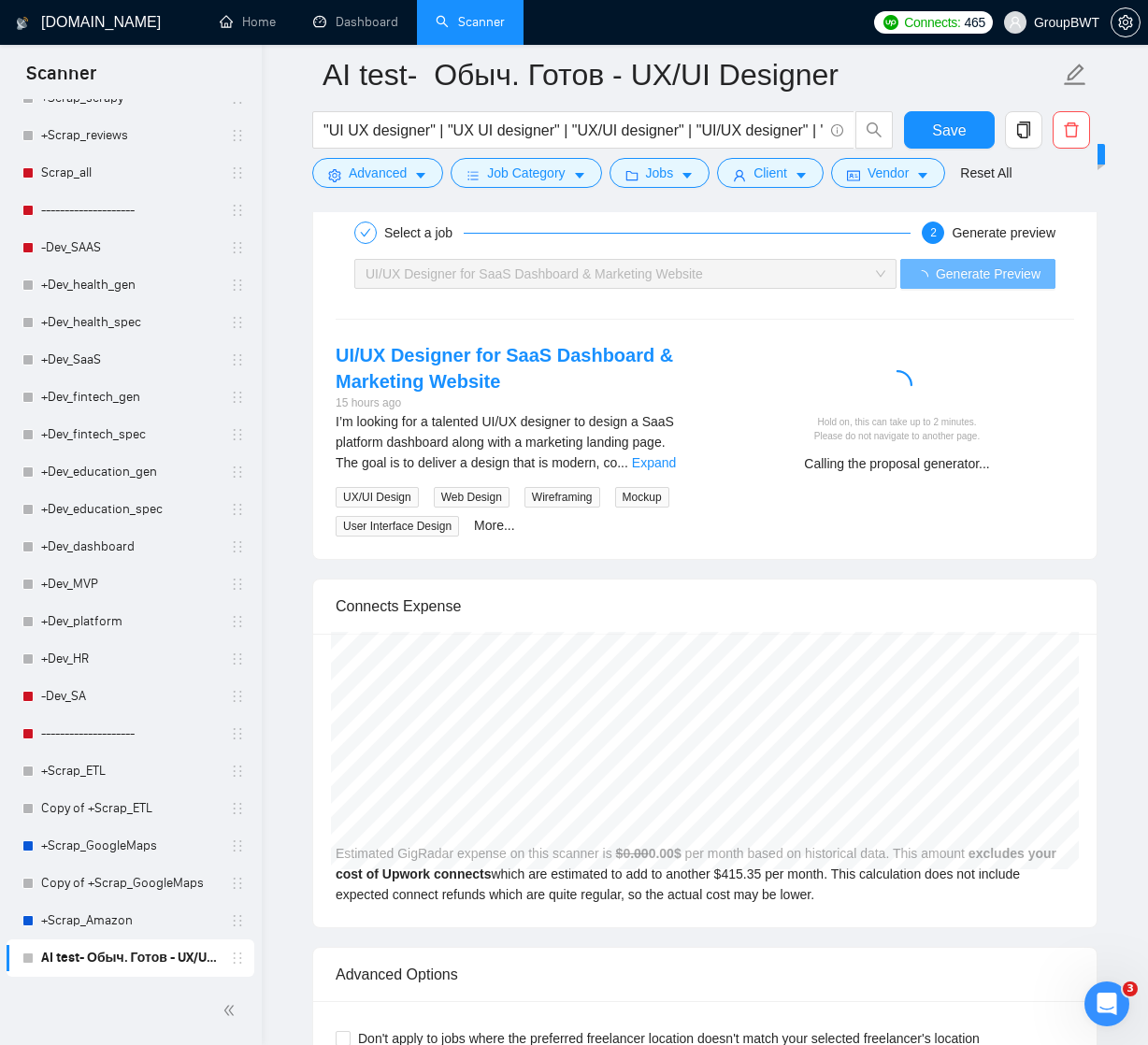
scroll to position [3713, 0]
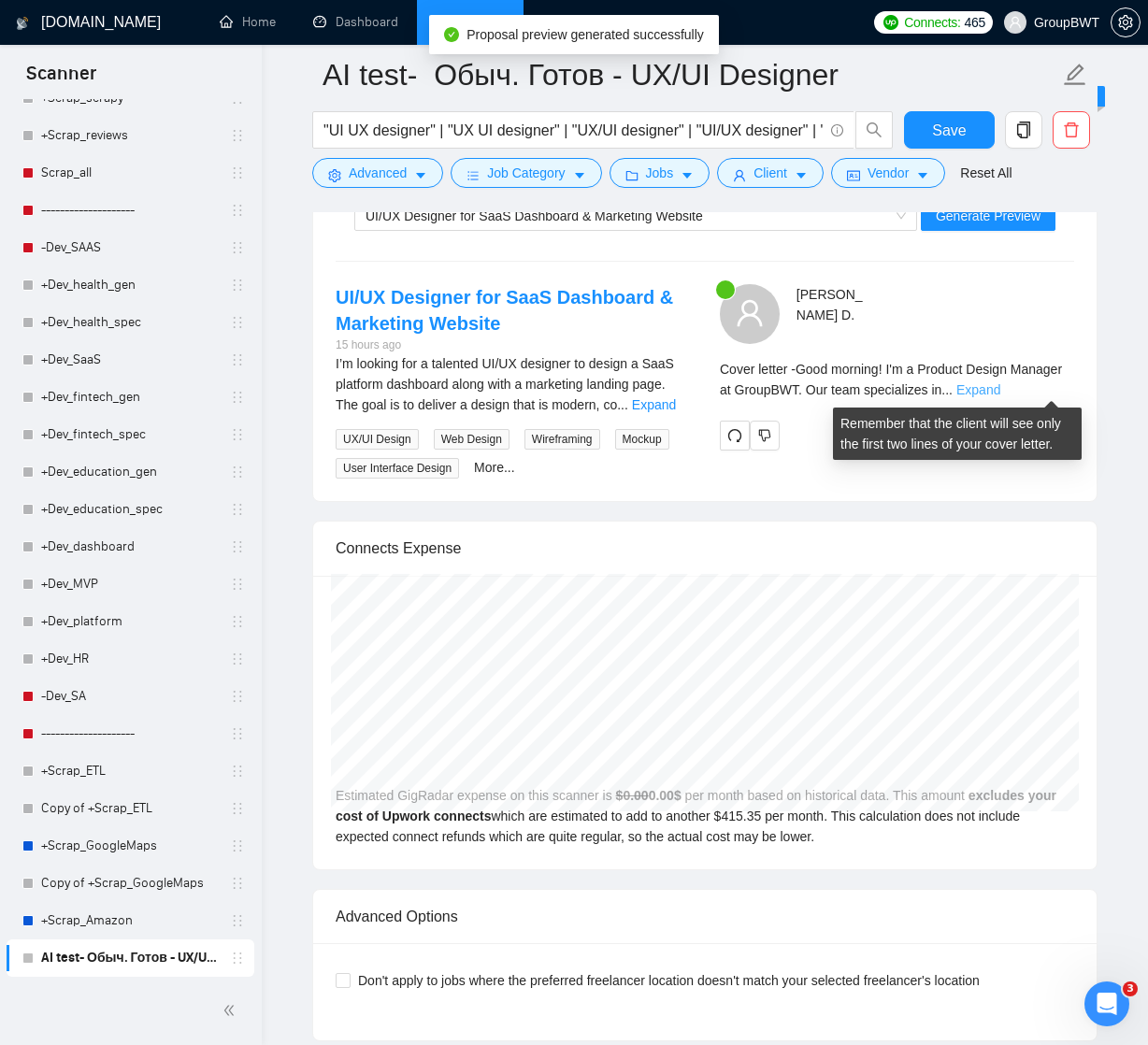
click at [1000, 388] on link "Expand" at bounding box center [978, 390] width 44 height 15
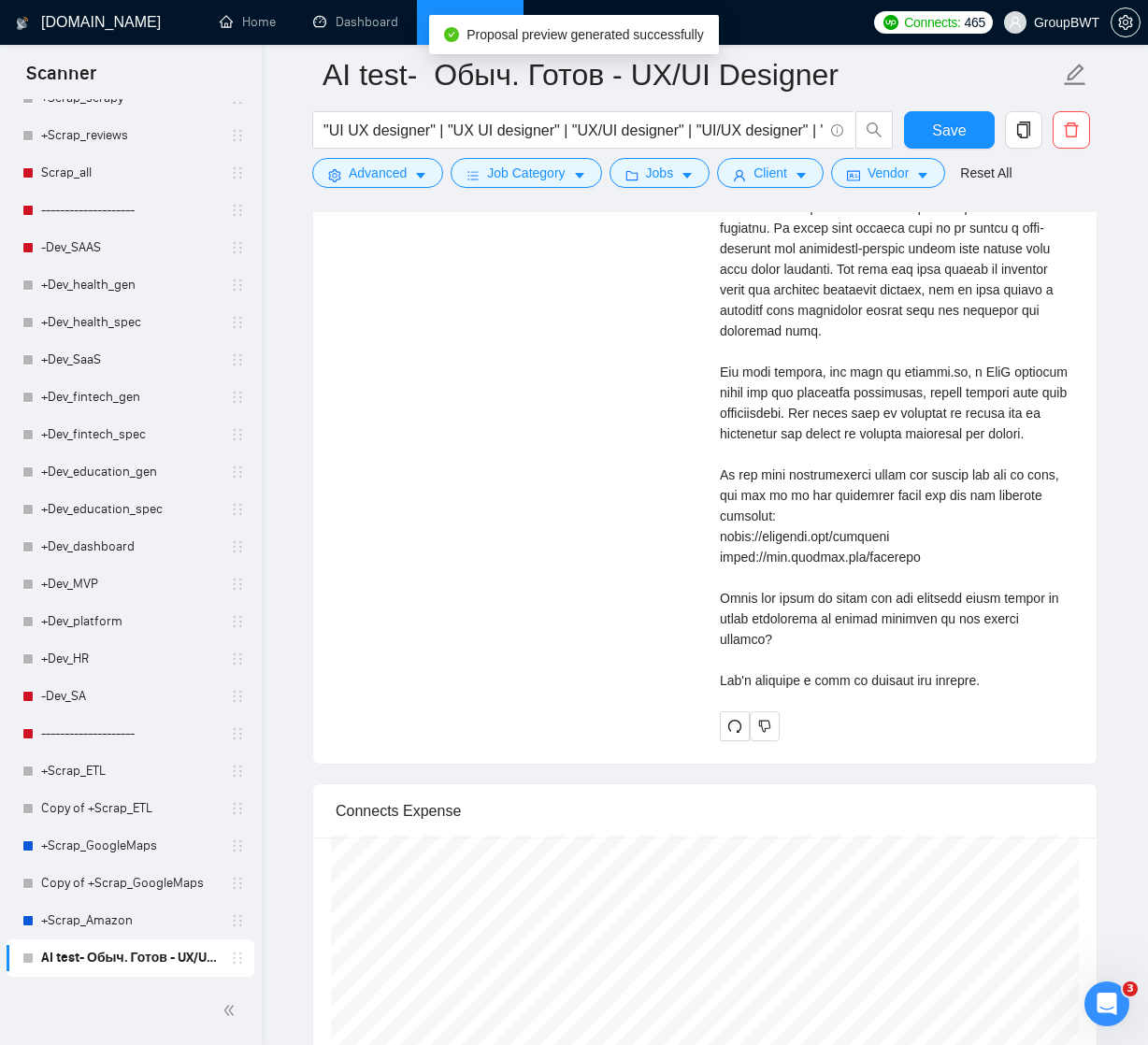
scroll to position [3999, 0]
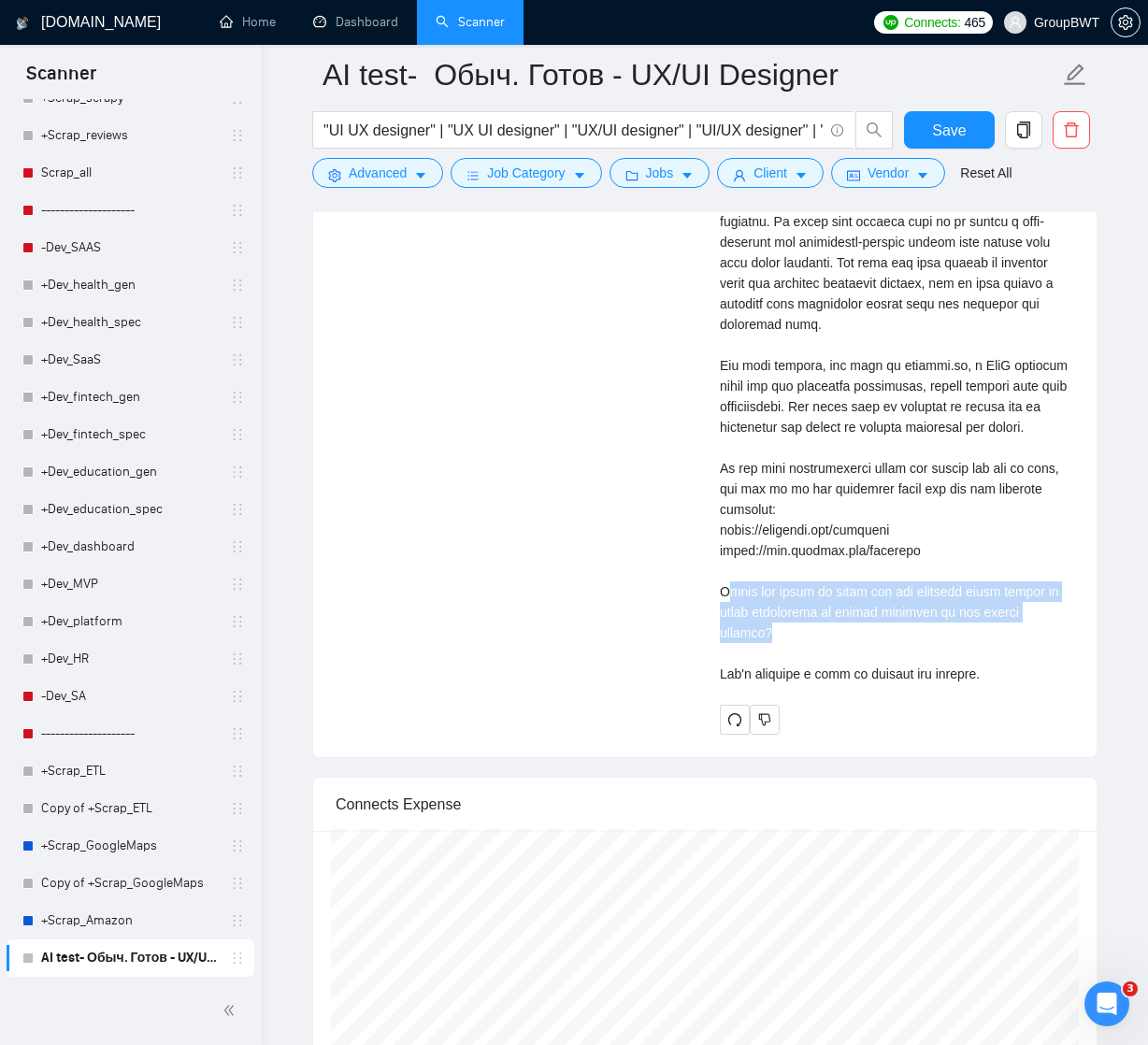
drag, startPoint x: 728, startPoint y: 585, endPoint x: 1079, endPoint y: 605, distance: 351.6
click at [1079, 605] on div "[PERSON_NAME] Cover letter" at bounding box center [896, 366] width 384 height 736
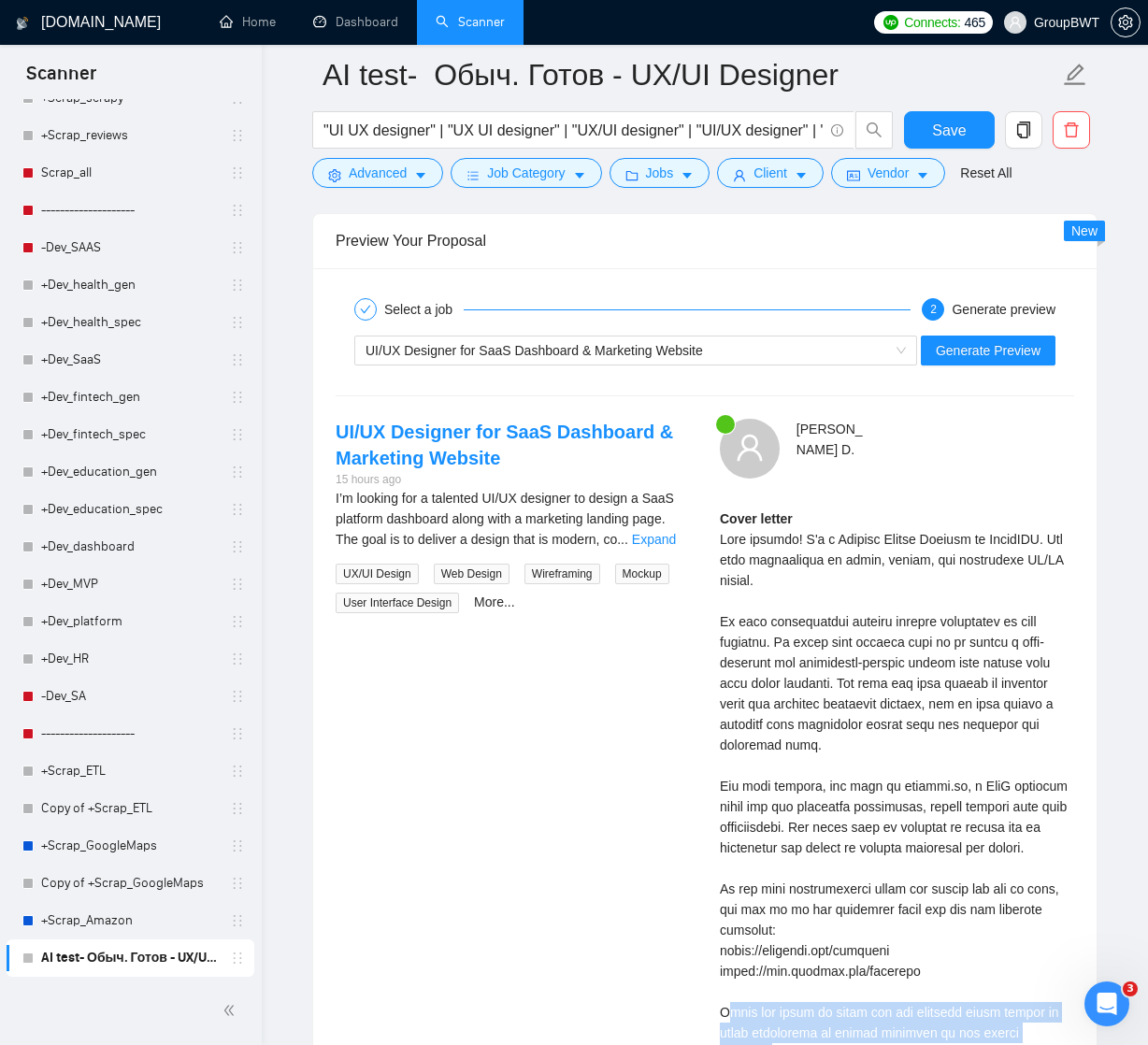
scroll to position [3575, 0]
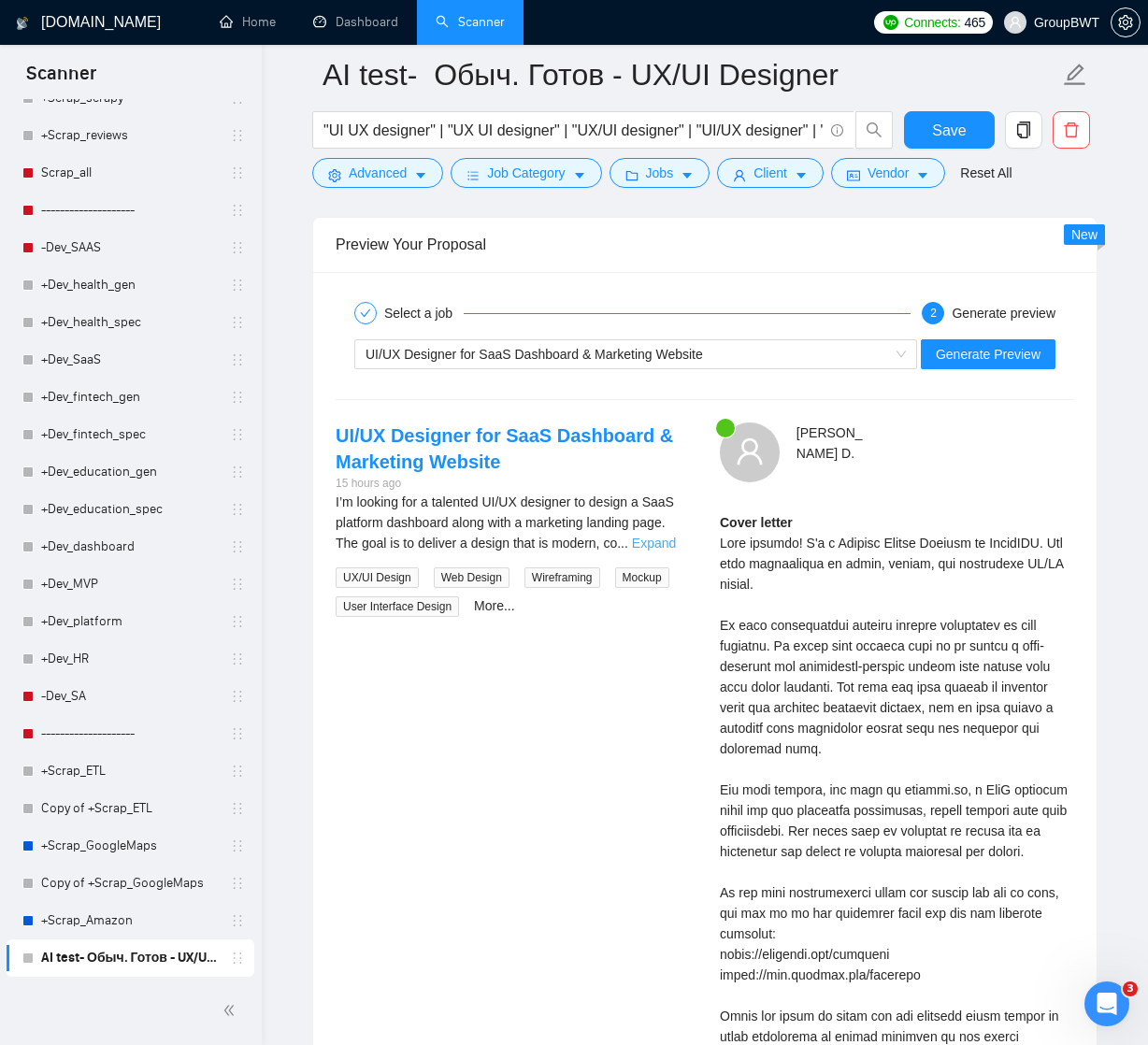
click at [668, 539] on link "Expand" at bounding box center [654, 543] width 44 height 15
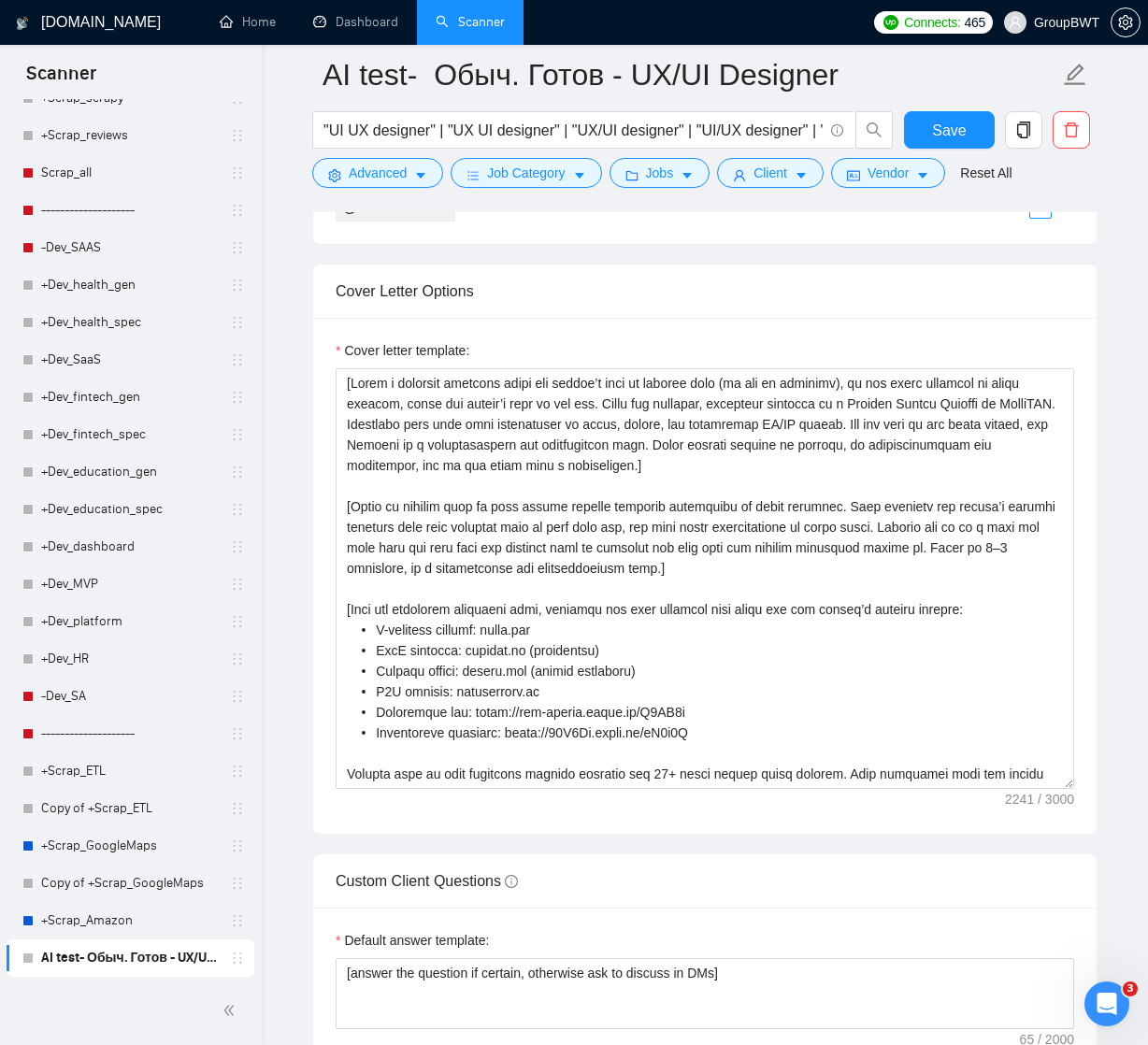
scroll to position [2046, 0]
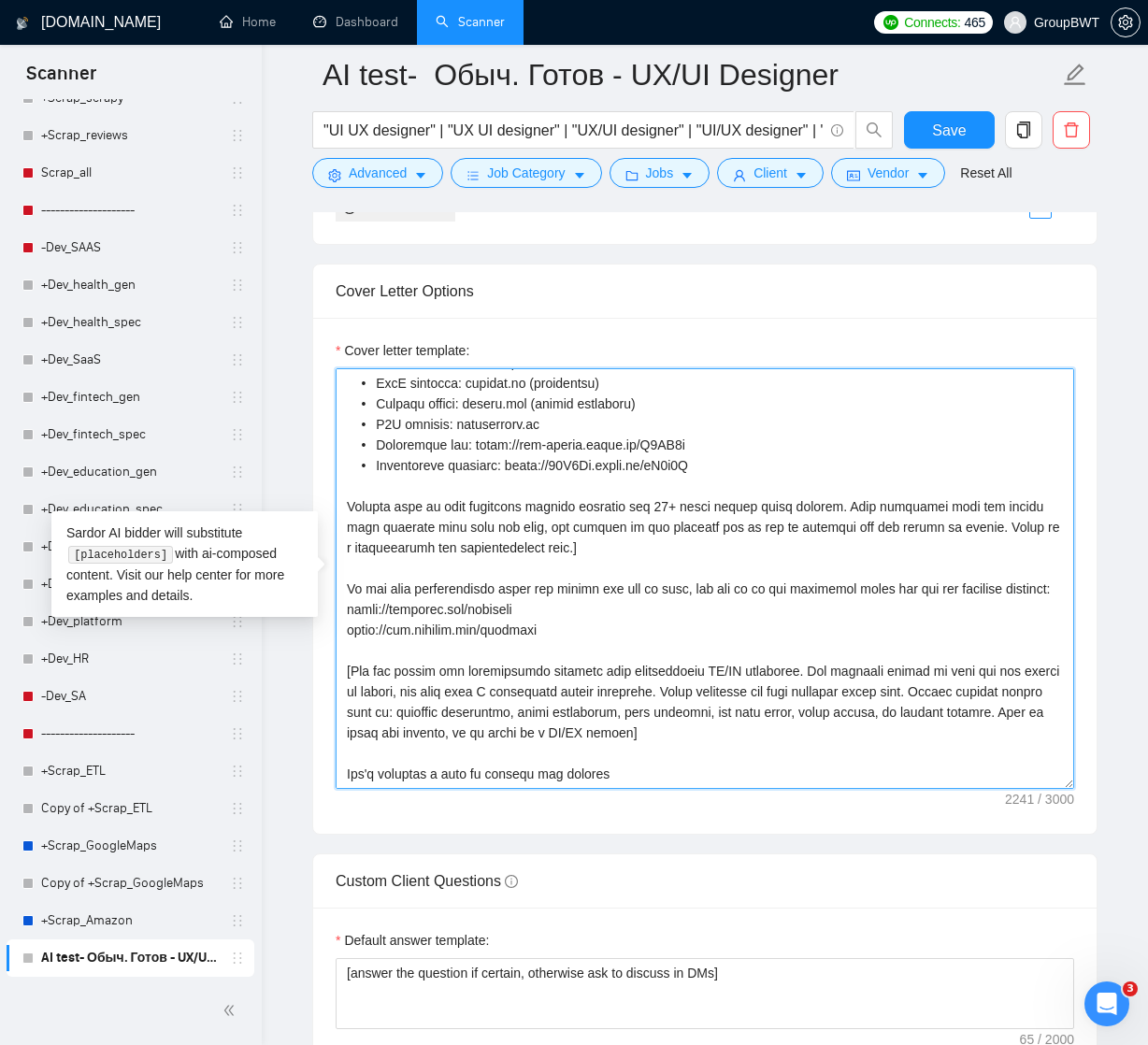
drag, startPoint x: 698, startPoint y: 502, endPoint x: 677, endPoint y: 821, distance: 319.7
click at [677, 821] on div "Cover letter template:" at bounding box center [704, 575] width 783 height 516
click at [744, 533] on textarea "Cover letter template:" at bounding box center [705, 578] width 738 height 420
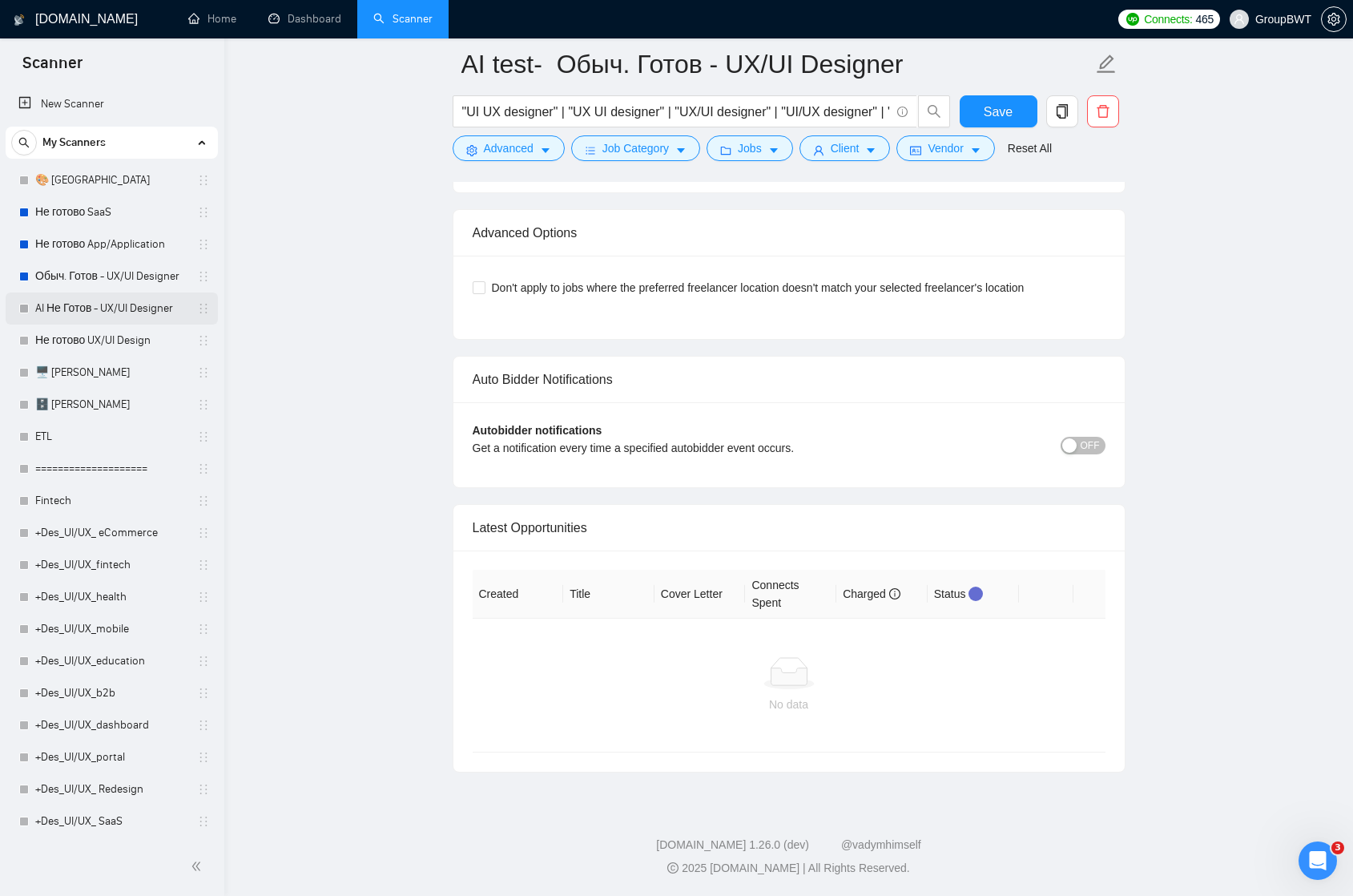
scroll to position [0, 0]
click at [49, 432] on link "ETL" at bounding box center [111, 437] width 152 height 32
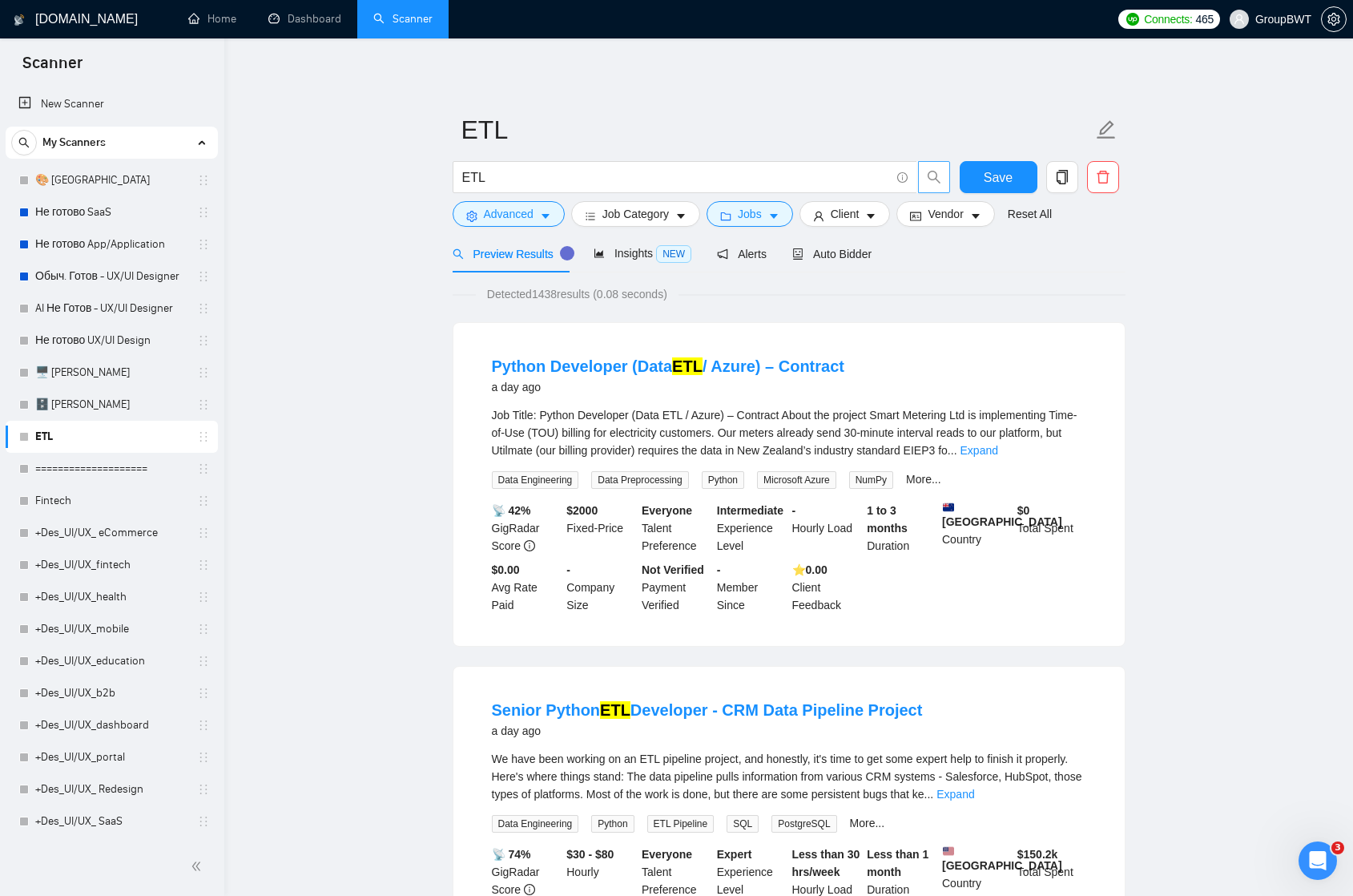
click at [929, 181] on icon "search" at bounding box center [934, 177] width 15 height 15
click at [940, 179] on icon "search" at bounding box center [934, 177] width 15 height 15
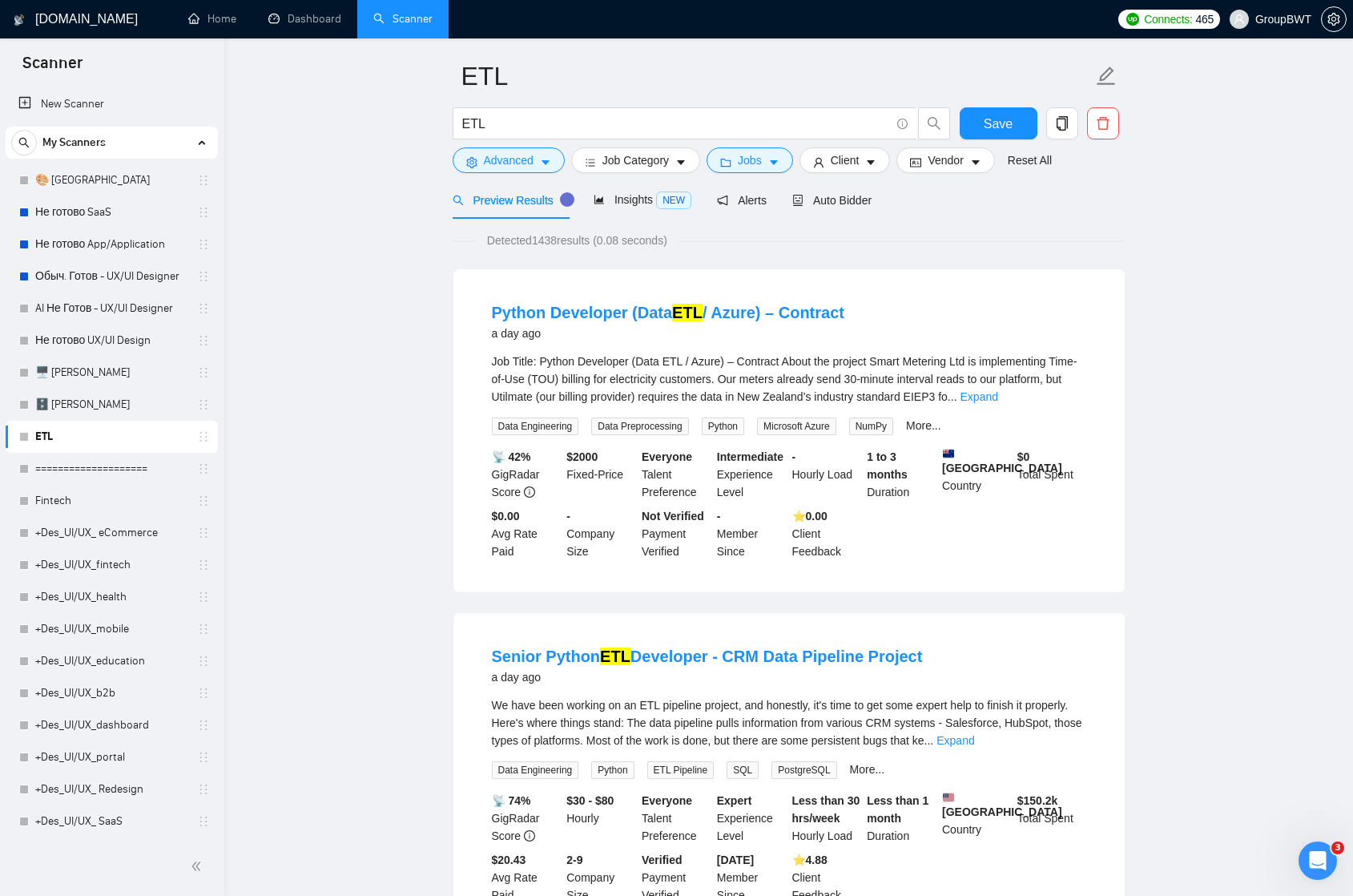
scroll to position [58, 0]
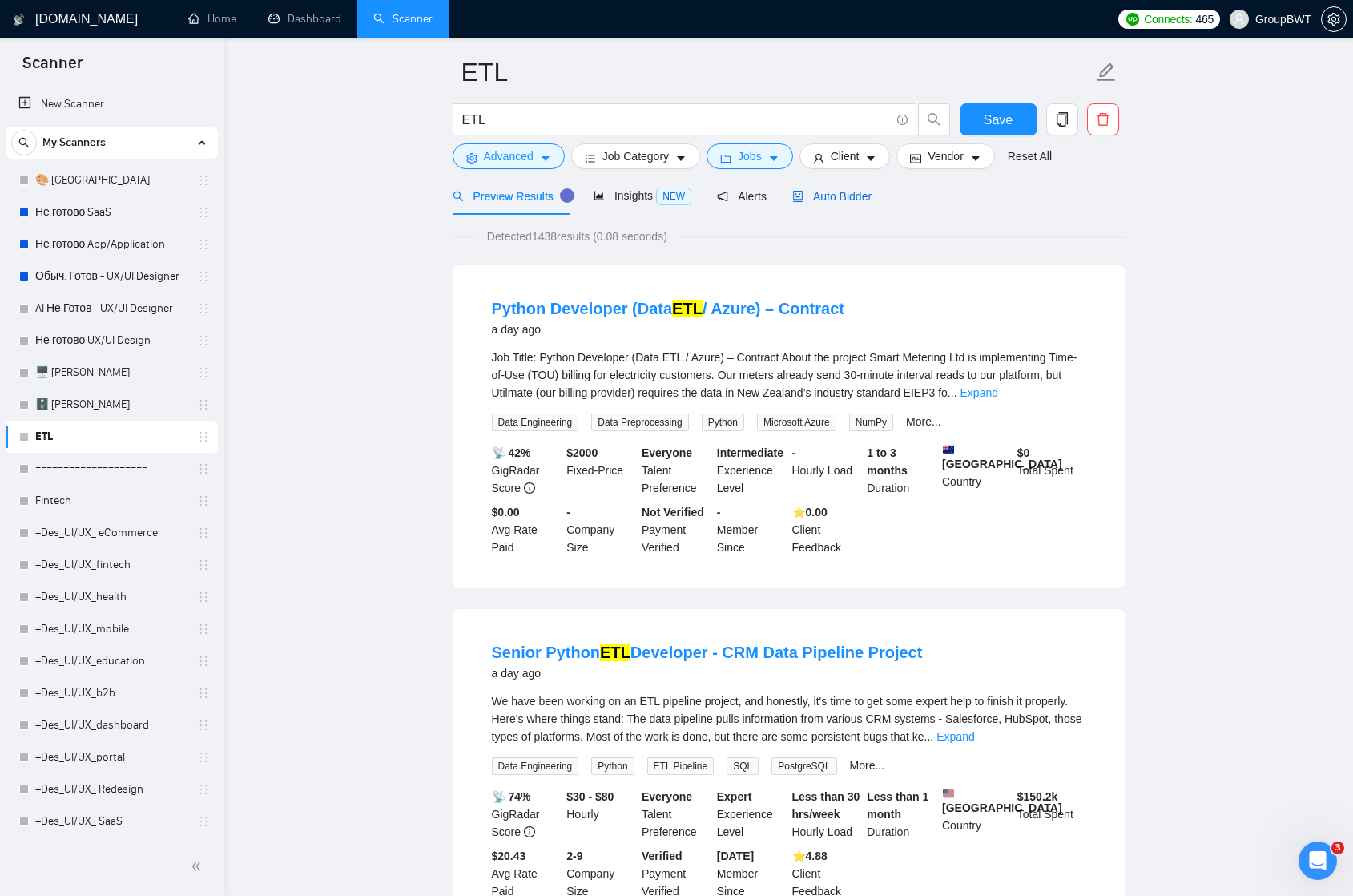
click at [864, 197] on span "Auto Bidder" at bounding box center [831, 196] width 79 height 13
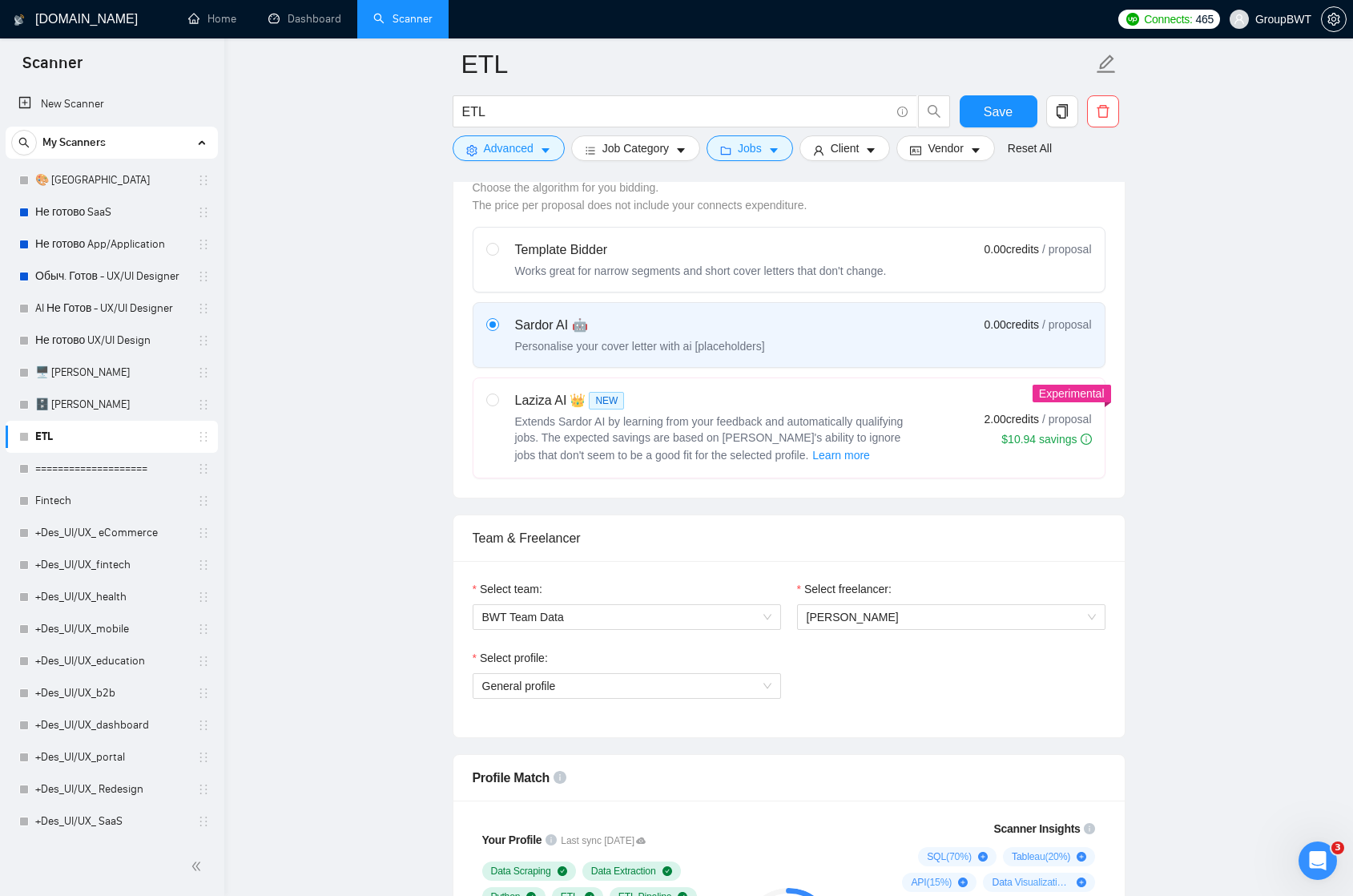
scroll to position [701, 0]
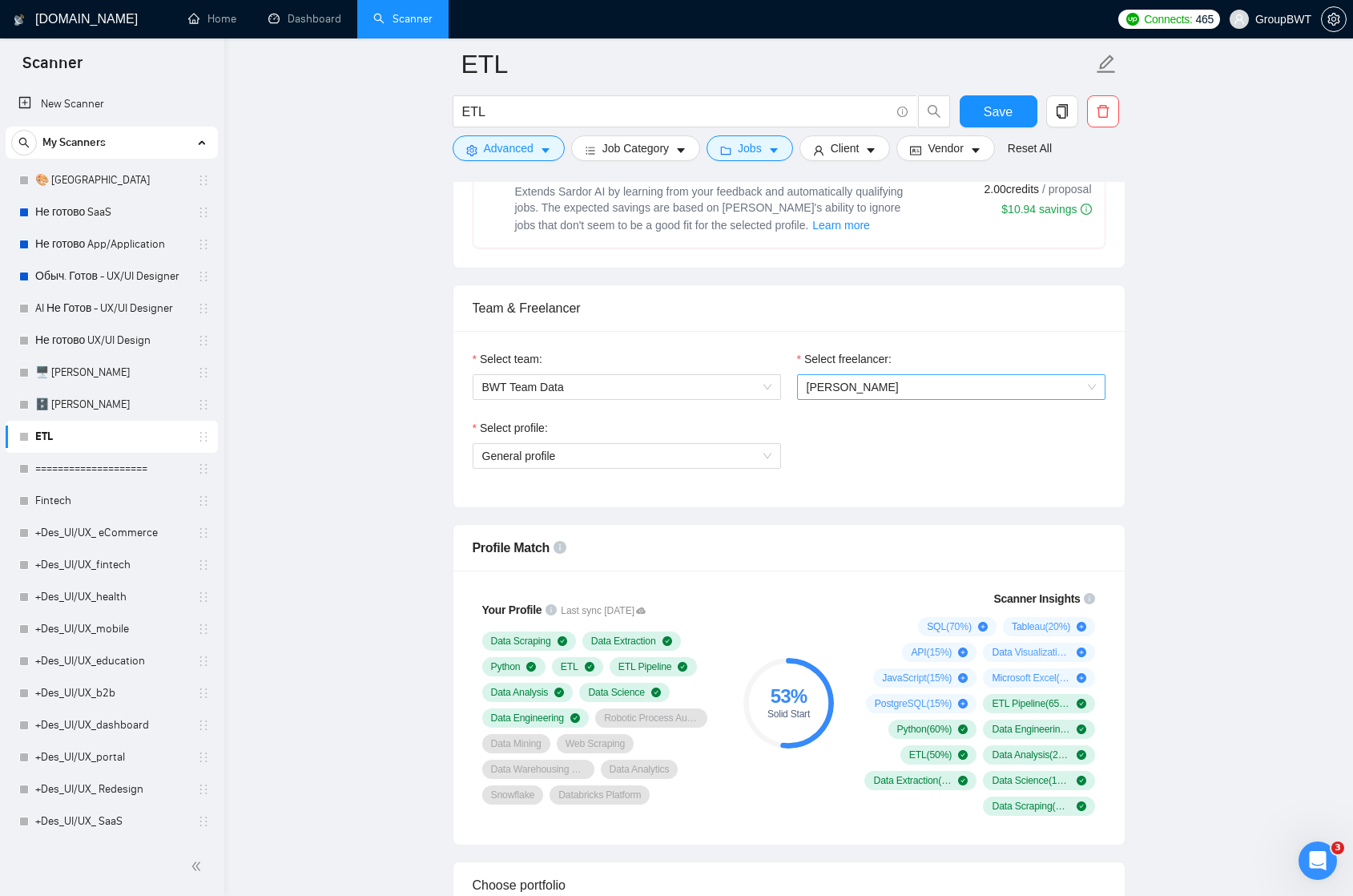
click at [865, 390] on span "[PERSON_NAME]" at bounding box center [853, 388] width 92 height 13
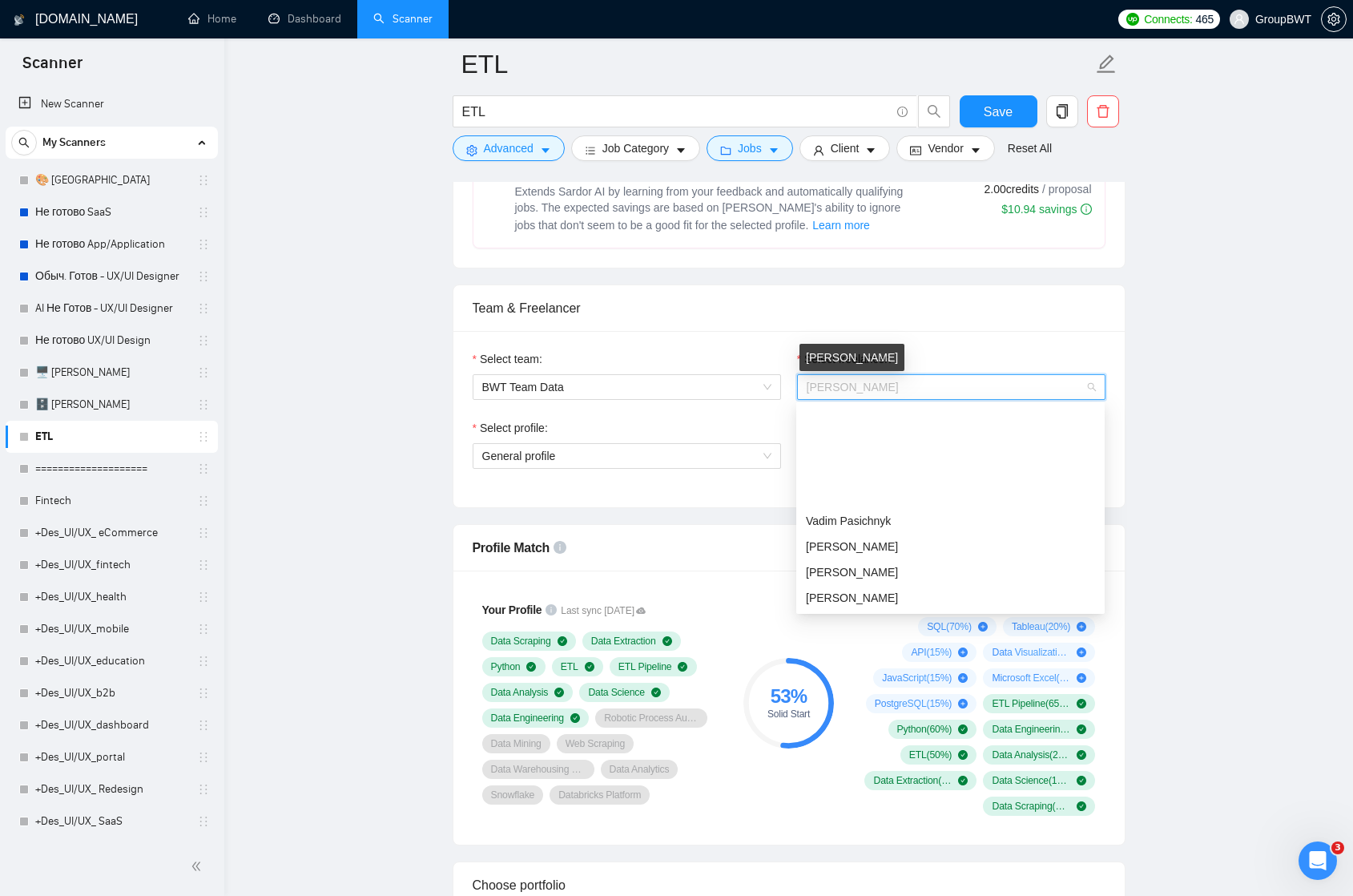
scroll to position [128, 0]
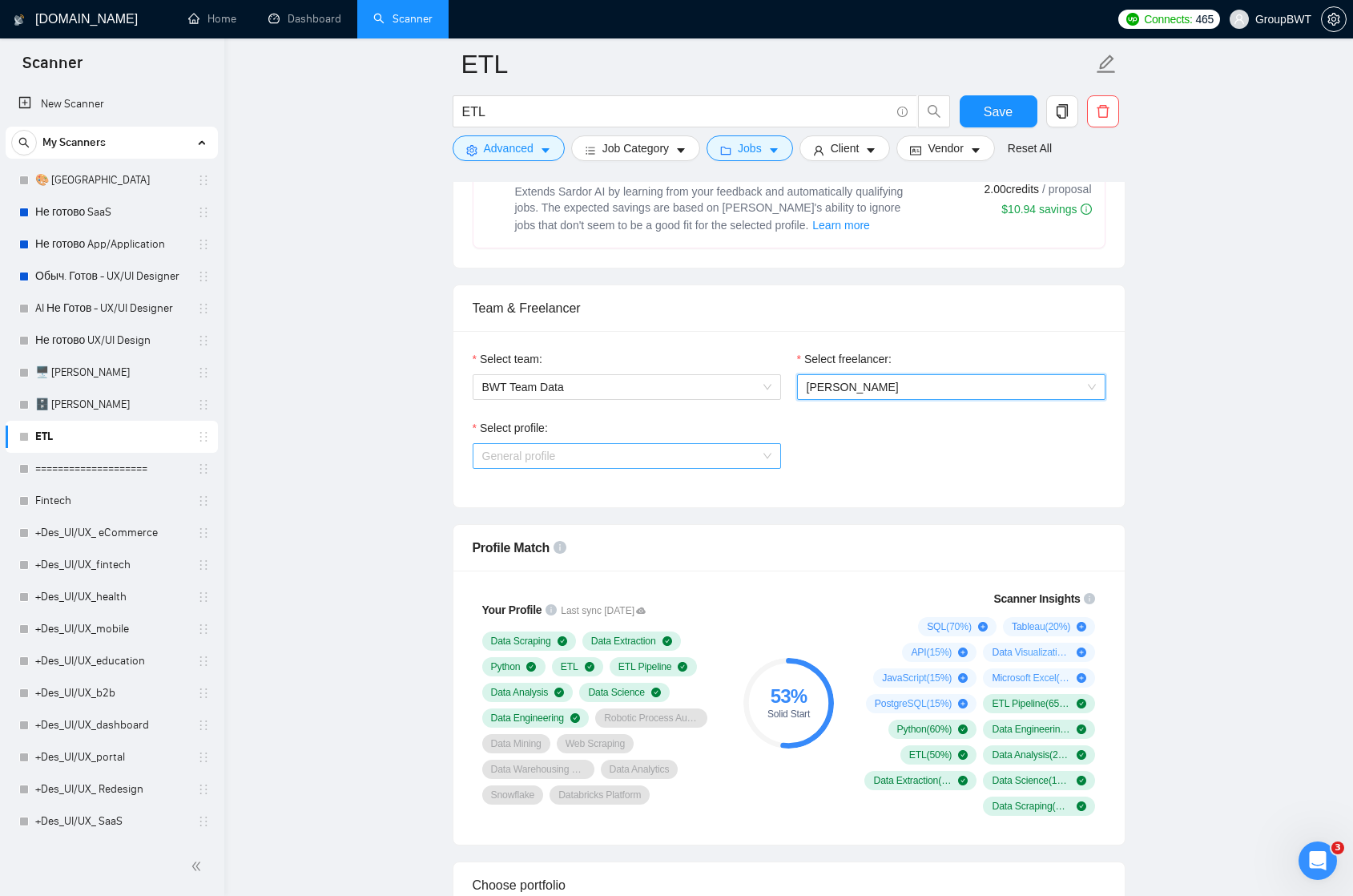
click at [737, 459] on span "General profile" at bounding box center [627, 455] width 289 height 24
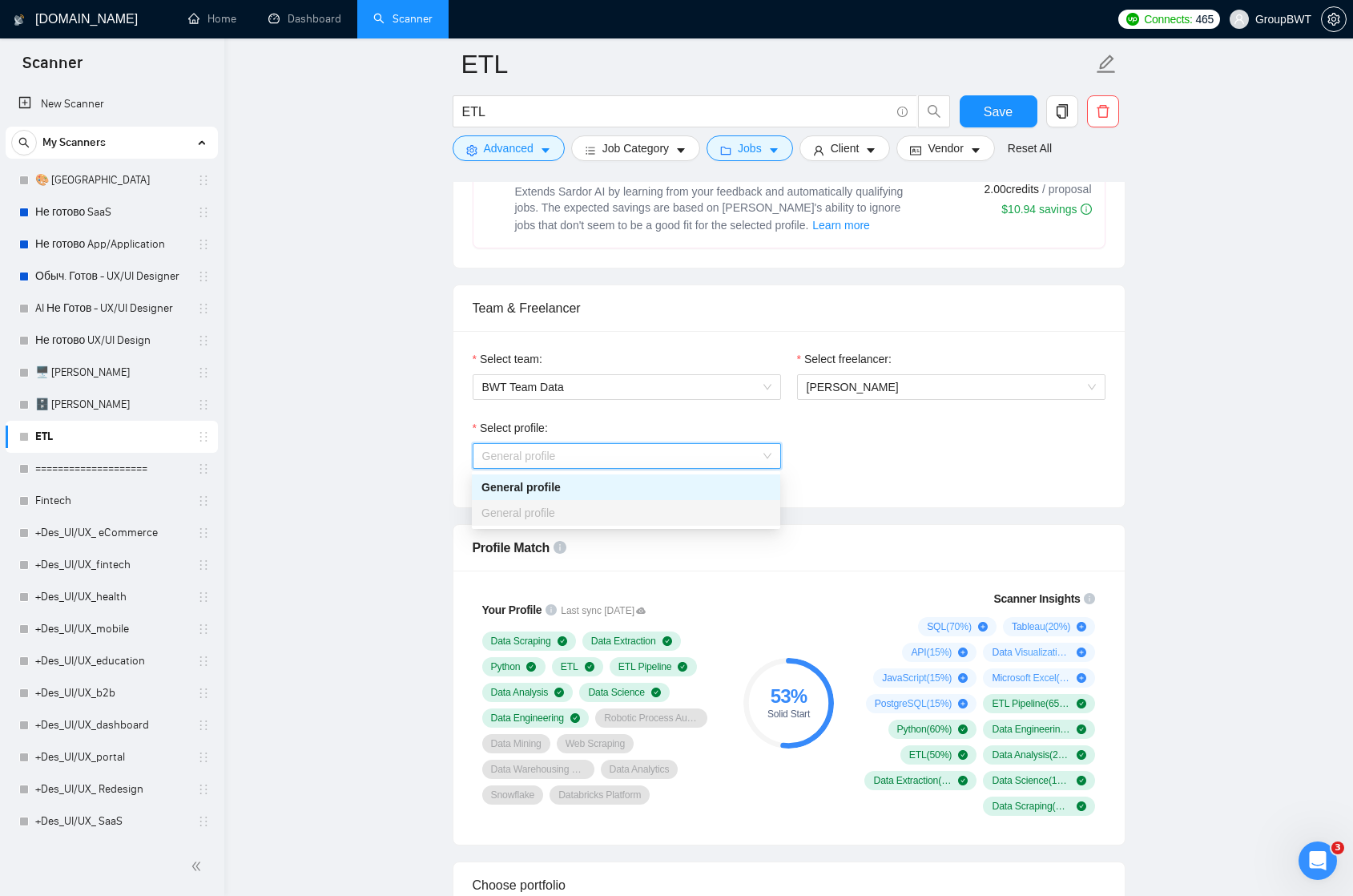
click at [851, 442] on div "Select profile: General profile" at bounding box center [789, 454] width 649 height 69
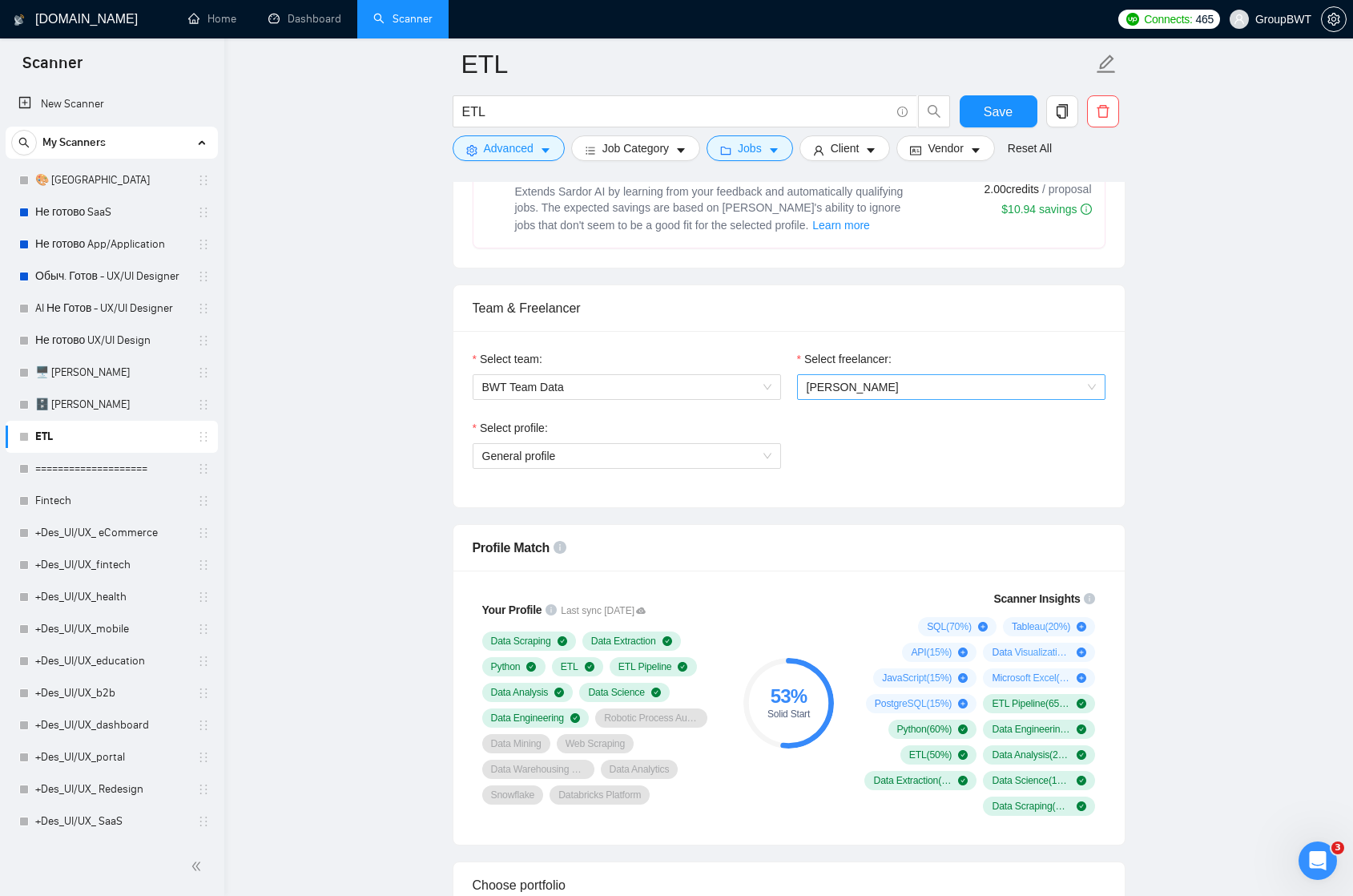
click at [857, 391] on span "[PERSON_NAME]" at bounding box center [853, 388] width 92 height 13
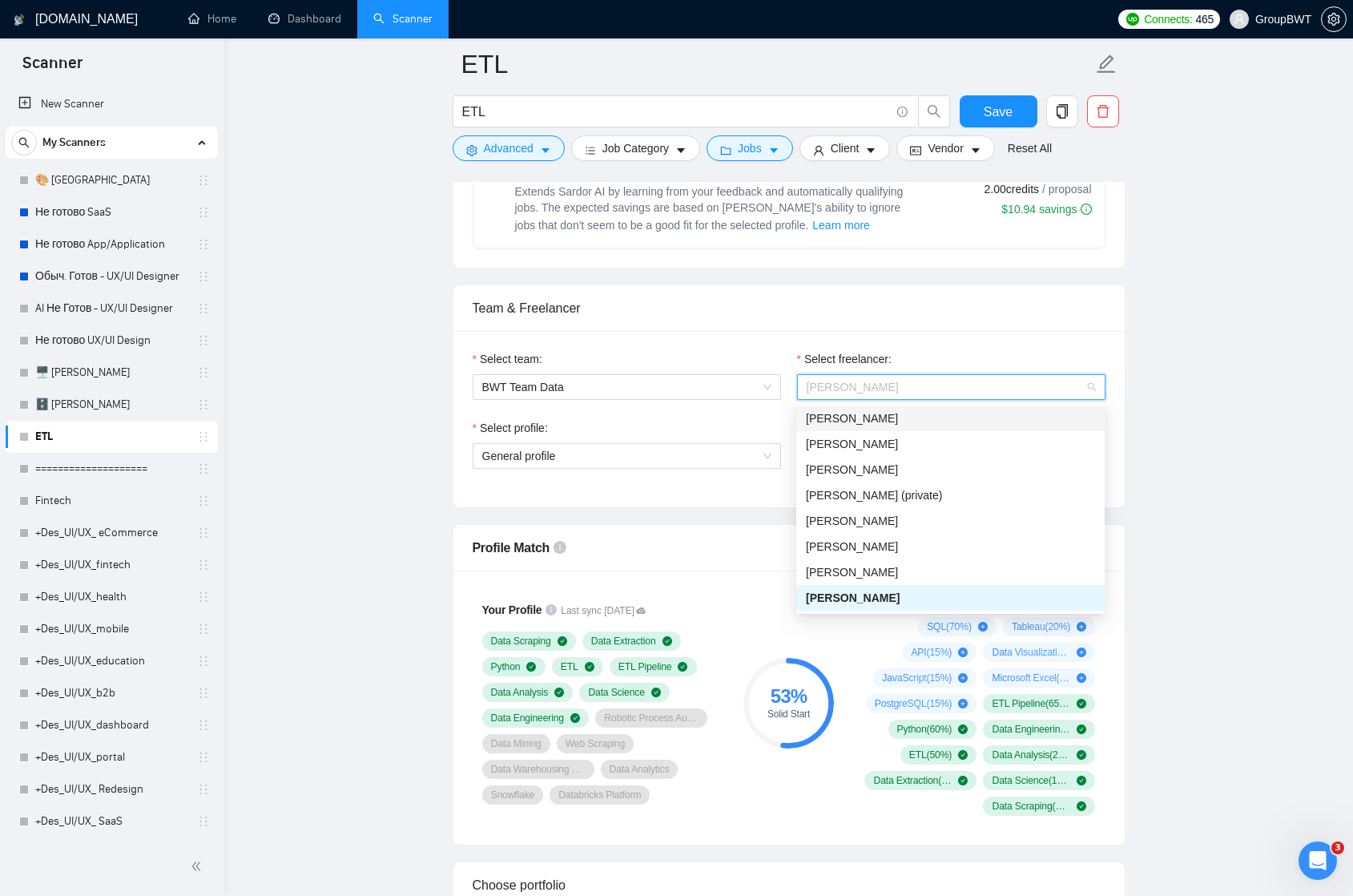
click at [748, 423] on div "Select profile:" at bounding box center [626, 431] width 308 height 24
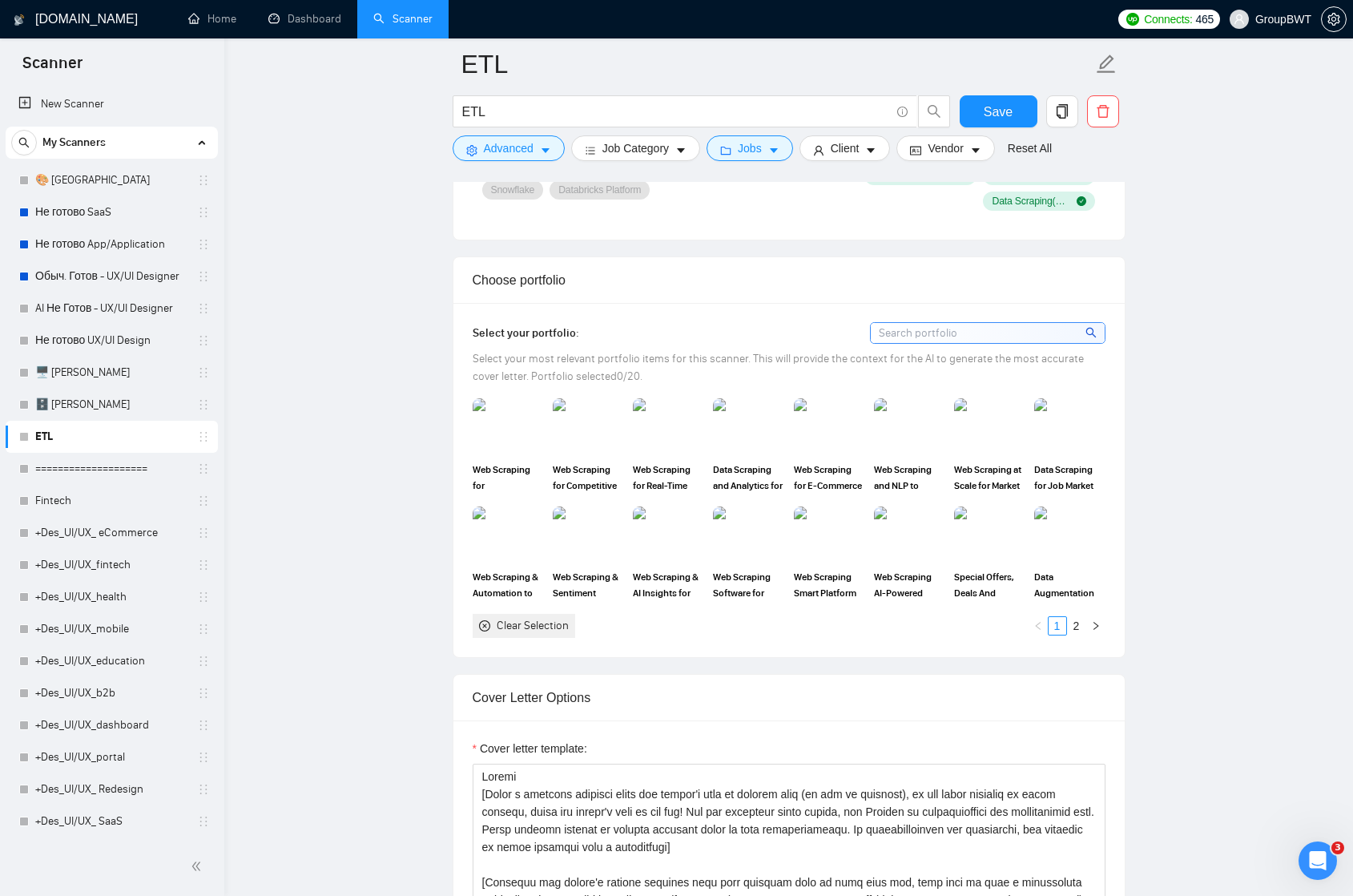
scroll to position [1297, 0]
